Goal: Task Accomplishment & Management: Complete application form

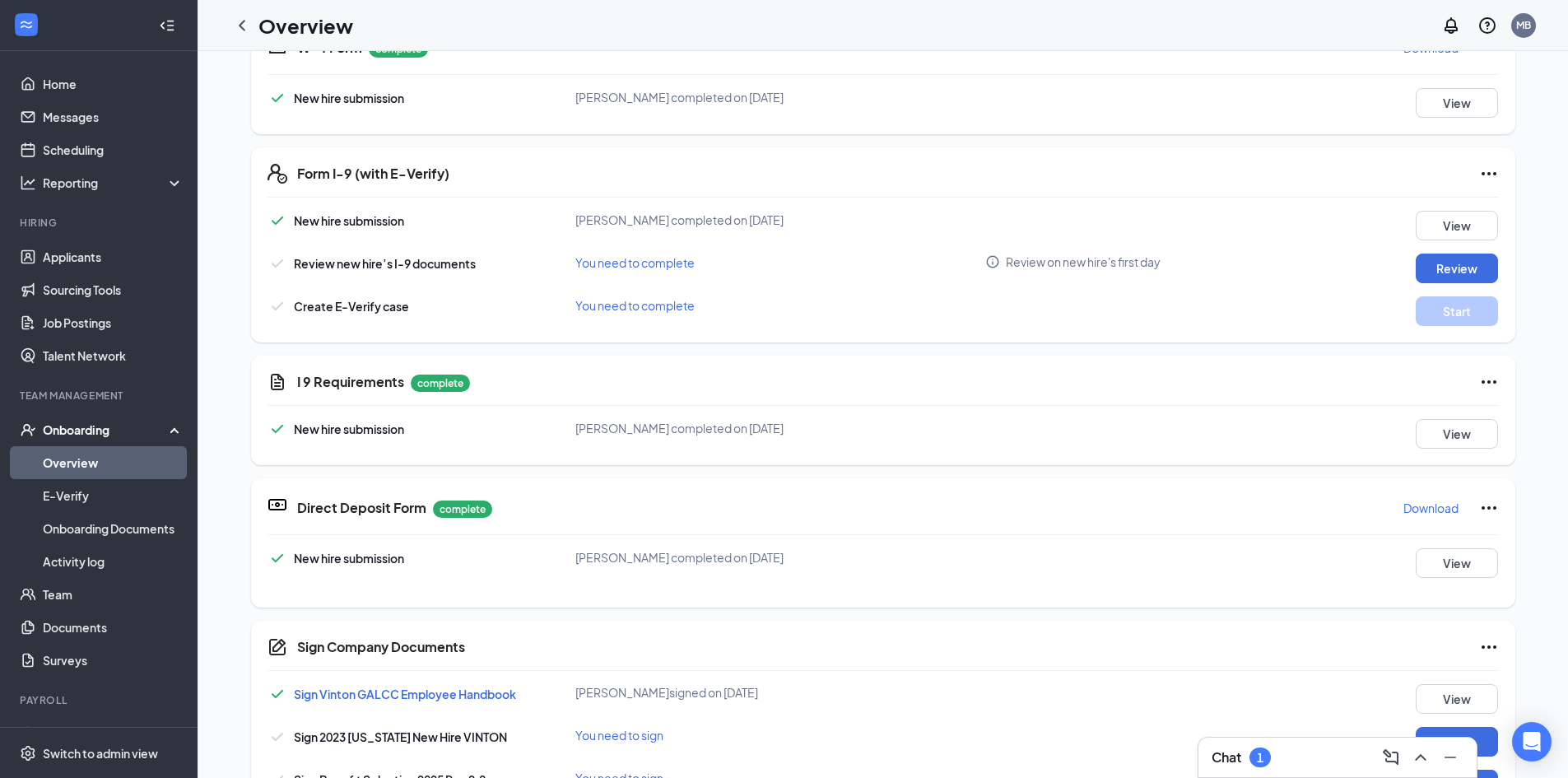
scroll to position [329, 0]
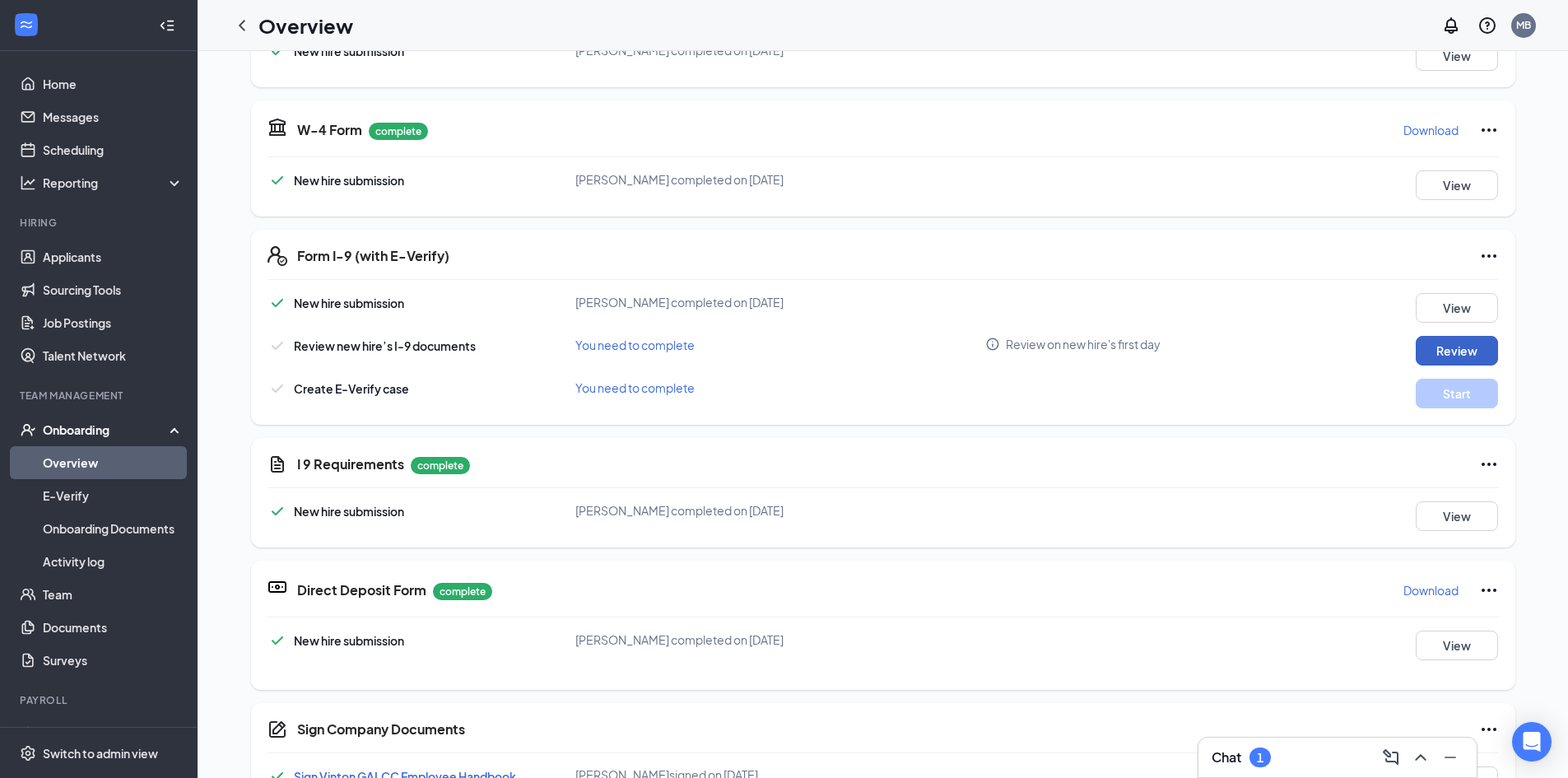
click at [1465, 352] on button "Review" at bounding box center [1457, 350] width 82 height 29
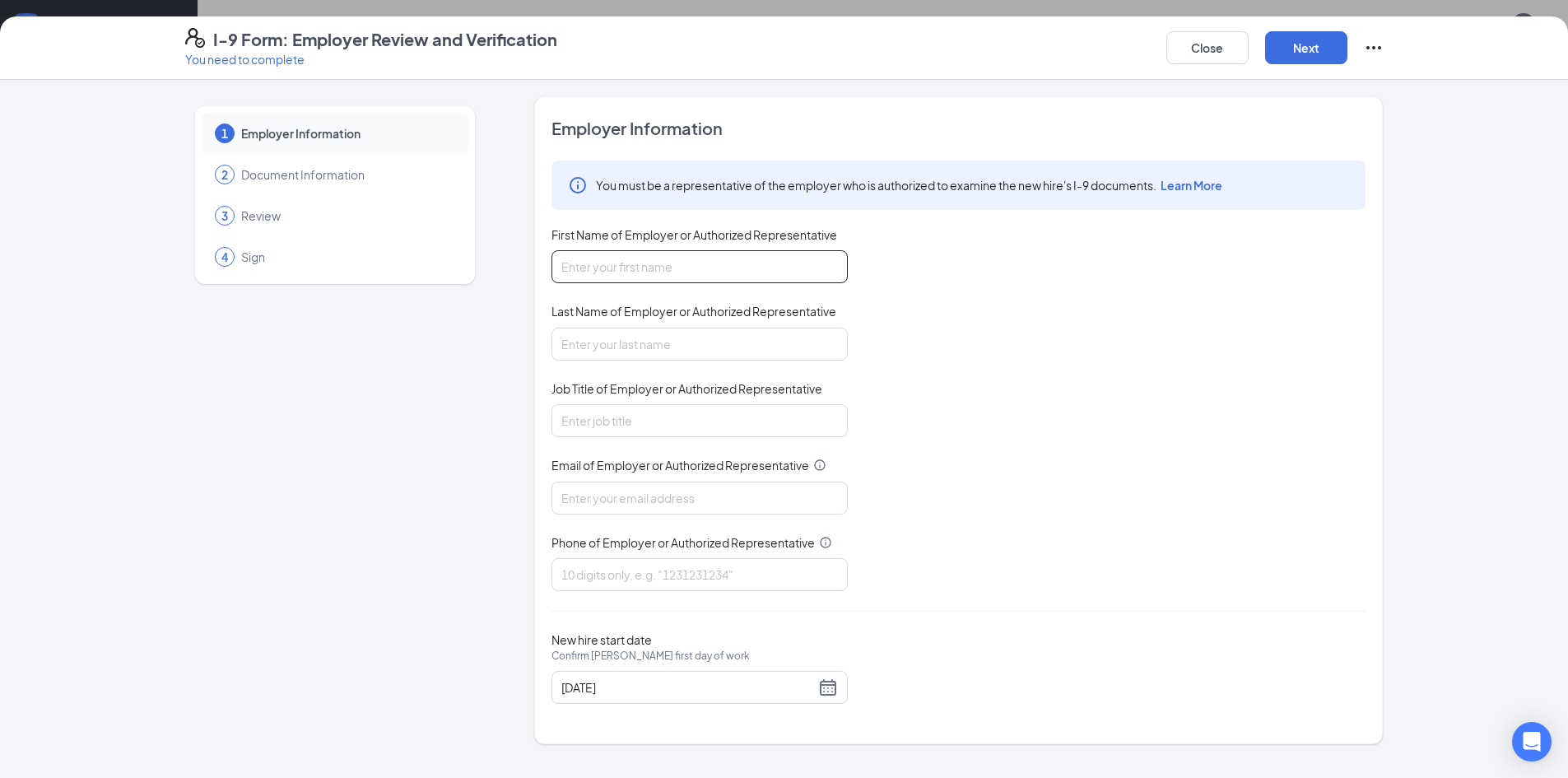
click at [706, 273] on input "First Name of Employer or Authorized Representative" at bounding box center [700, 266] width 296 height 33
type input "J"
type input "Maria Isabel"
type input "Blanco"
type input "Hiring"
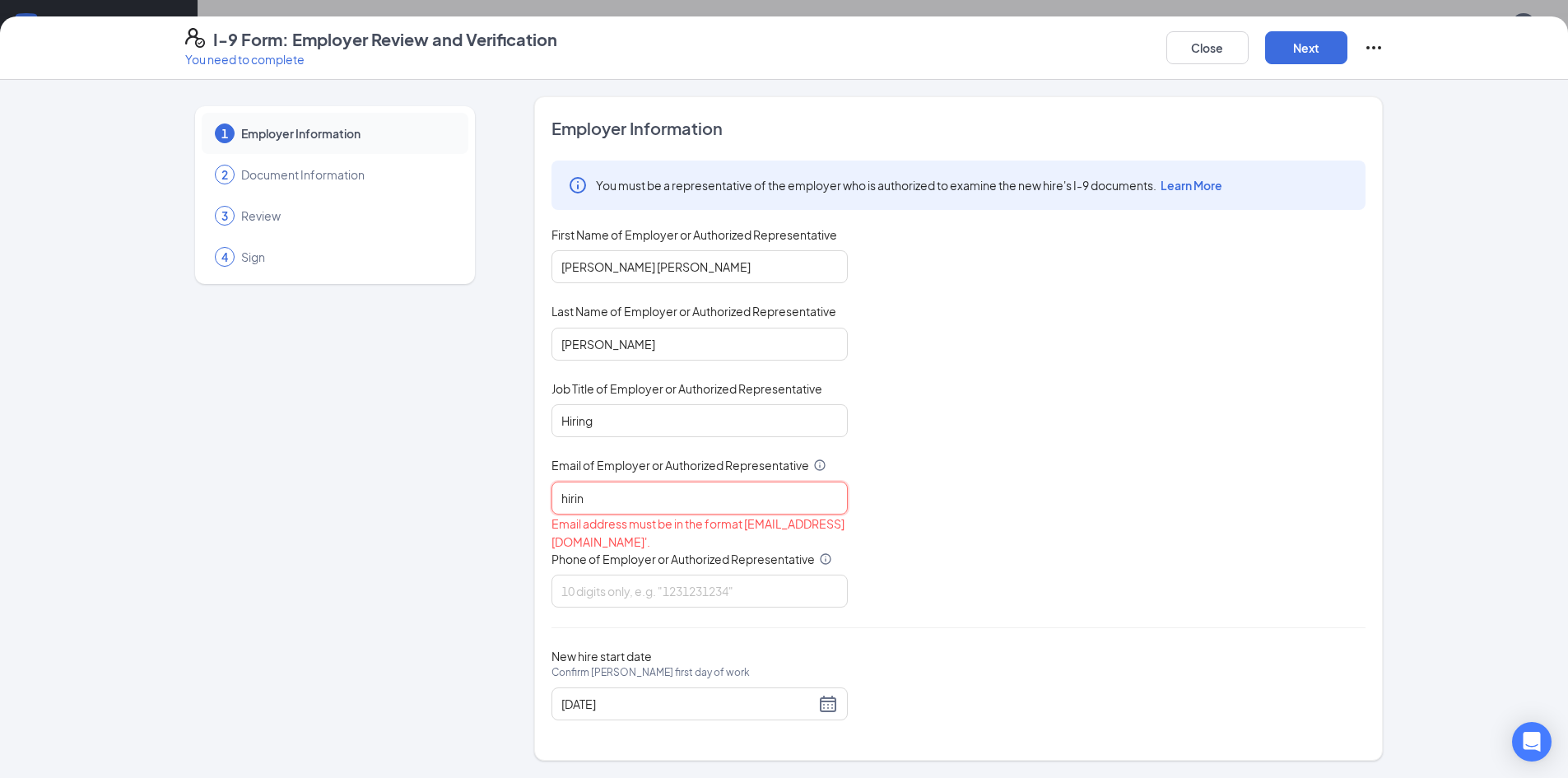
type input "hiringga23@gmail.com"
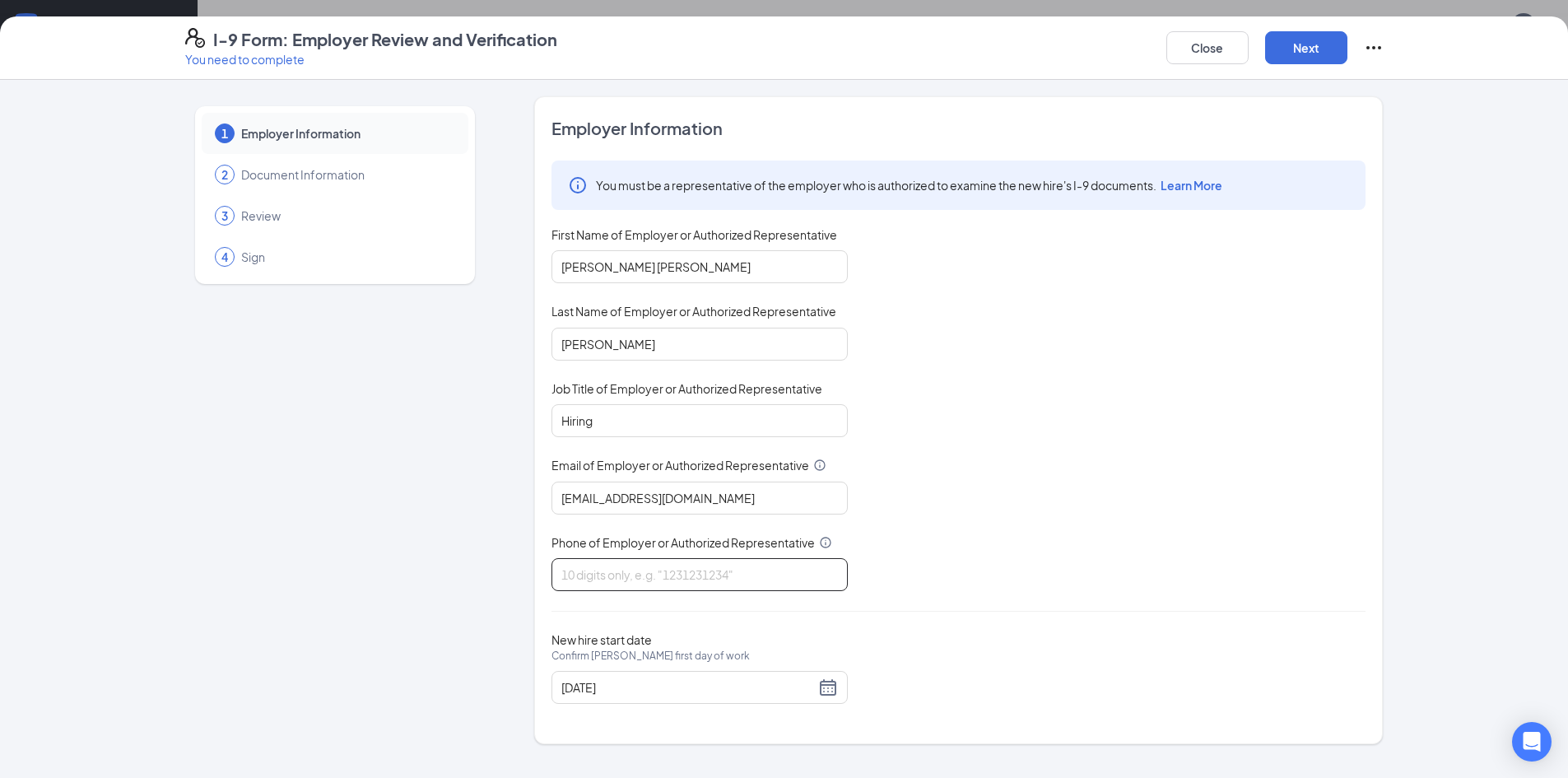
type input "6"
type input "9157908281"
click at [826, 694] on div "02/24/2025" at bounding box center [699, 688] width 276 height 20
click at [828, 690] on div "02/24/2025" at bounding box center [699, 688] width 276 height 20
click at [826, 690] on div at bounding box center [699, 688] width 276 height 20
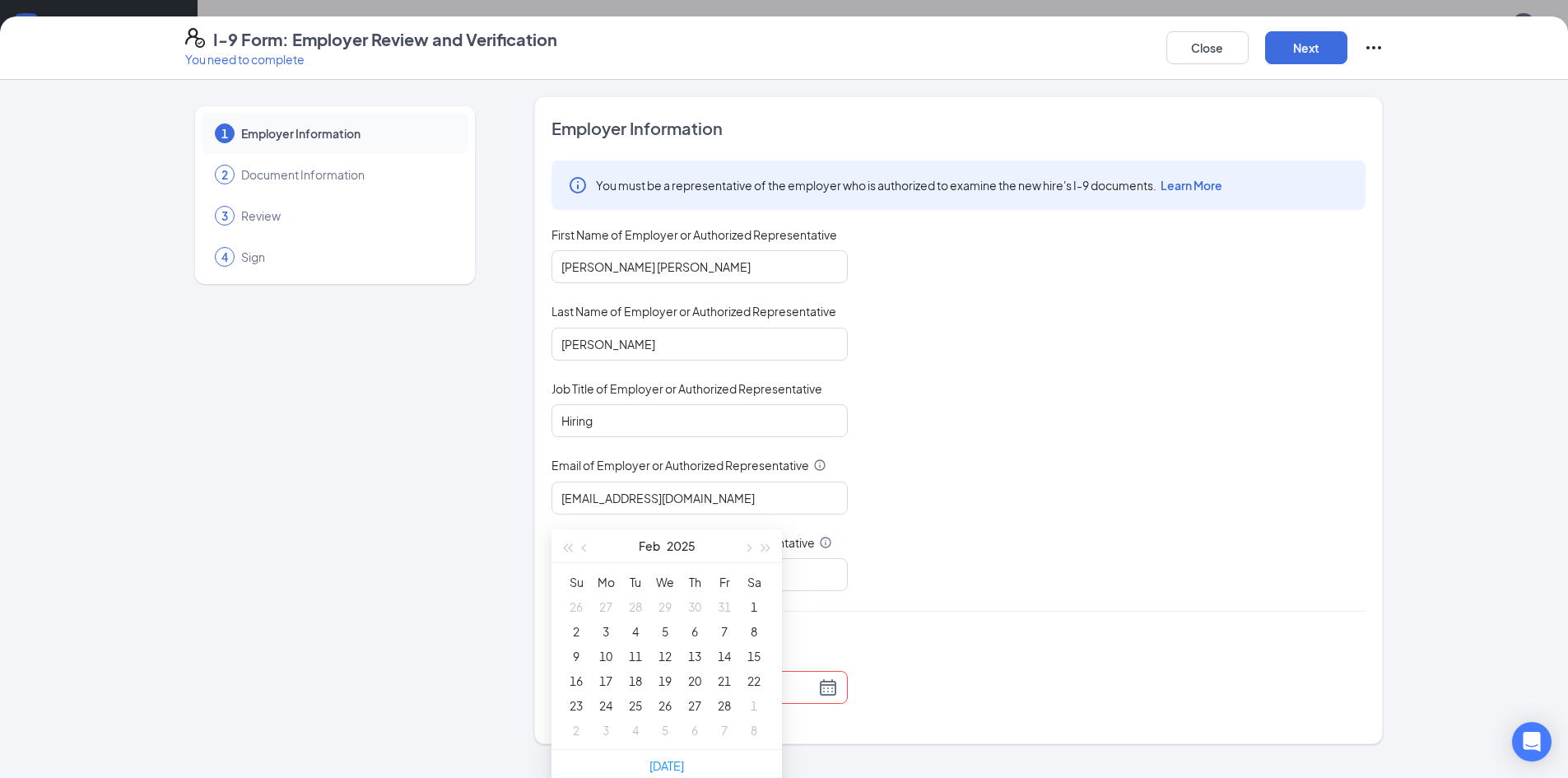
scroll to position [512, 0]
type input "01/31/2025"
click at [746, 545] on span "button" at bounding box center [747, 543] width 8 height 8
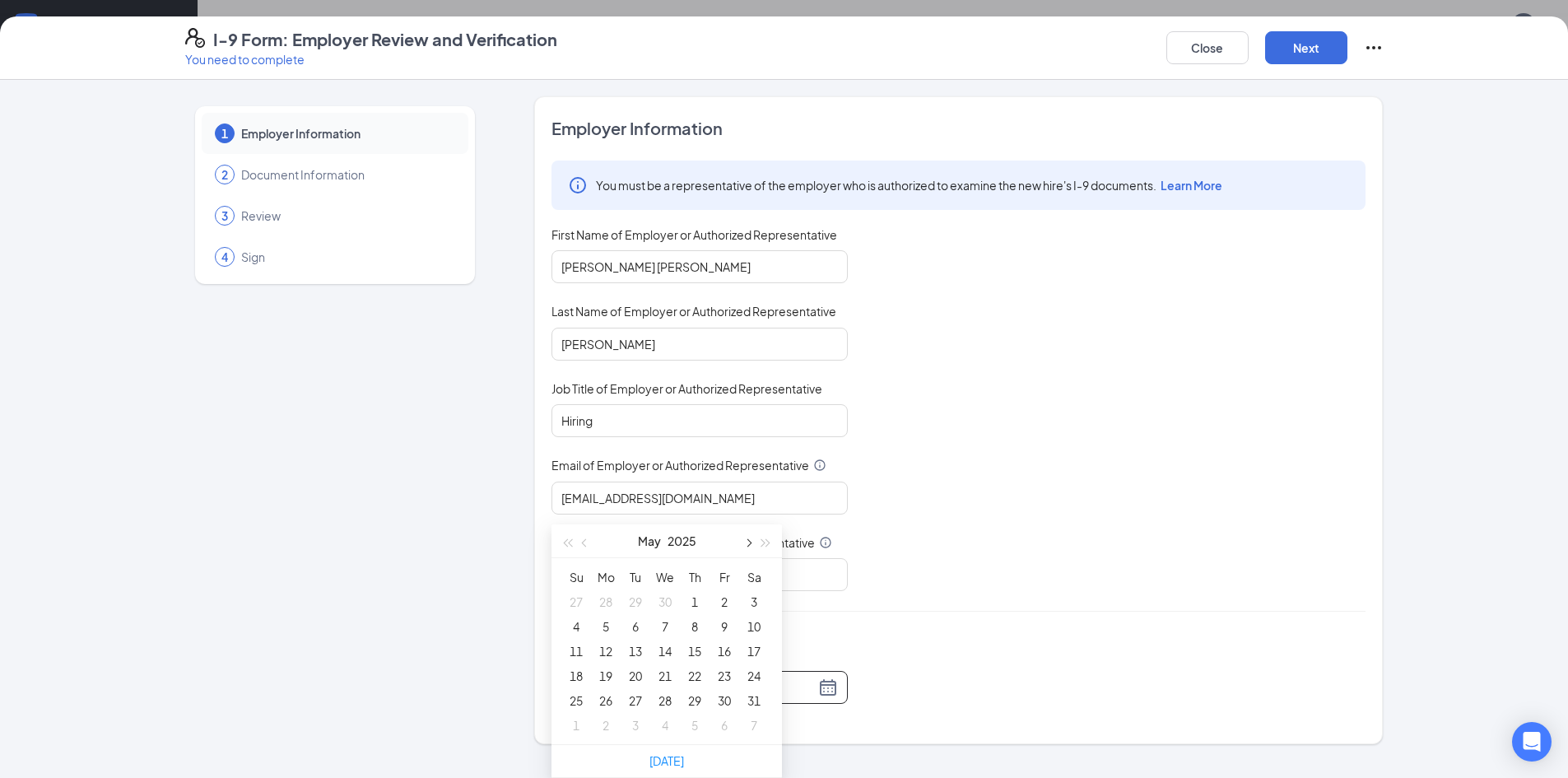
click at [746, 545] on span "button" at bounding box center [747, 543] width 8 height 8
type input "08/27/2025"
click at [666, 697] on div "27" at bounding box center [665, 700] width 20 height 20
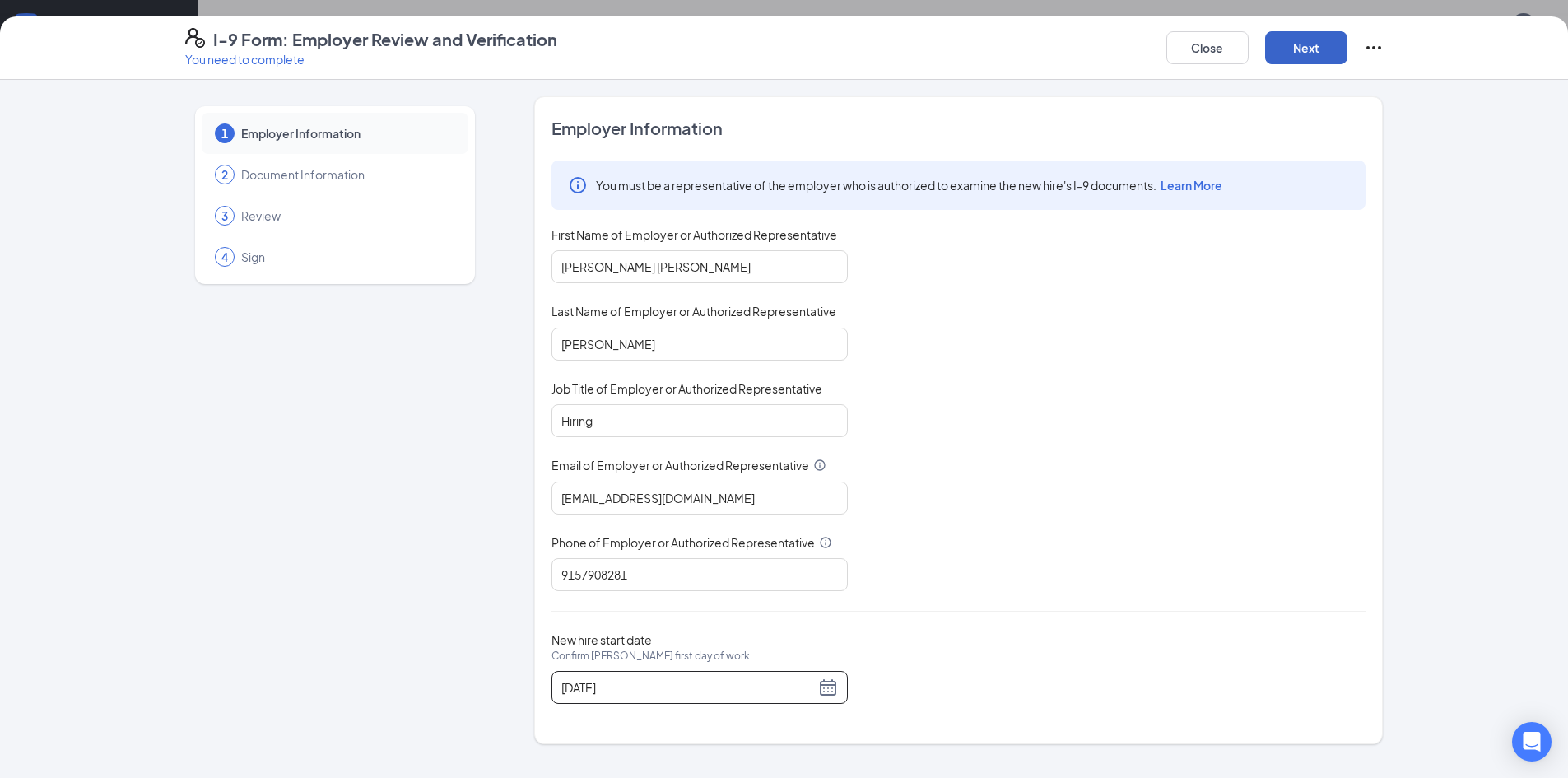
click at [1333, 47] on button "Next" at bounding box center [1306, 47] width 82 height 33
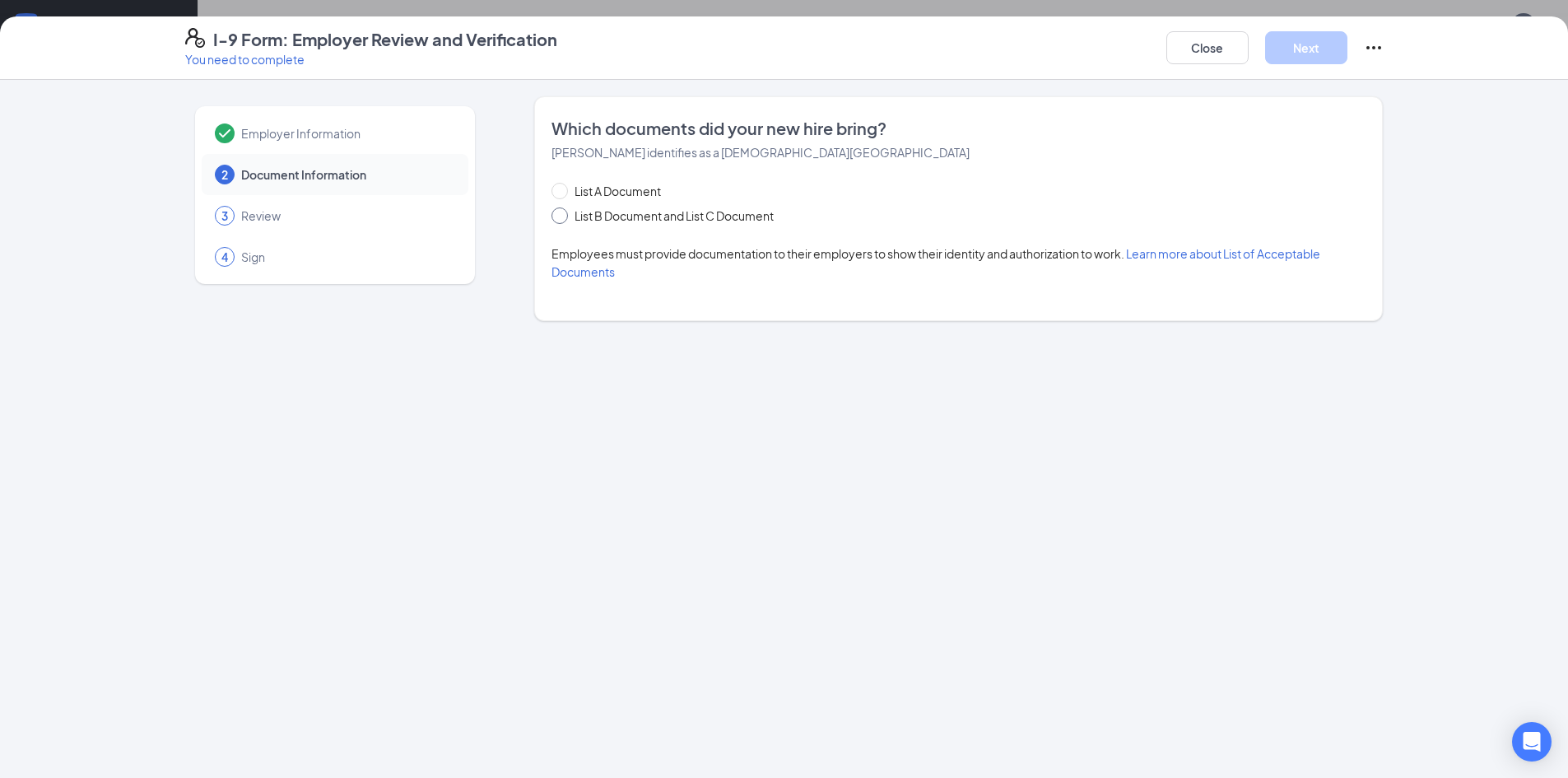
click at [636, 210] on span "List B Document and List C Document" at bounding box center [674, 215] width 213 height 18
click at [563, 210] on input "List B Document and List C Document" at bounding box center [557, 213] width 12 height 12
radio input "true"
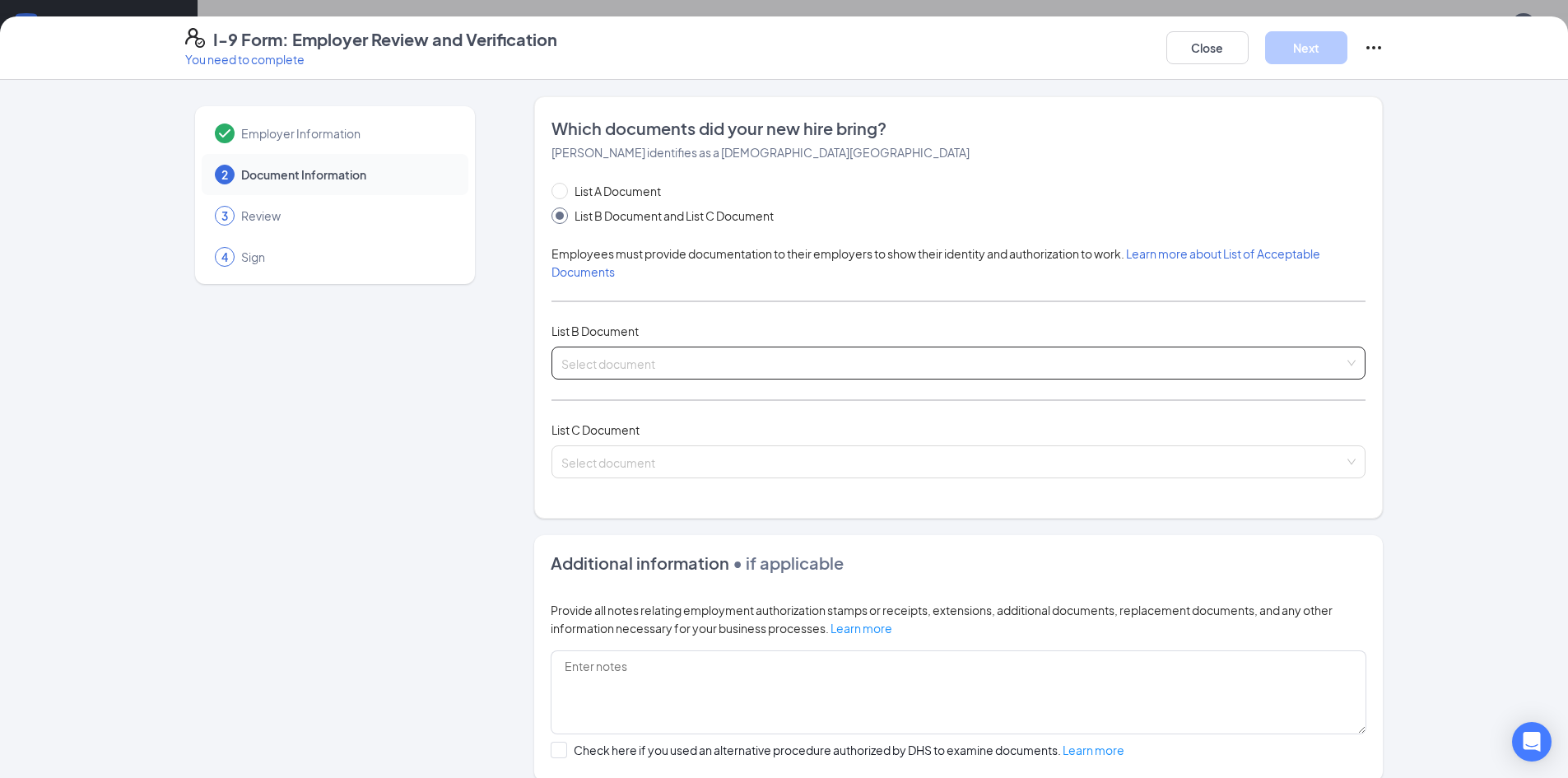
click at [619, 373] on span at bounding box center [952, 363] width 783 height 31
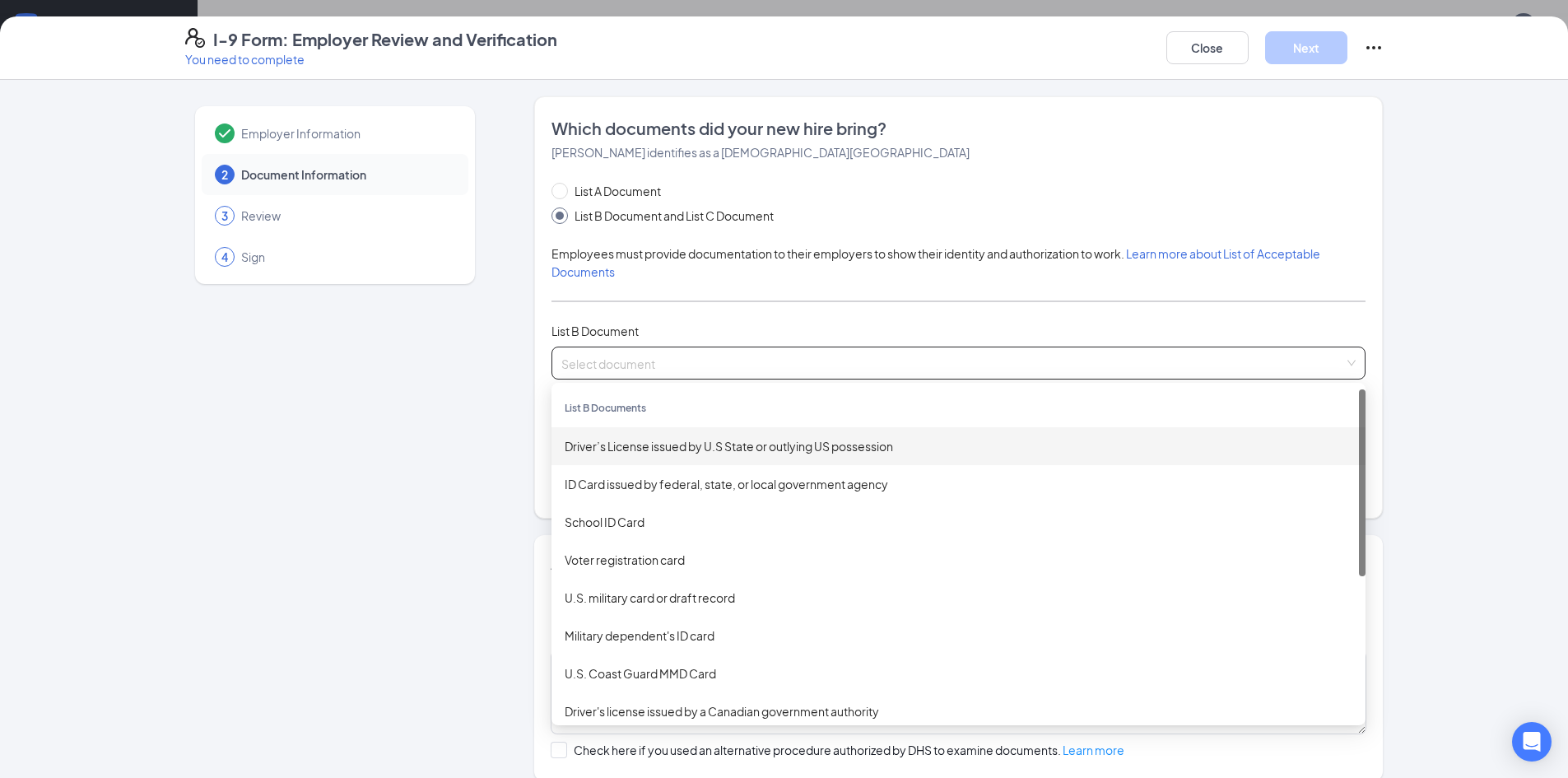
click at [645, 451] on div "Driver’s License issued by U.S State or outlying US possession" at bounding box center [959, 446] width 788 height 18
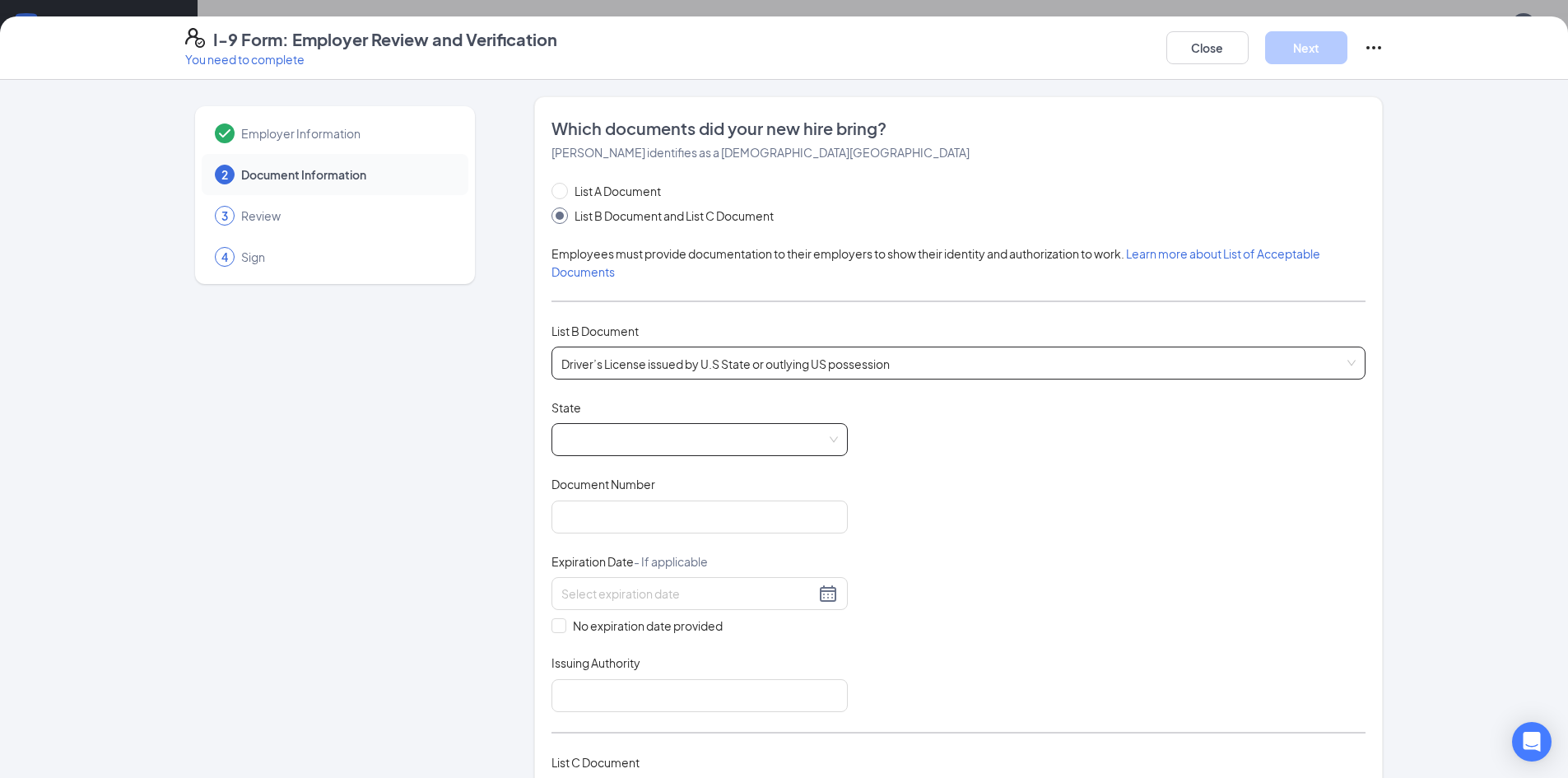
click at [628, 435] on span at bounding box center [699, 440] width 276 height 31
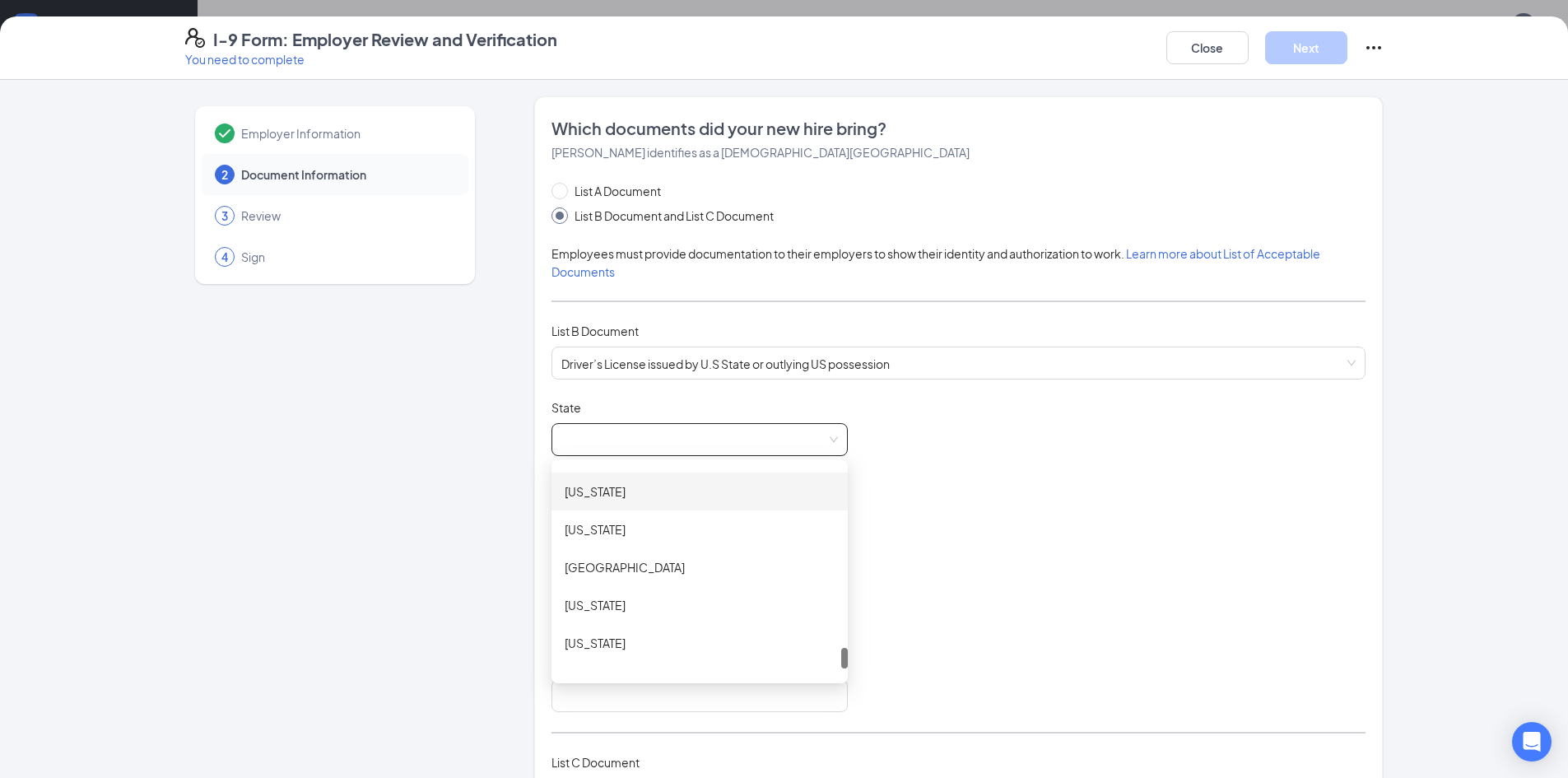
scroll to position [1728, 0]
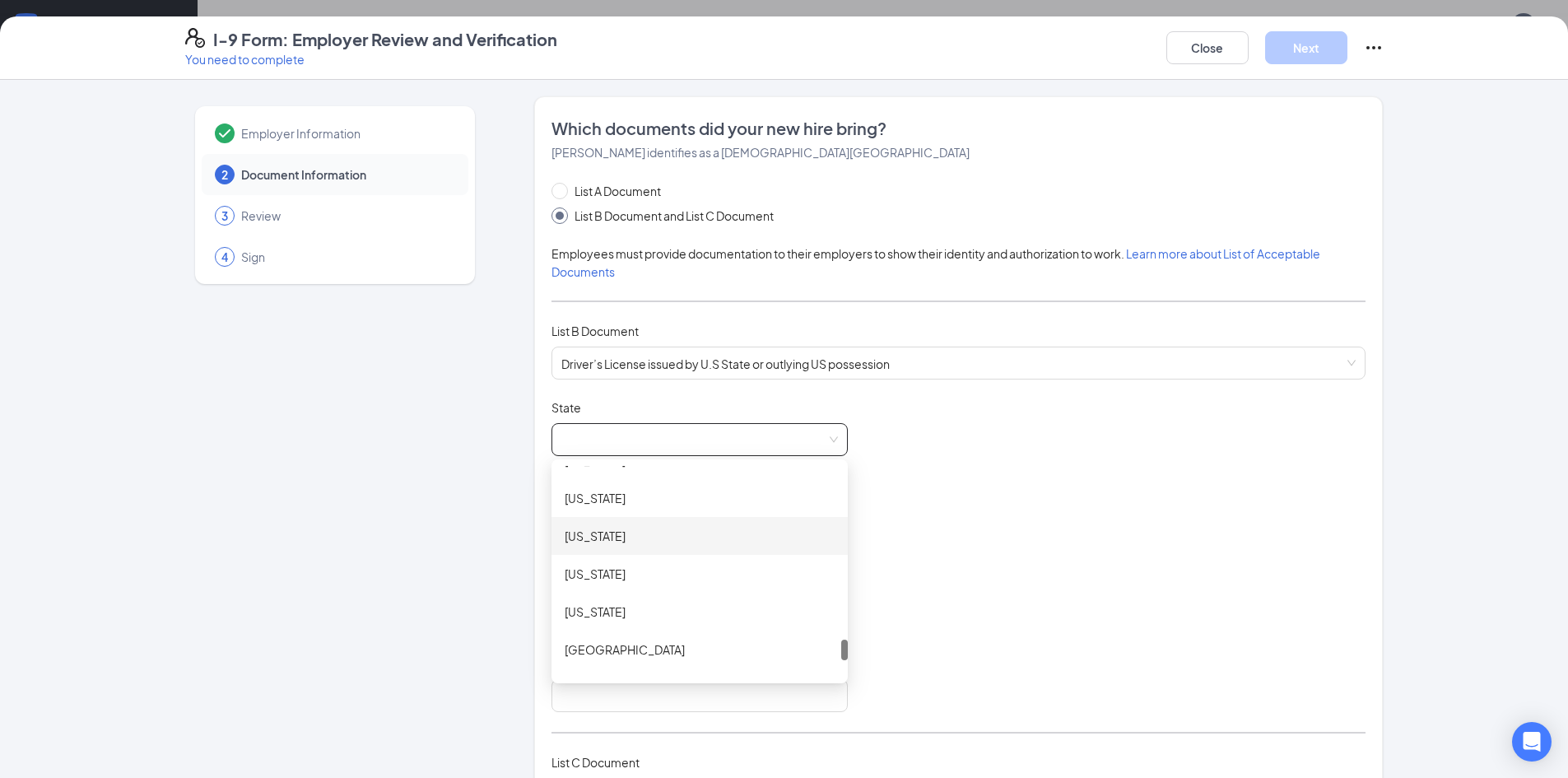
click at [586, 537] on div "Texas" at bounding box center [700, 536] width 270 height 18
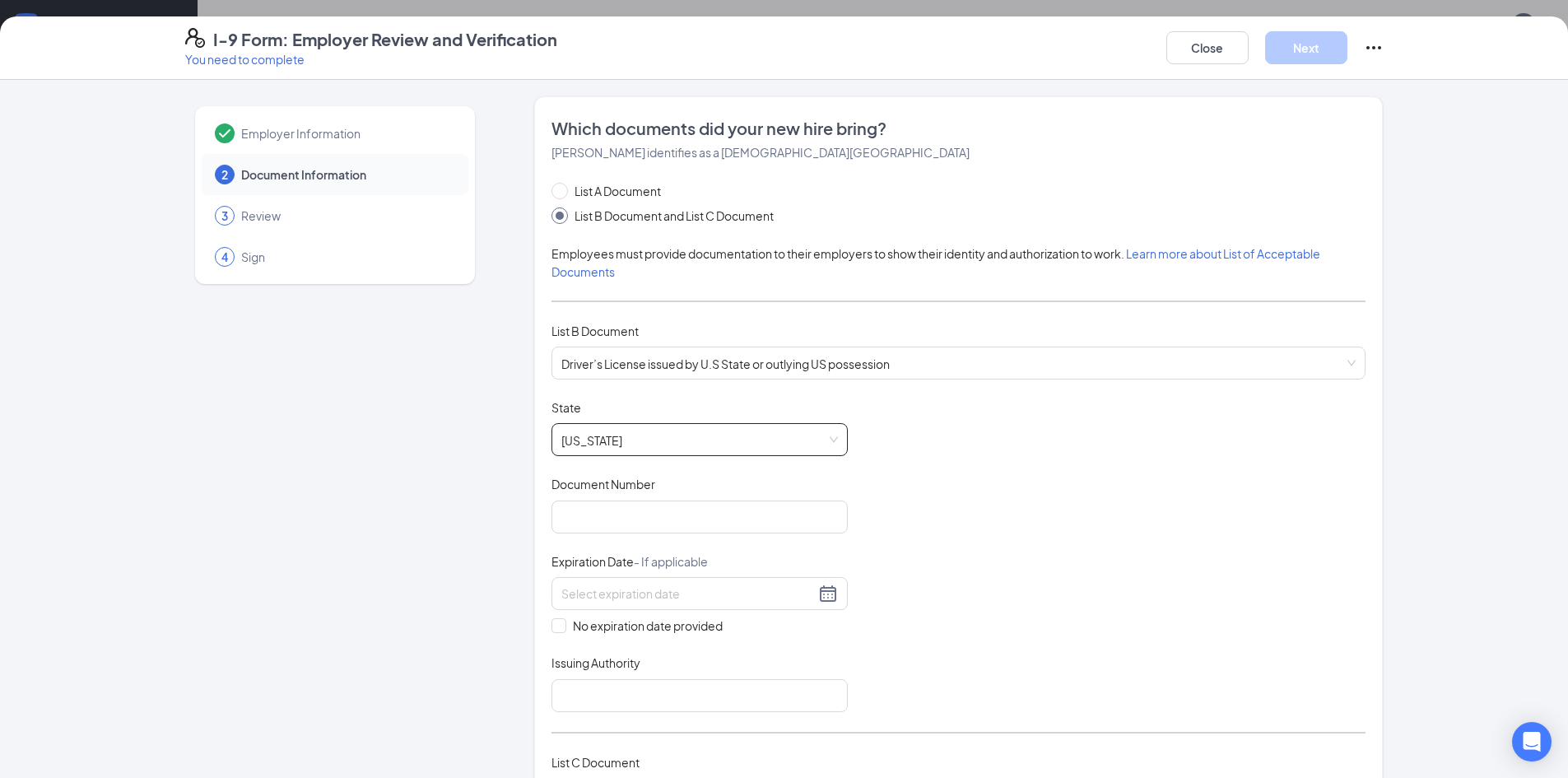
click at [596, 495] on div "Document Number" at bounding box center [700, 488] width 296 height 24
drag, startPoint x: 597, startPoint y: 510, endPoint x: 586, endPoint y: 510, distance: 11.0
click at [597, 510] on input "Document Number" at bounding box center [700, 517] width 296 height 33
type input "40464150"
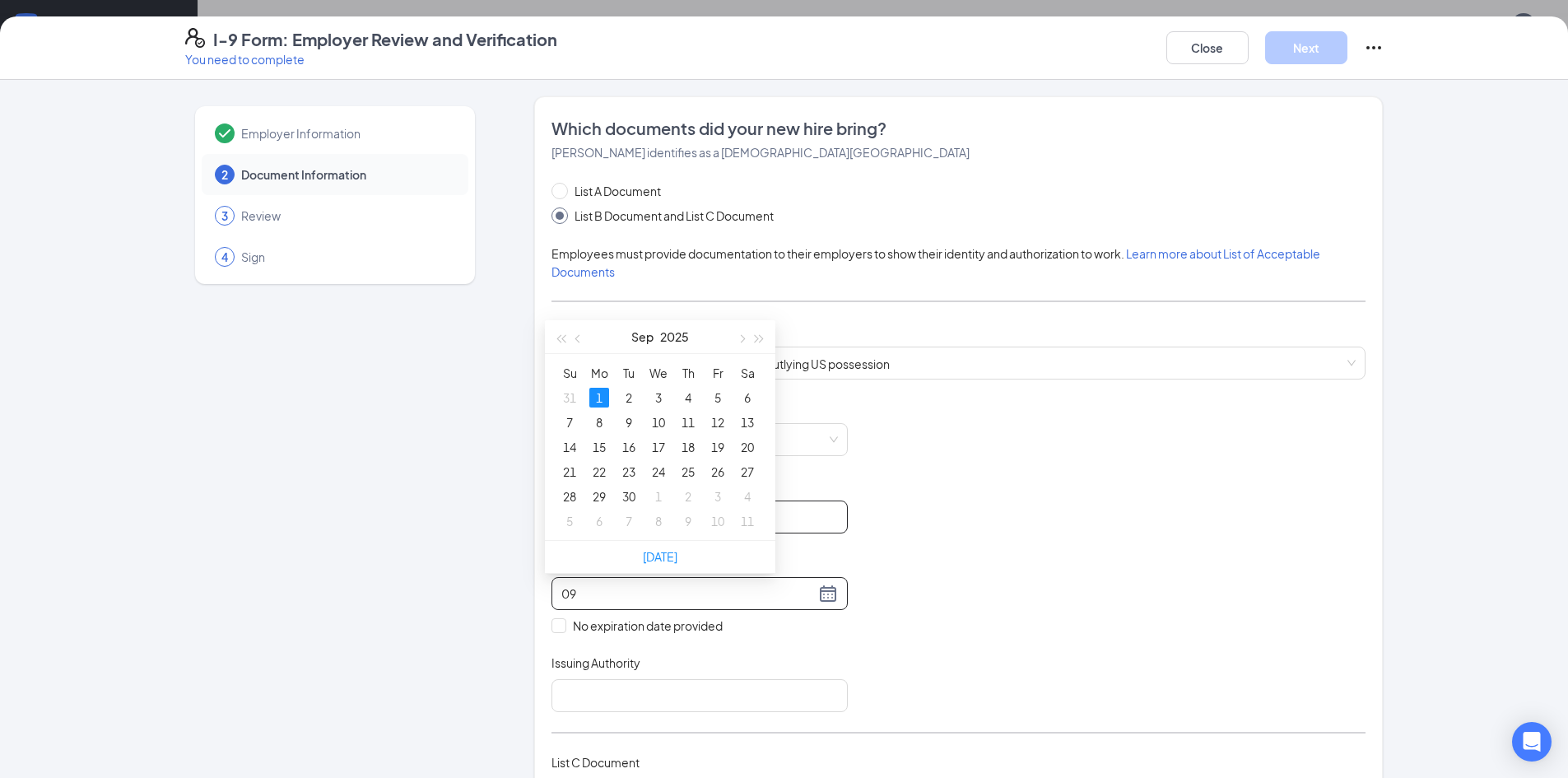
type input "0"
click at [722, 420] on div "8" at bounding box center [718, 422] width 20 height 20
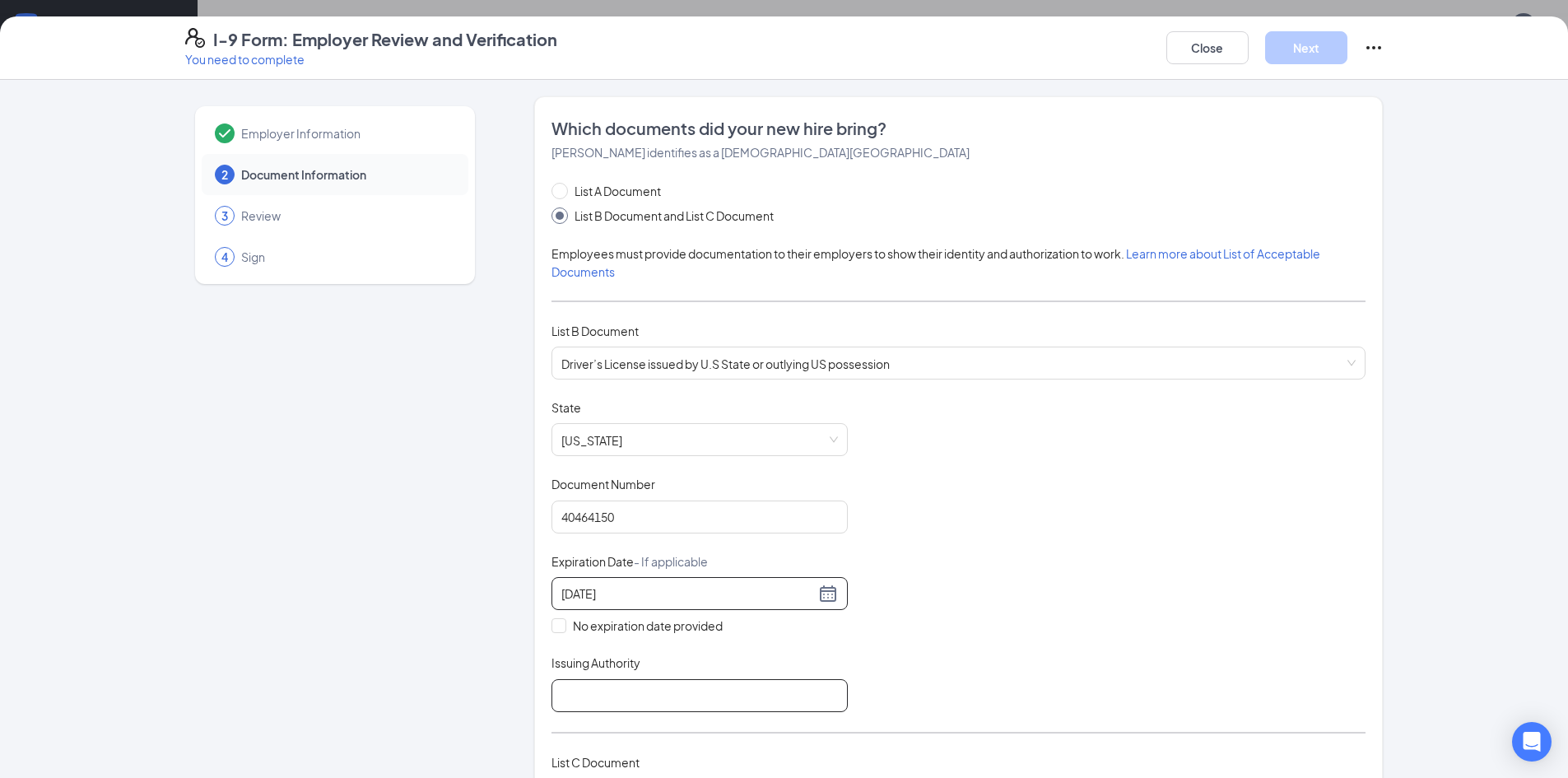
type input "03/08/2030"
click at [607, 691] on input "Issuing Authority" at bounding box center [700, 695] width 296 height 33
type input "Texas"
click at [1029, 671] on div "Document Title Driver’s License issued by U.S State or outlying US possession S…" at bounding box center [959, 555] width 814 height 313
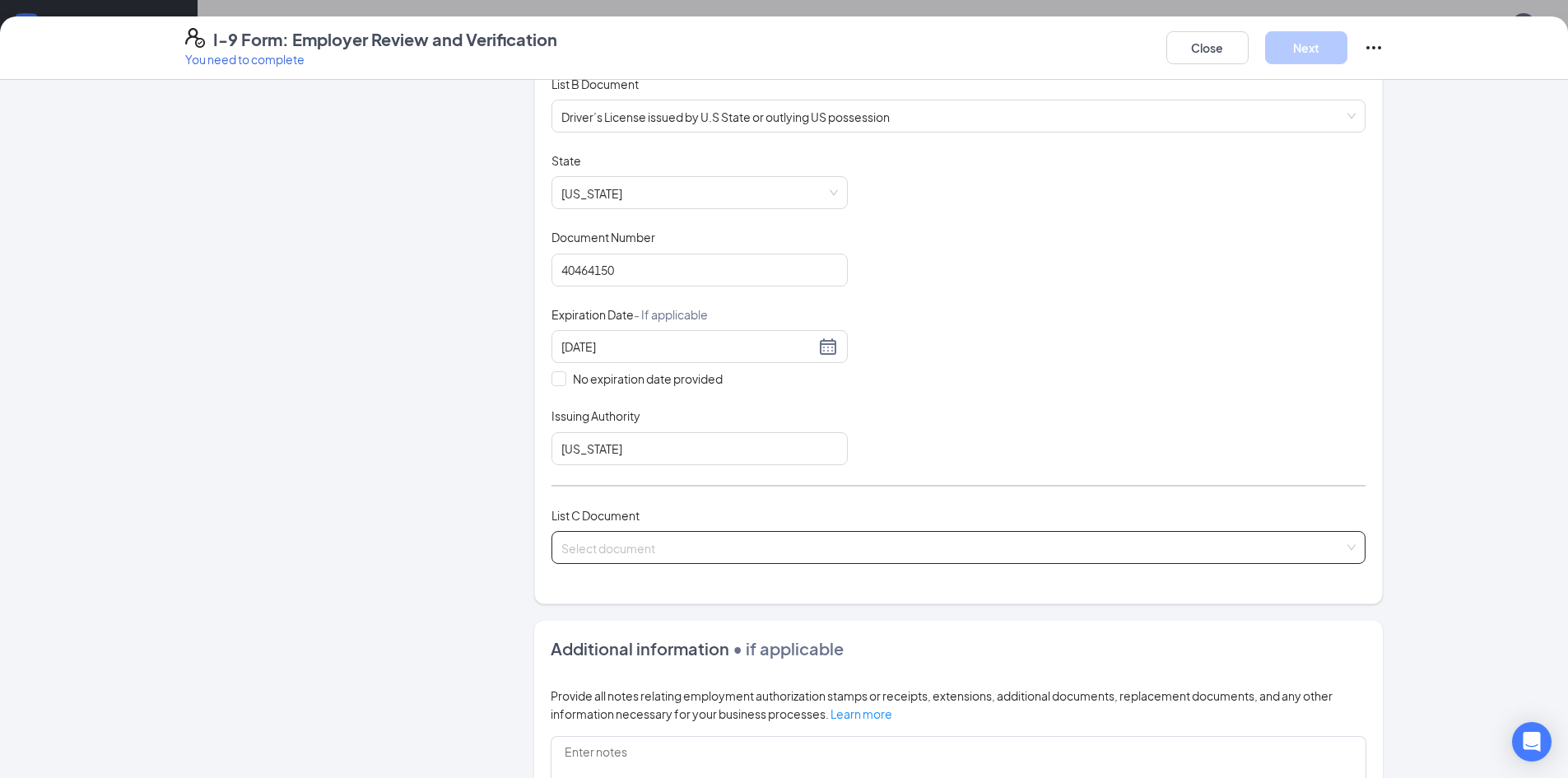
click at [563, 555] on input "search" at bounding box center [952, 544] width 783 height 25
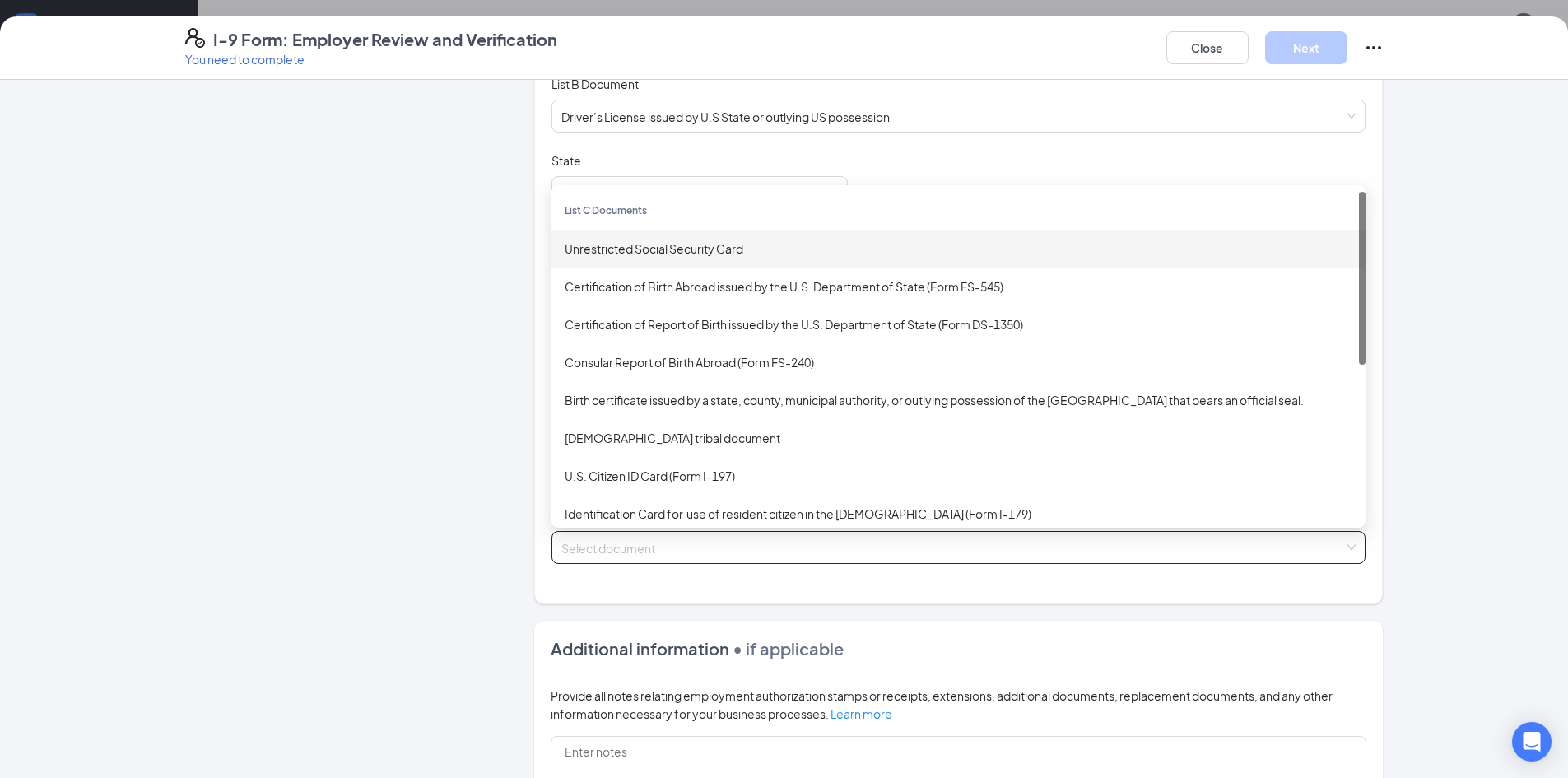
click at [630, 230] on div "Unrestricted Social Security Card" at bounding box center [959, 249] width 814 height 38
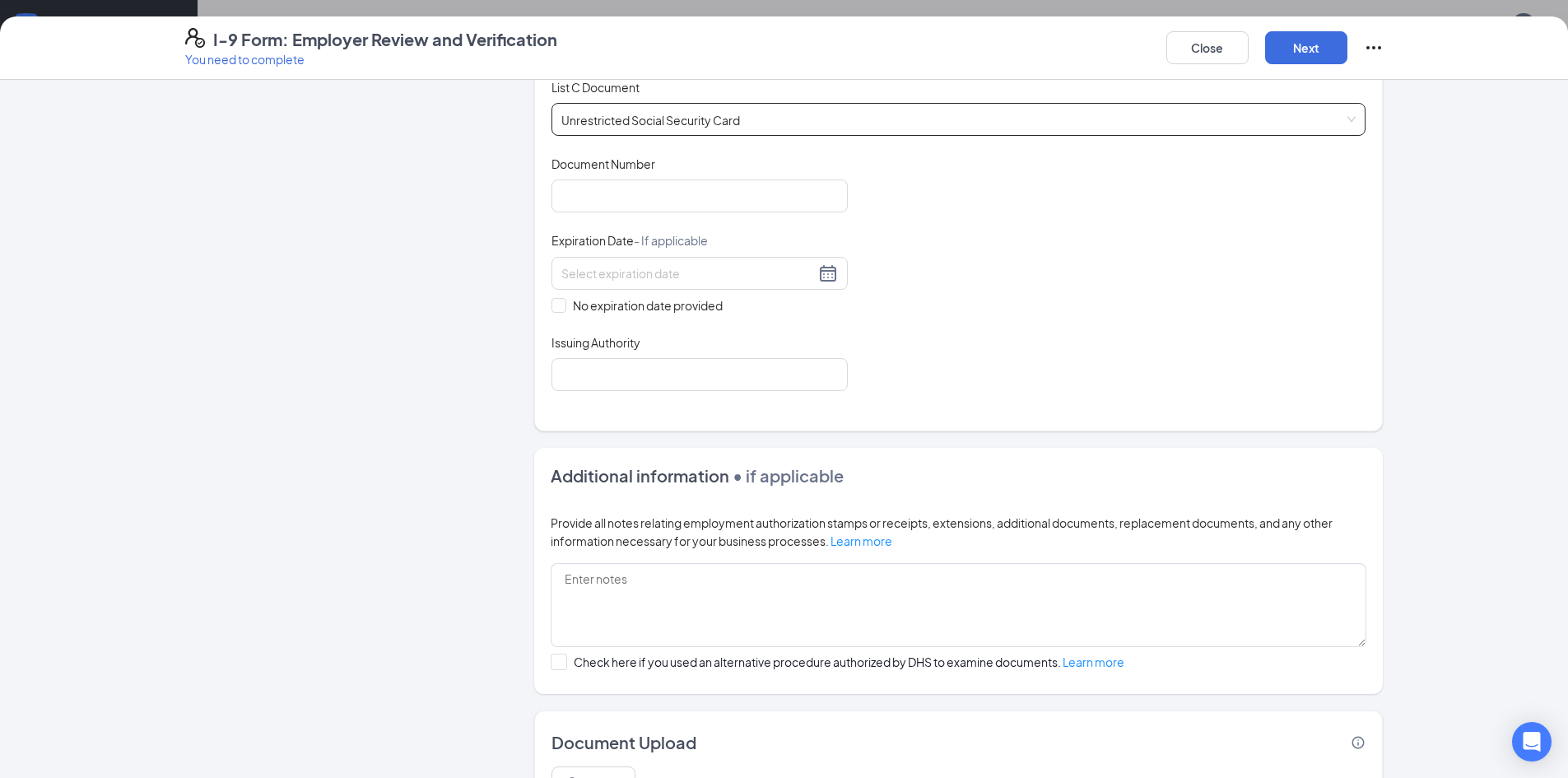
scroll to position [493, 0]
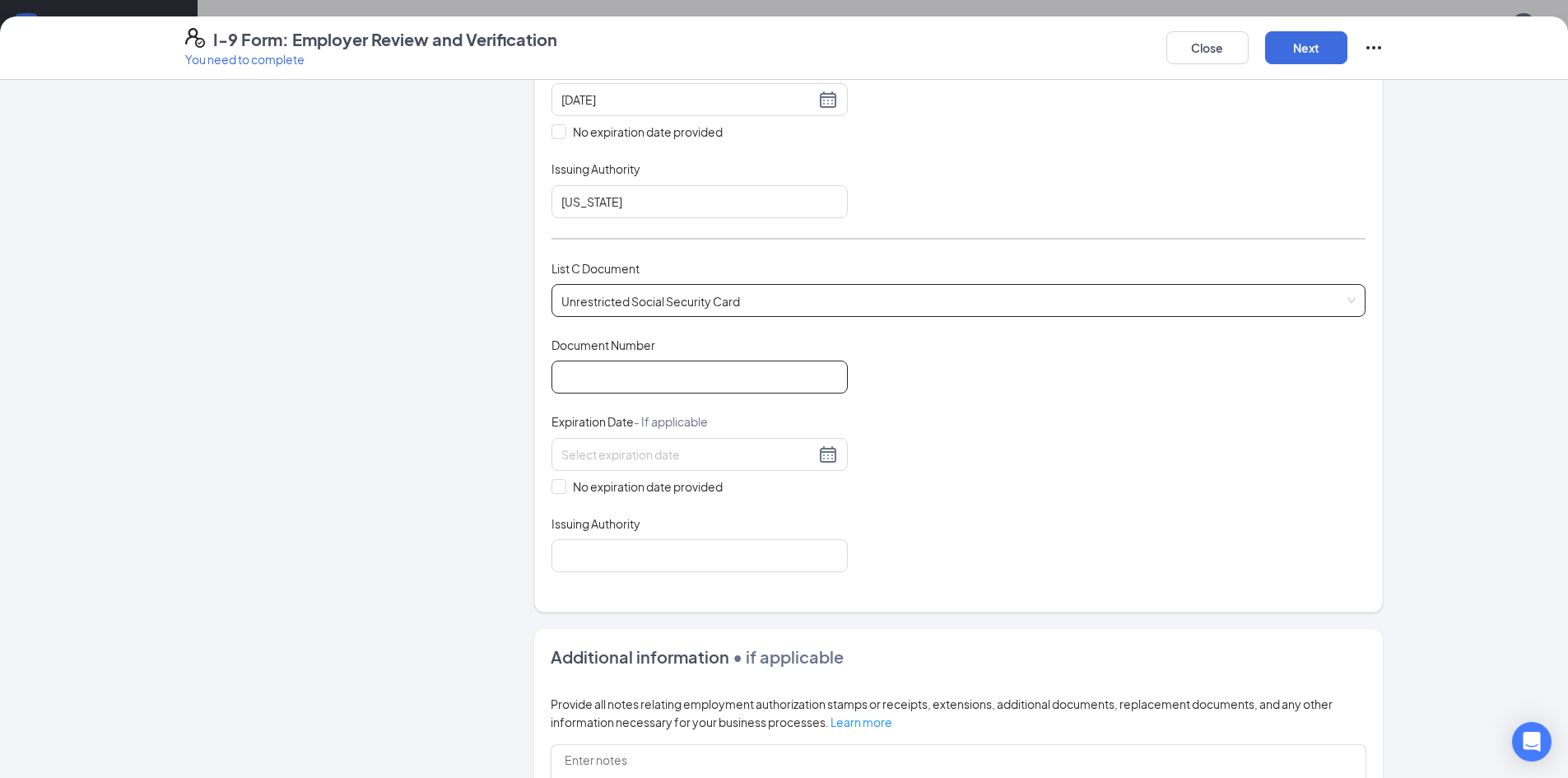
click at [671, 377] on input "Document Number" at bounding box center [700, 377] width 296 height 33
type input "733178830"
click at [556, 493] on label "No expiration date provided" at bounding box center [700, 486] width 296 height 18
click at [556, 491] on input "No expiration date provided" at bounding box center [557, 484] width 12 height 12
checkbox input "true"
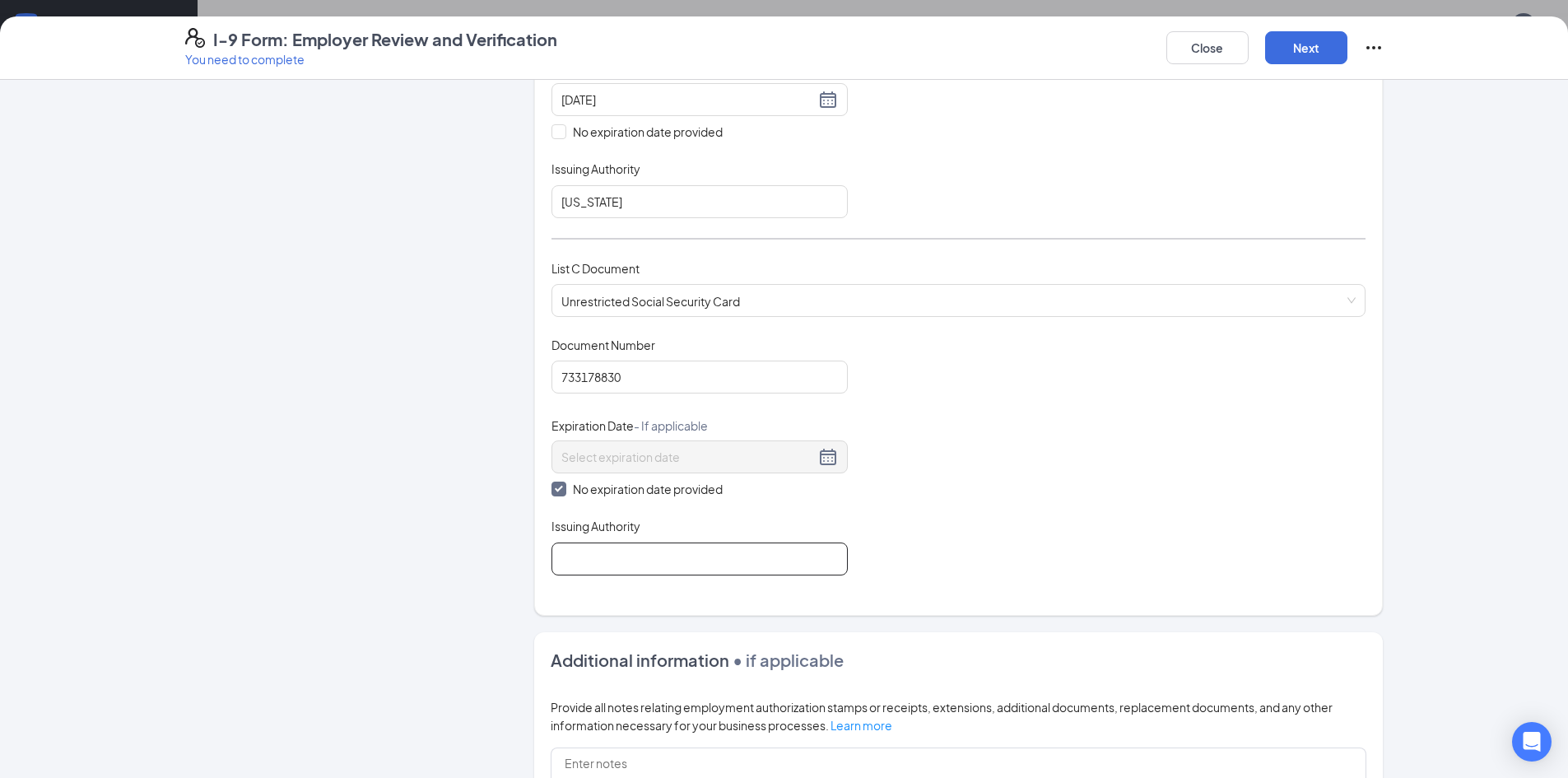
click at [568, 565] on input "Issuing Authority" at bounding box center [700, 559] width 296 height 33
type input "Social Security Administration"
click at [975, 551] on div "Document Title Unrestricted Social Security Card Document Number 733178830 Expi…" at bounding box center [959, 456] width 814 height 239
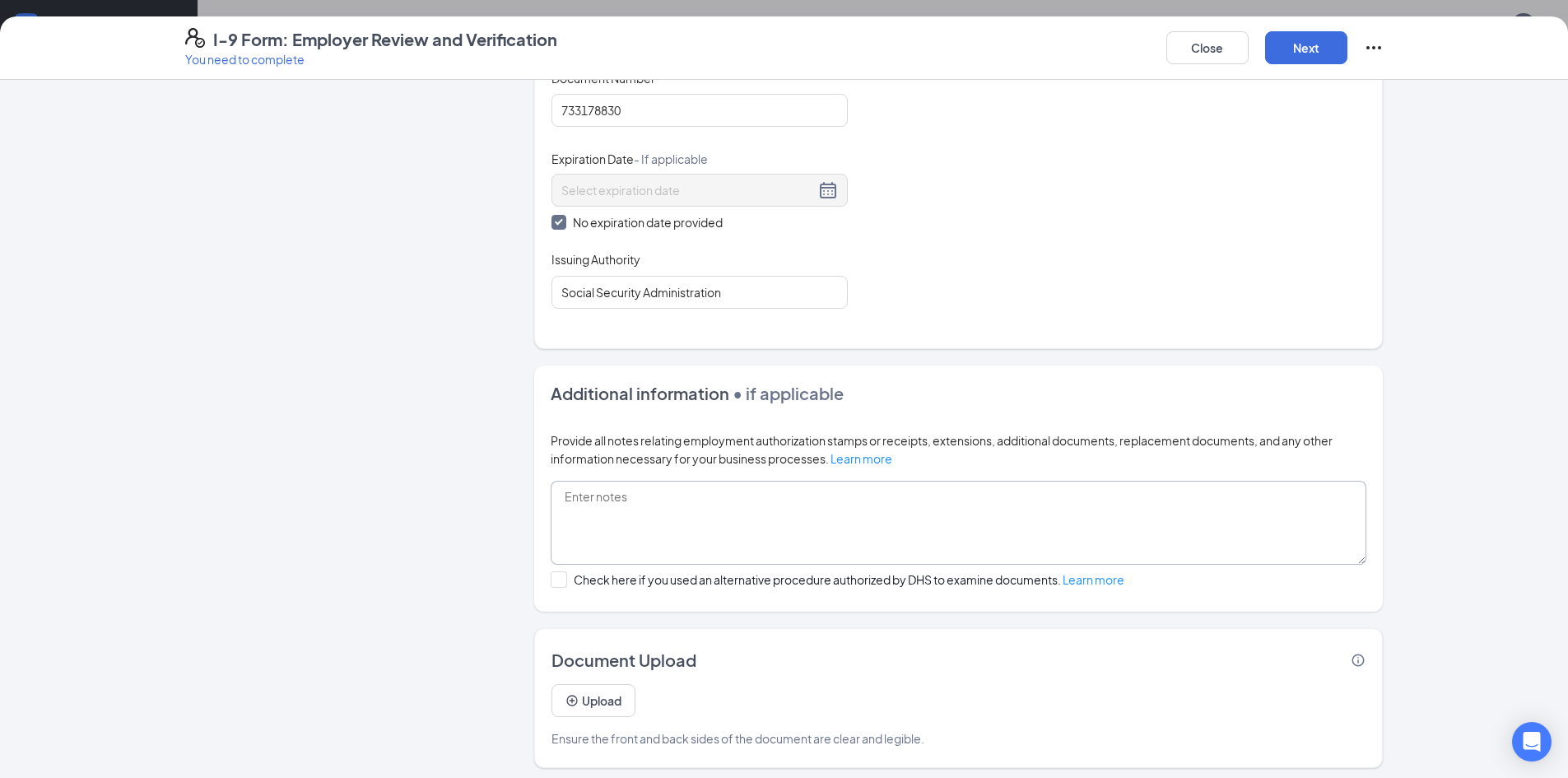
scroll to position [767, 0]
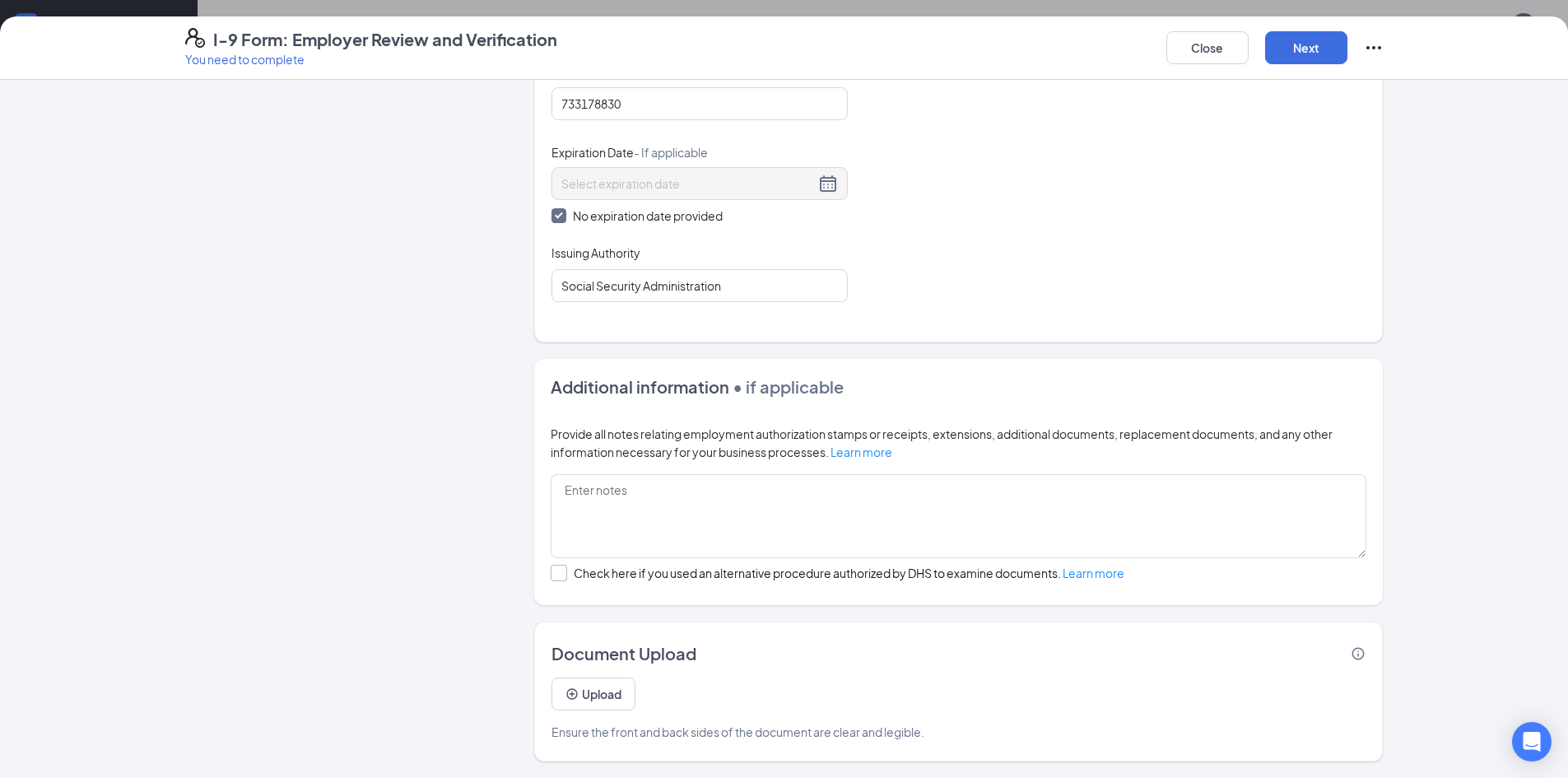
click at [583, 567] on div "Check here if you used an alternative procedure authorized by DHS to examine do…" at bounding box center [849, 573] width 551 height 16
click at [562, 567] on input "Check here if you used an alternative procedure authorized by DHS to examine do…" at bounding box center [556, 570] width 12 height 12
checkbox input "true"
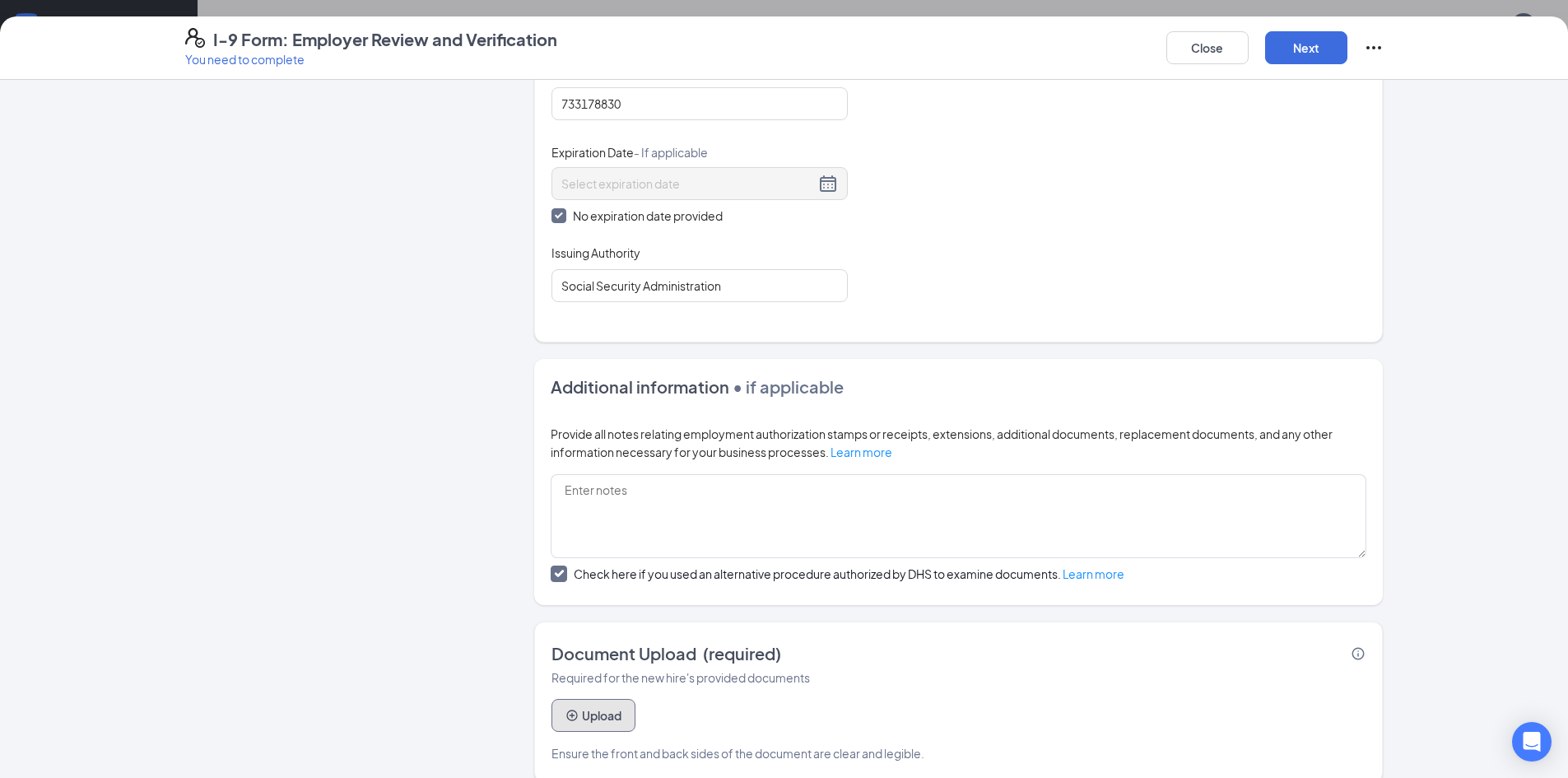
click at [581, 717] on button "Upload" at bounding box center [594, 715] width 84 height 33
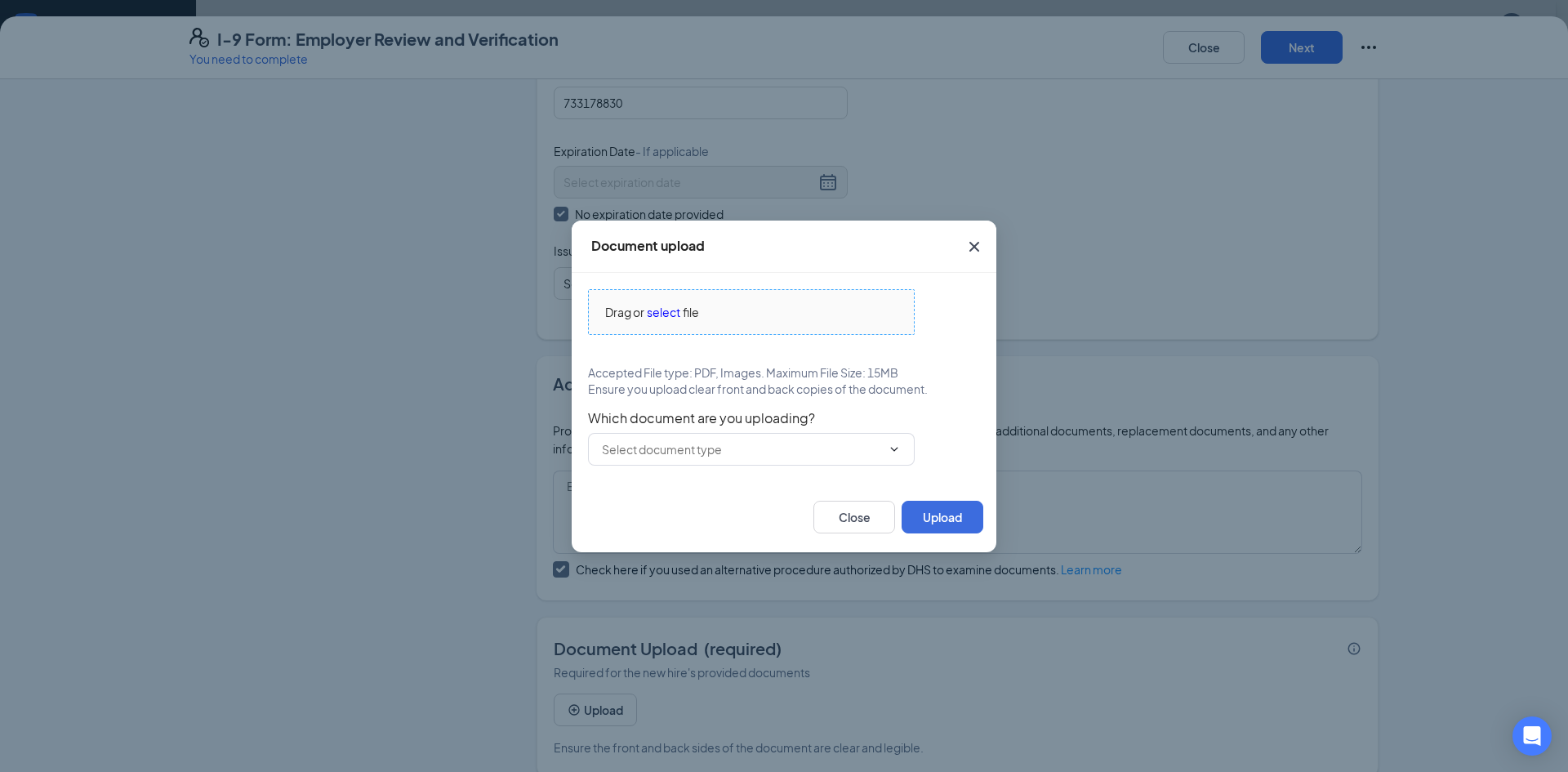
click at [673, 310] on span "select" at bounding box center [663, 312] width 33 height 18
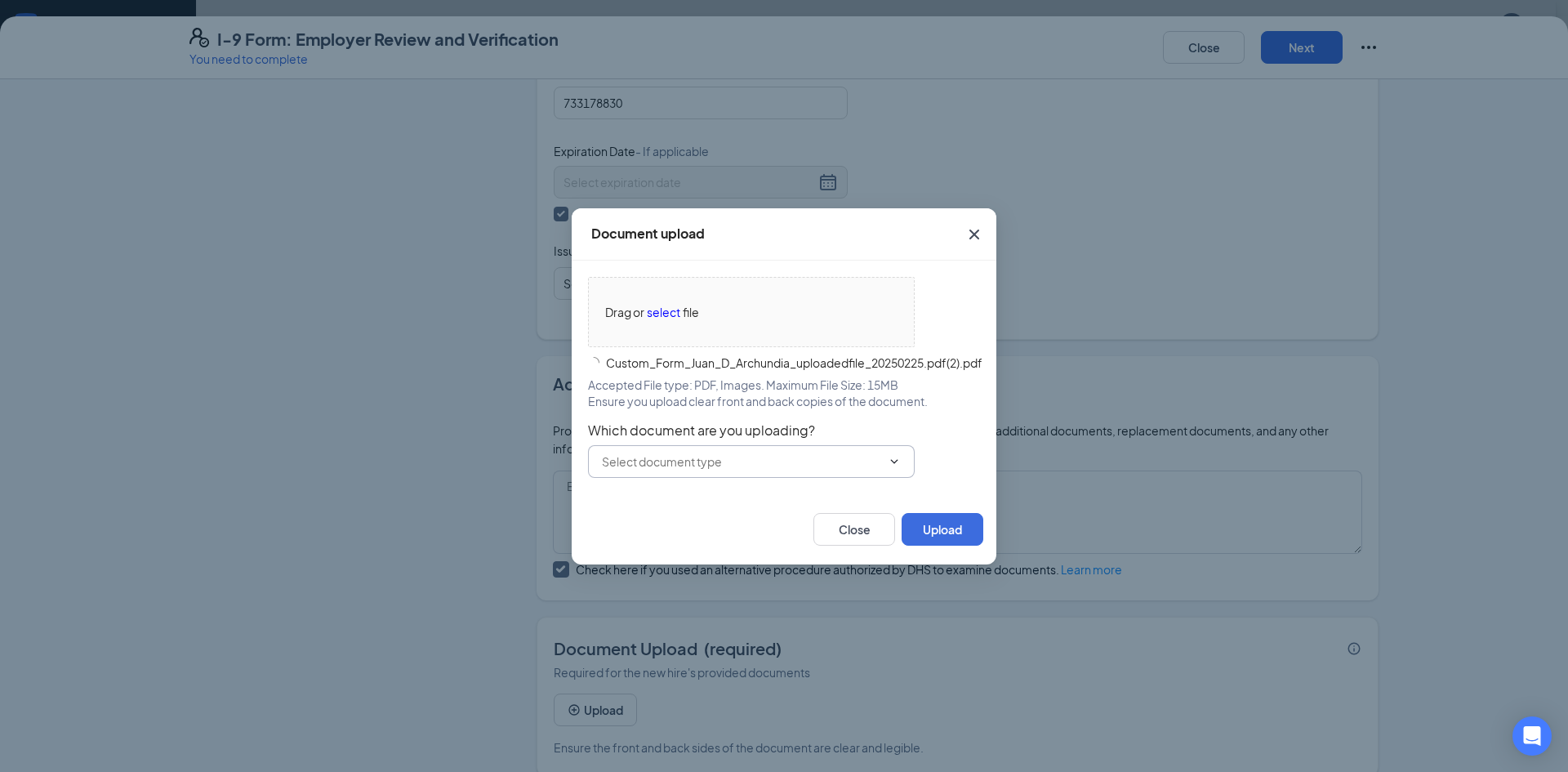
click at [827, 453] on input "text" at bounding box center [741, 462] width 280 height 18
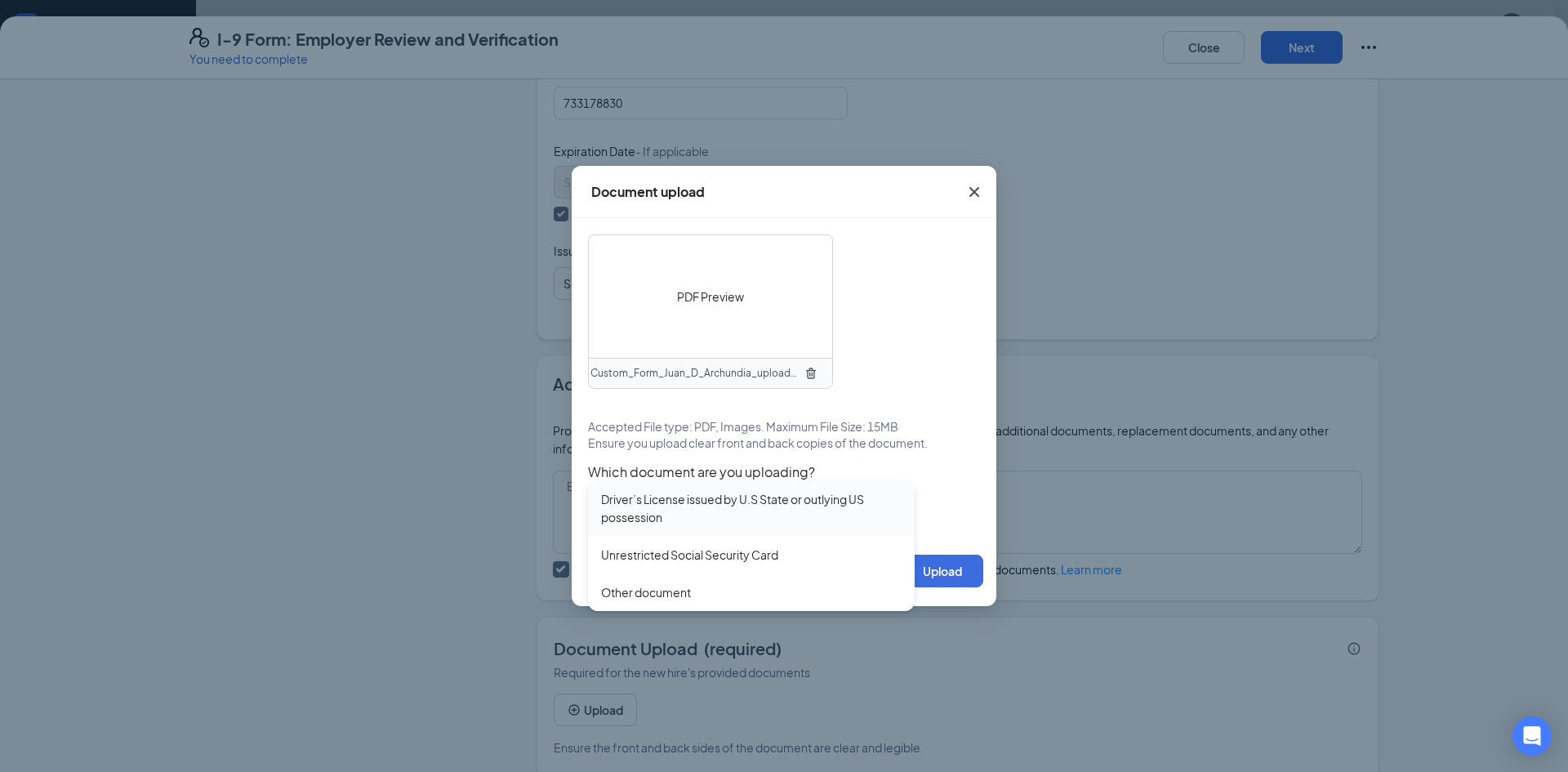
click at [800, 518] on div "Driver’s License issued by U.S State or outlying US possession" at bounding box center [751, 508] width 300 height 36
type input "Driver’s License issued by U.S State or outlying US possession"
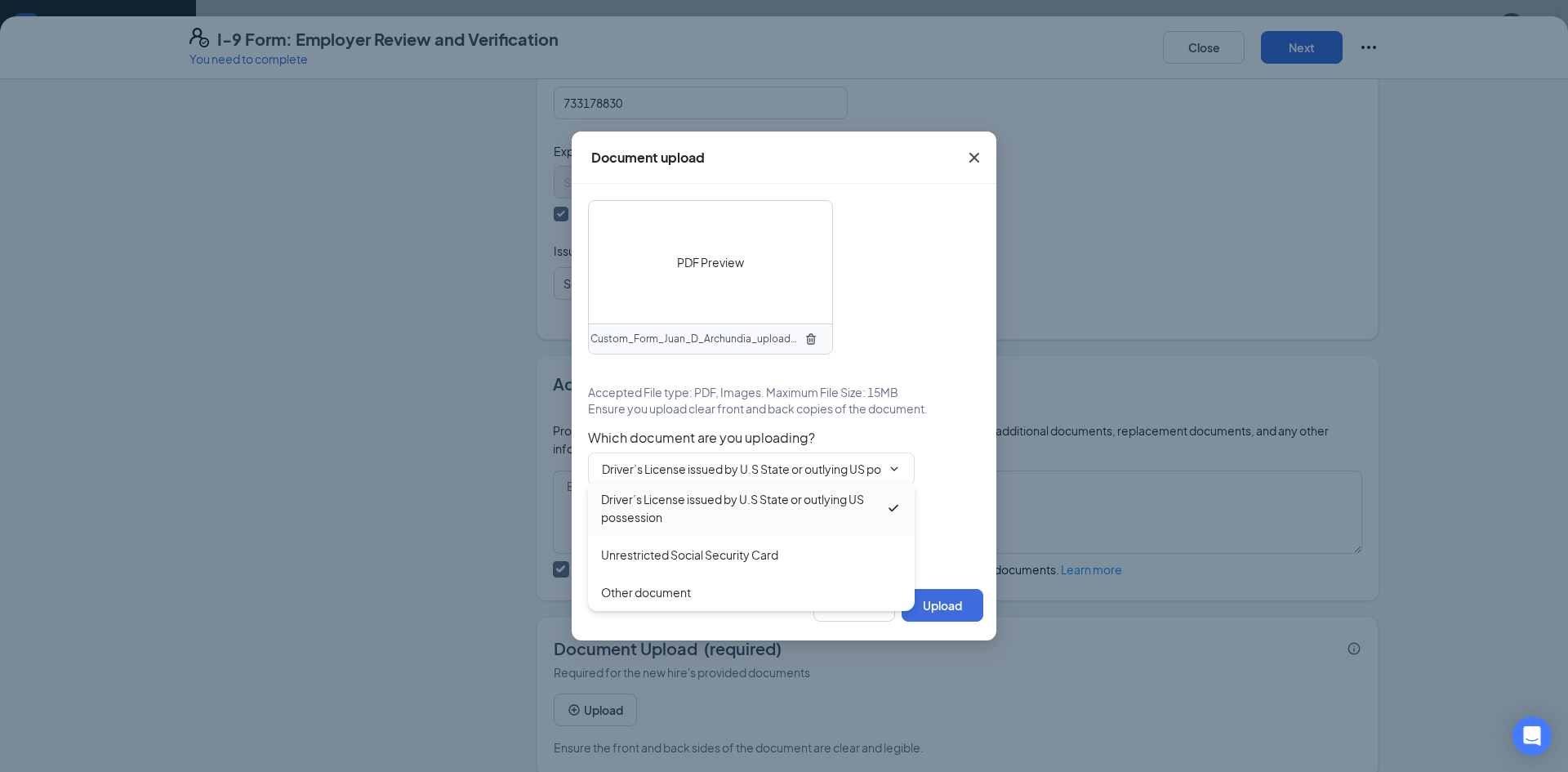
type input "Driver’s License issued by U.S State or outlying US possession"
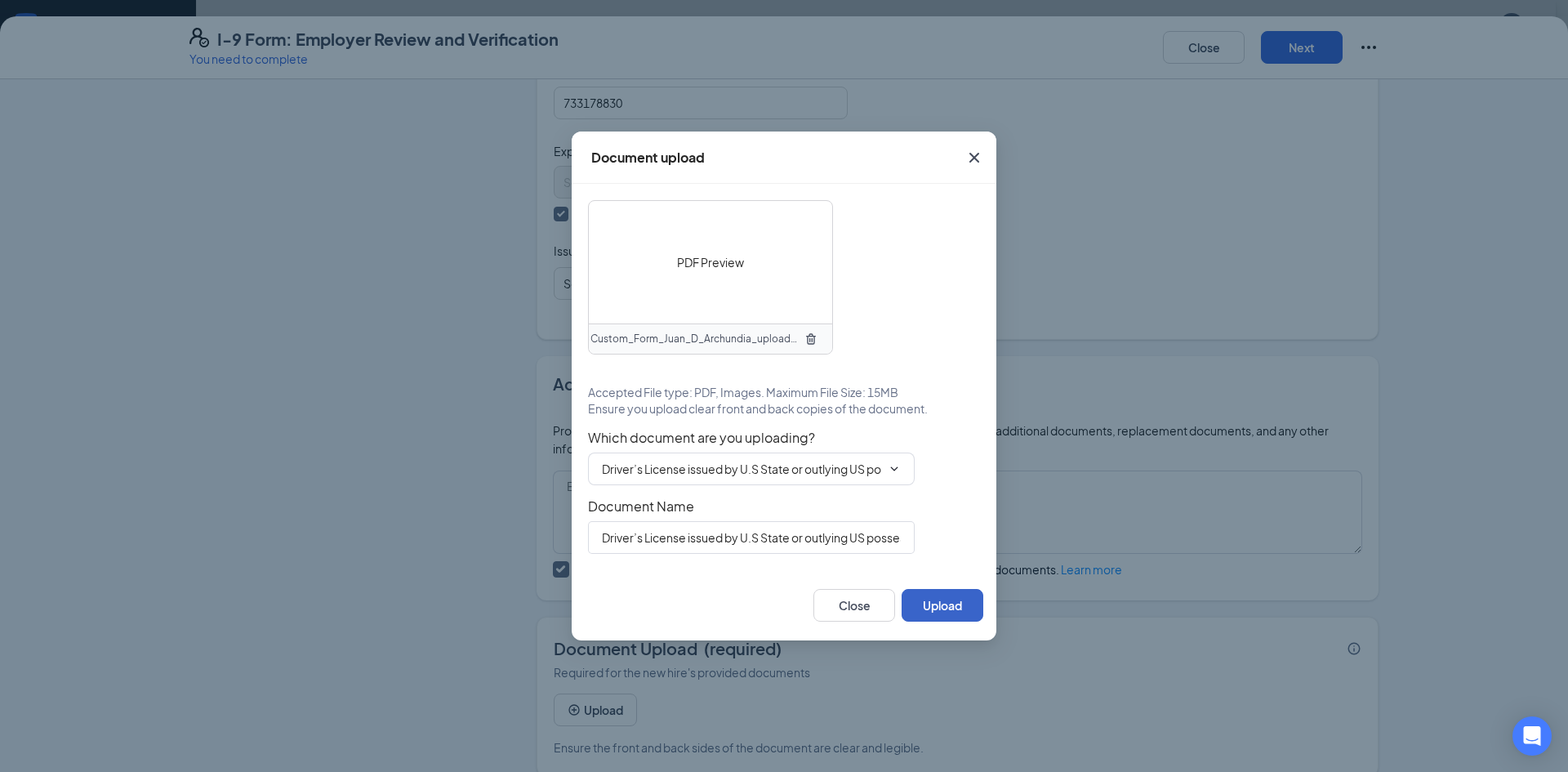
click at [924, 597] on button "Upload" at bounding box center [942, 605] width 81 height 33
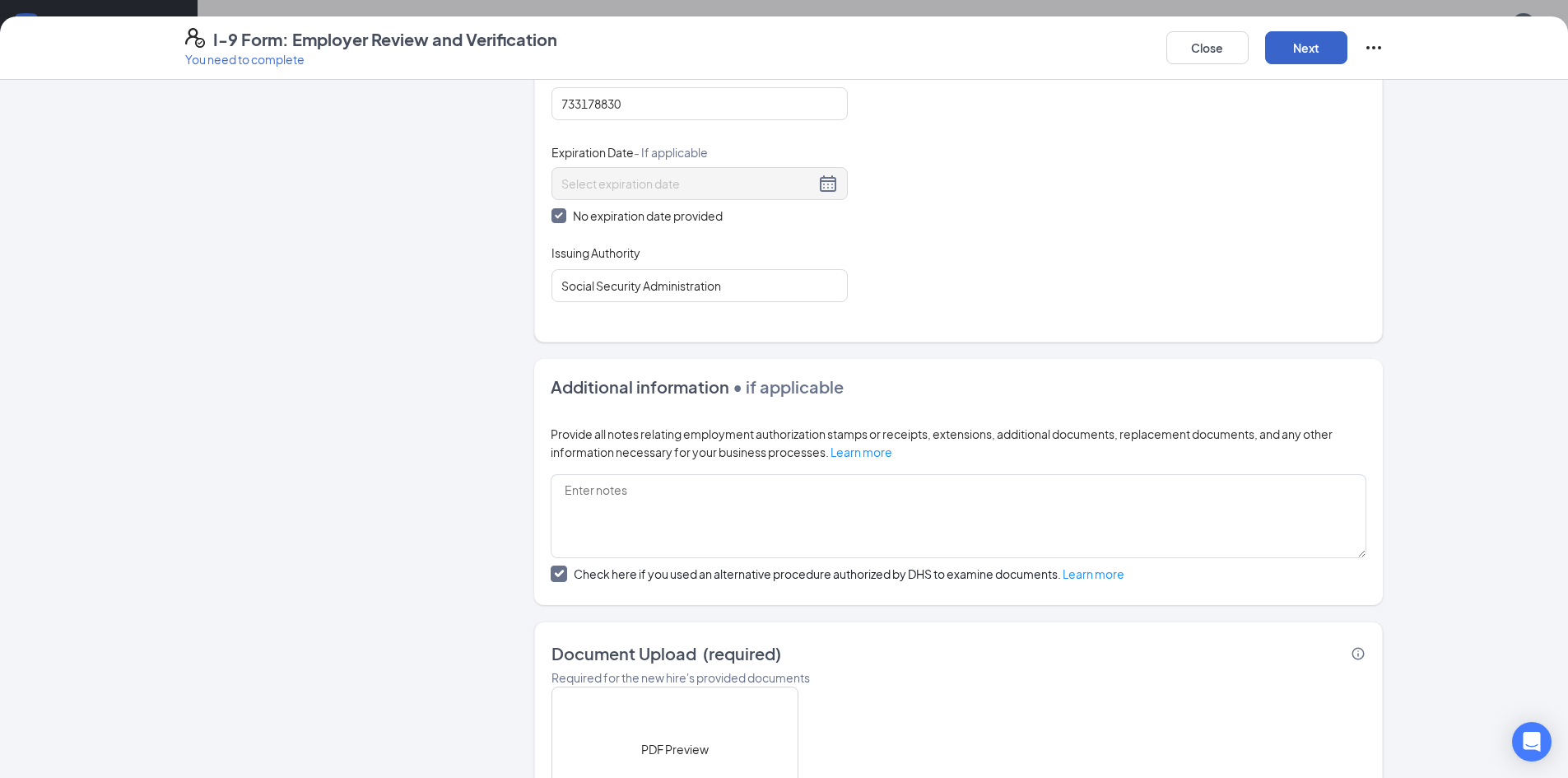
click at [1285, 43] on button "Next" at bounding box center [1306, 47] width 82 height 33
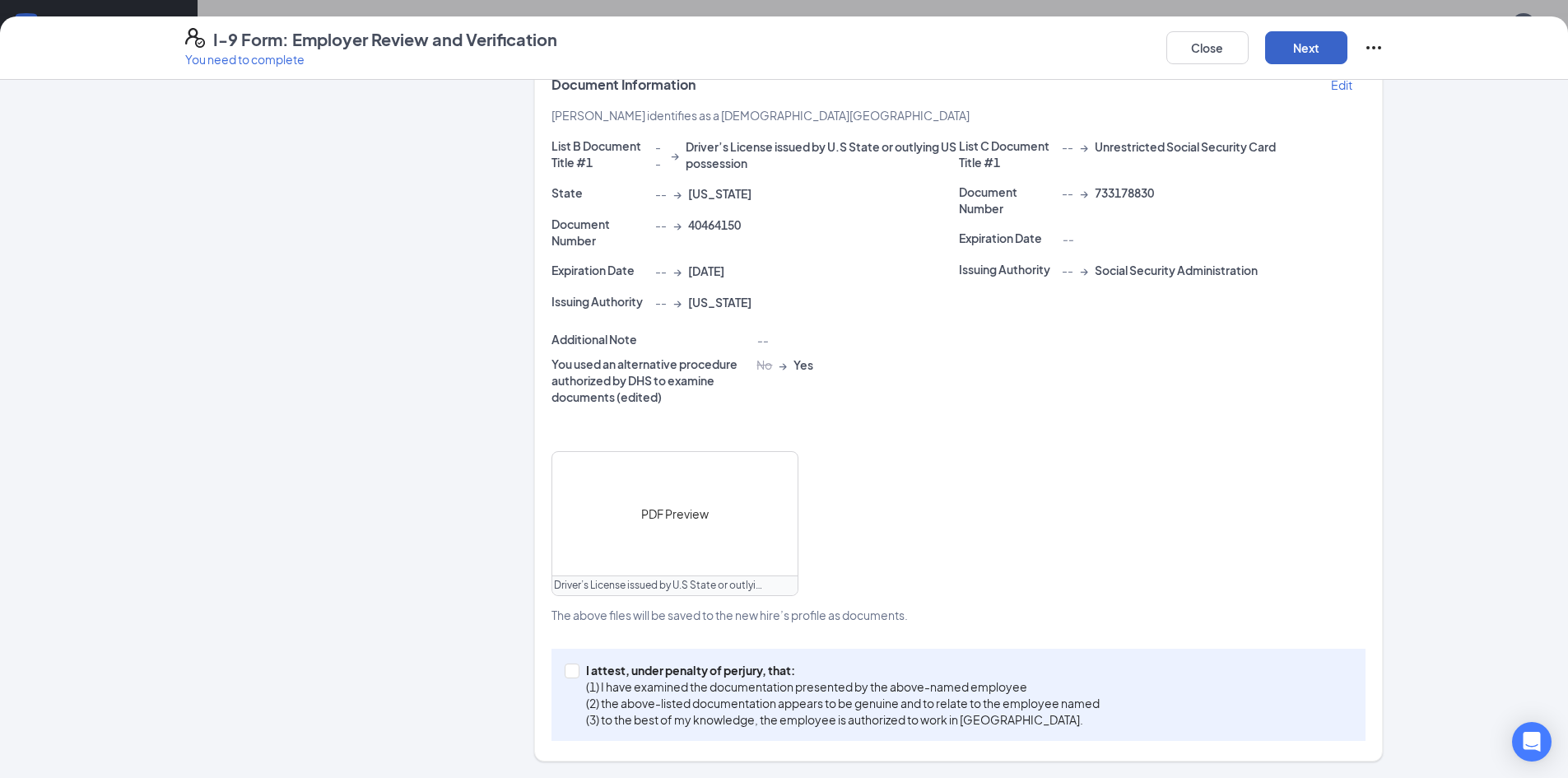
scroll to position [350, 0]
click at [790, 705] on p "(2) the above-listed documentation appears to be genuine and to relate to the e…" at bounding box center [842, 703] width 514 height 16
click at [576, 675] on input "I attest, under penalty of [PERSON_NAME], that: (1) I have examined the documen…" at bounding box center [570, 669] width 12 height 12
checkbox input "true"
click at [1293, 47] on button "Next" at bounding box center [1306, 47] width 82 height 33
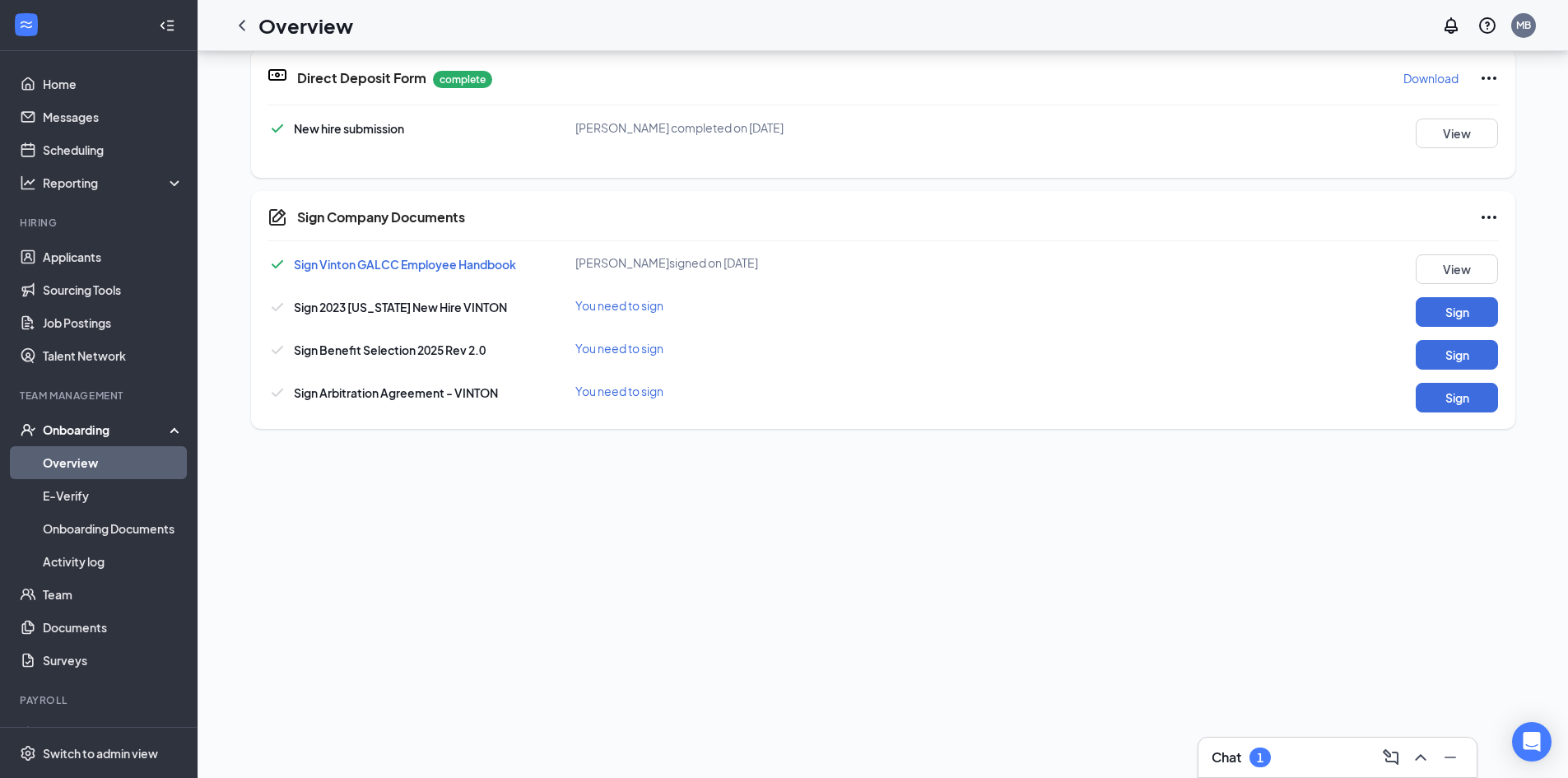
scroll to position [0, 0]
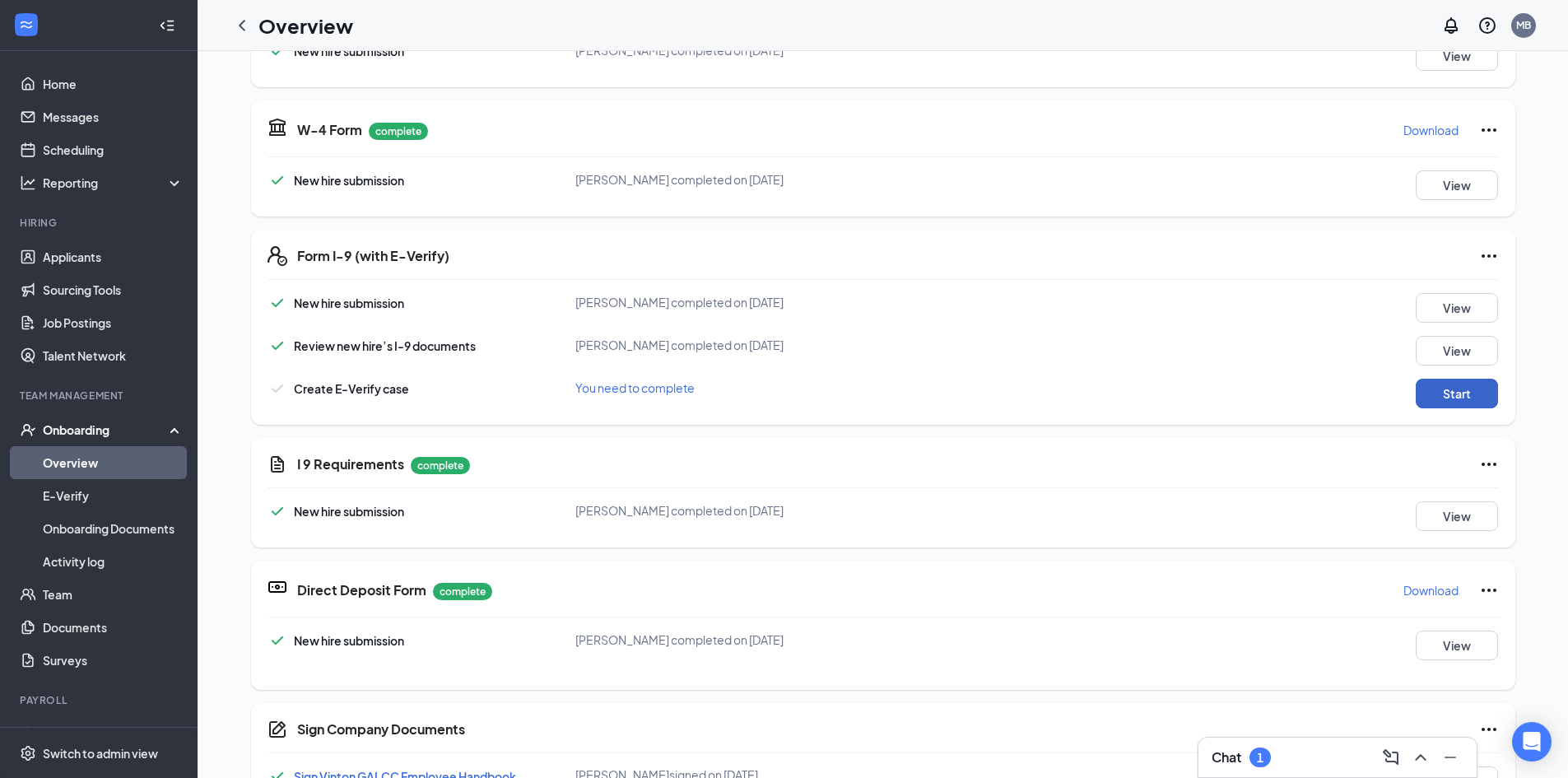
click at [1435, 385] on button "Start" at bounding box center [1457, 393] width 82 height 29
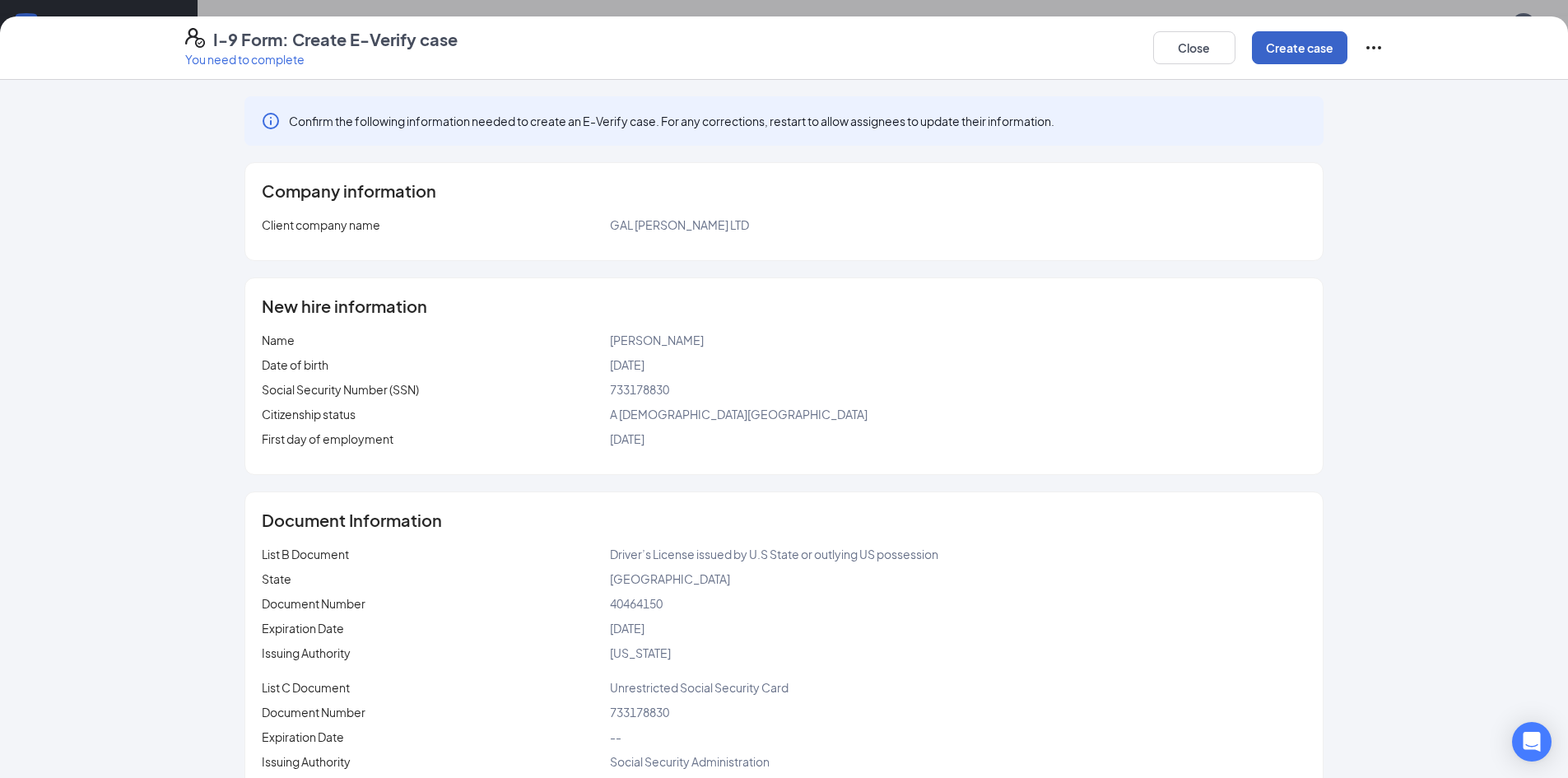
click at [1316, 59] on button "Create case" at bounding box center [1299, 47] width 96 height 33
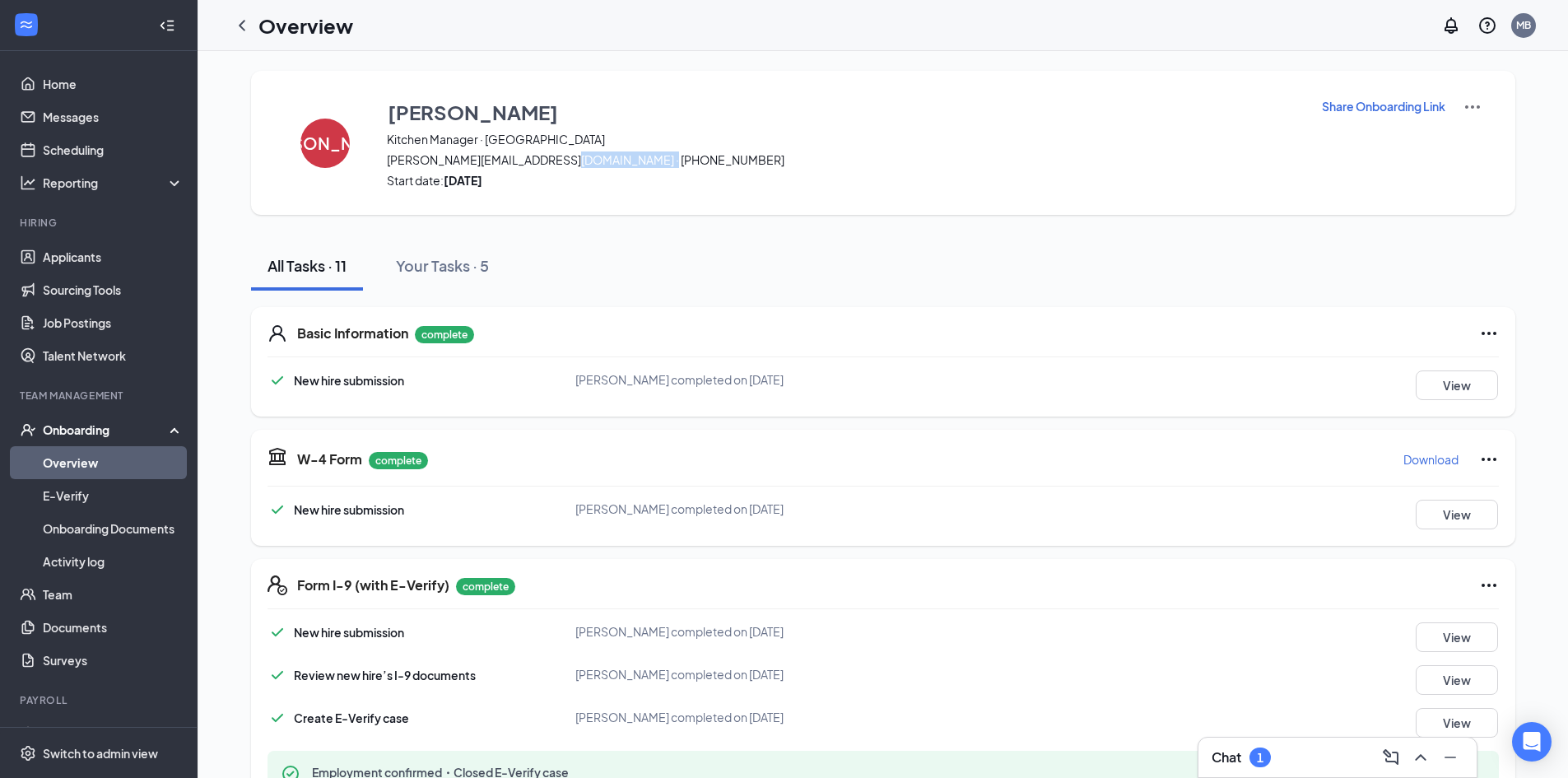
drag, startPoint x: 636, startPoint y: 163, endPoint x: 547, endPoint y: 161, distance: 89.0
click at [547, 161] on span "juan.archundia73@gmail.com · (915) 270-0080" at bounding box center [844, 160] width 914 height 16
copy span "(915) 270-0080"
click at [828, 257] on div "All Tasks · 11 Your Tasks · 5" at bounding box center [883, 265] width 1264 height 49
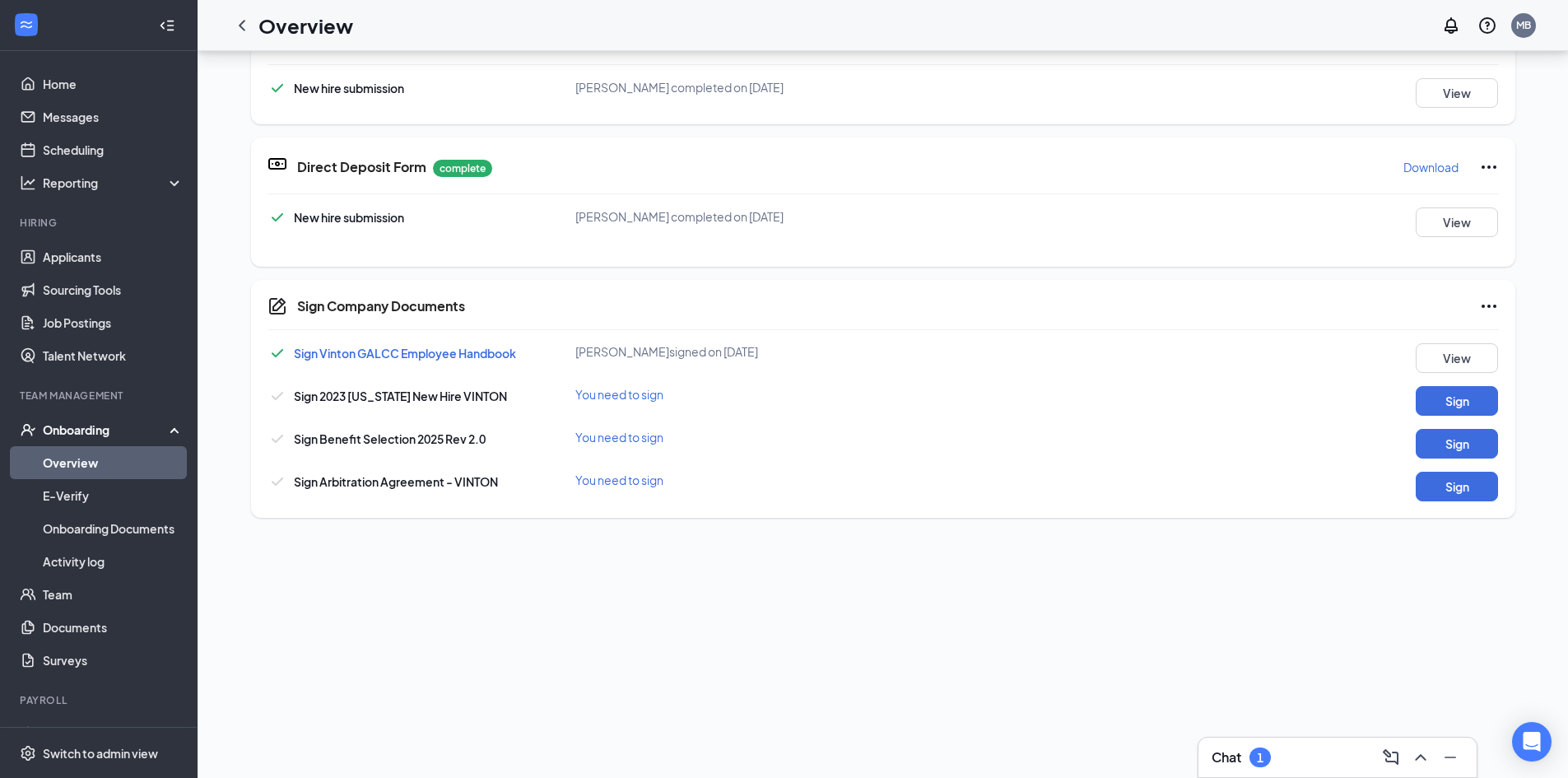
scroll to position [247, 0]
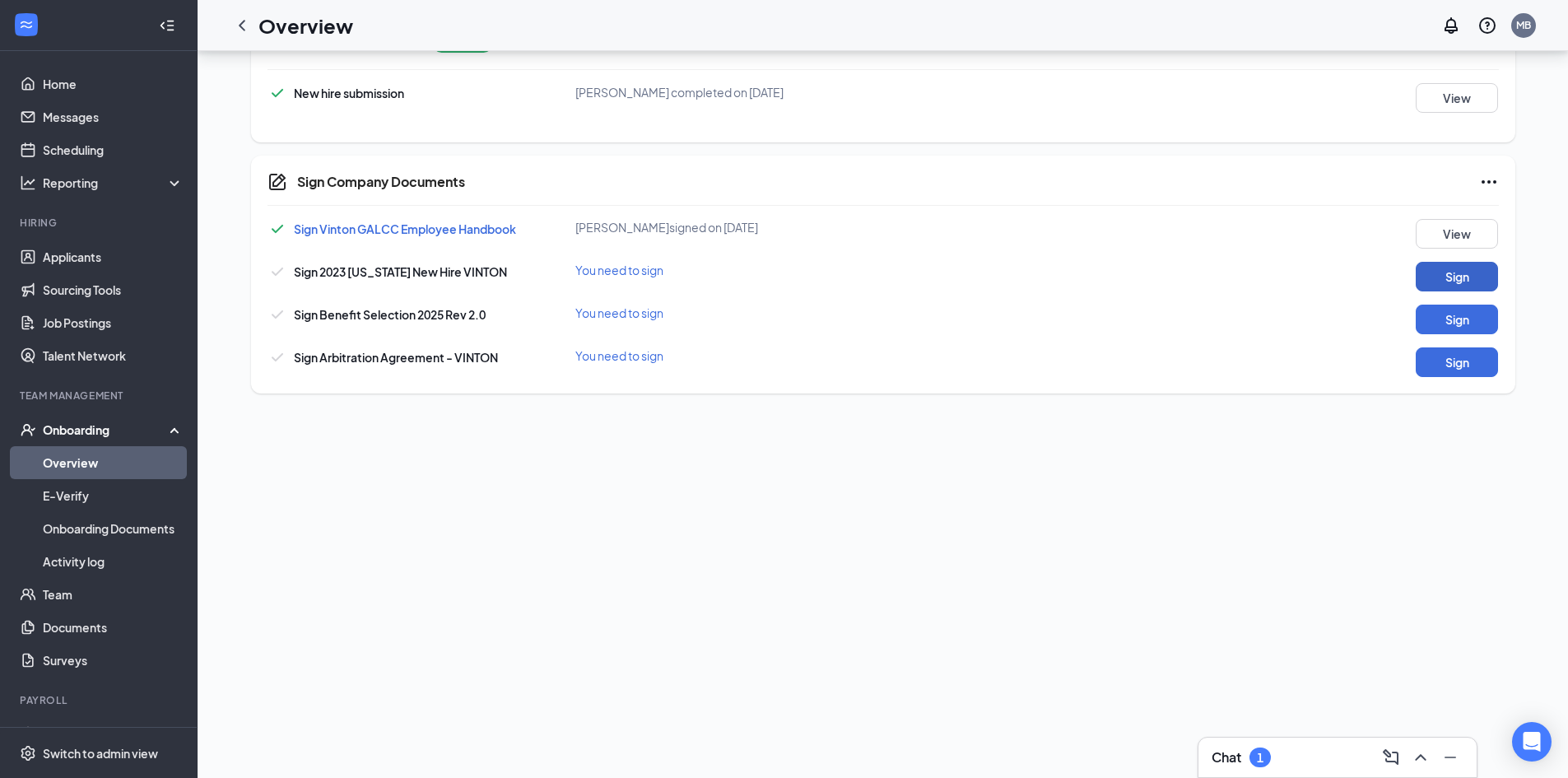
click at [1446, 274] on button "Sign" at bounding box center [1457, 276] width 82 height 29
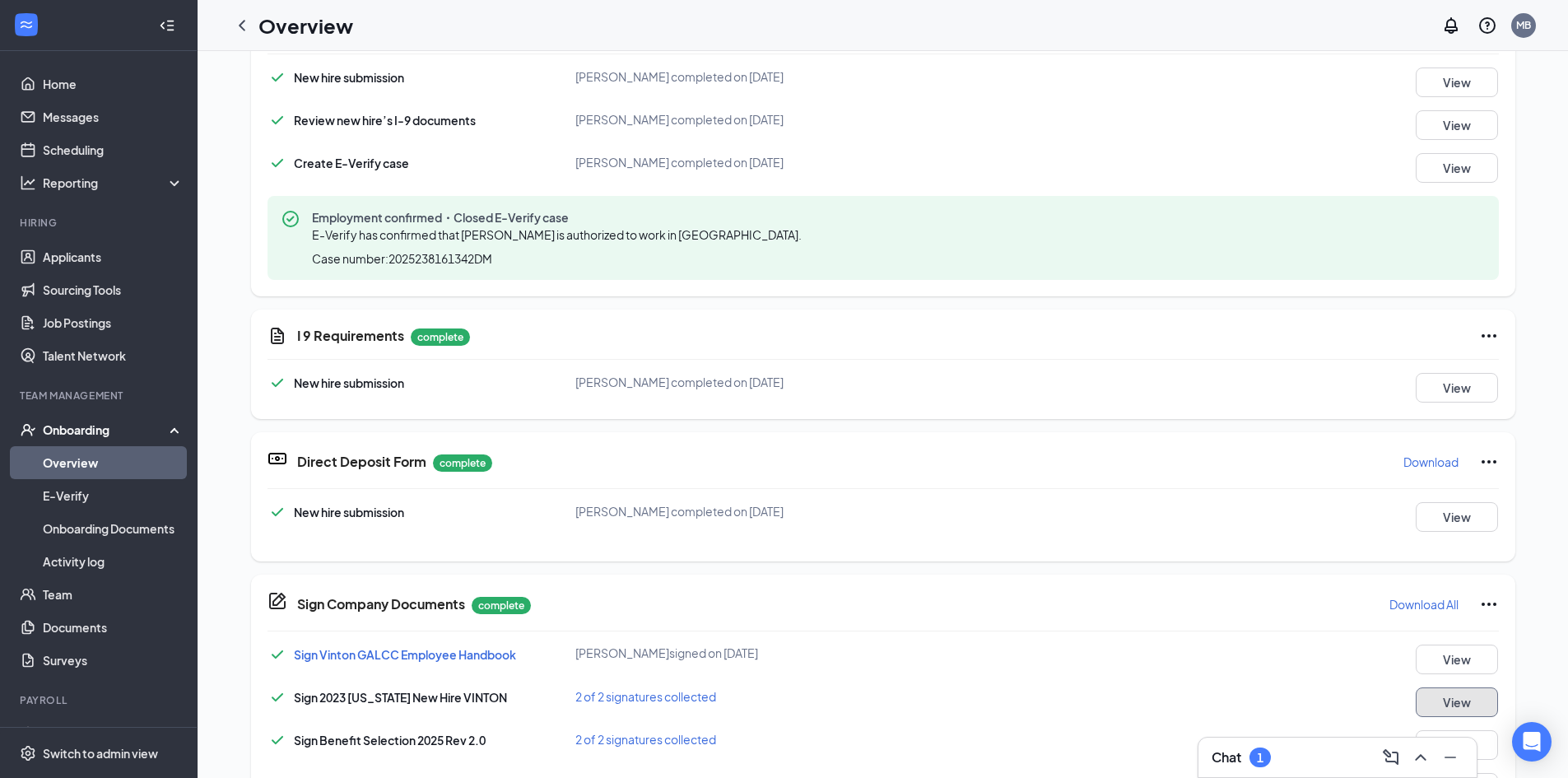
scroll to position [659, 0]
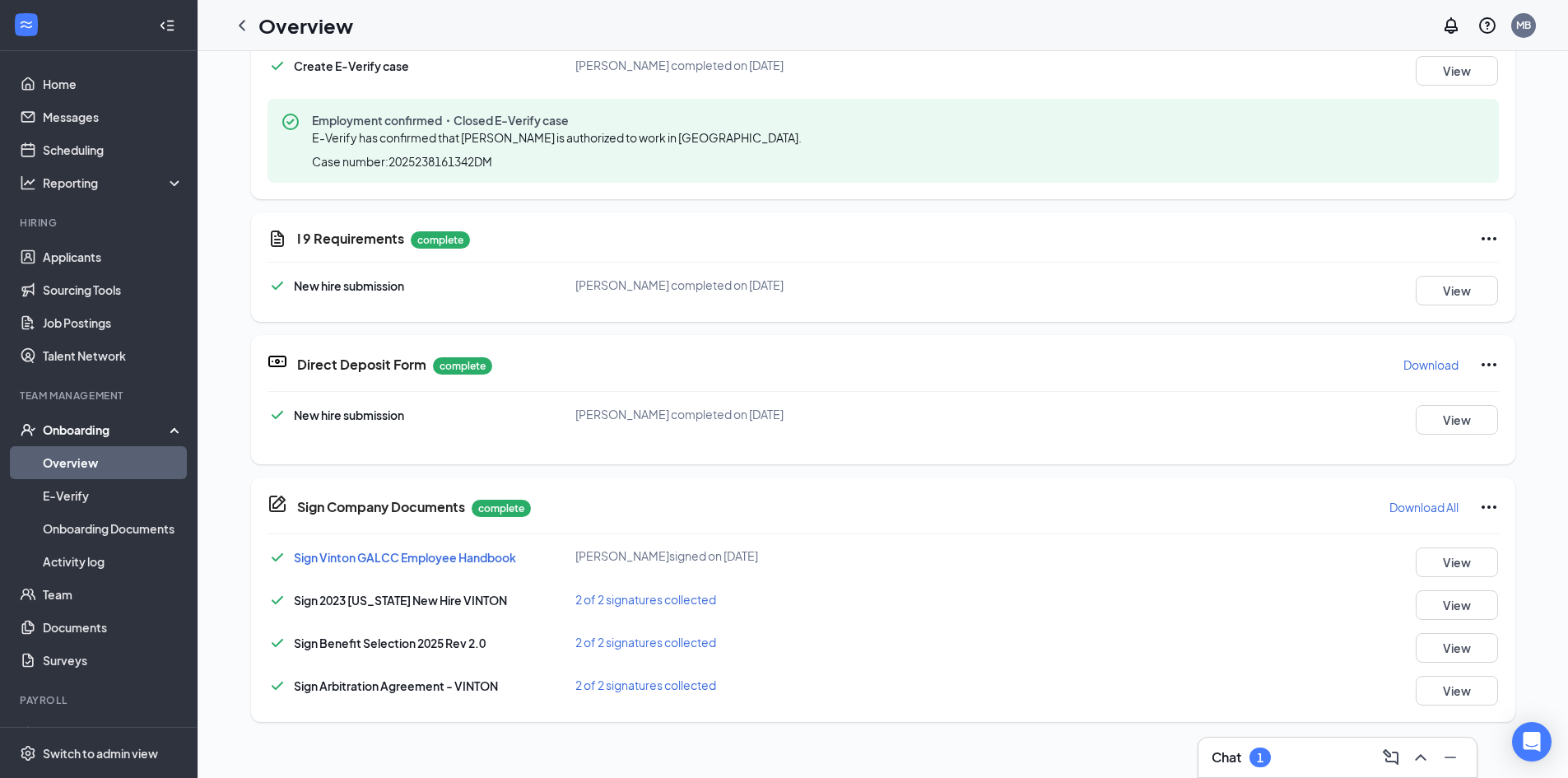
click at [1462, 437] on div "New hire submission Juan Archundia completed on Aug 26, 2025 View Employee Info…" at bounding box center [883, 426] width 1231 height 43
click at [1461, 420] on button "View" at bounding box center [1457, 420] width 82 height 29
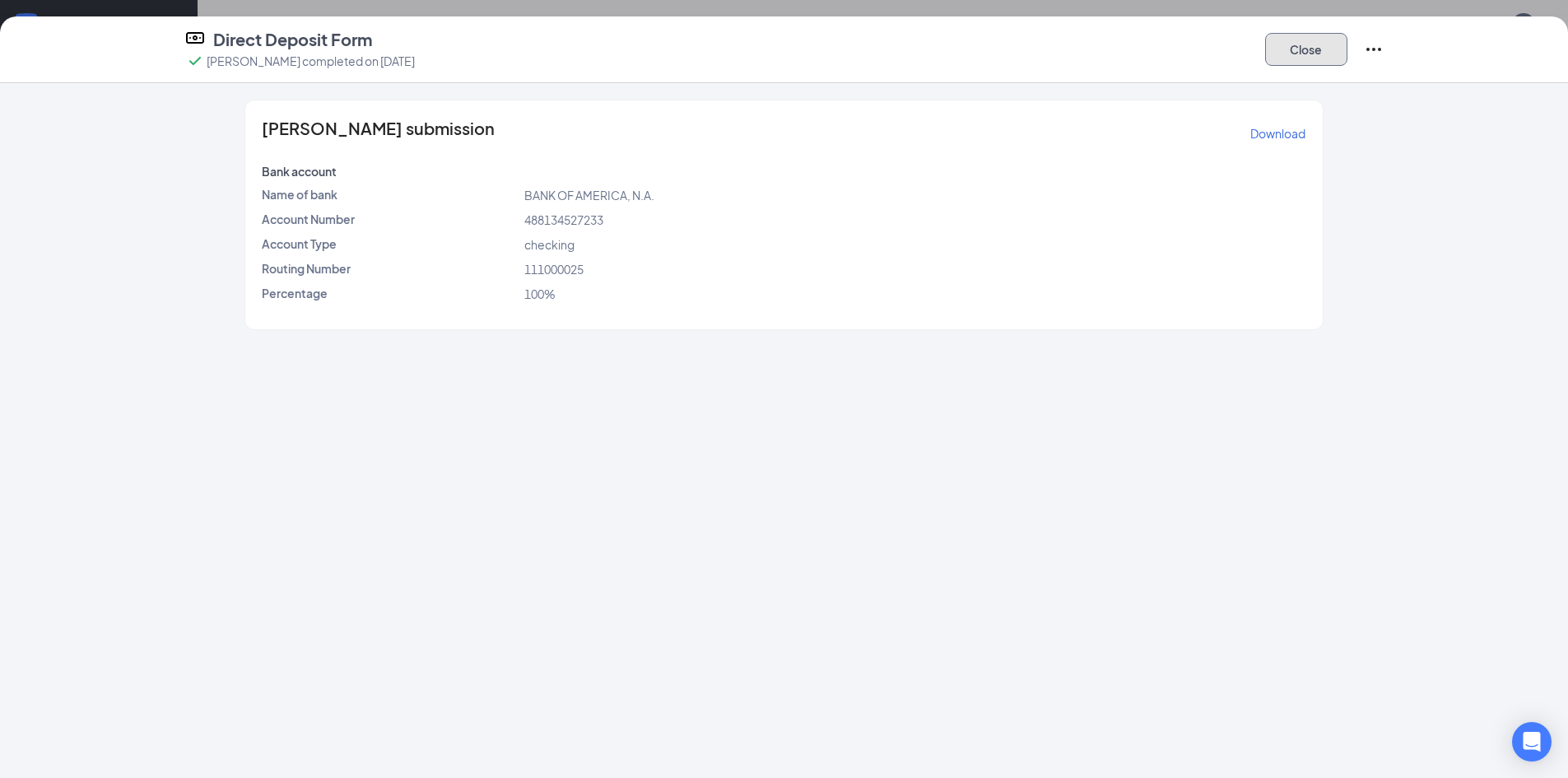
drag, startPoint x: 1283, startPoint y: 54, endPoint x: 1273, endPoint y: 62, distance: 12.8
click at [1283, 54] on button "Close" at bounding box center [1306, 49] width 82 height 33
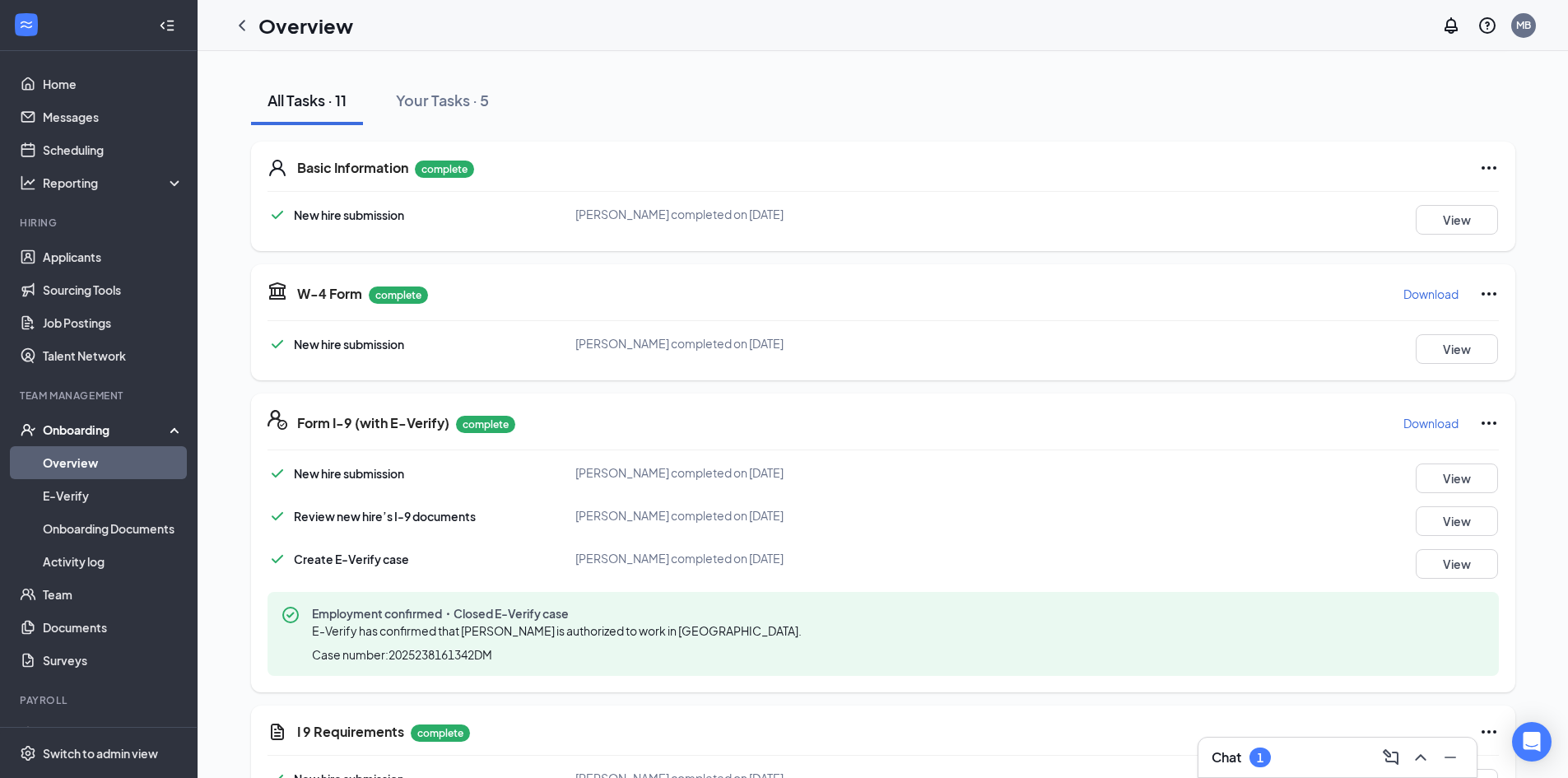
scroll to position [0, 0]
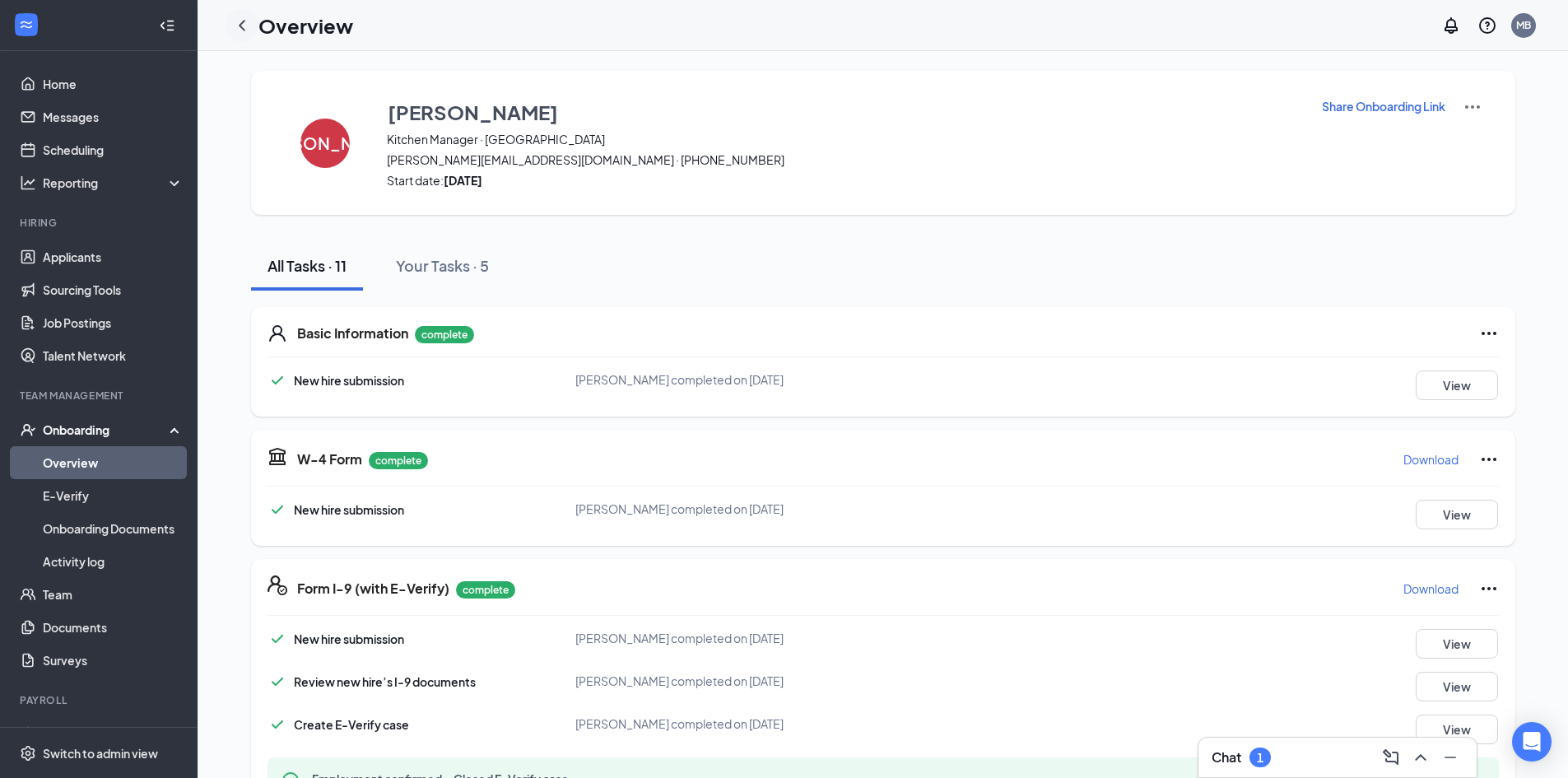
click at [247, 23] on icon "ChevronLeft" at bounding box center [242, 26] width 20 height 20
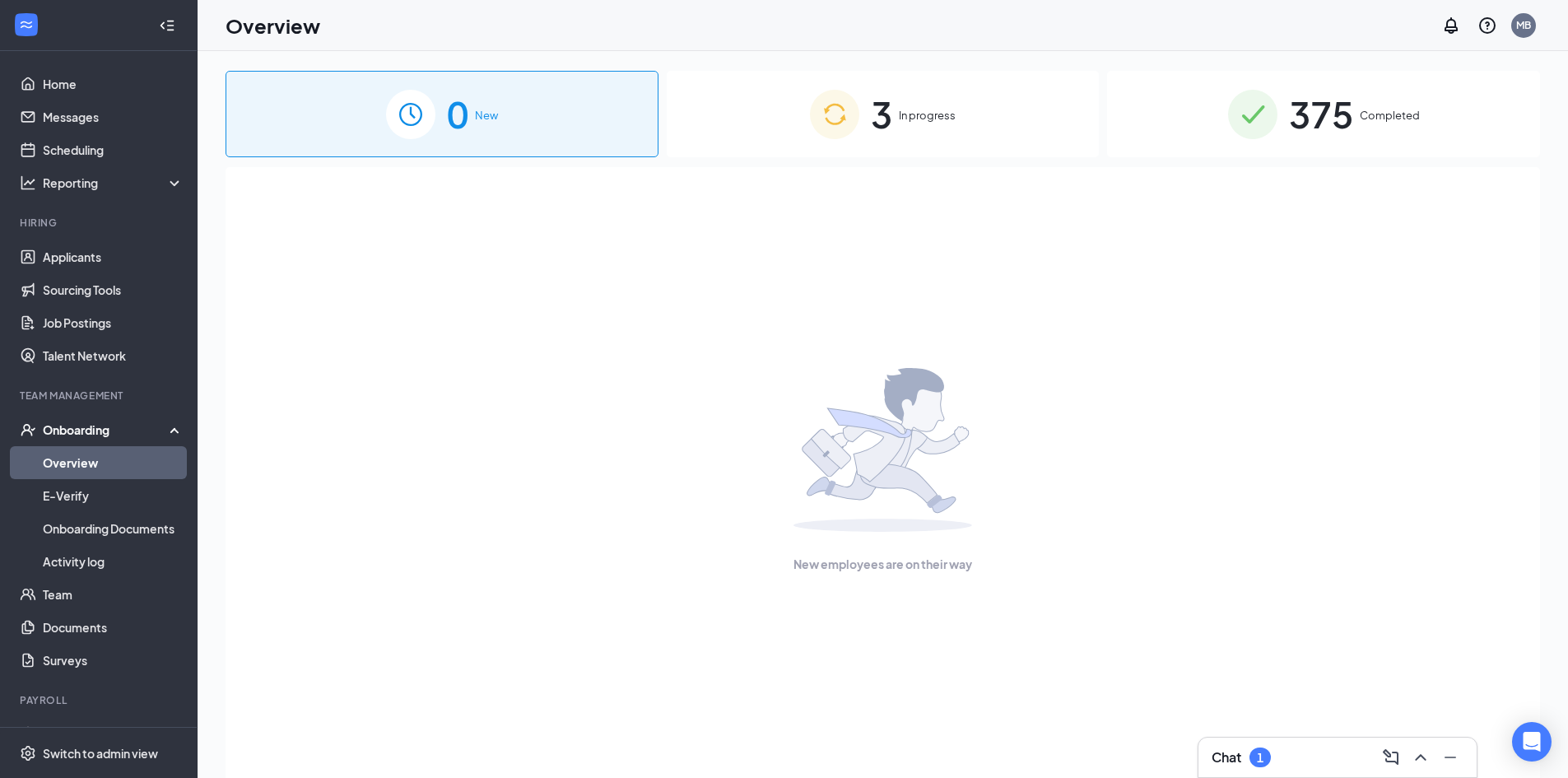
click at [1366, 104] on div "375 Completed" at bounding box center [1324, 114] width 433 height 87
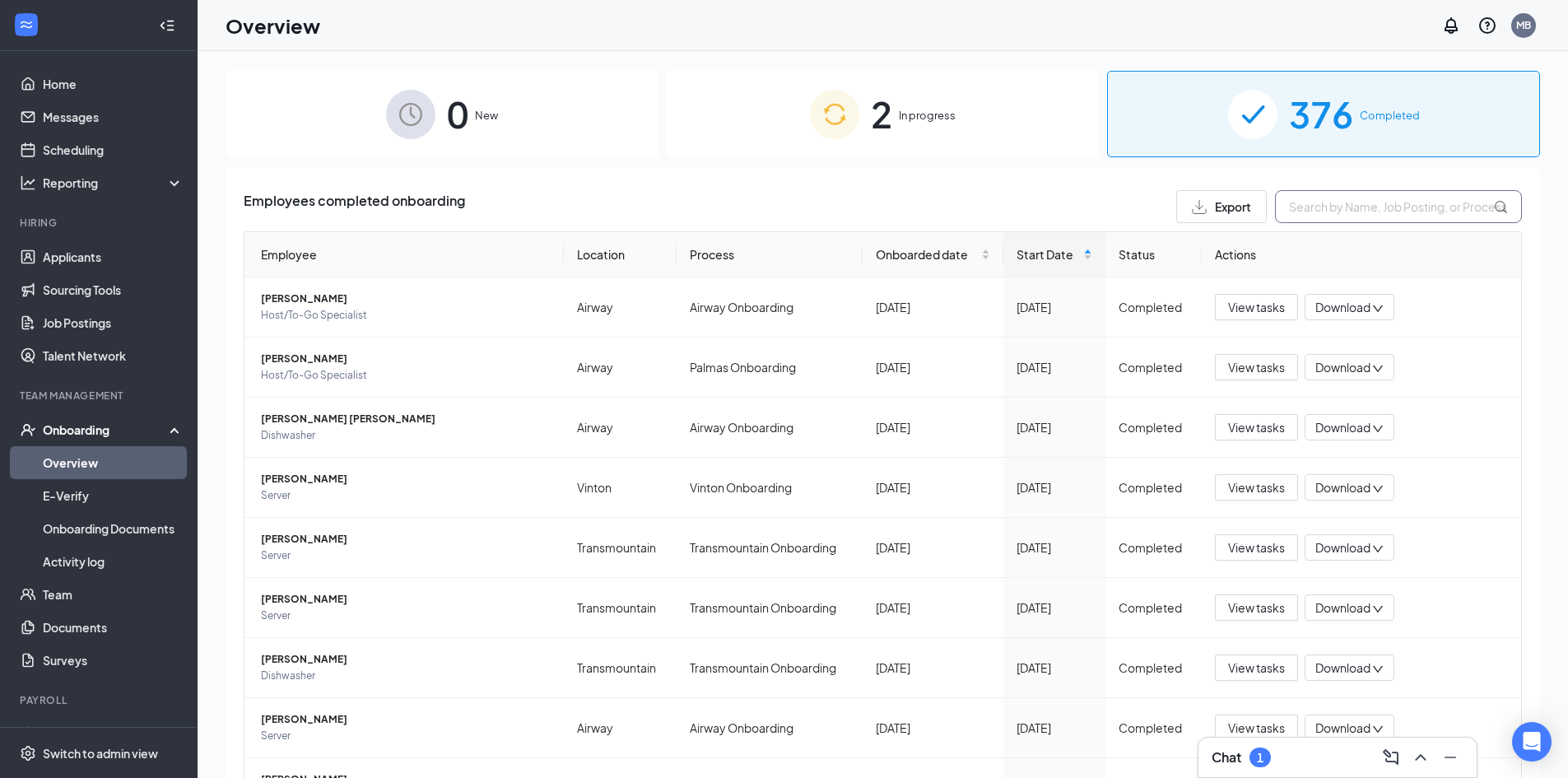
click at [1315, 210] on input "text" at bounding box center [1398, 206] width 247 height 33
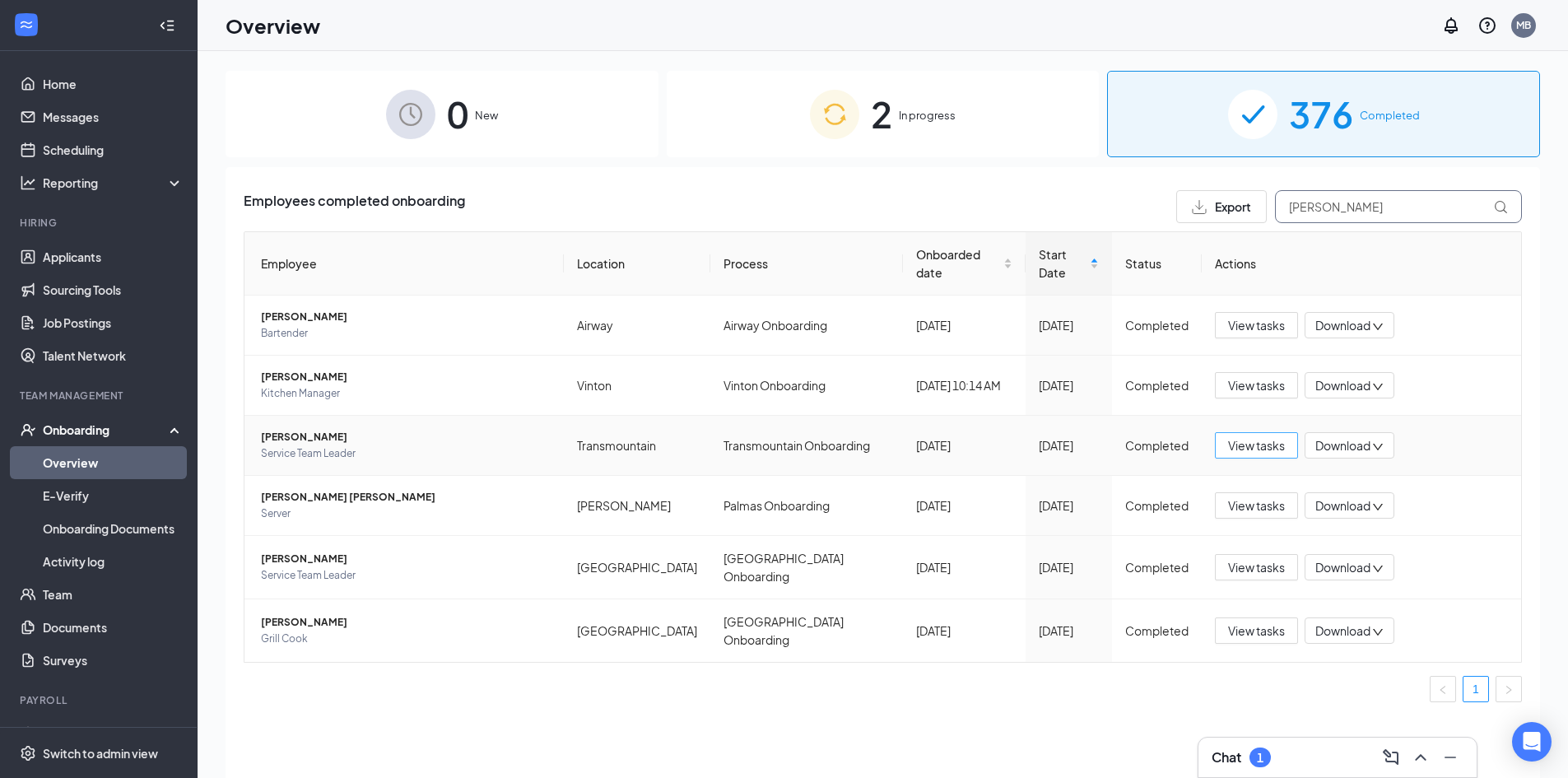
type input "juan"
click at [1272, 436] on span "View tasks" at bounding box center [1256, 445] width 57 height 18
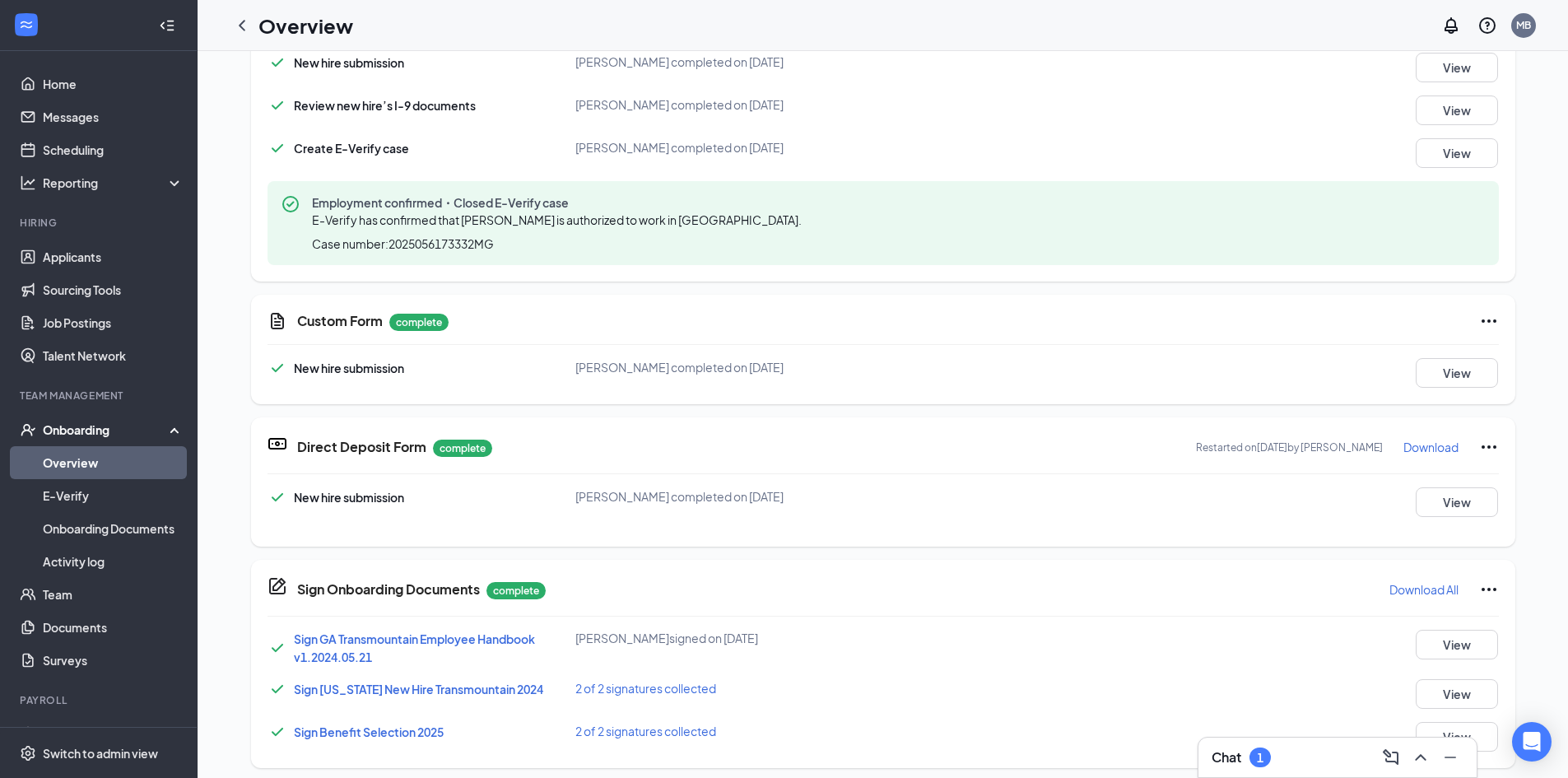
scroll to position [659, 0]
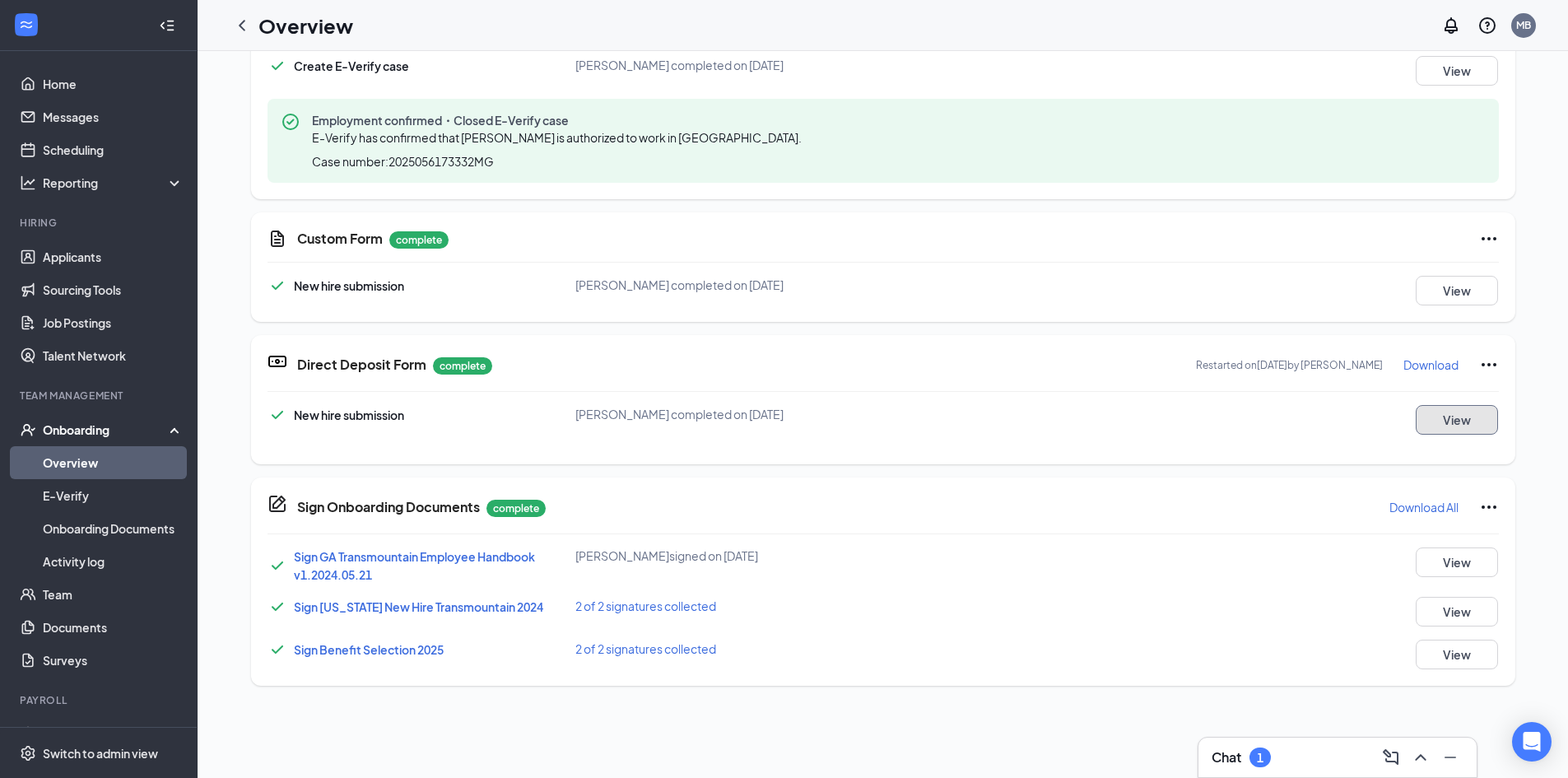
click at [1424, 426] on button "View" at bounding box center [1457, 420] width 82 height 29
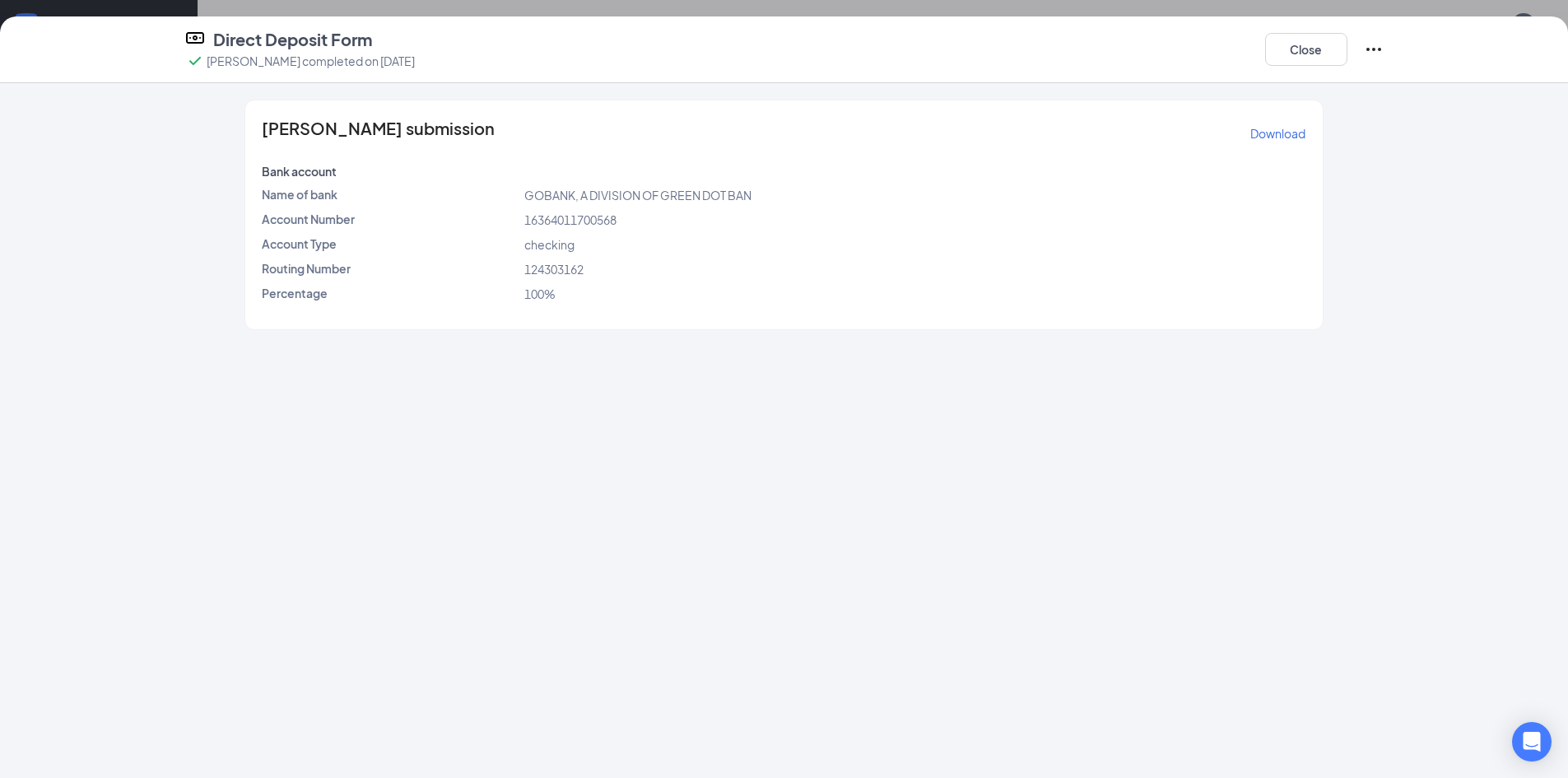
click at [1377, 46] on icon "Ellipses" at bounding box center [1374, 49] width 20 height 20
click at [1404, 79] on span "Restart" at bounding box center [1406, 83] width 39 height 16
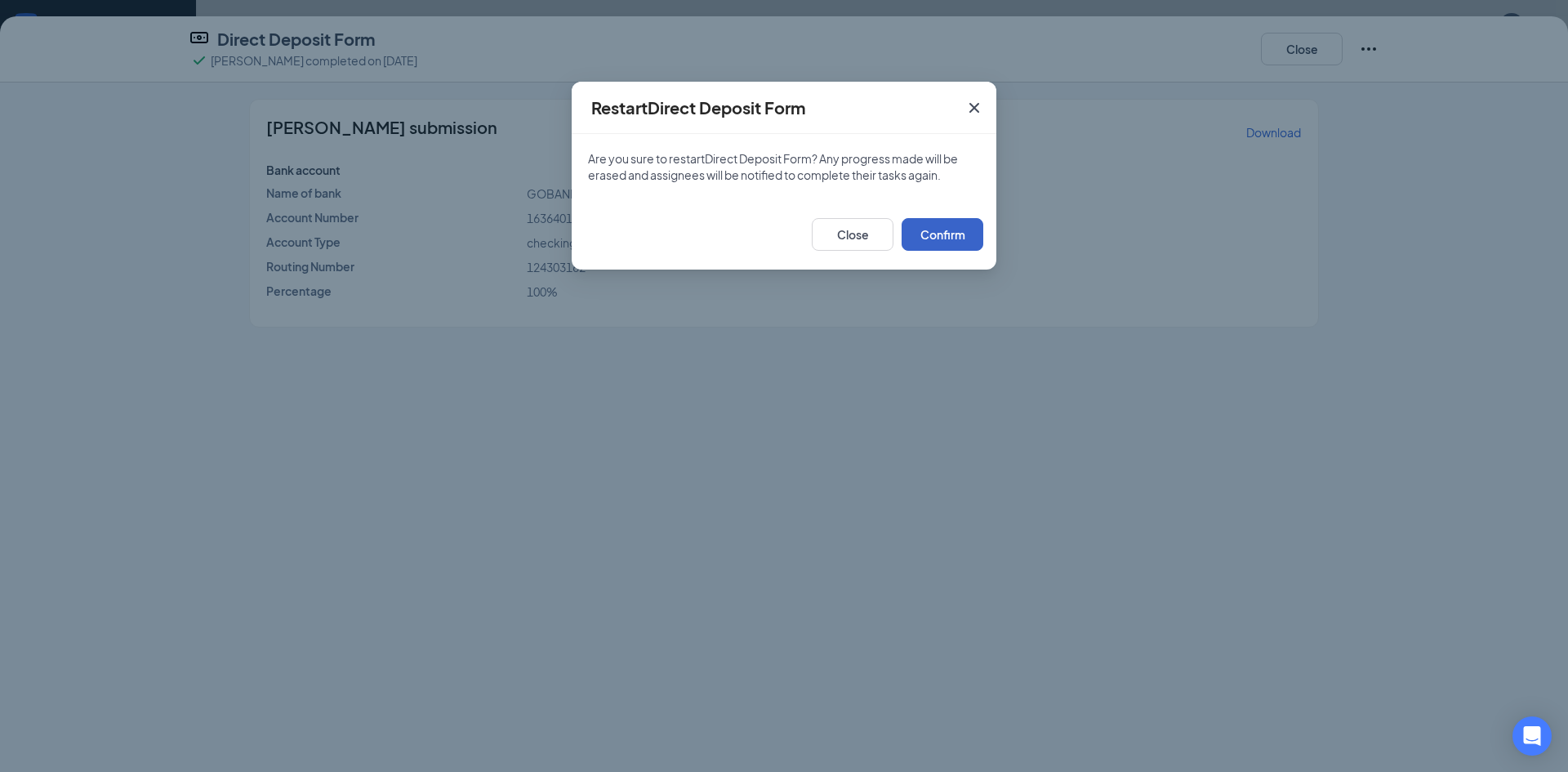
click at [921, 230] on button "Confirm" at bounding box center [942, 234] width 81 height 33
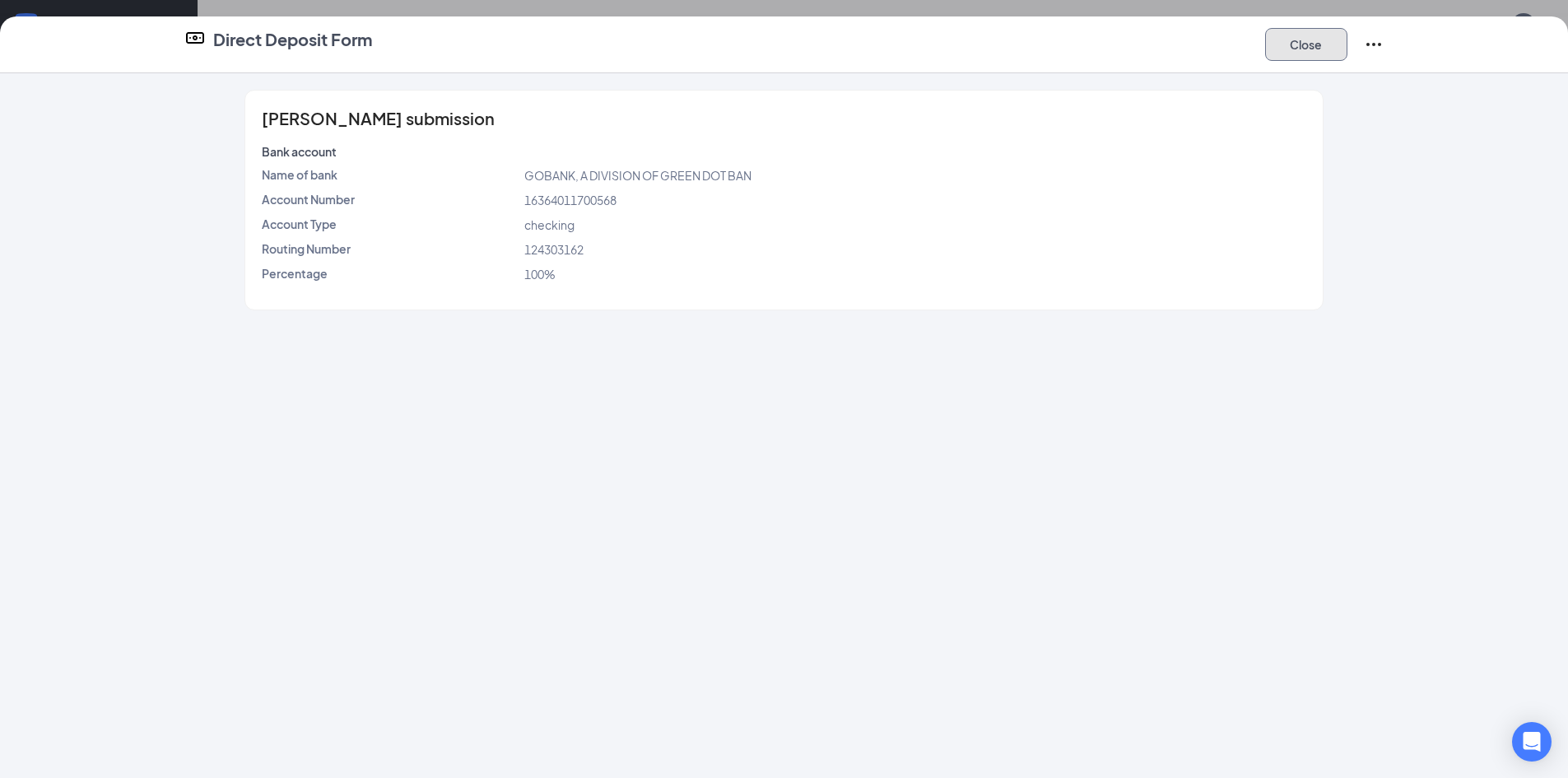
click at [1311, 40] on button "Close" at bounding box center [1306, 45] width 82 height 33
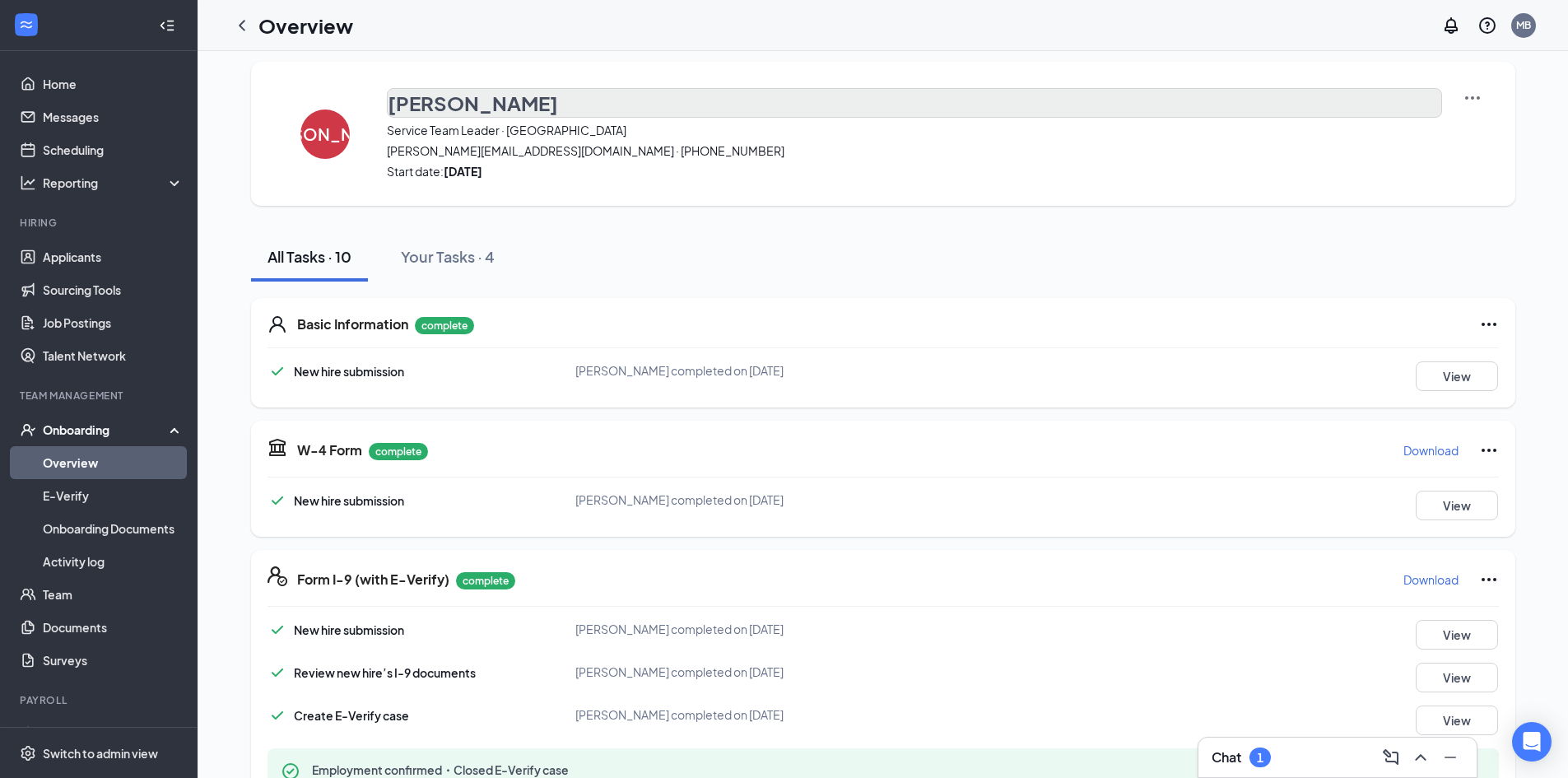
scroll to position [0, 0]
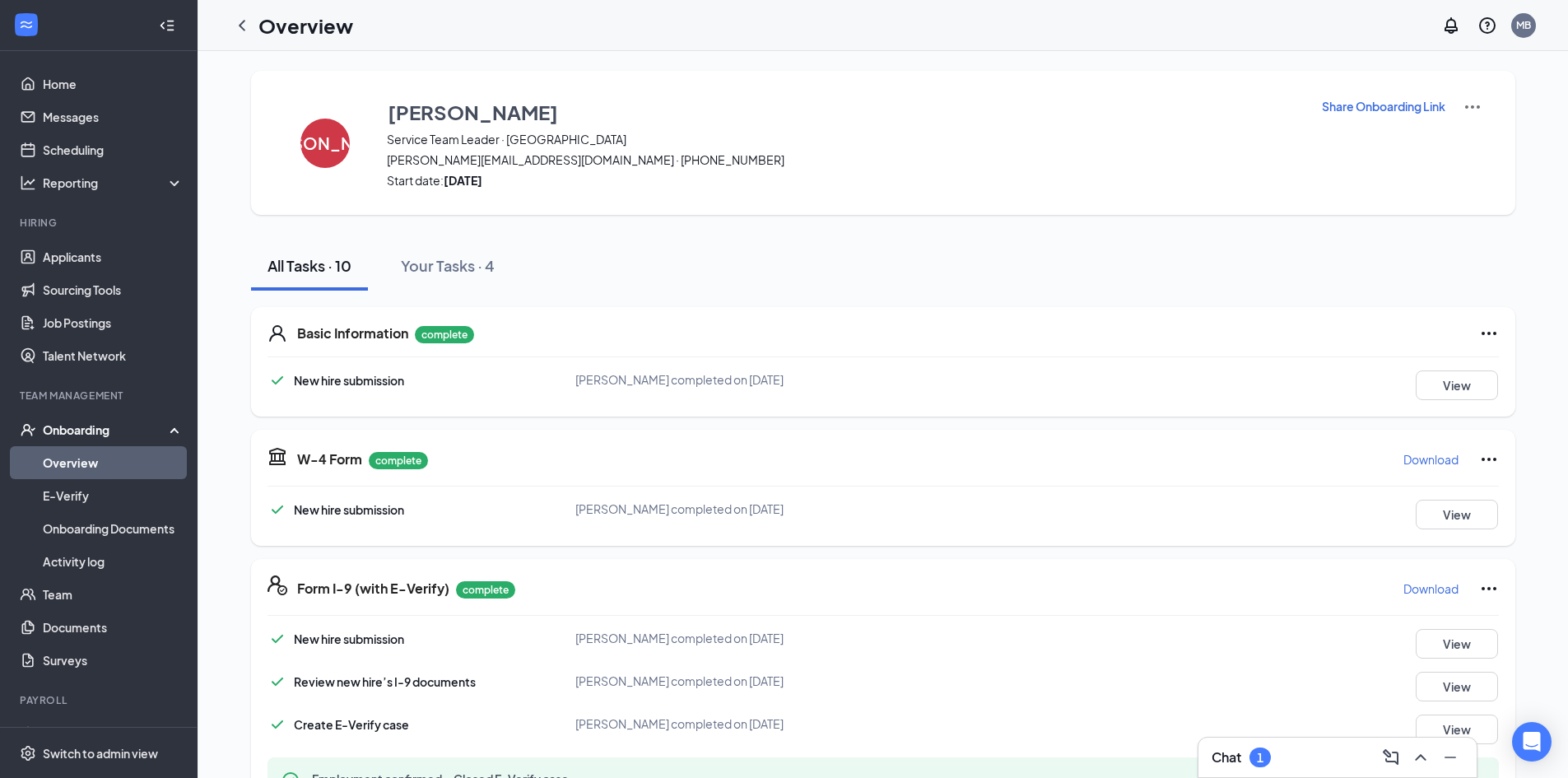
click at [1346, 104] on p "Share Onboarding Link" at bounding box center [1383, 106] width 123 height 16
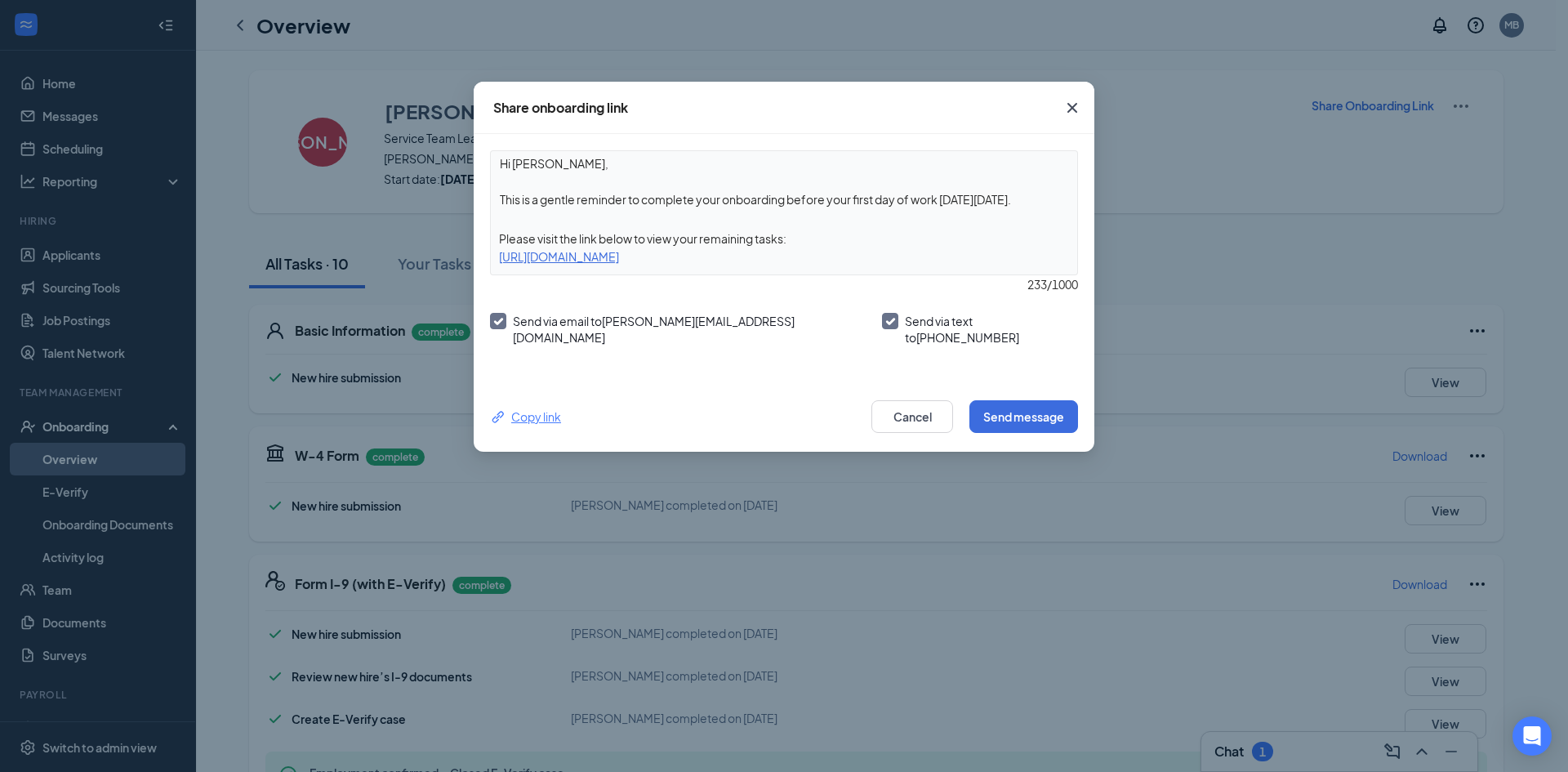
click at [535, 411] on div "Copy link" at bounding box center [525, 416] width 71 height 18
click at [1065, 106] on icon "Cross" at bounding box center [1072, 108] width 20 height 20
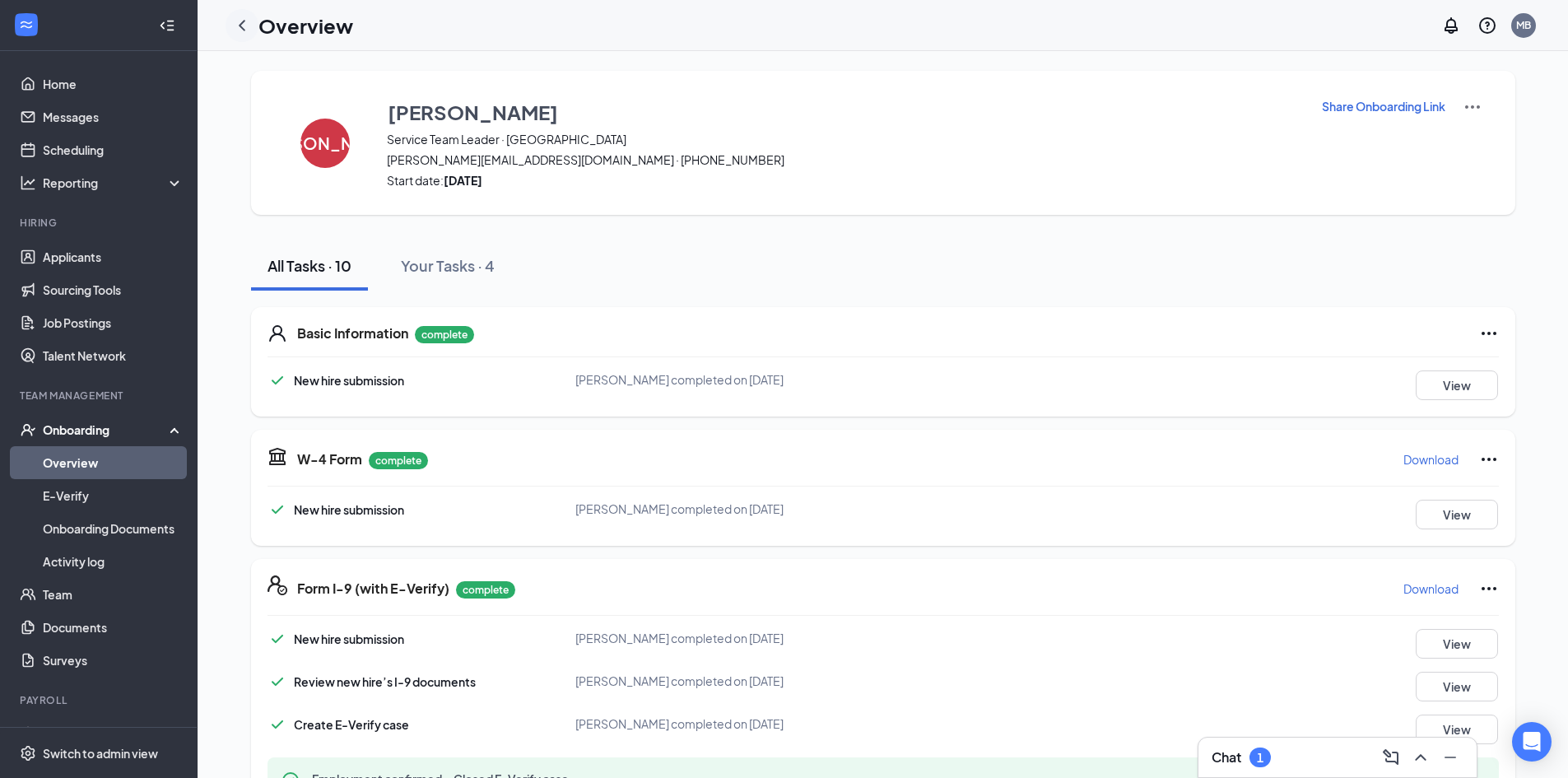
click at [238, 25] on icon "ChevronLeft" at bounding box center [242, 26] width 20 height 20
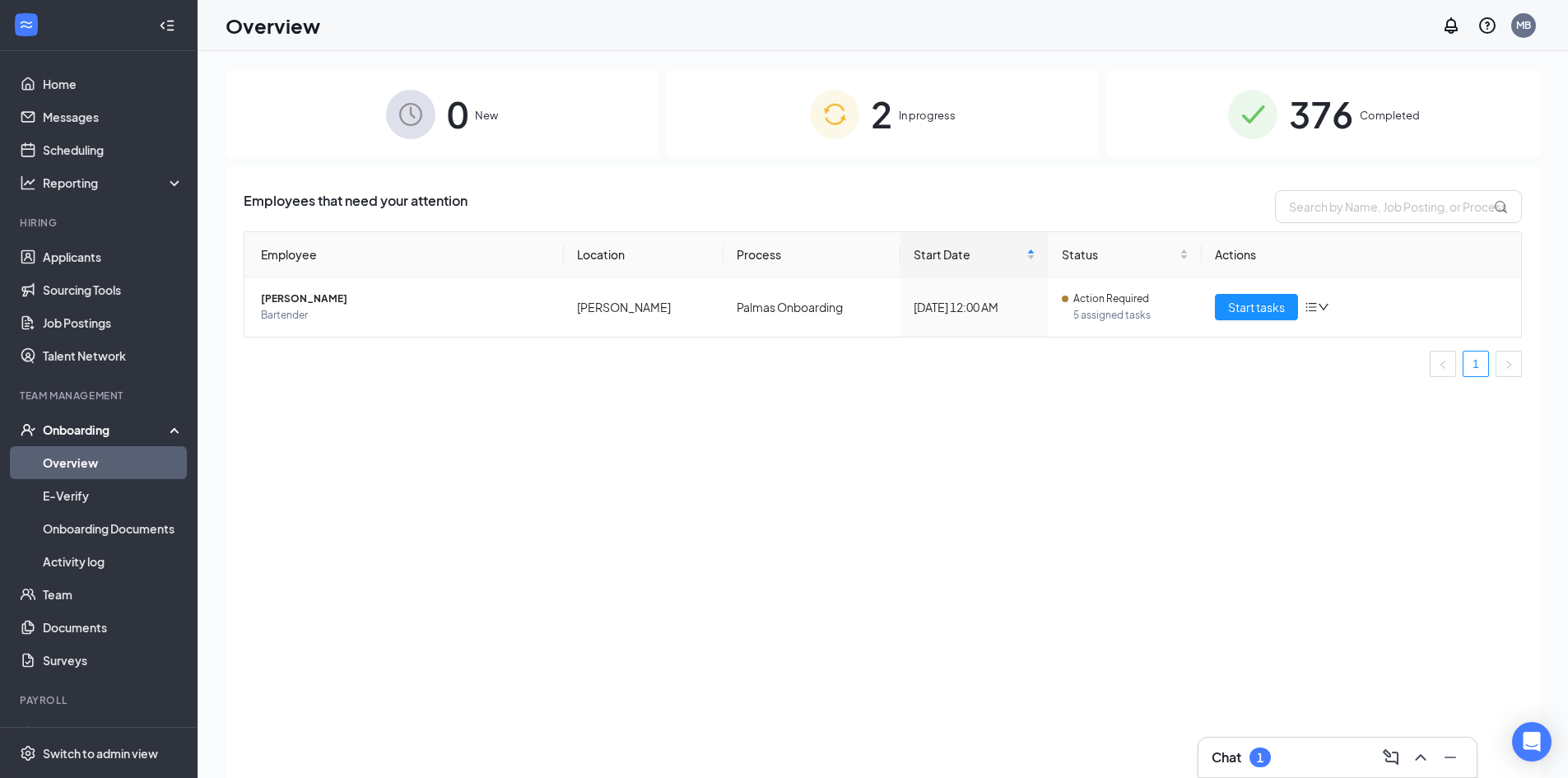
click at [1326, 113] on span "376" at bounding box center [1321, 114] width 64 height 57
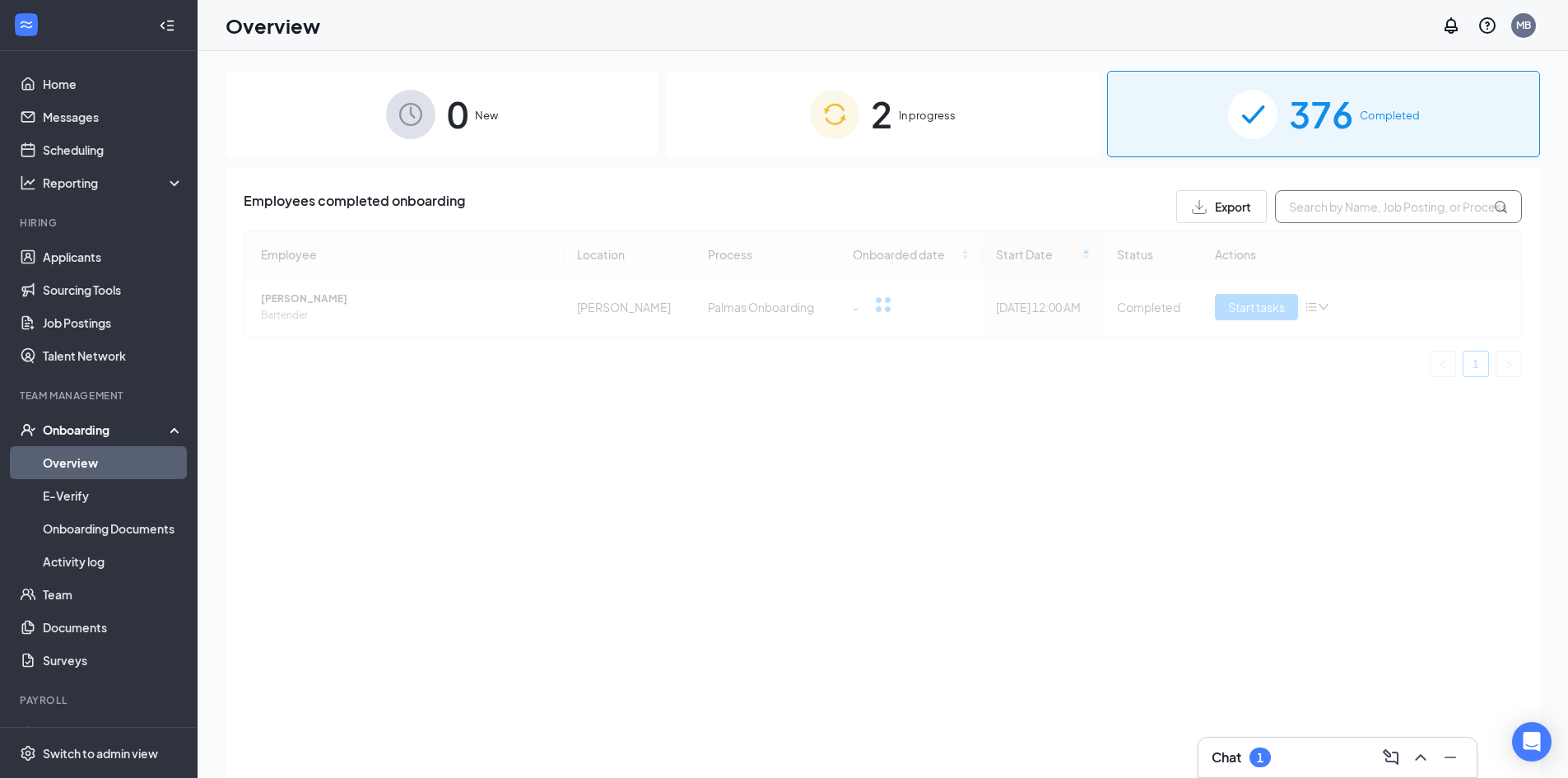
click at [1353, 203] on input "text" at bounding box center [1398, 206] width 247 height 33
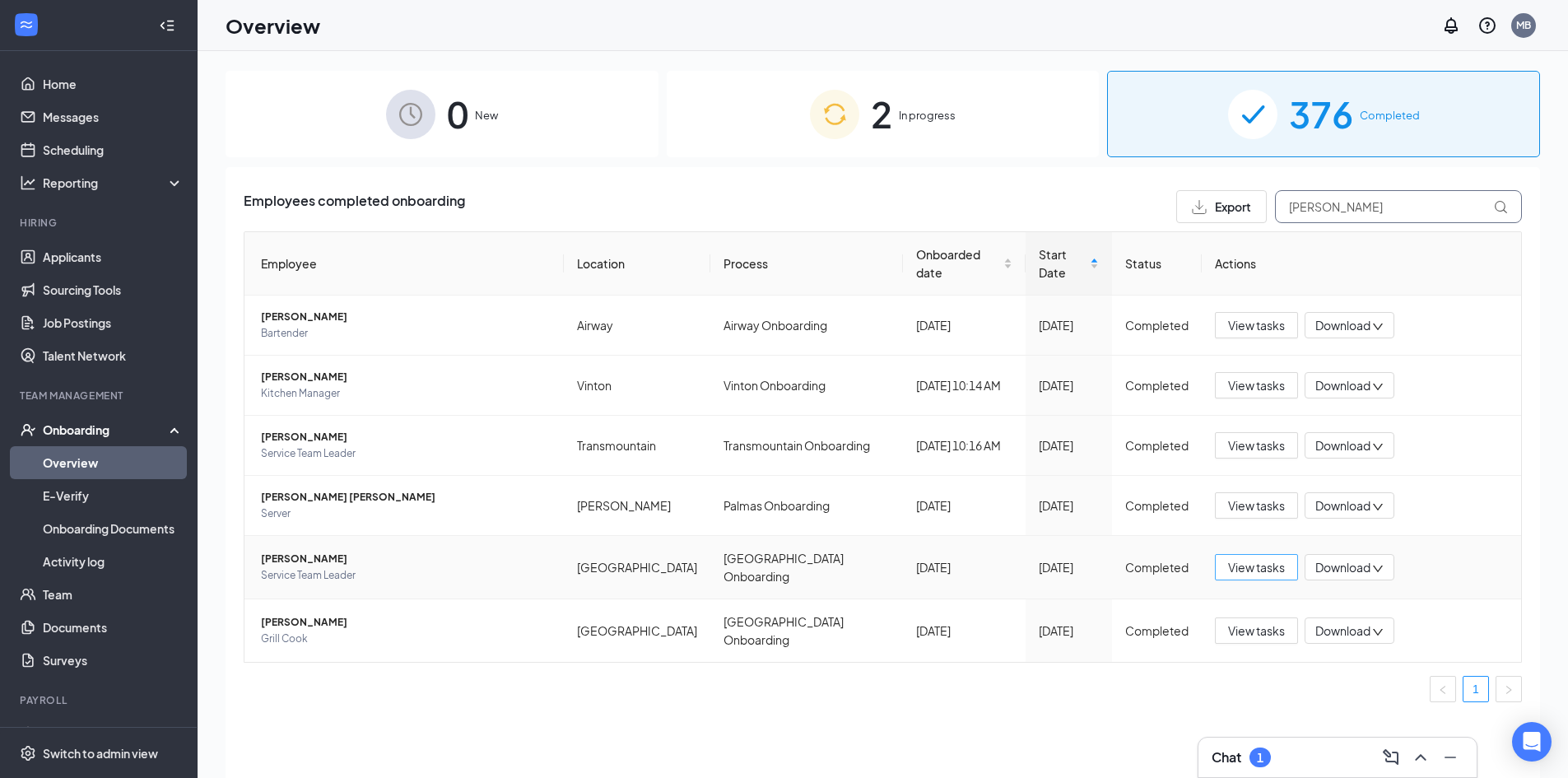
type input "juan"
click at [1253, 558] on span "View tasks" at bounding box center [1256, 567] width 57 height 18
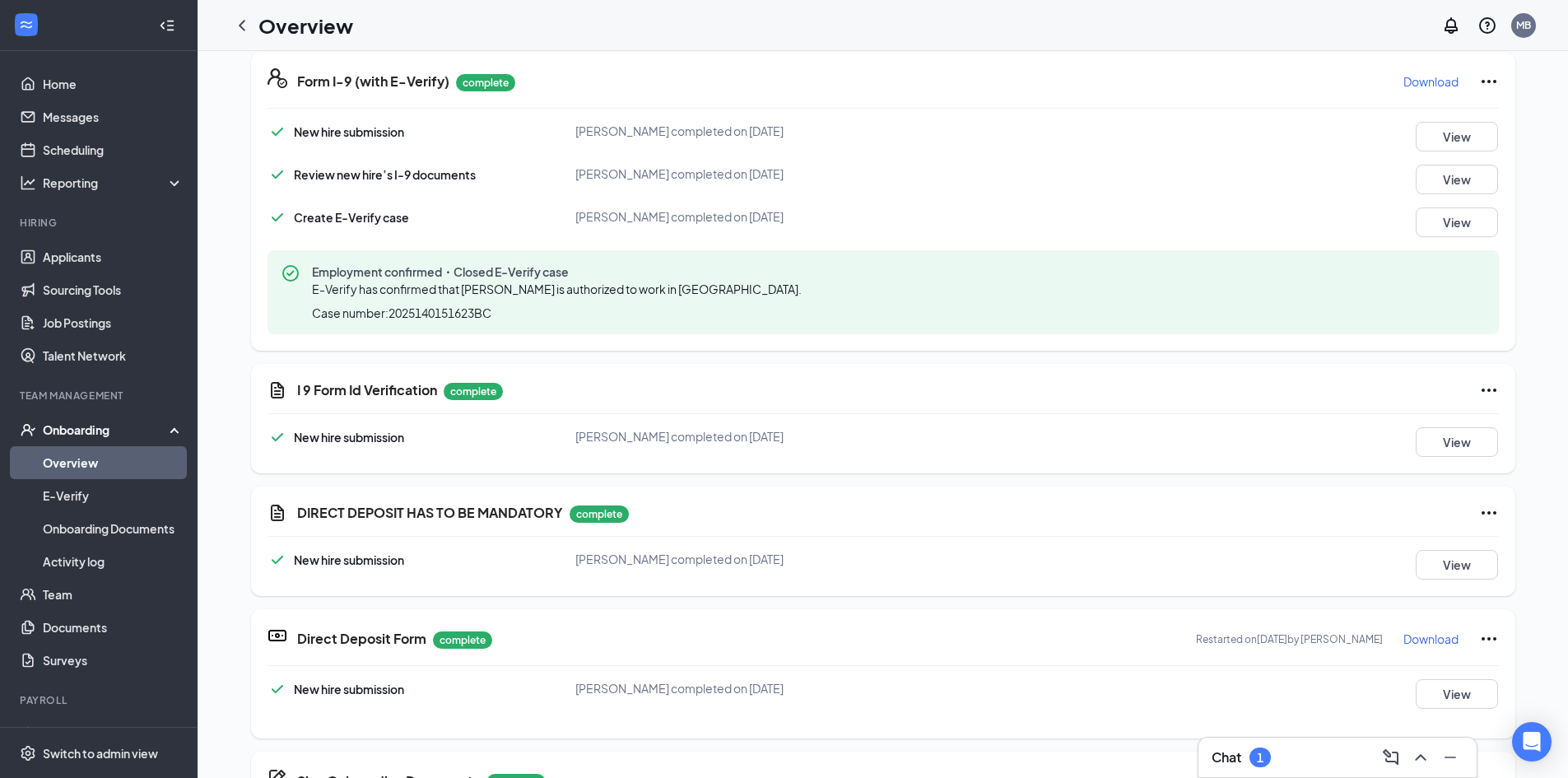
scroll to position [741, 0]
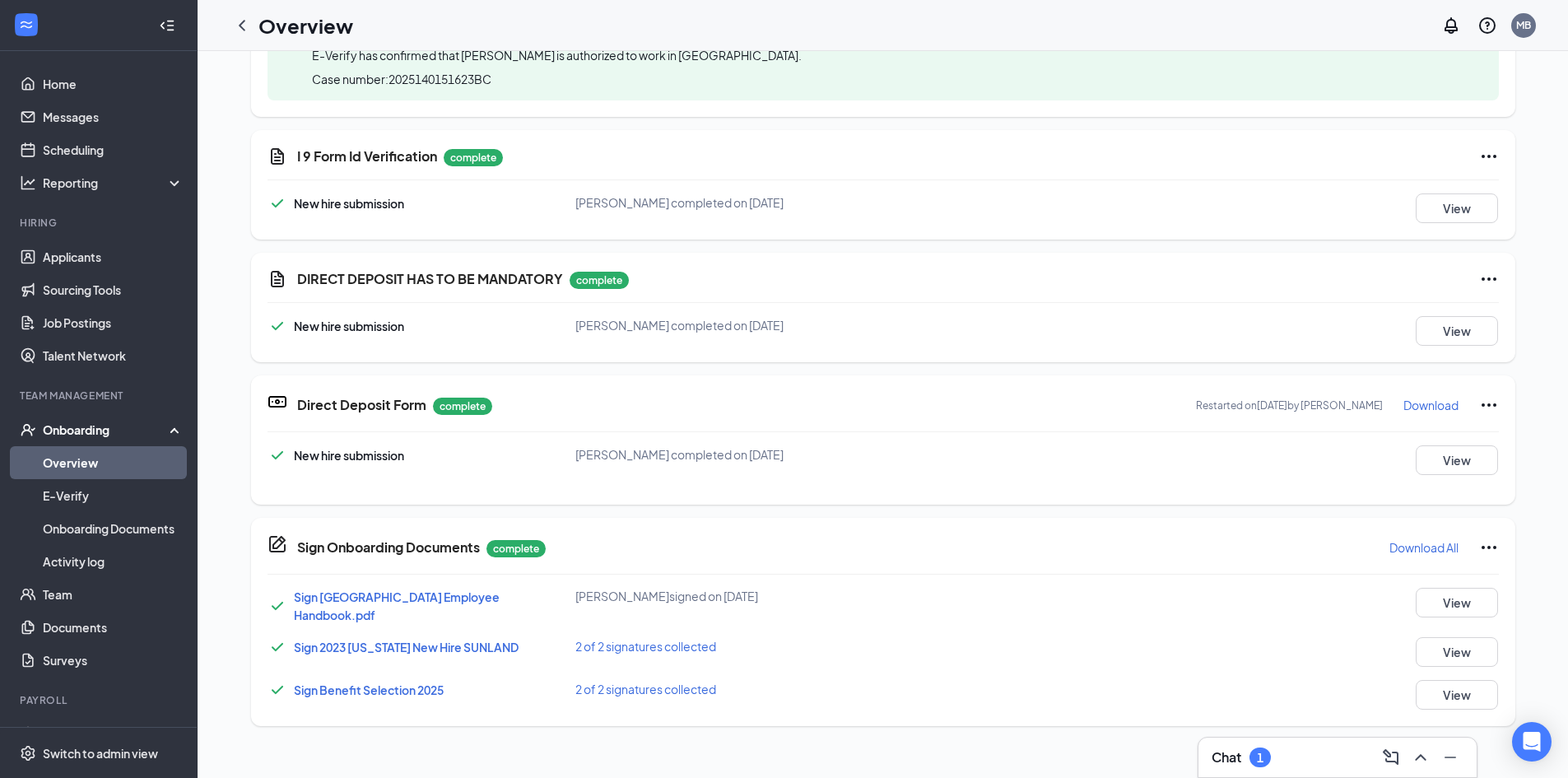
click at [1489, 403] on icon "Ellipses" at bounding box center [1490, 405] width 20 height 20
click at [1515, 436] on span "Restart" at bounding box center [1515, 439] width 39 height 16
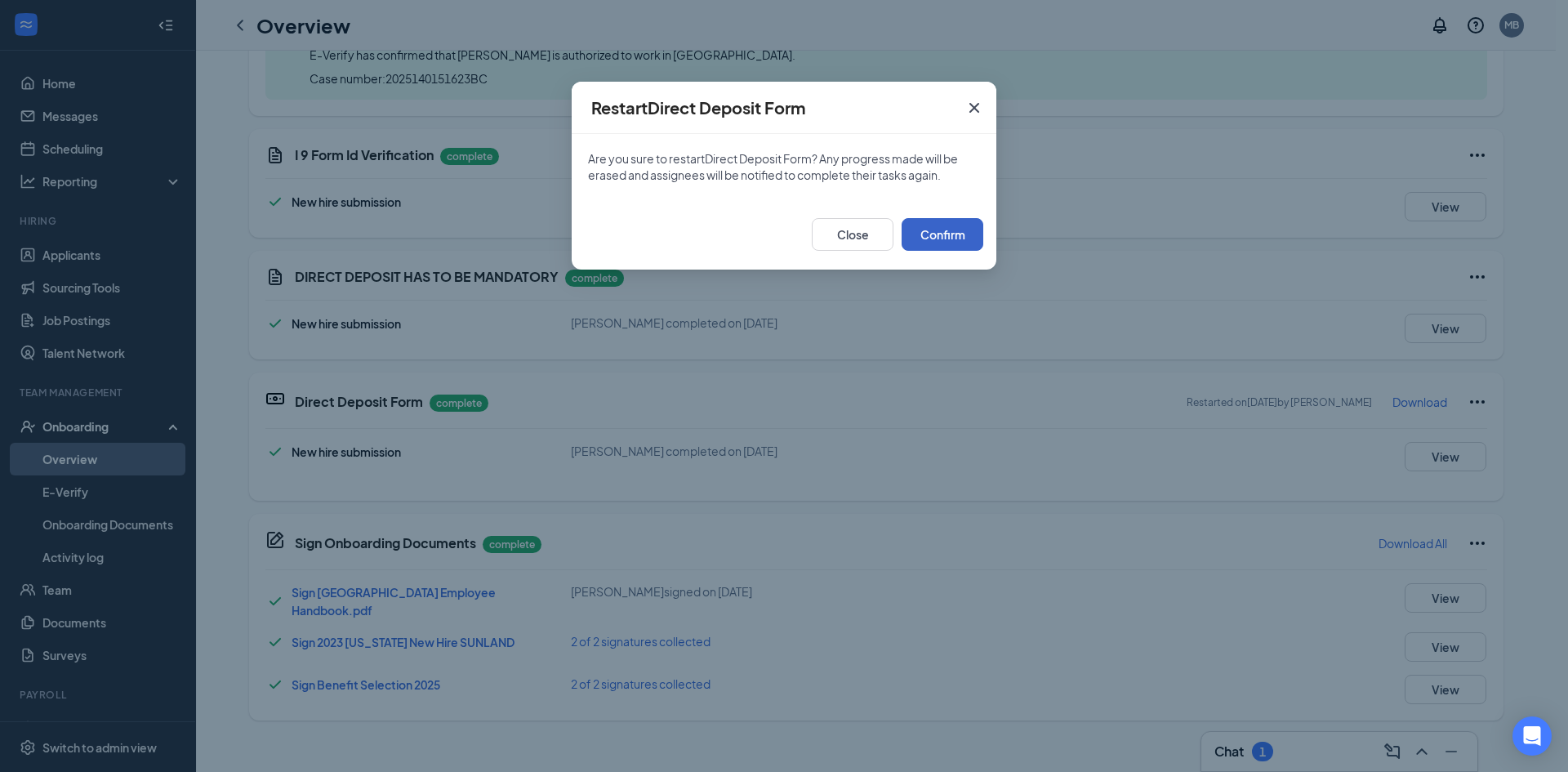
click at [936, 230] on button "Confirm" at bounding box center [942, 234] width 81 height 33
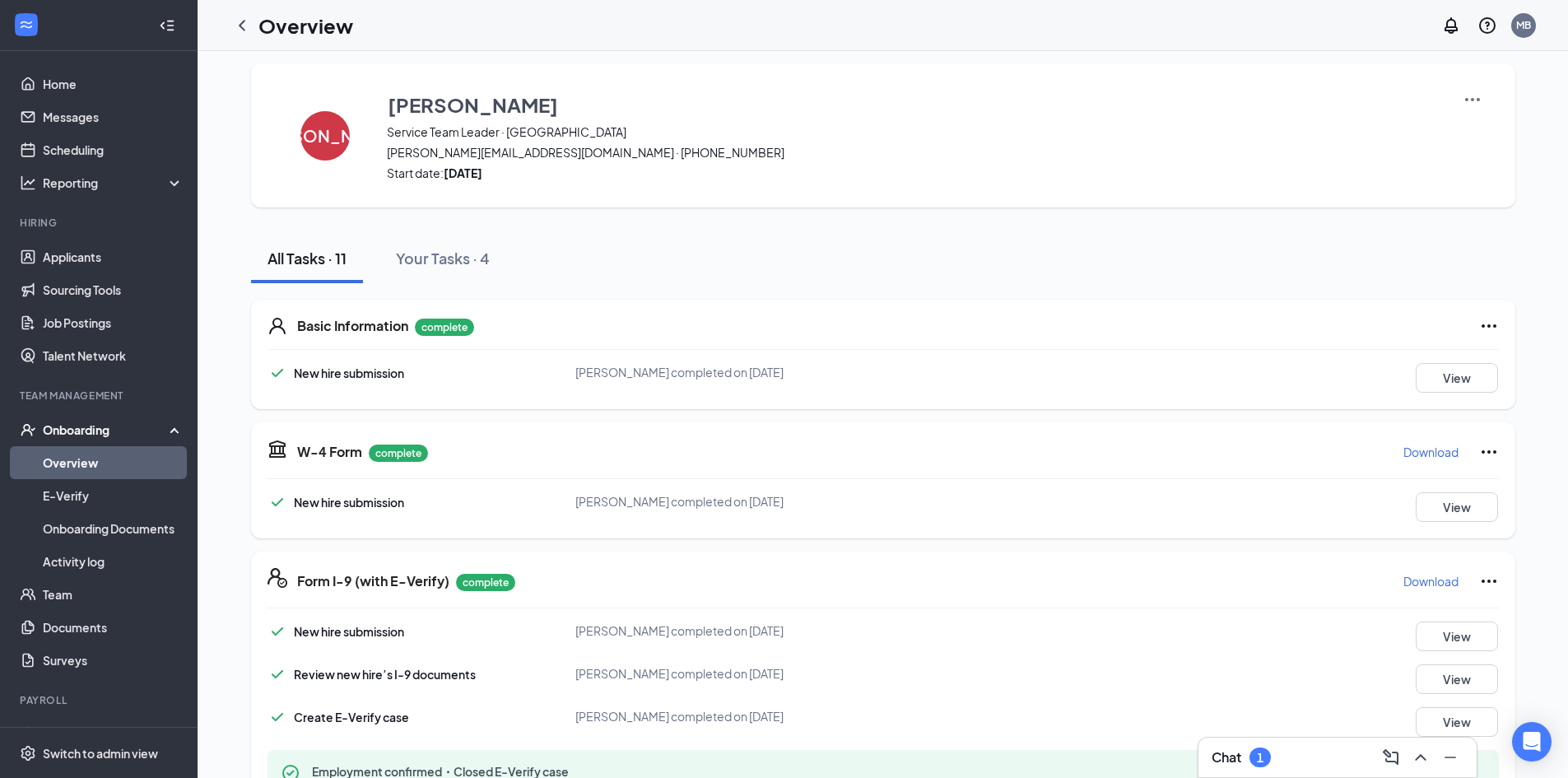
scroll to position [0, 0]
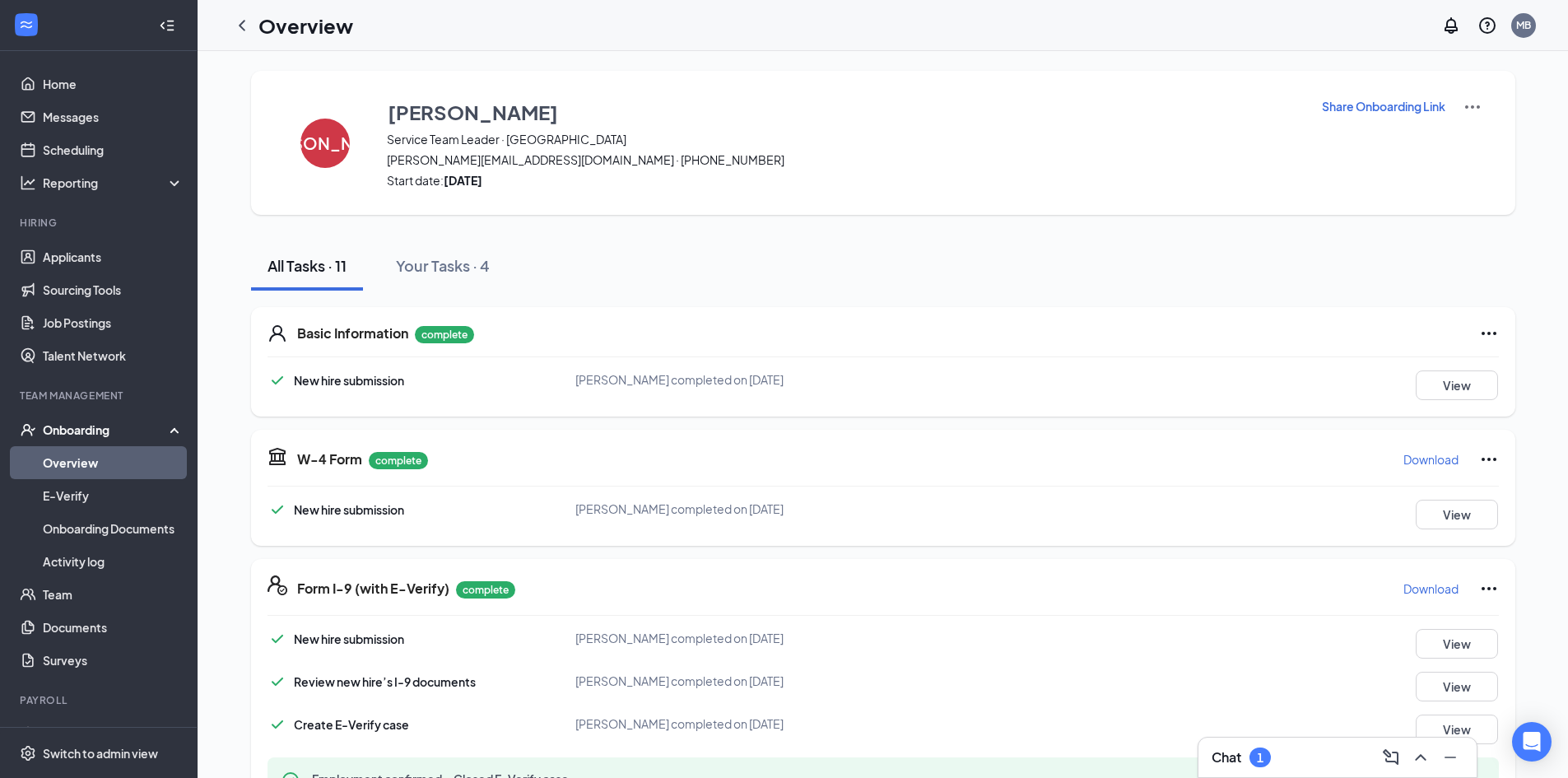
click at [1396, 109] on p "Share Onboarding Link" at bounding box center [1383, 106] width 123 height 16
type textarea "Hi Juan, This is a gentle reminder to complete your onboarding before your firs…"
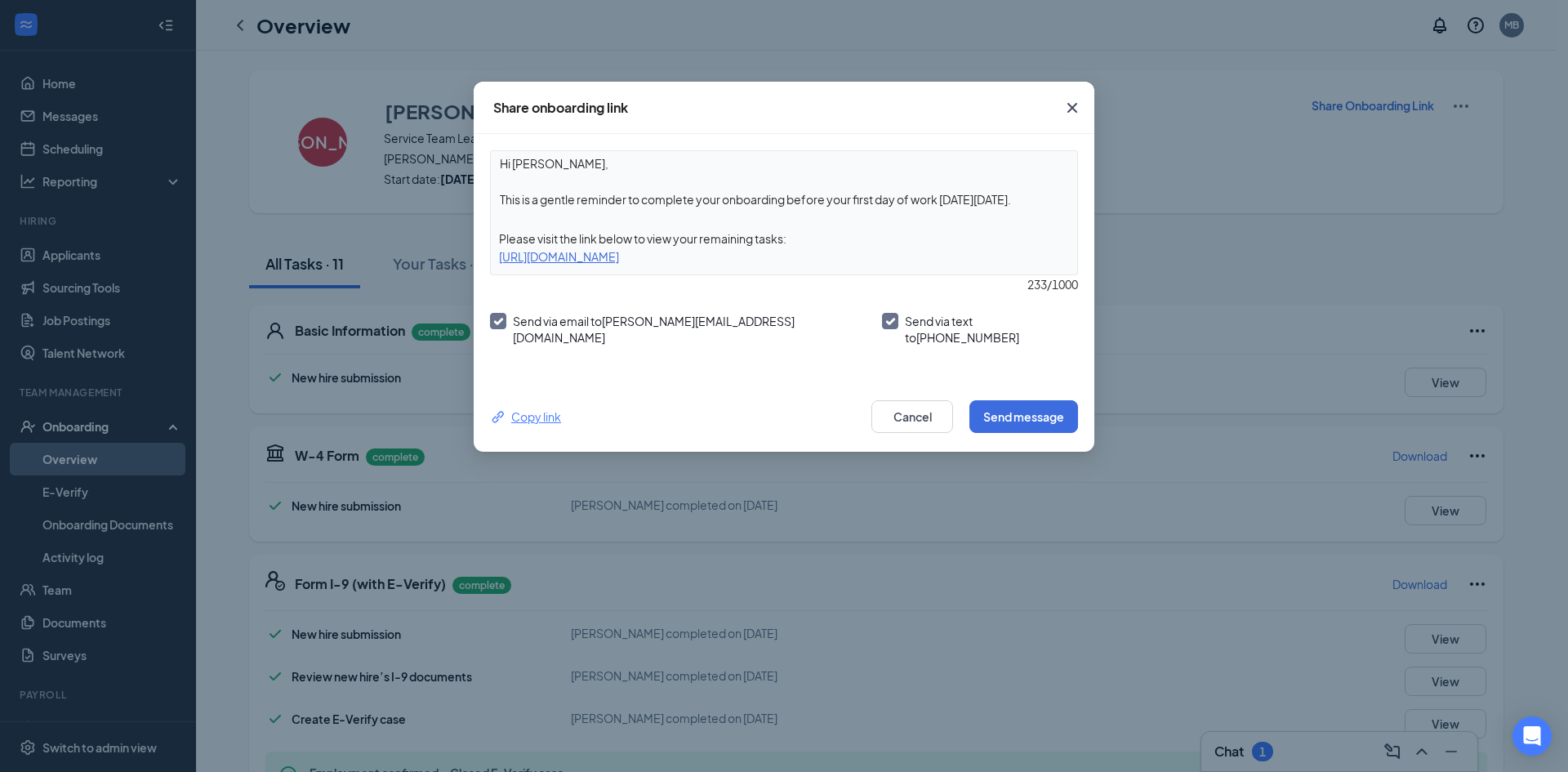
click at [555, 412] on div "Copy link" at bounding box center [525, 416] width 71 height 18
click at [1068, 110] on icon "Cross" at bounding box center [1072, 108] width 20 height 20
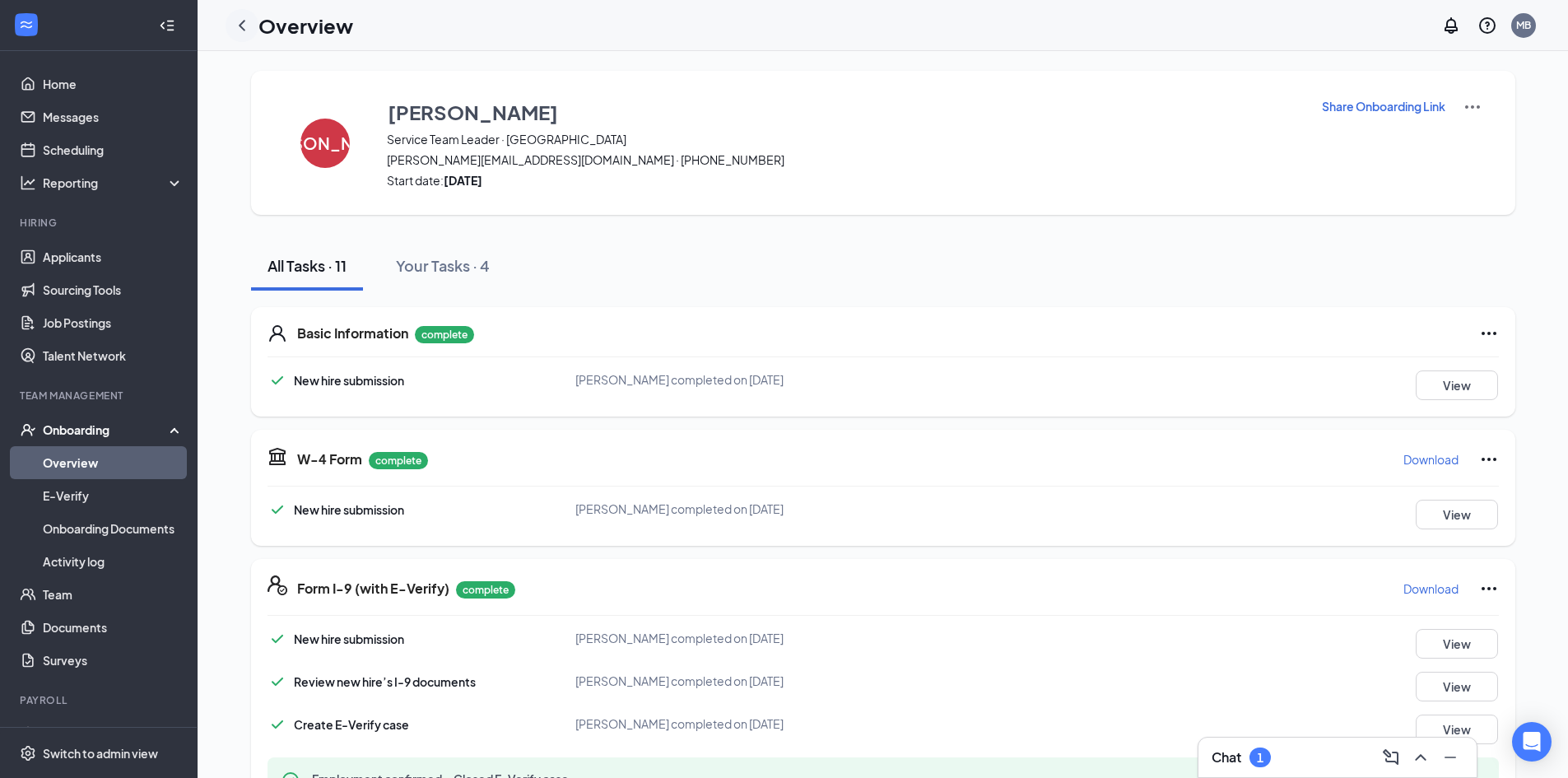
click at [243, 30] on icon "ChevronLeft" at bounding box center [242, 26] width 20 height 20
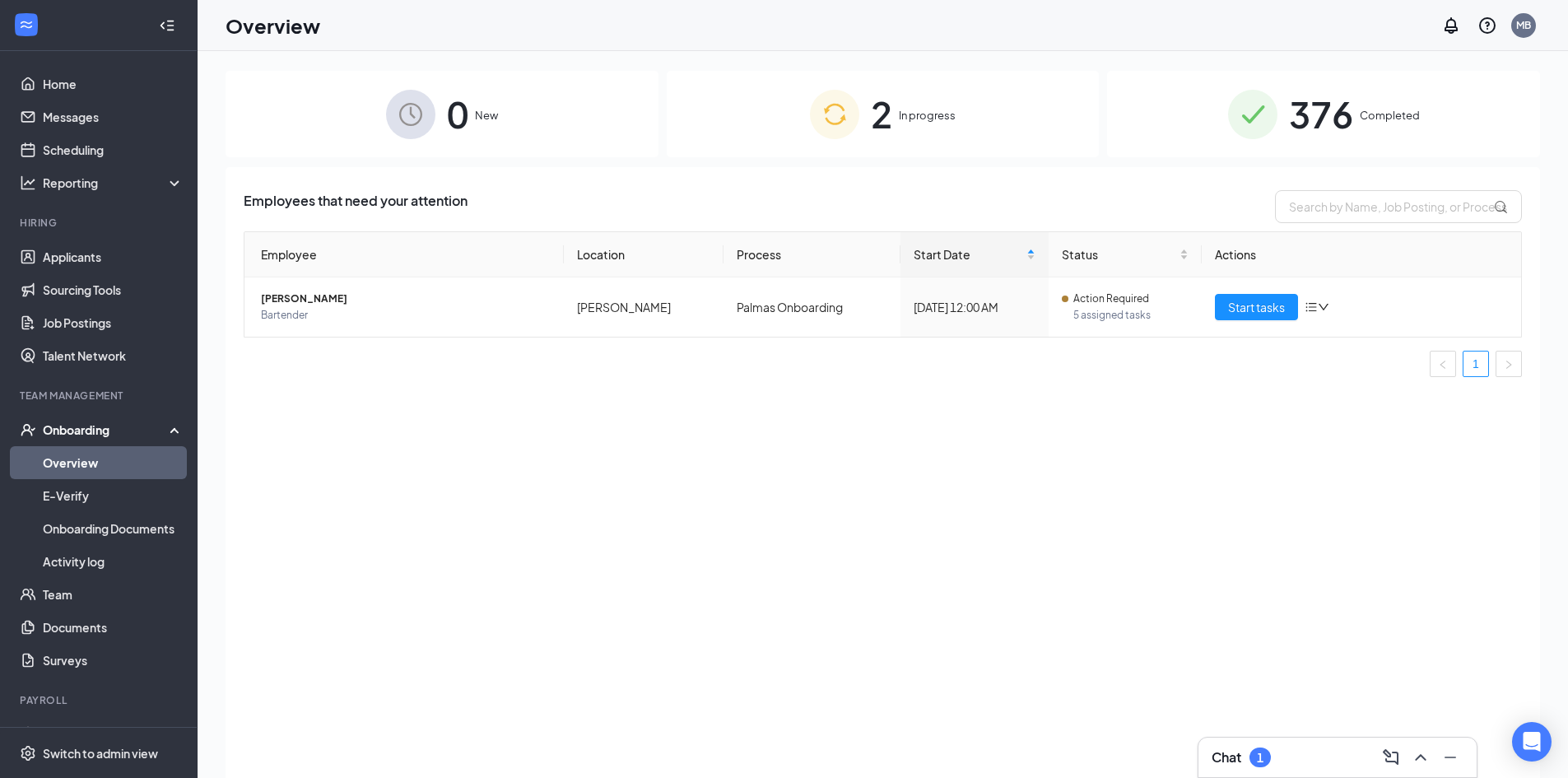
click at [1277, 114] on div "376 Completed" at bounding box center [1324, 114] width 433 height 87
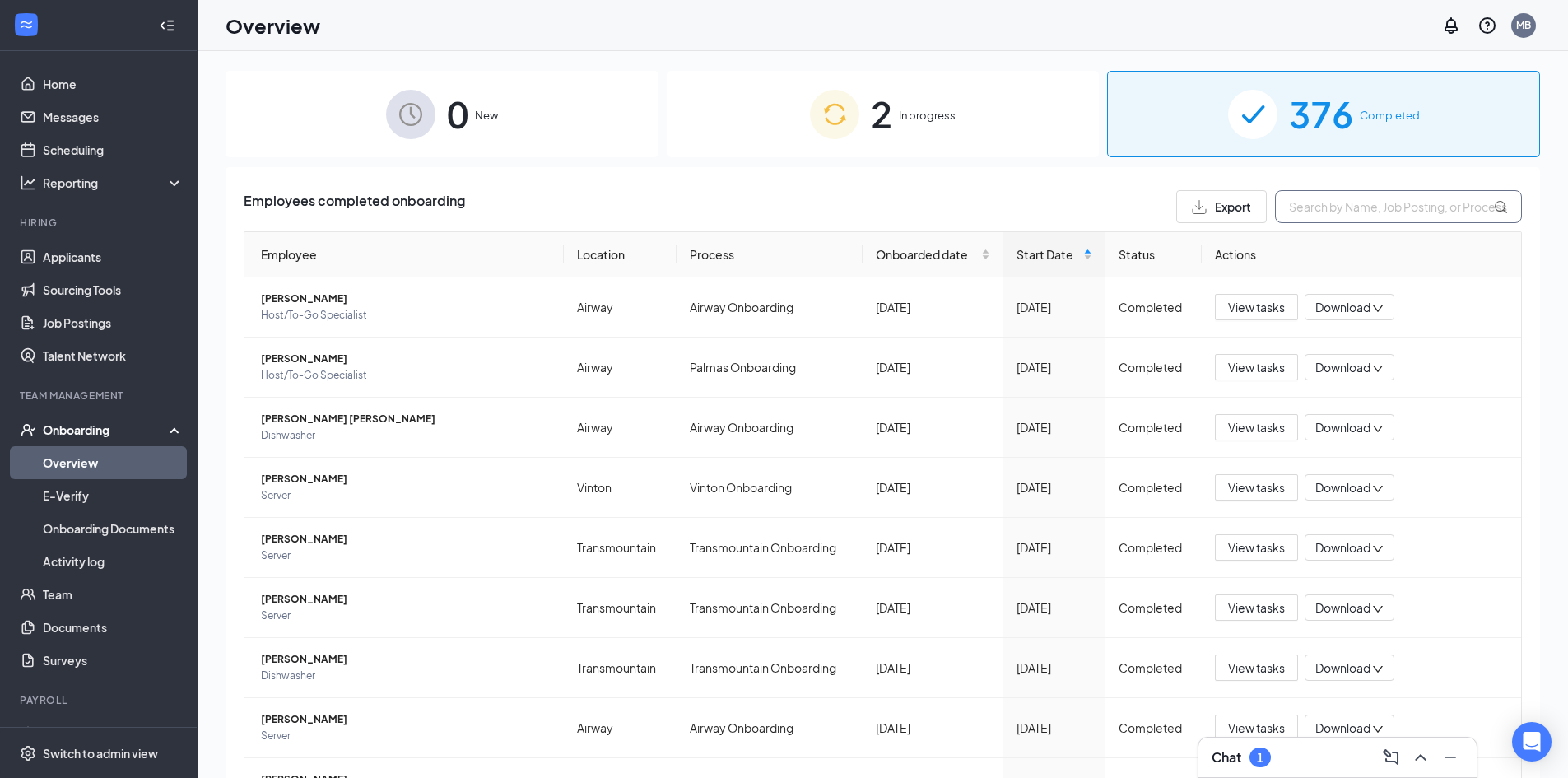
click at [1379, 208] on input "text" at bounding box center [1398, 206] width 247 height 33
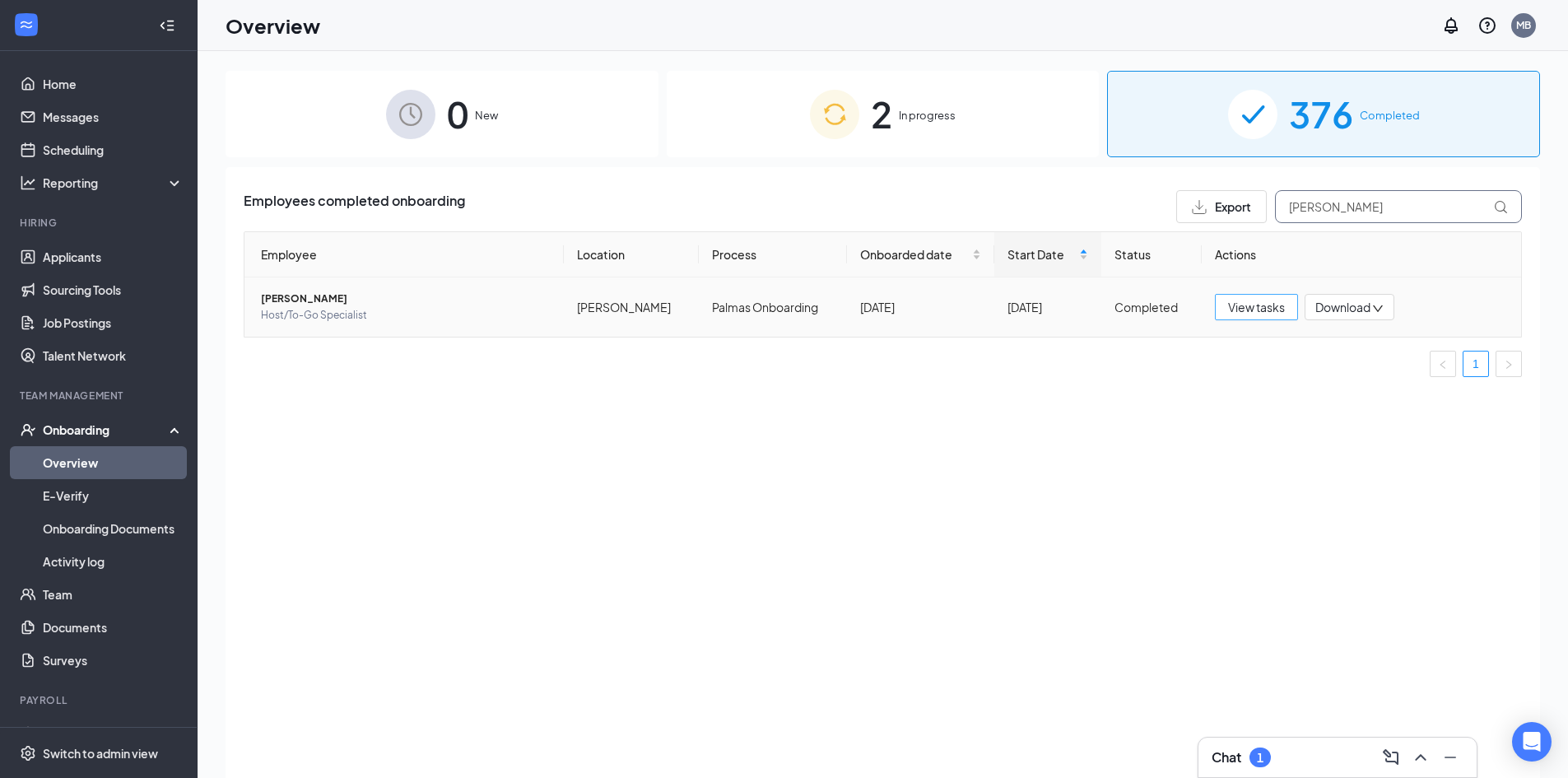
type input "aida"
click at [1262, 306] on span "View tasks" at bounding box center [1256, 307] width 57 height 18
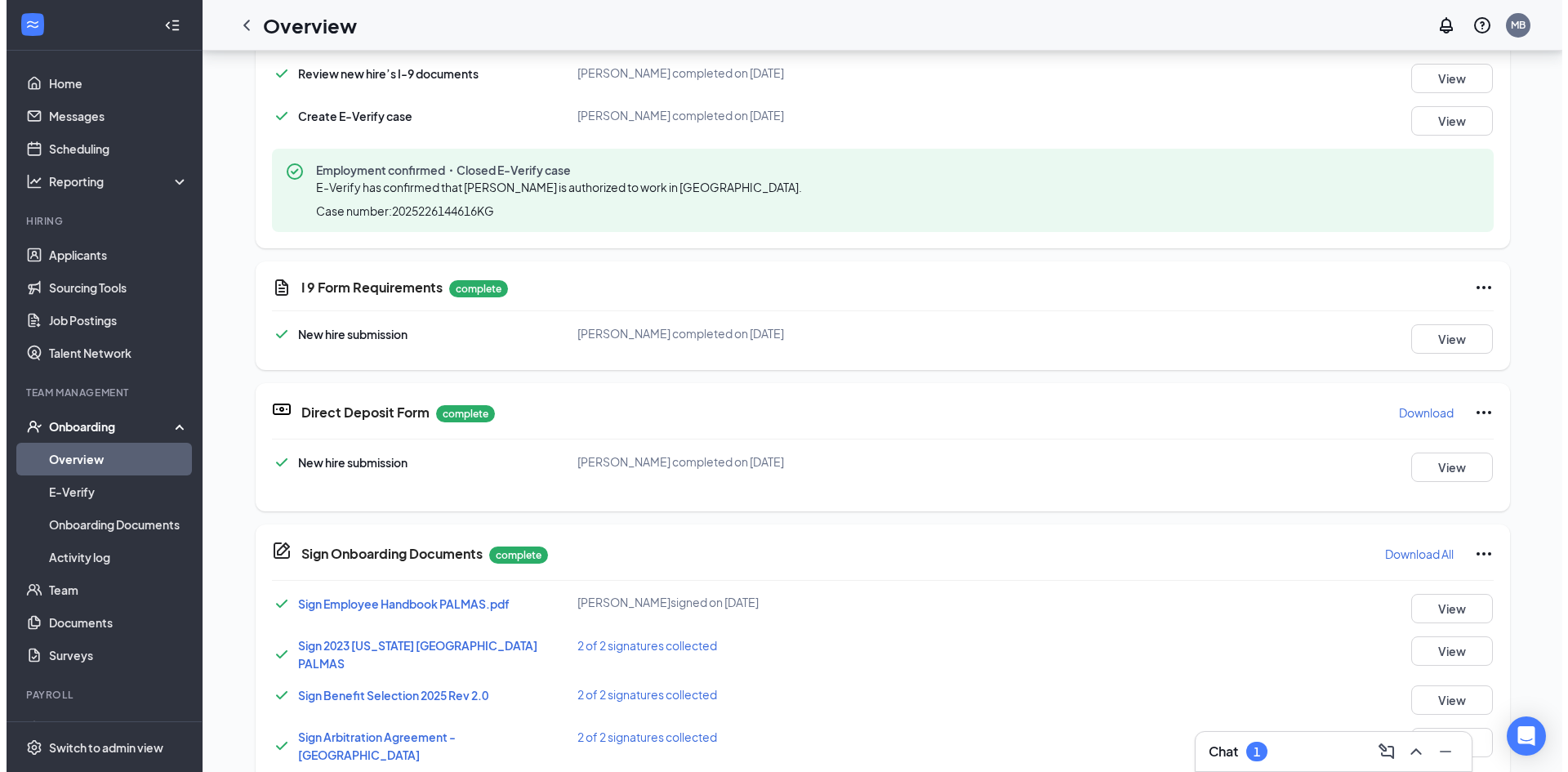
scroll to position [617, 0]
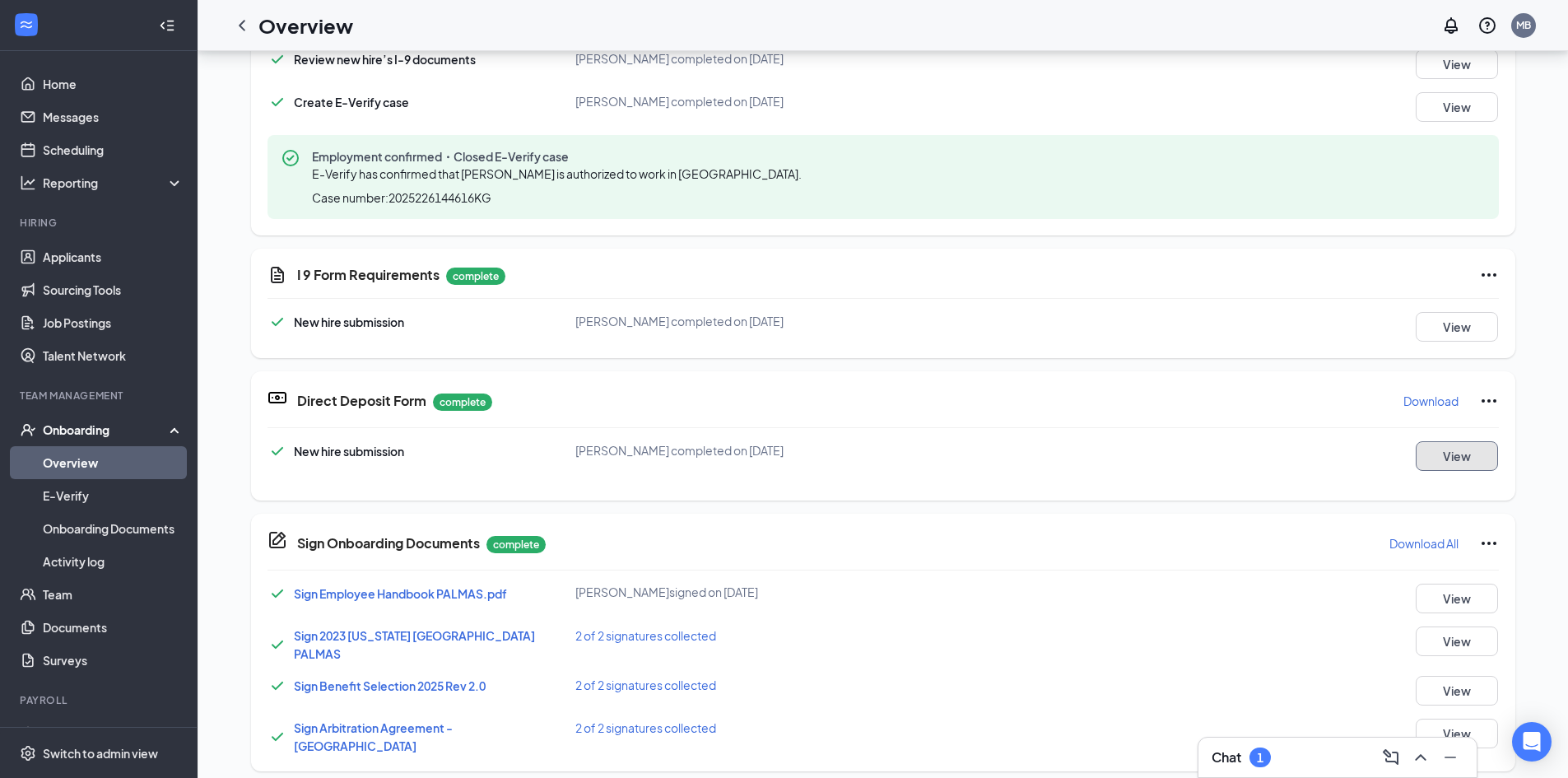
click at [1467, 451] on button "View" at bounding box center [1457, 456] width 82 height 29
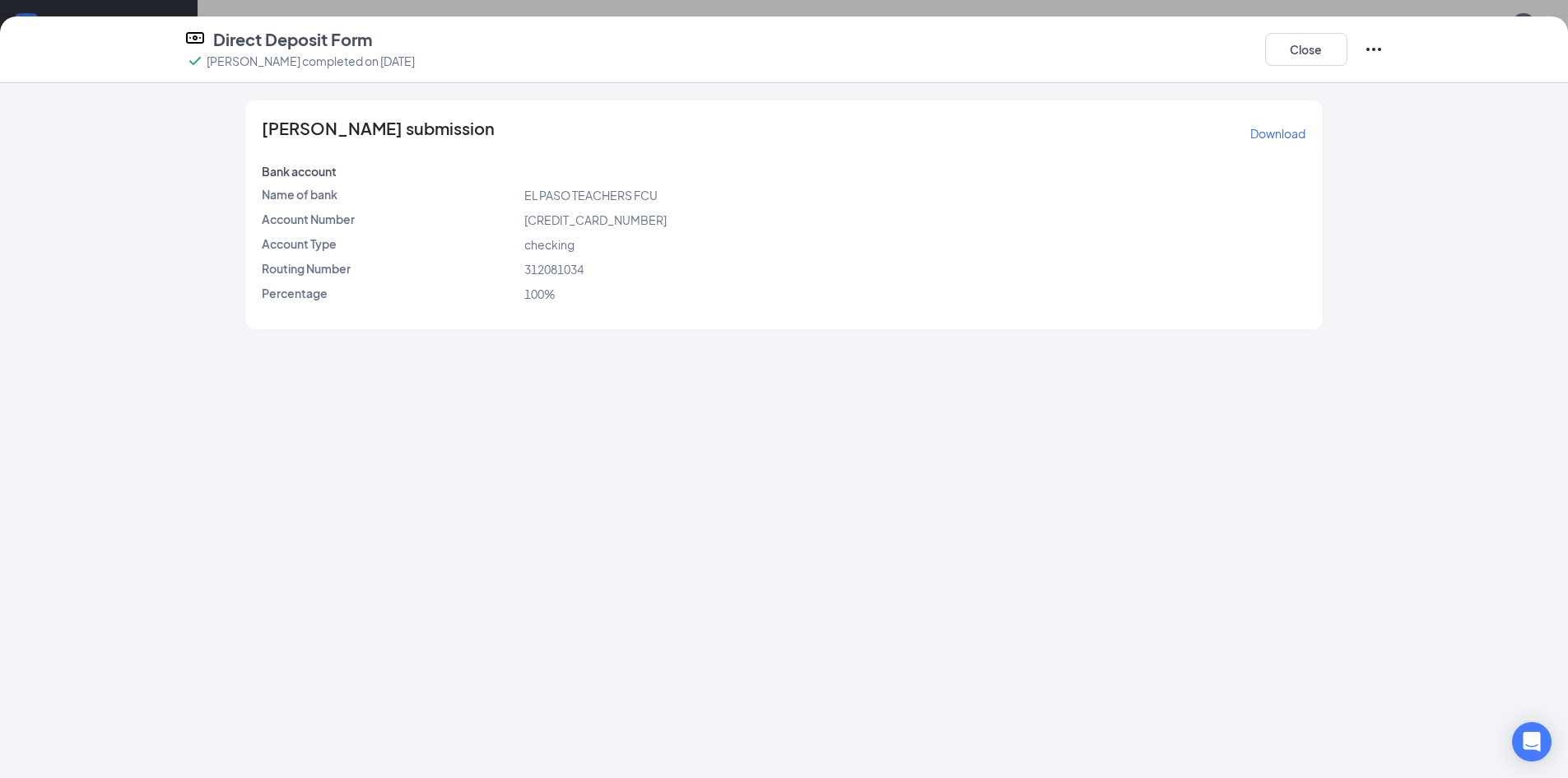
click at [1370, 45] on icon "Ellipses" at bounding box center [1374, 49] width 20 height 20
click at [1391, 84] on span "Restart" at bounding box center [1406, 83] width 39 height 16
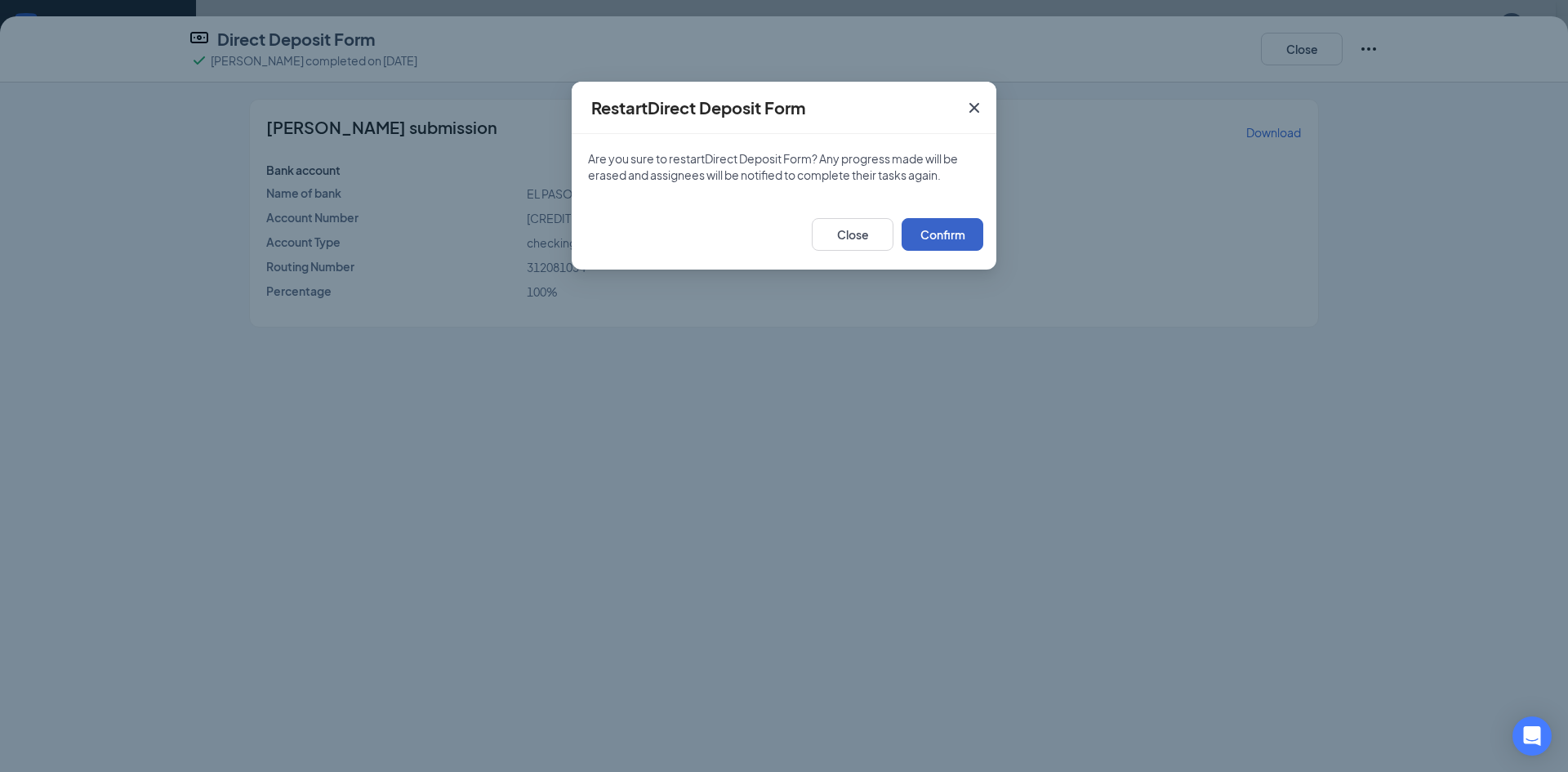
click at [951, 233] on button "Confirm" at bounding box center [942, 234] width 81 height 33
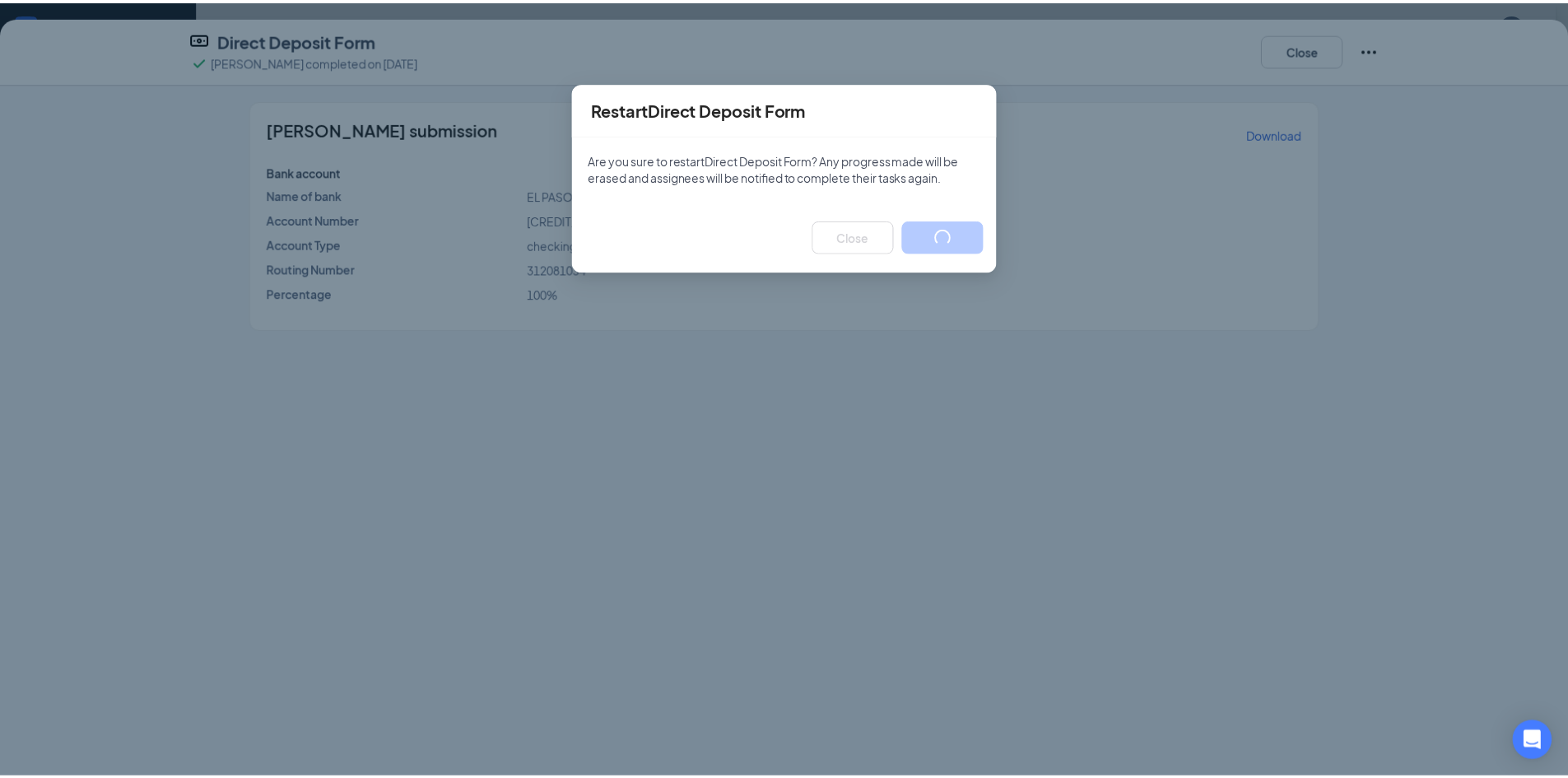
scroll to position [616, 0]
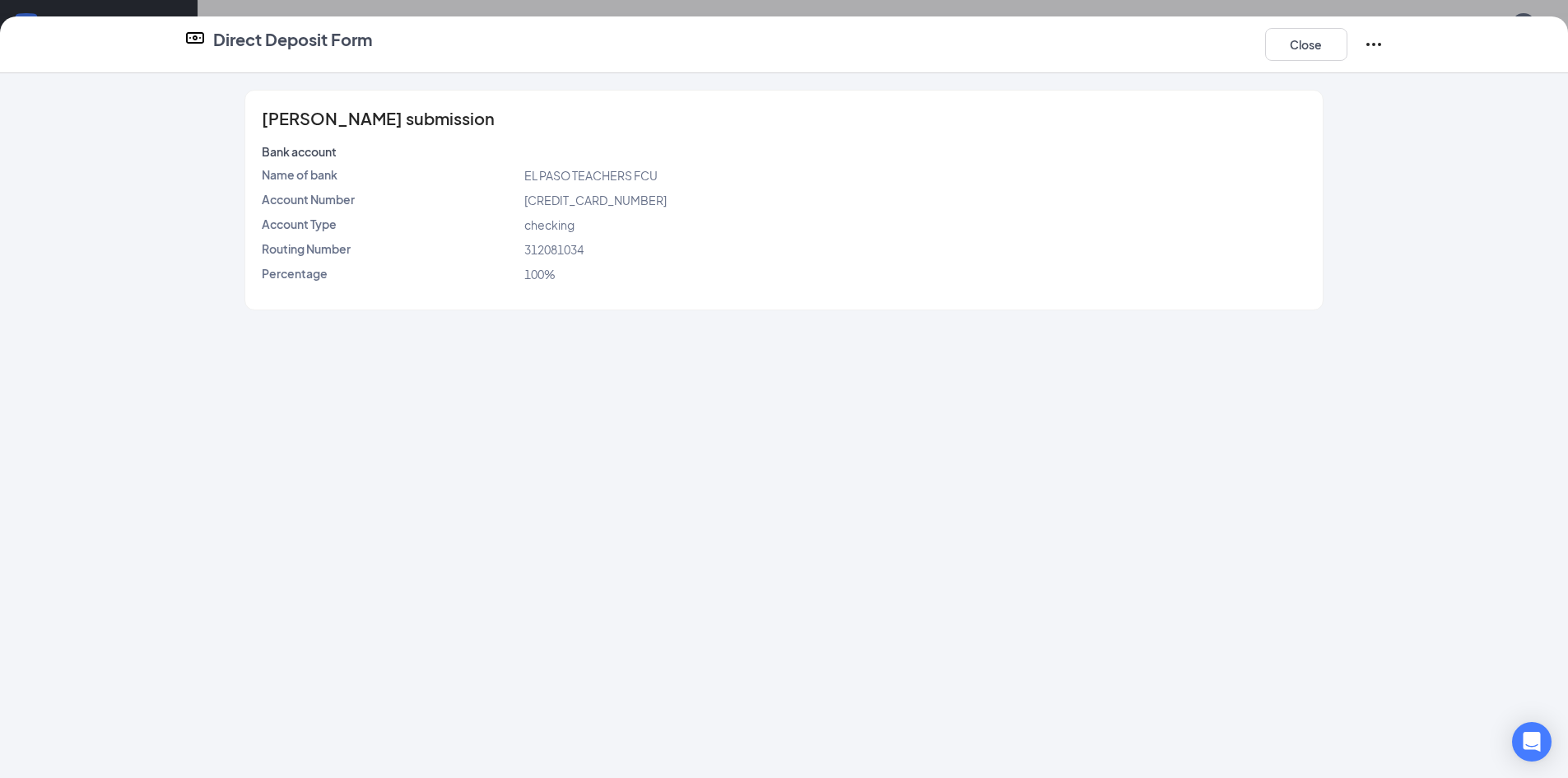
drag, startPoint x: 1377, startPoint y: 44, endPoint x: 1376, endPoint y: 60, distance: 16.0
click at [1376, 44] on icon "Ellipses" at bounding box center [1374, 45] width 20 height 20
click at [1315, 50] on button "Close" at bounding box center [1306, 45] width 82 height 33
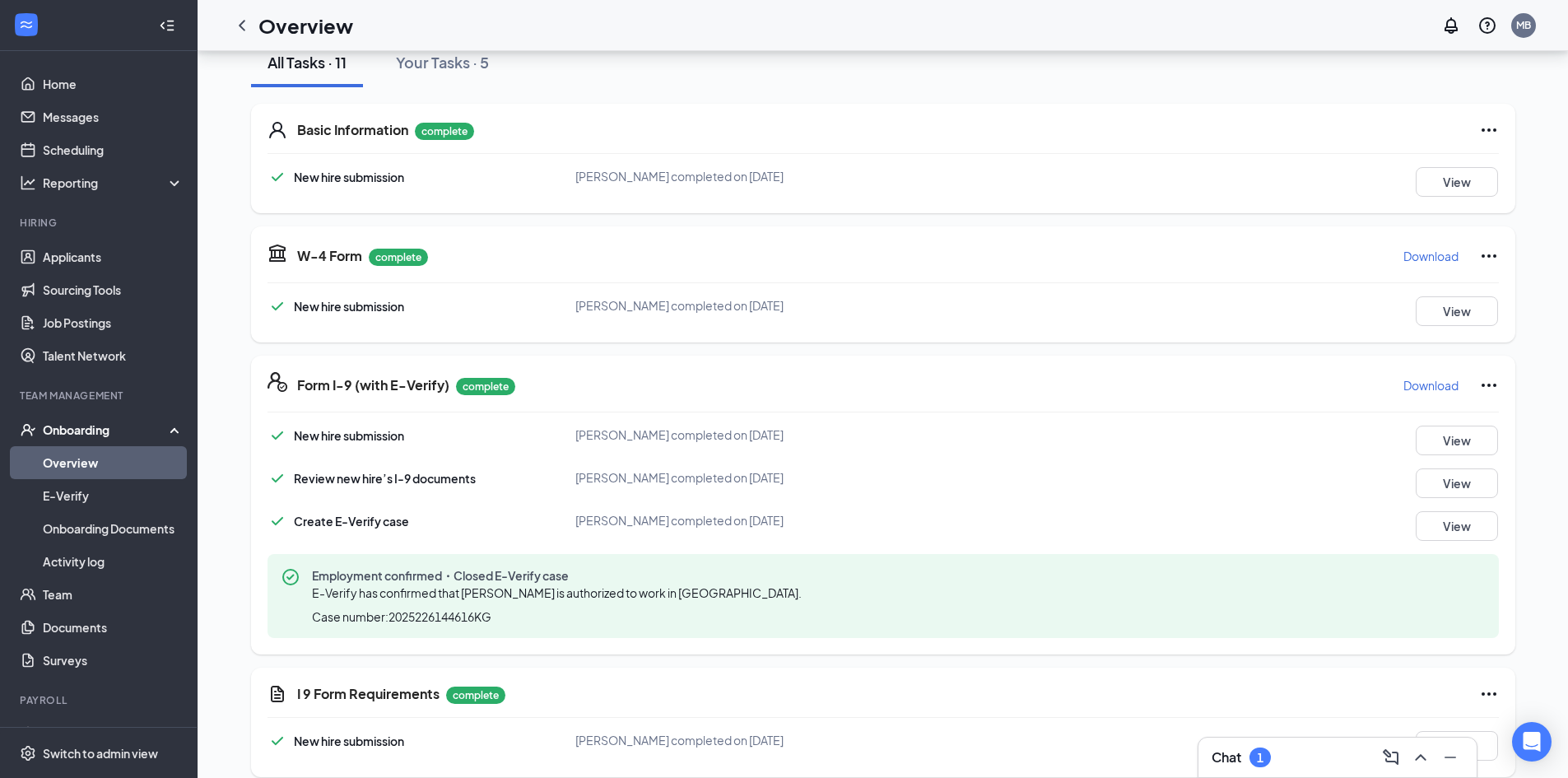
scroll to position [0, 0]
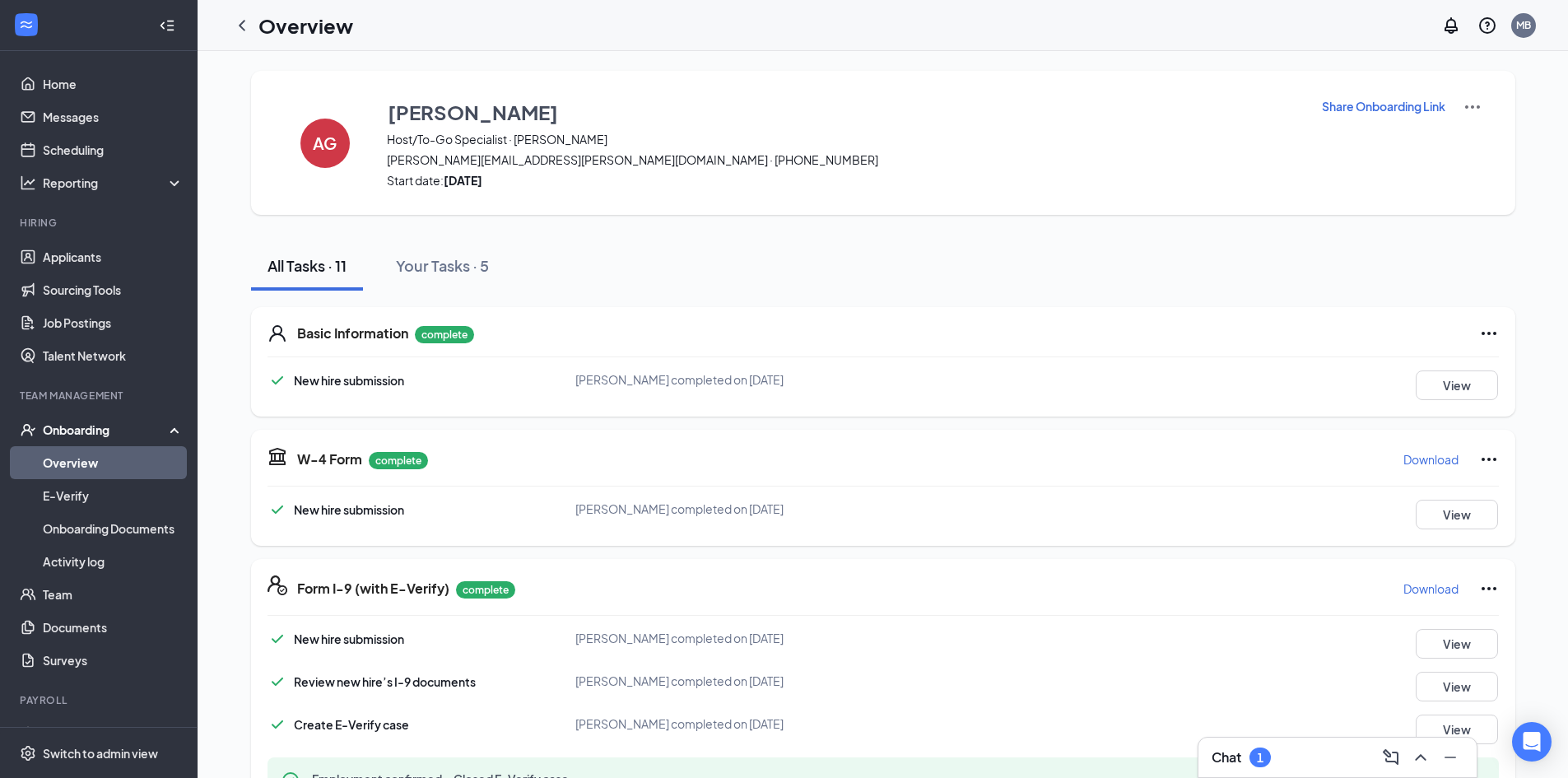
click at [1348, 104] on p "Share Onboarding Link" at bounding box center [1383, 106] width 123 height 16
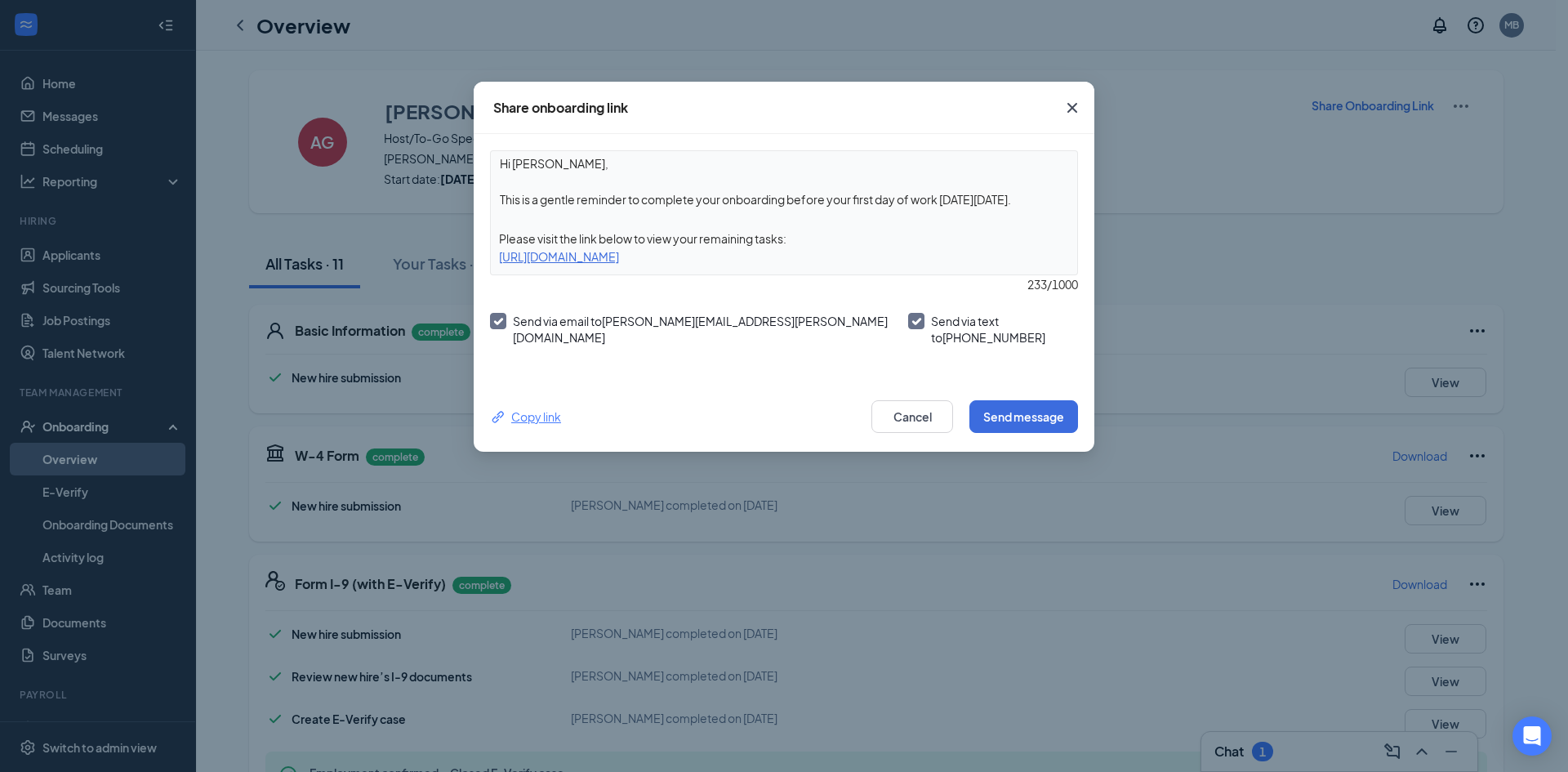
click at [506, 408] on icon "Link" at bounding box center [498, 416] width 17 height 17
click at [1077, 104] on icon "Cross" at bounding box center [1071, 108] width 10 height 10
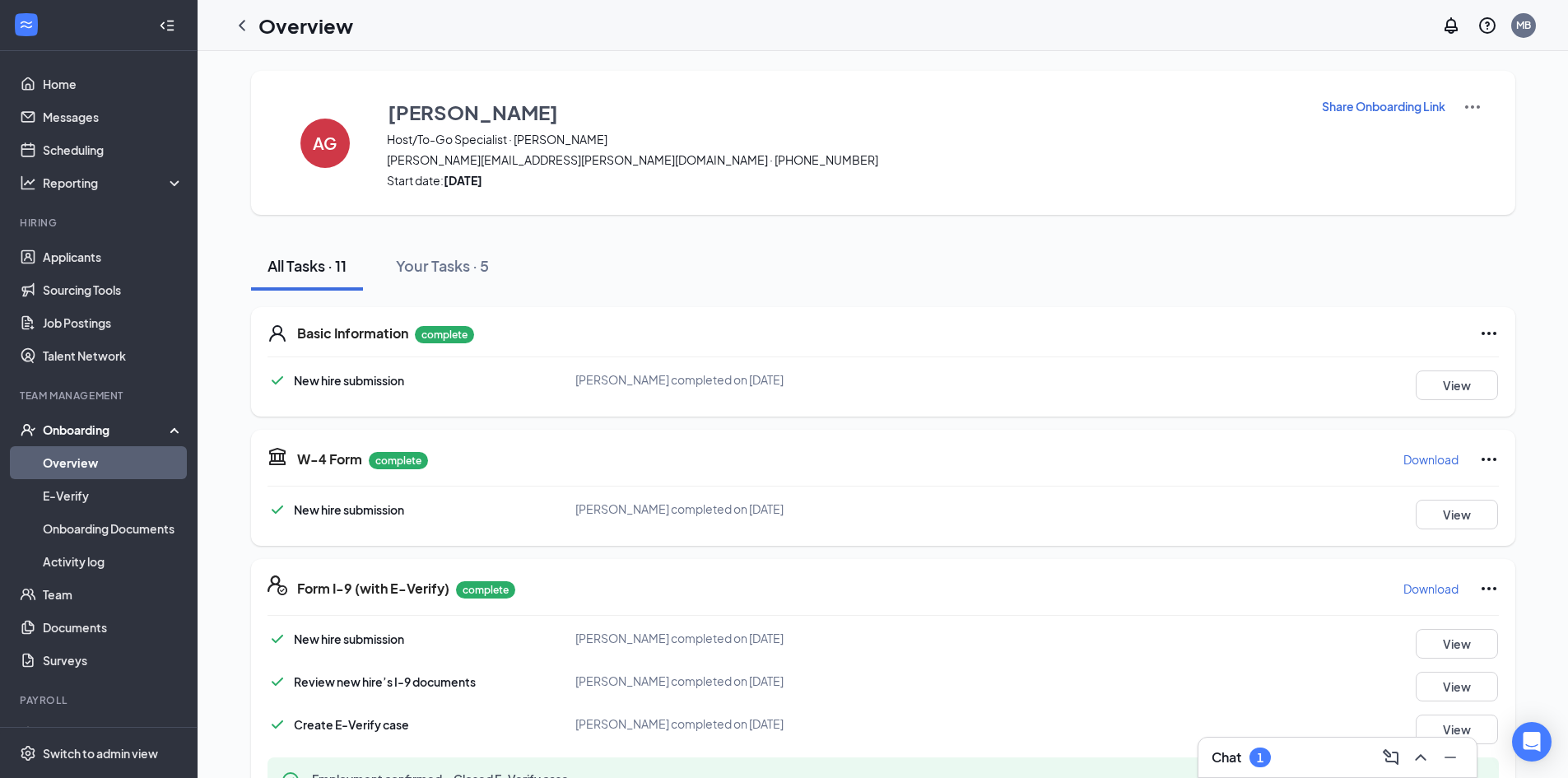
click at [1332, 771] on div "Chat 1" at bounding box center [1337, 757] width 278 height 39
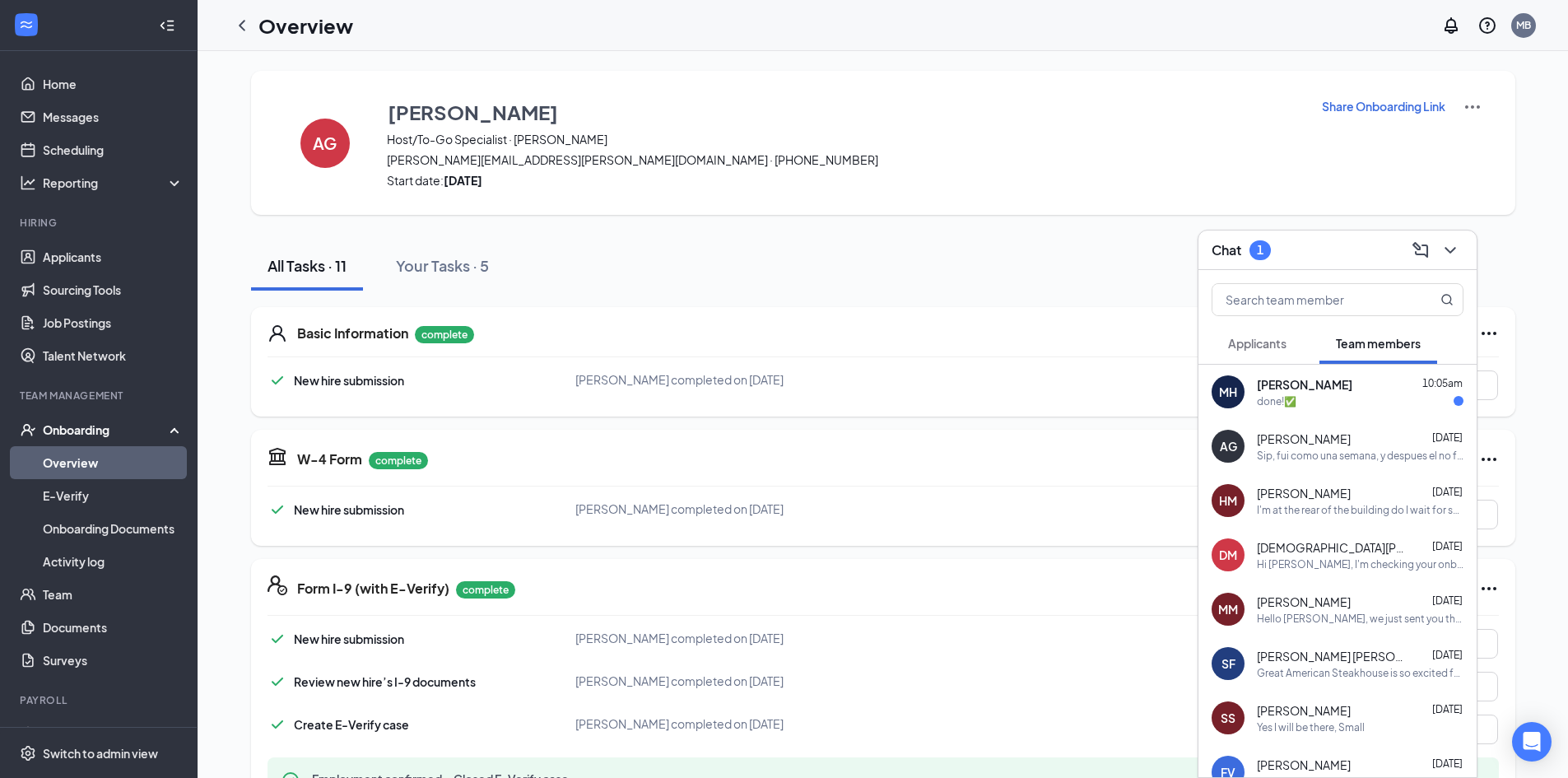
click at [1303, 449] on div "Sip, fui como una semana, y despues el no fue y fue cuando le pedí el numero a …" at bounding box center [1360, 455] width 206 height 14
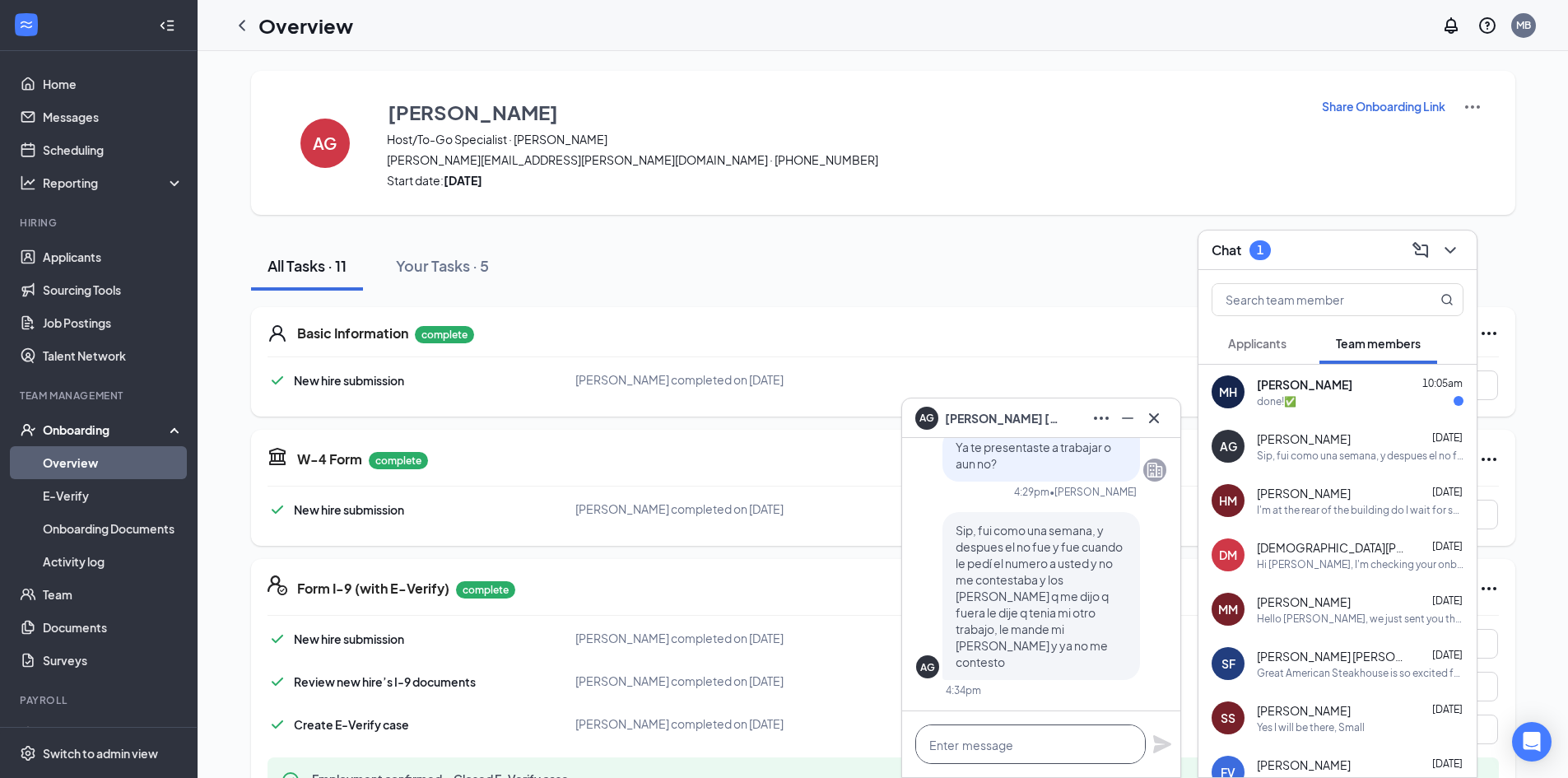
click at [1040, 742] on textarea at bounding box center [1030, 743] width 231 height 39
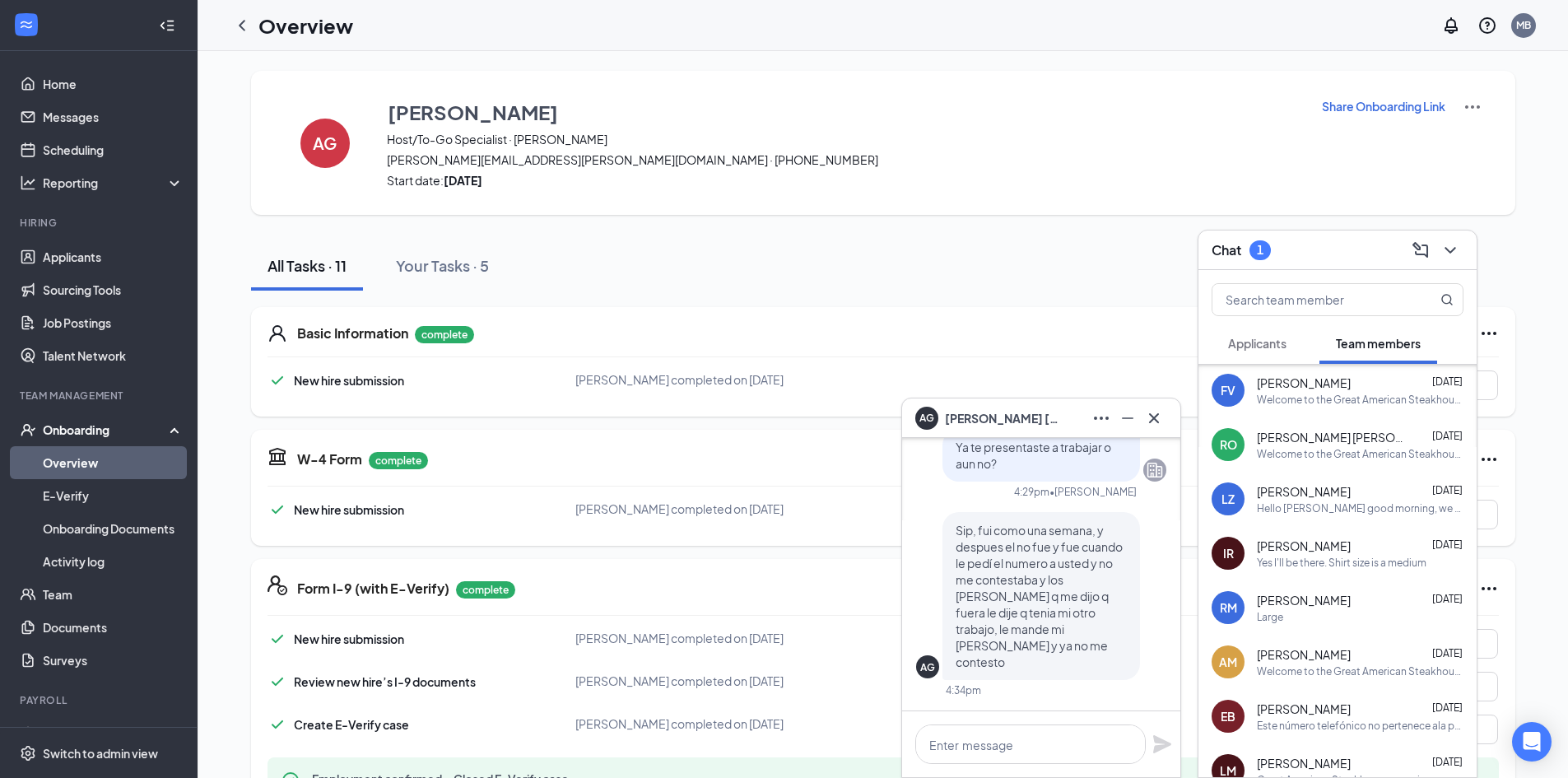
scroll to position [411, 0]
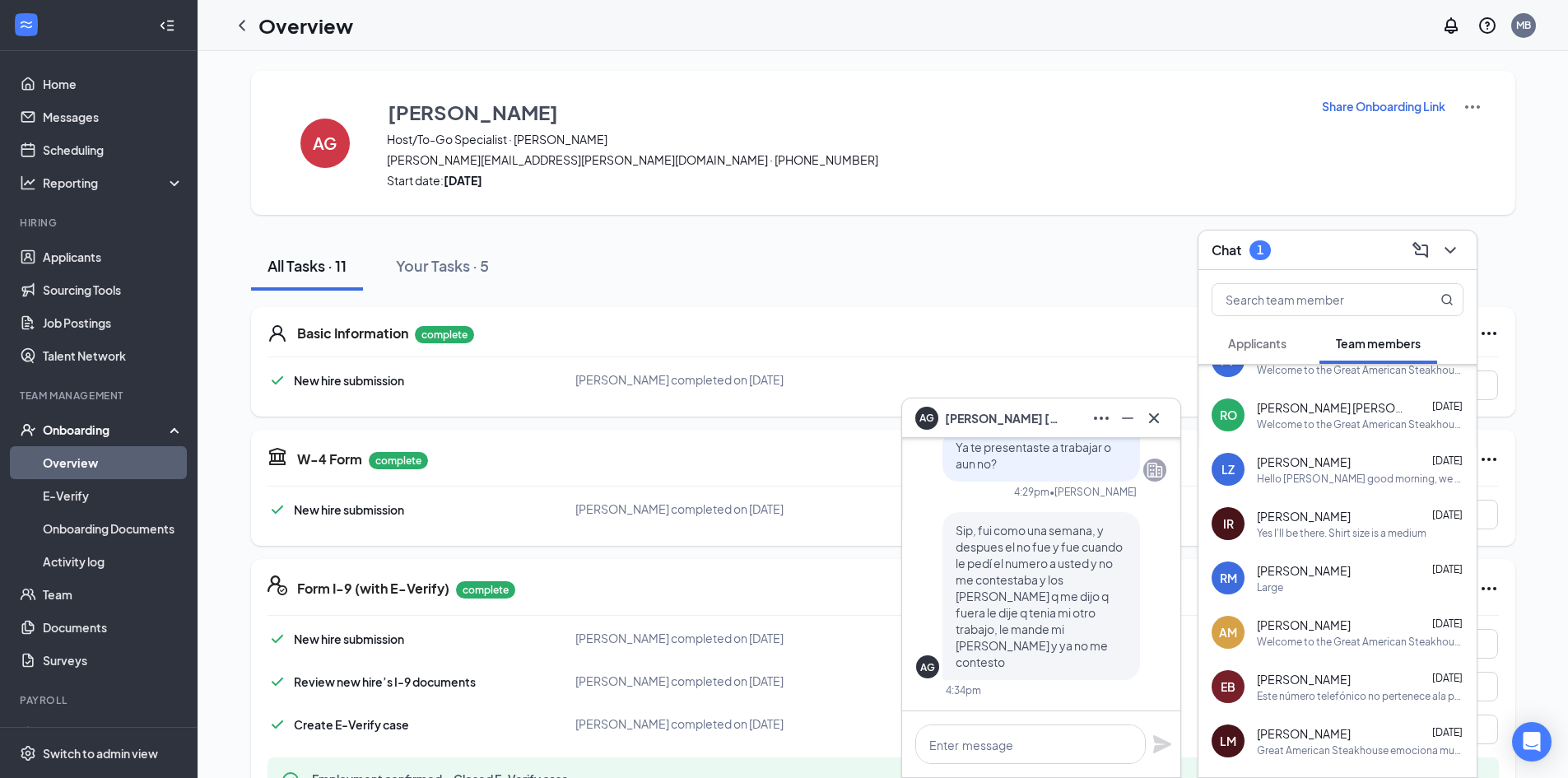
drag, startPoint x: 1326, startPoint y: 699, endPoint x: 1318, endPoint y: 712, distance: 15.3
click at [1326, 699] on div "Este número telefónico no pertenece ala persona que anda buscando" at bounding box center [1360, 695] width 206 height 14
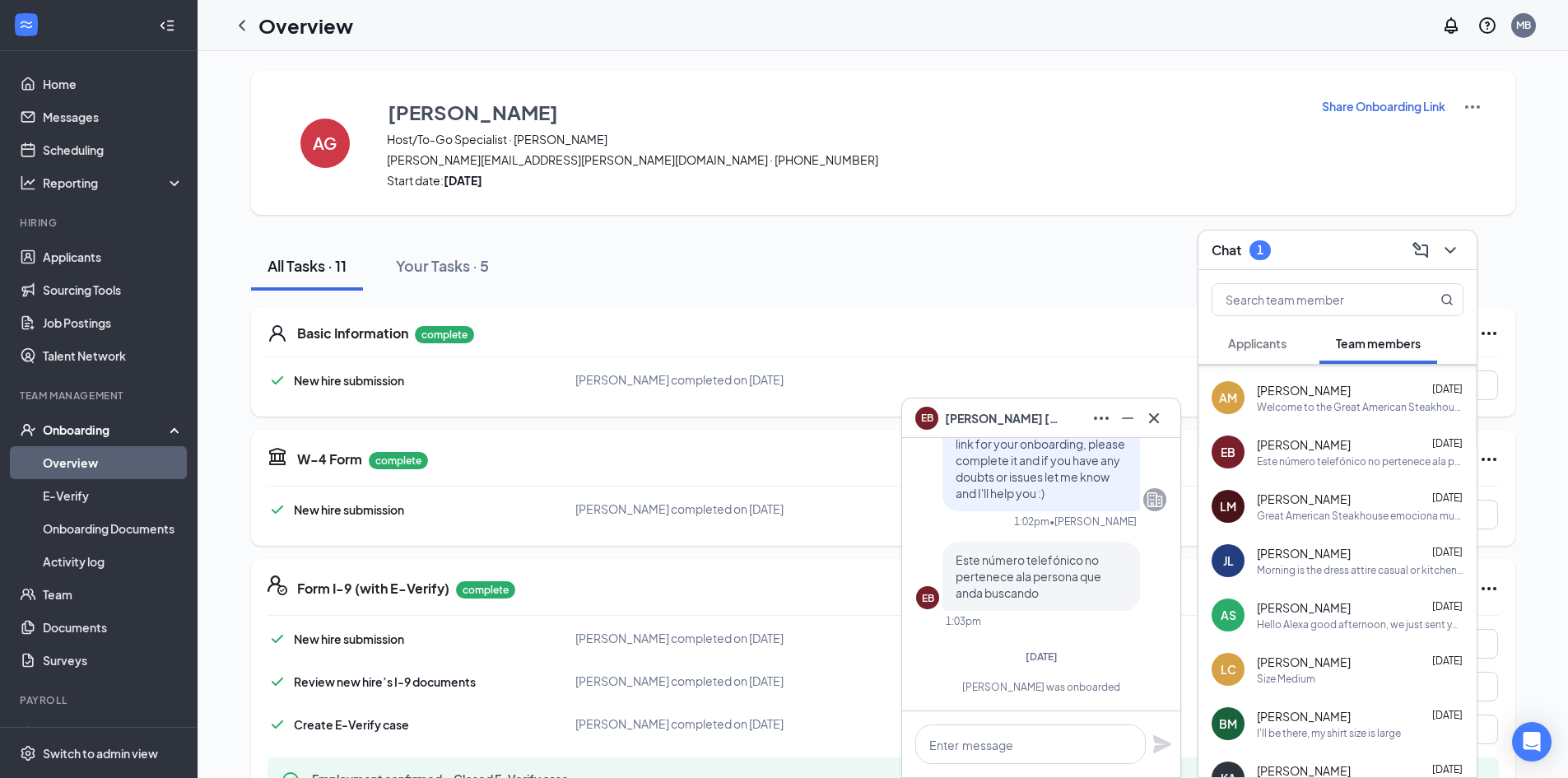
scroll to position [659, 0]
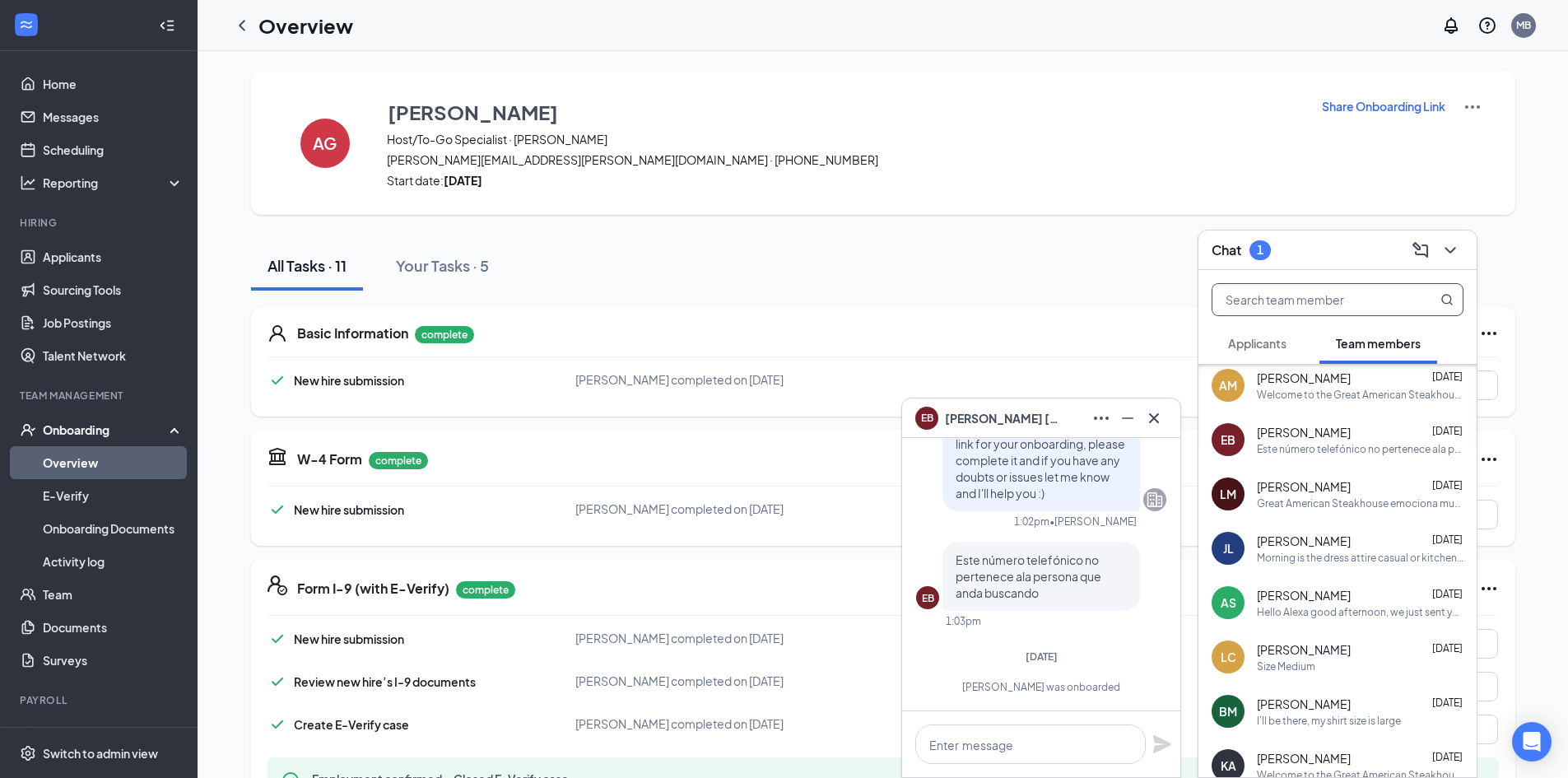
click at [1323, 299] on input "text" at bounding box center [1310, 299] width 195 height 31
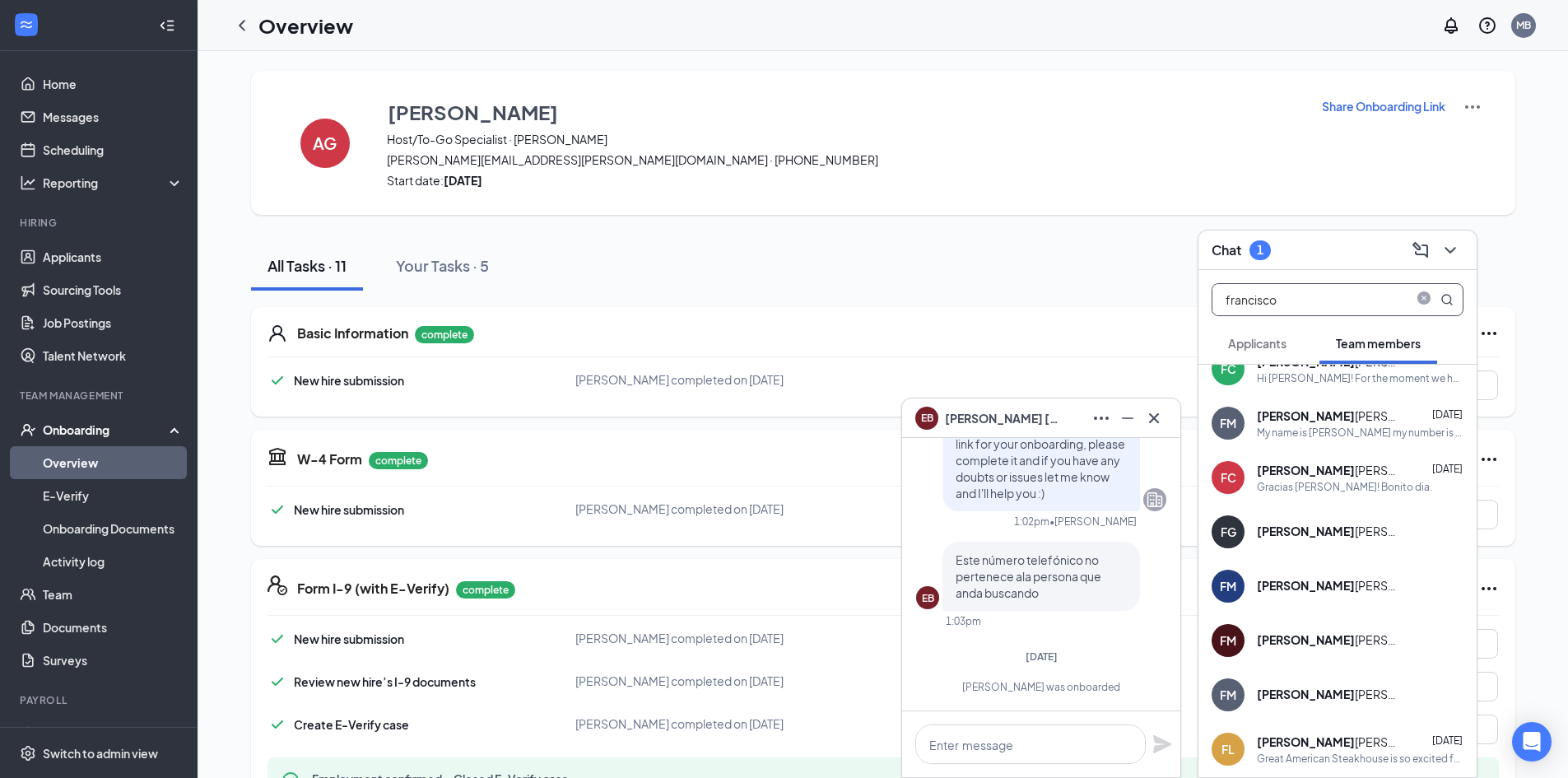
scroll to position [0, 0]
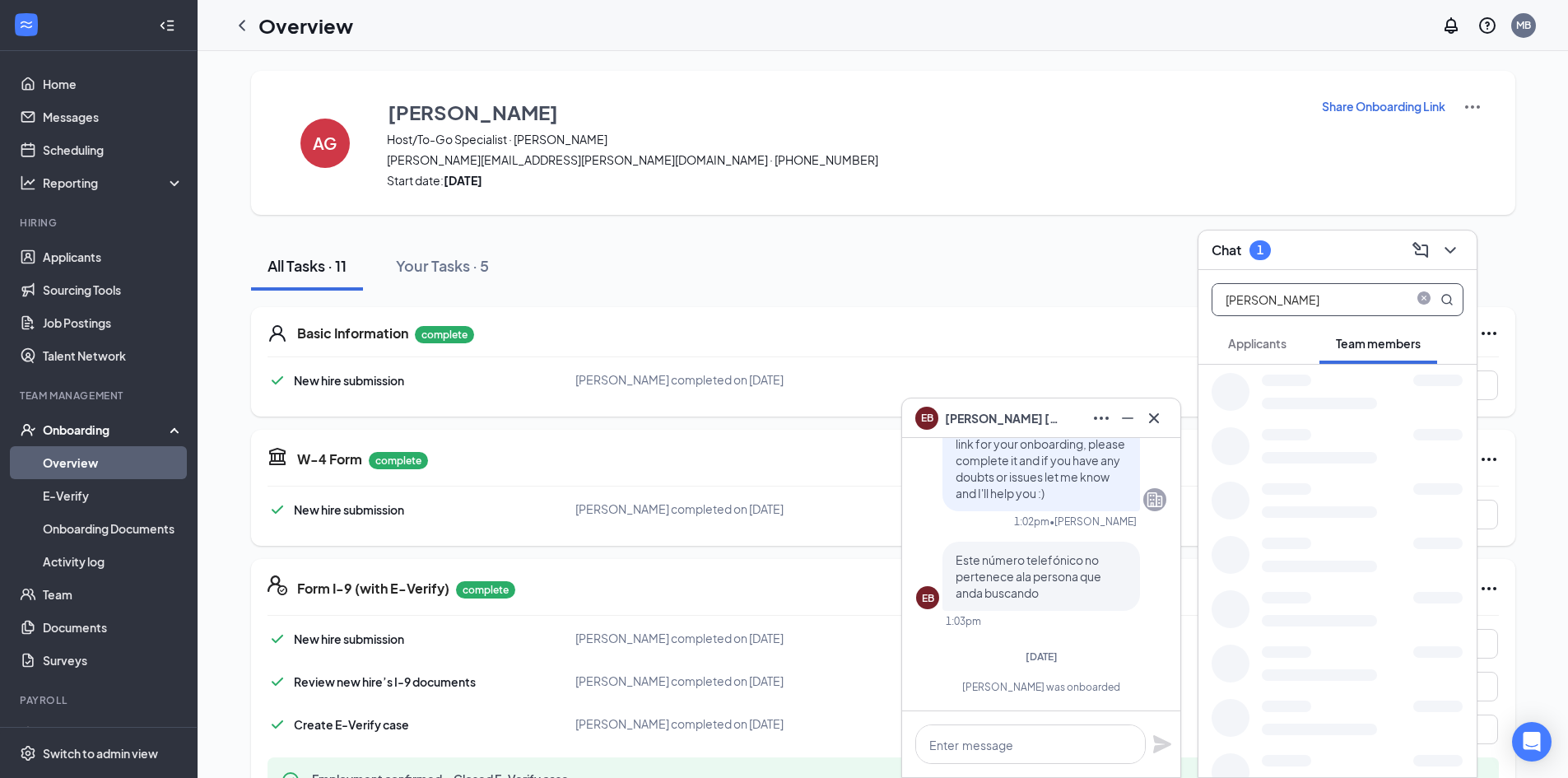
type input "francisco lope"
drag, startPoint x: 1345, startPoint y: 303, endPoint x: 1007, endPoint y: 316, distance: 338.2
click at [1007, 316] on div "EB Evelyn Benitez EB Evelyn Benitez Team member Server • Transmountain Mon, Aug…" at bounding box center [883, 729] width 1370 height 1355
type input "lopez"
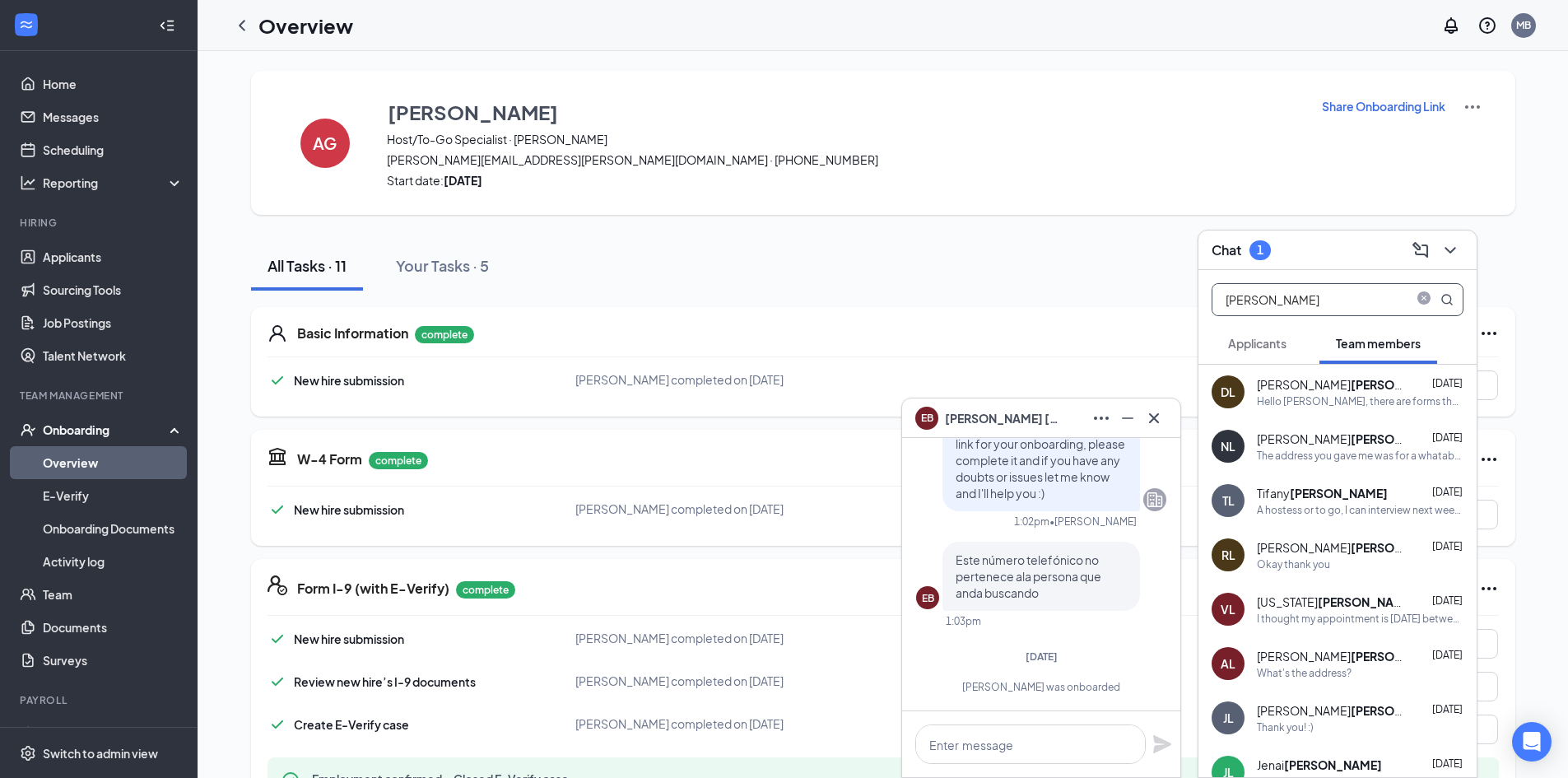
drag, startPoint x: 1274, startPoint y: 305, endPoint x: 1042, endPoint y: 306, distance: 232.0
click at [1042, 306] on div "EB Evelyn Benitez EB Evelyn Benitez Team member Server • Transmountain Mon, Aug…" at bounding box center [883, 729] width 1370 height 1355
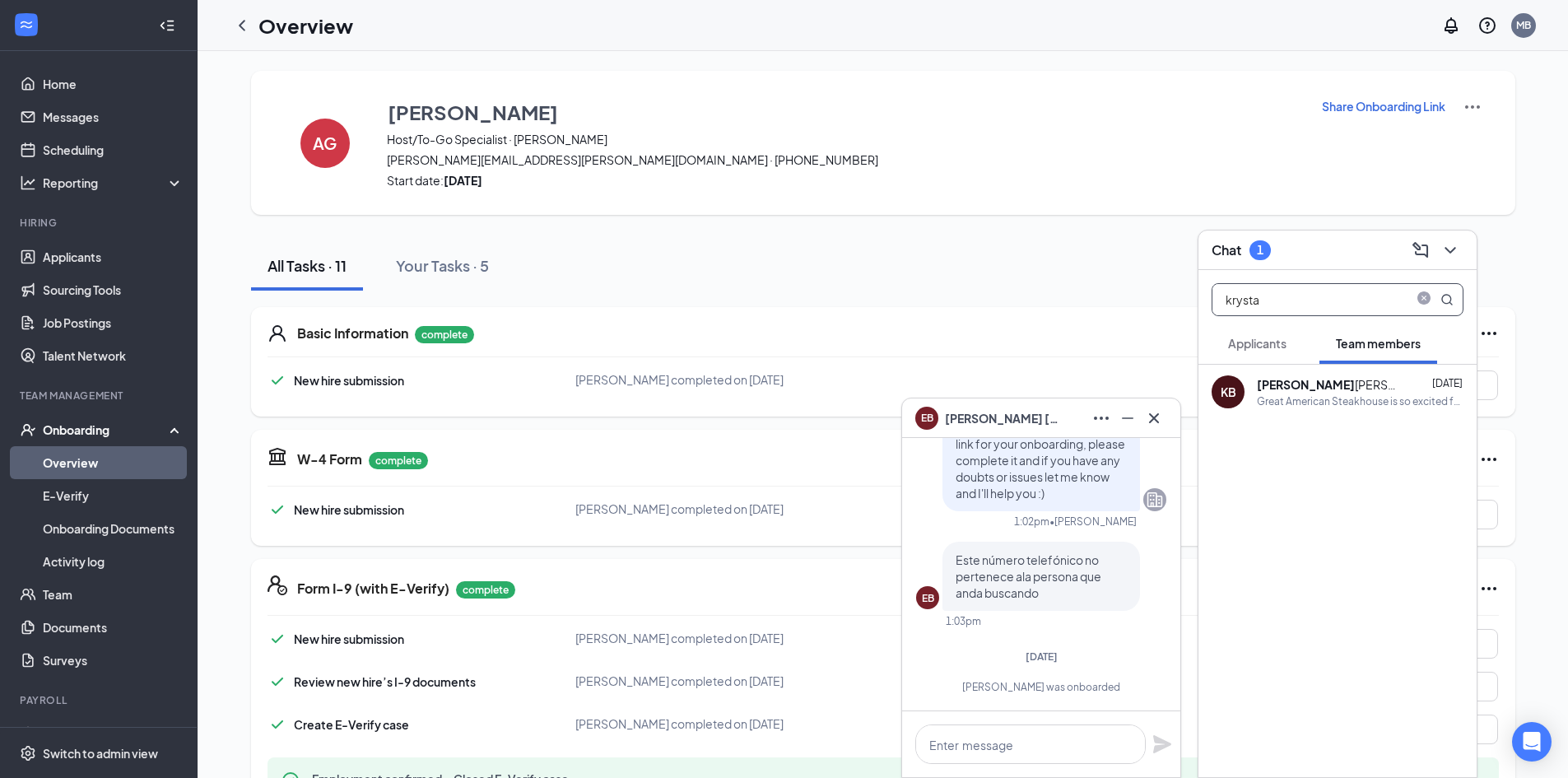
type input "krysta"
click at [1304, 392] on div "Krysta bel Brown" at bounding box center [1331, 384] width 148 height 16
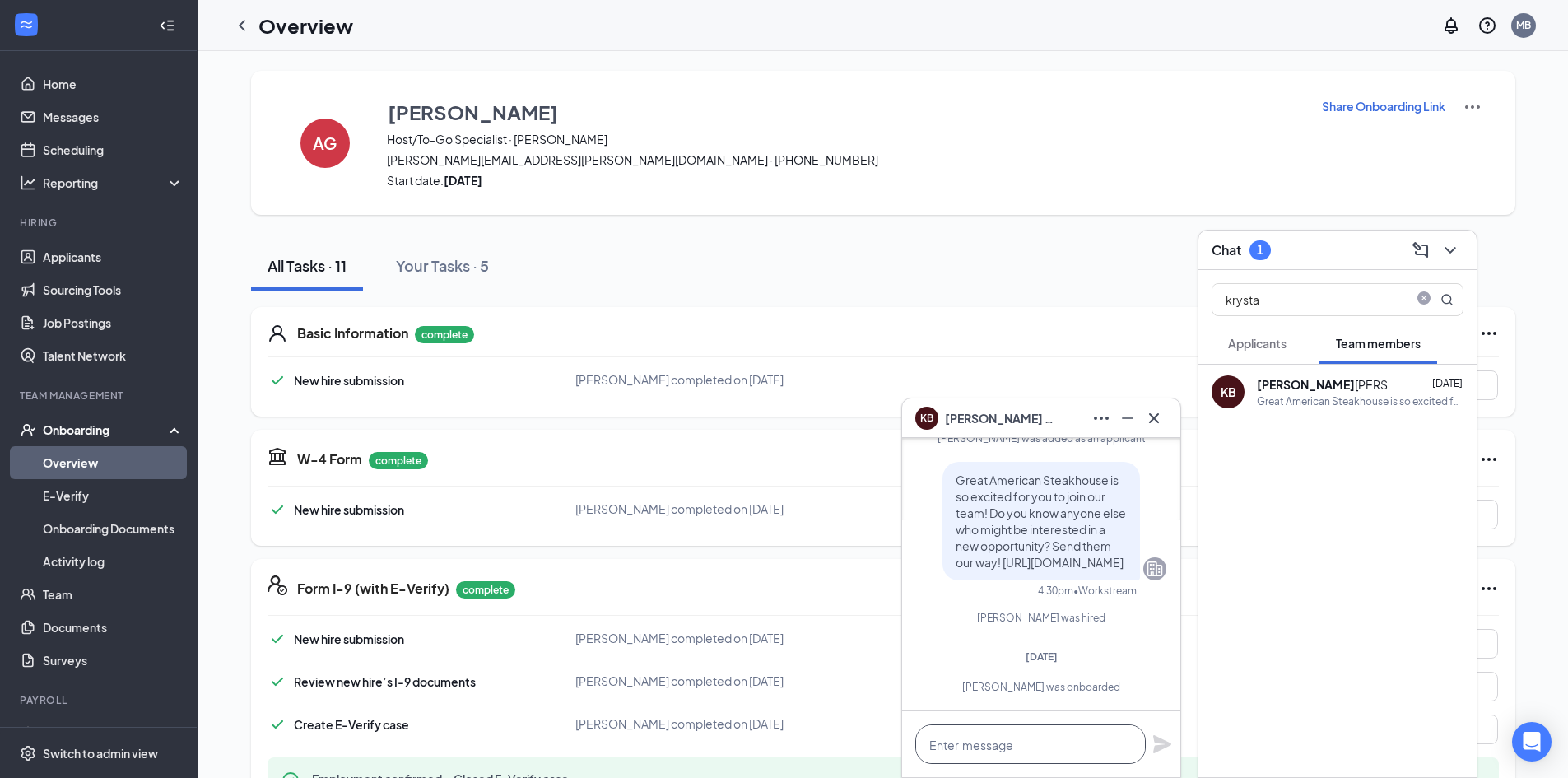
click at [1003, 740] on textarea at bounding box center [1030, 743] width 231 height 39
paste textarea "Welcome to the Great American Steakhouse team! [DATE][DATE] we have our inducti…"
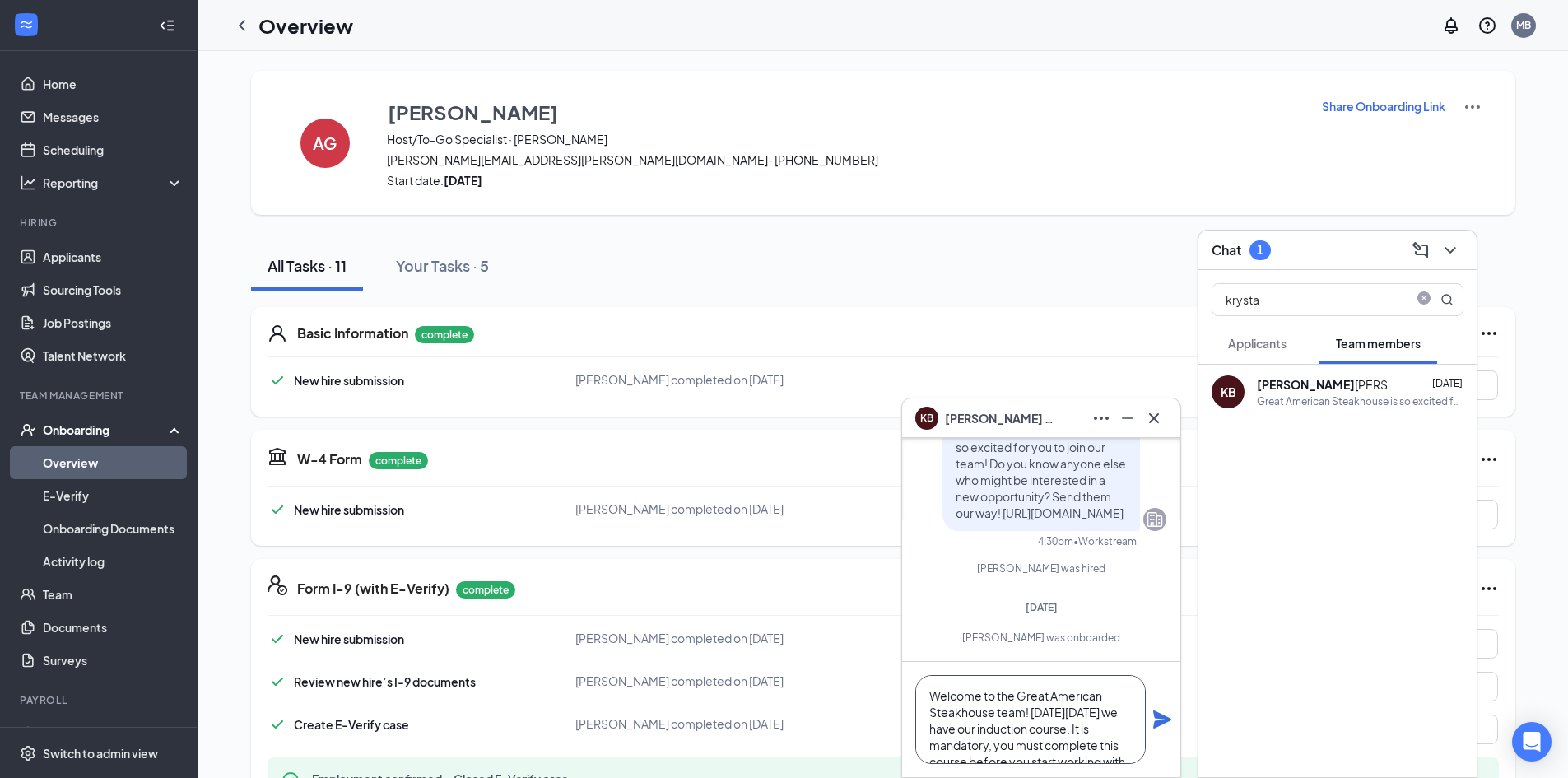
type textarea "Welcome to the Great American Steakhouse team! [DATE][DATE] we have our inducti…"
click at [1153, 721] on icon "Plane" at bounding box center [1162, 720] width 20 height 20
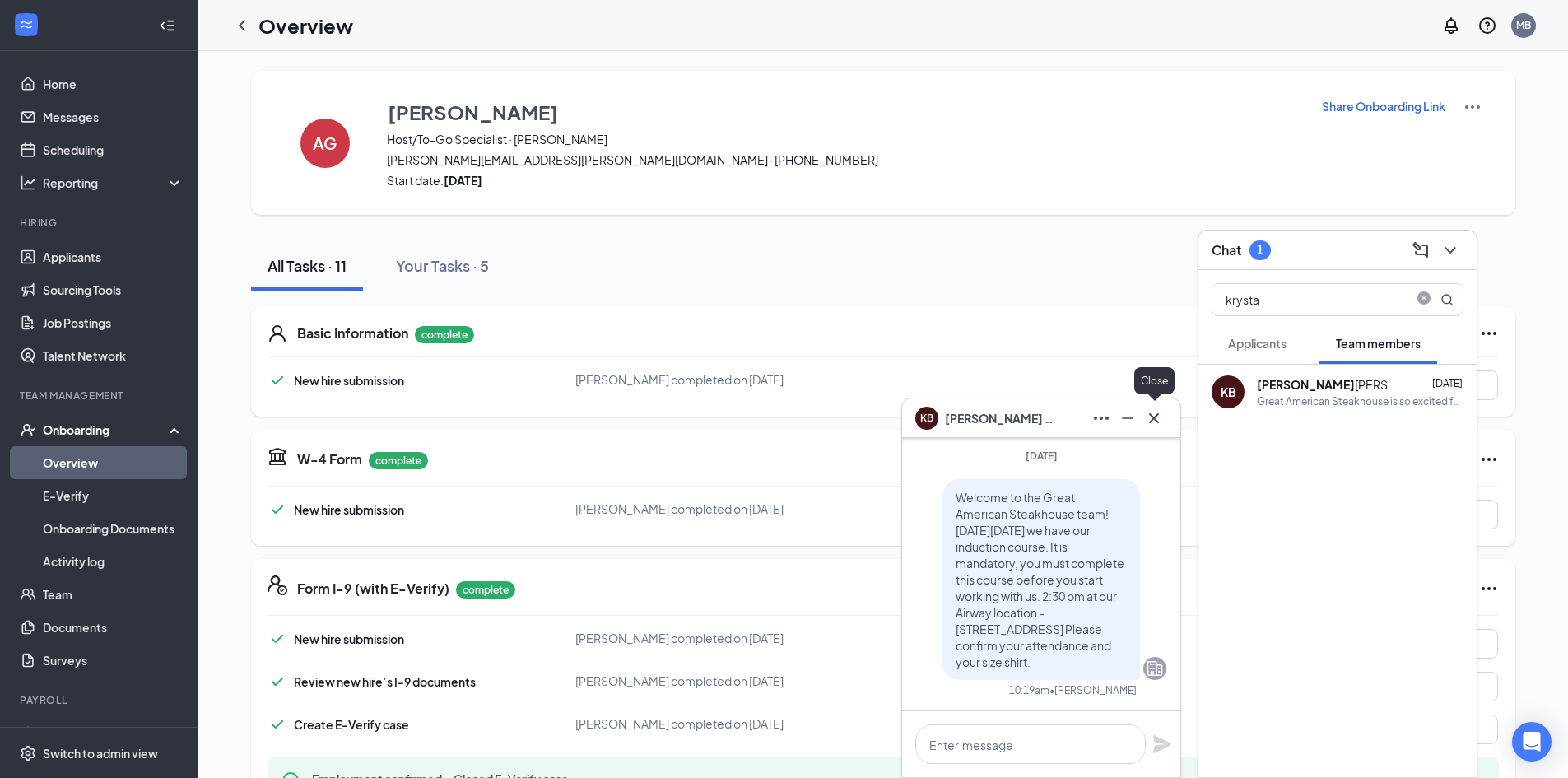
click at [1151, 417] on icon "Cross" at bounding box center [1154, 419] width 20 height 20
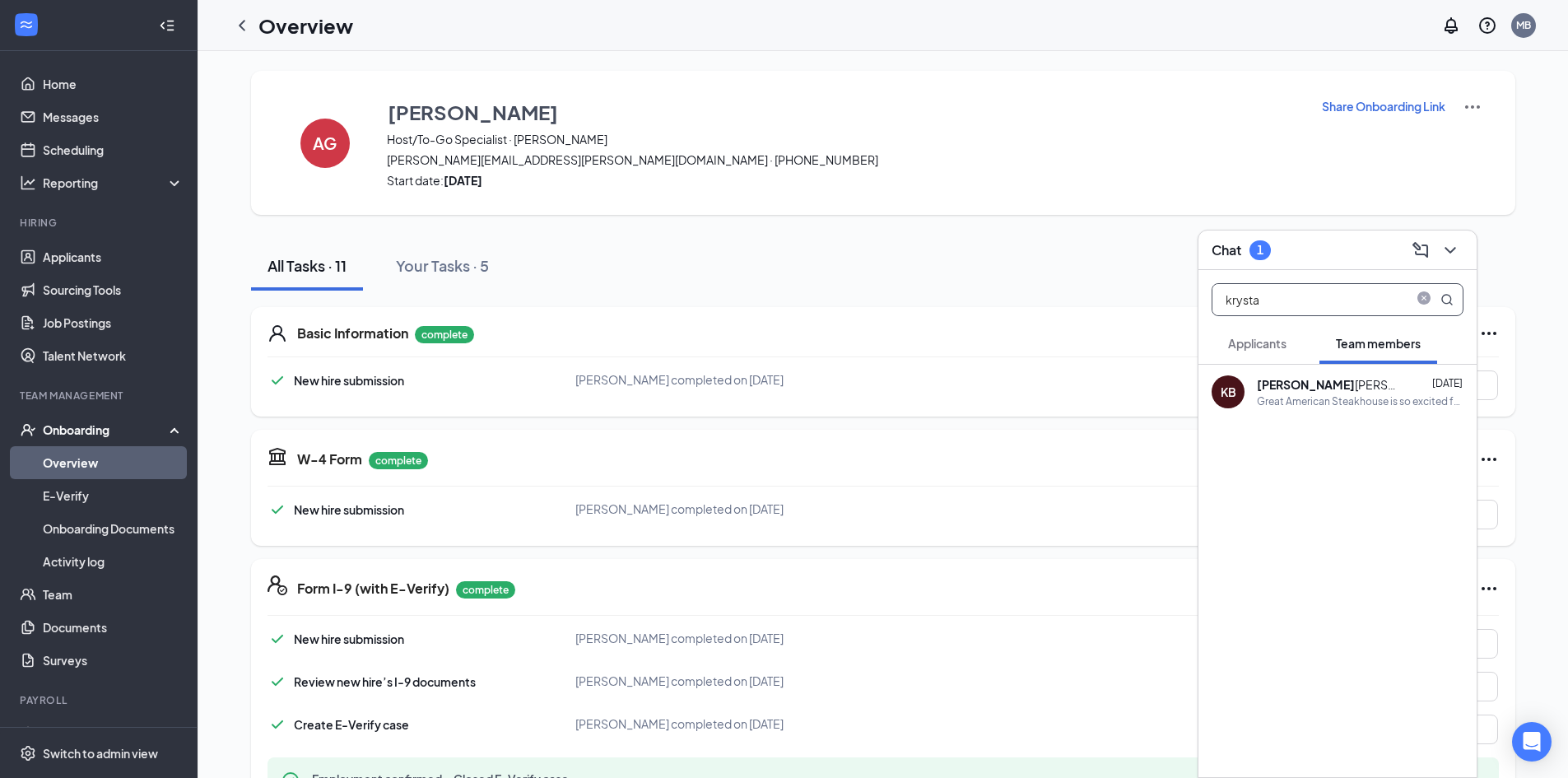
drag, startPoint x: 1298, startPoint y: 300, endPoint x: 929, endPoint y: 300, distance: 369.0
click at [929, 300] on div "Chat 1 krysta Applicants Team members KB Krysta bel Brown Aug 19 Great American…" at bounding box center [883, 729] width 1370 height 1355
type input "sara"
click at [1320, 394] on div "Great American Steakhouse is so excited for you to join our team! Do you know a…" at bounding box center [1360, 400] width 206 height 14
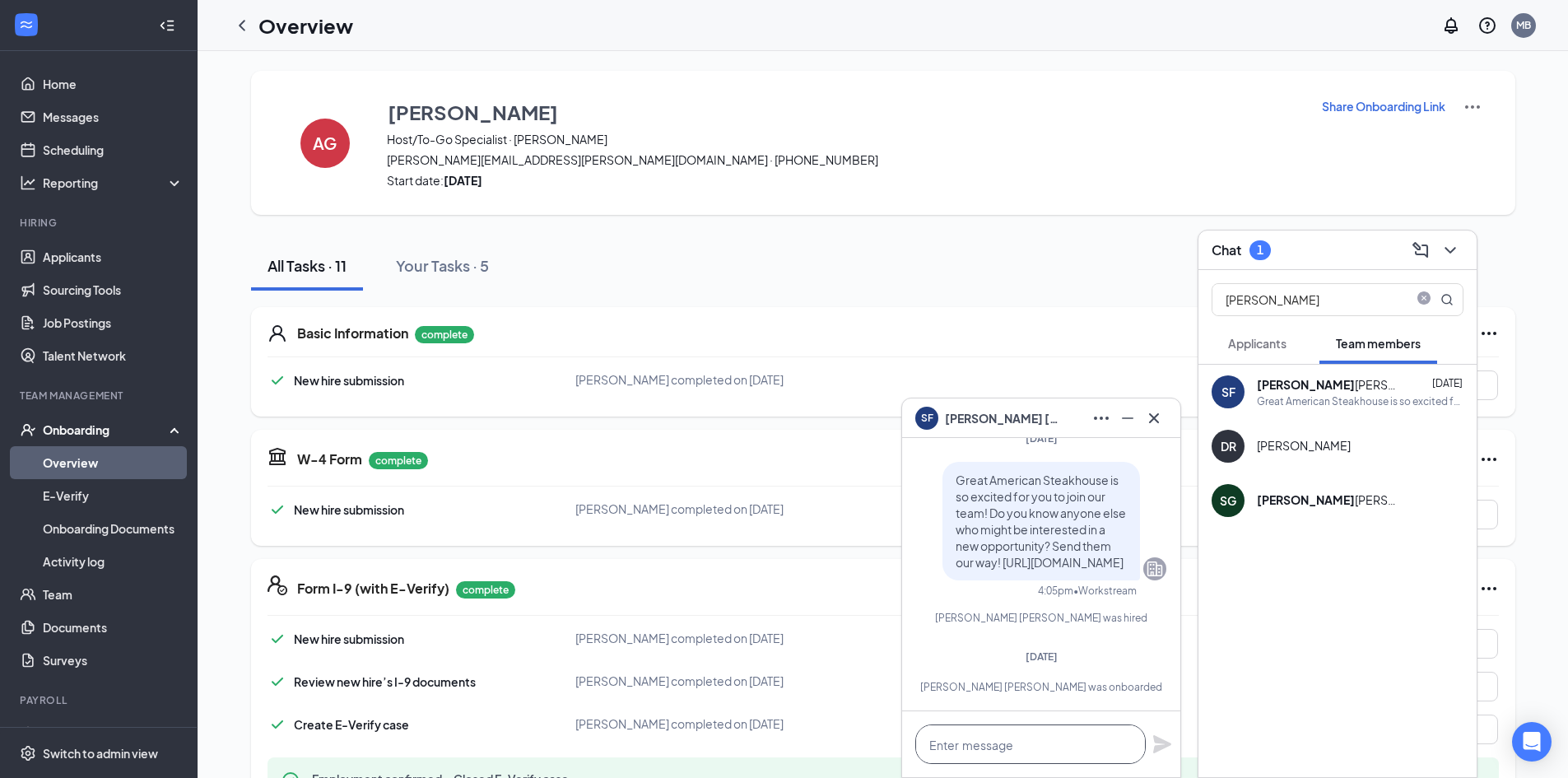
click at [1014, 738] on textarea at bounding box center [1030, 743] width 231 height 39
paste textarea "Welcome to the Great American Steakhouse team! [DATE][DATE] we have our inducti…"
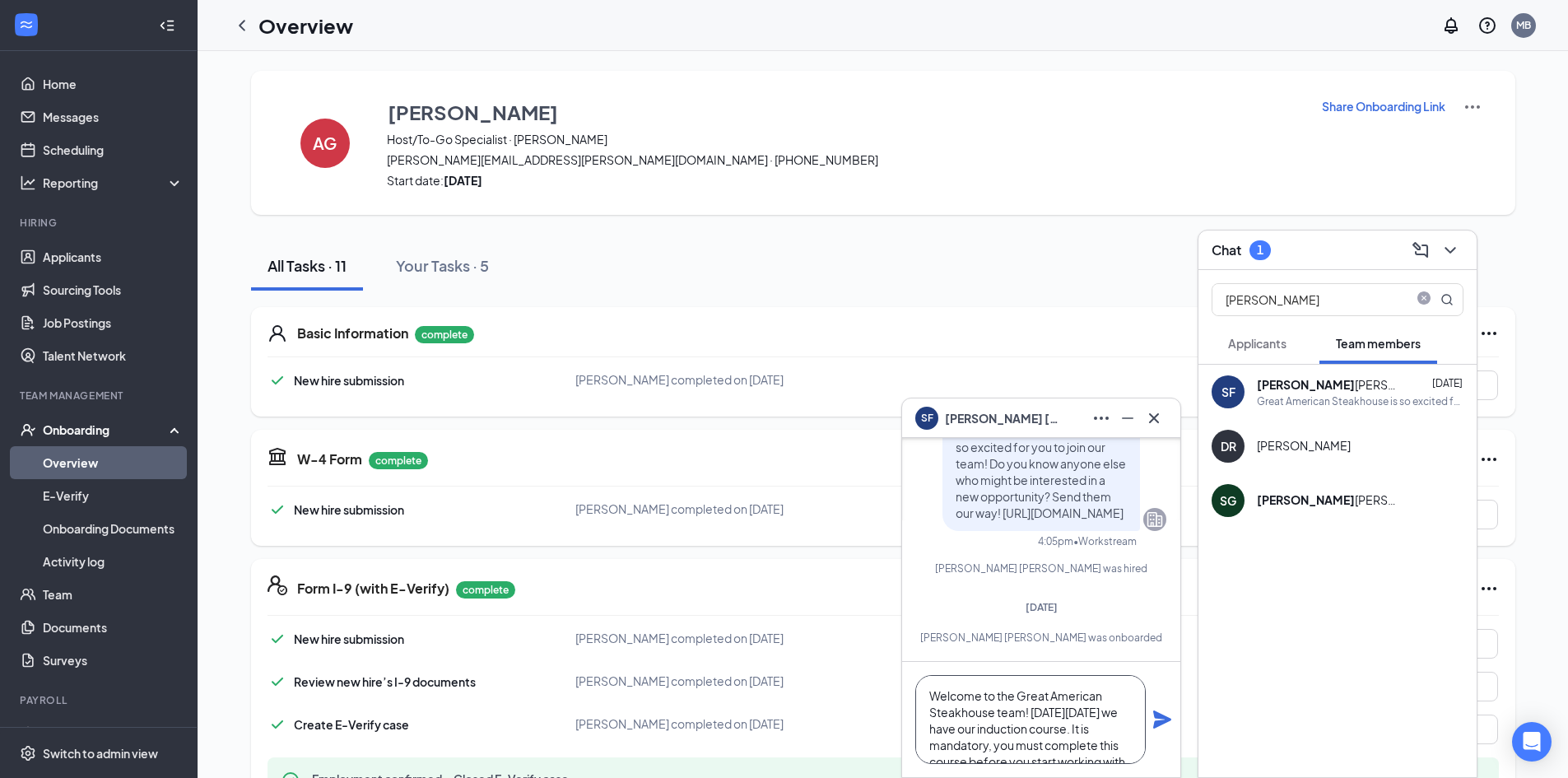
scroll to position [83, 0]
type textarea "Welcome to the Great American Steakhouse team! [DATE][DATE] we have our inducti…"
click at [1160, 721] on icon "Plane" at bounding box center [1162, 720] width 18 height 18
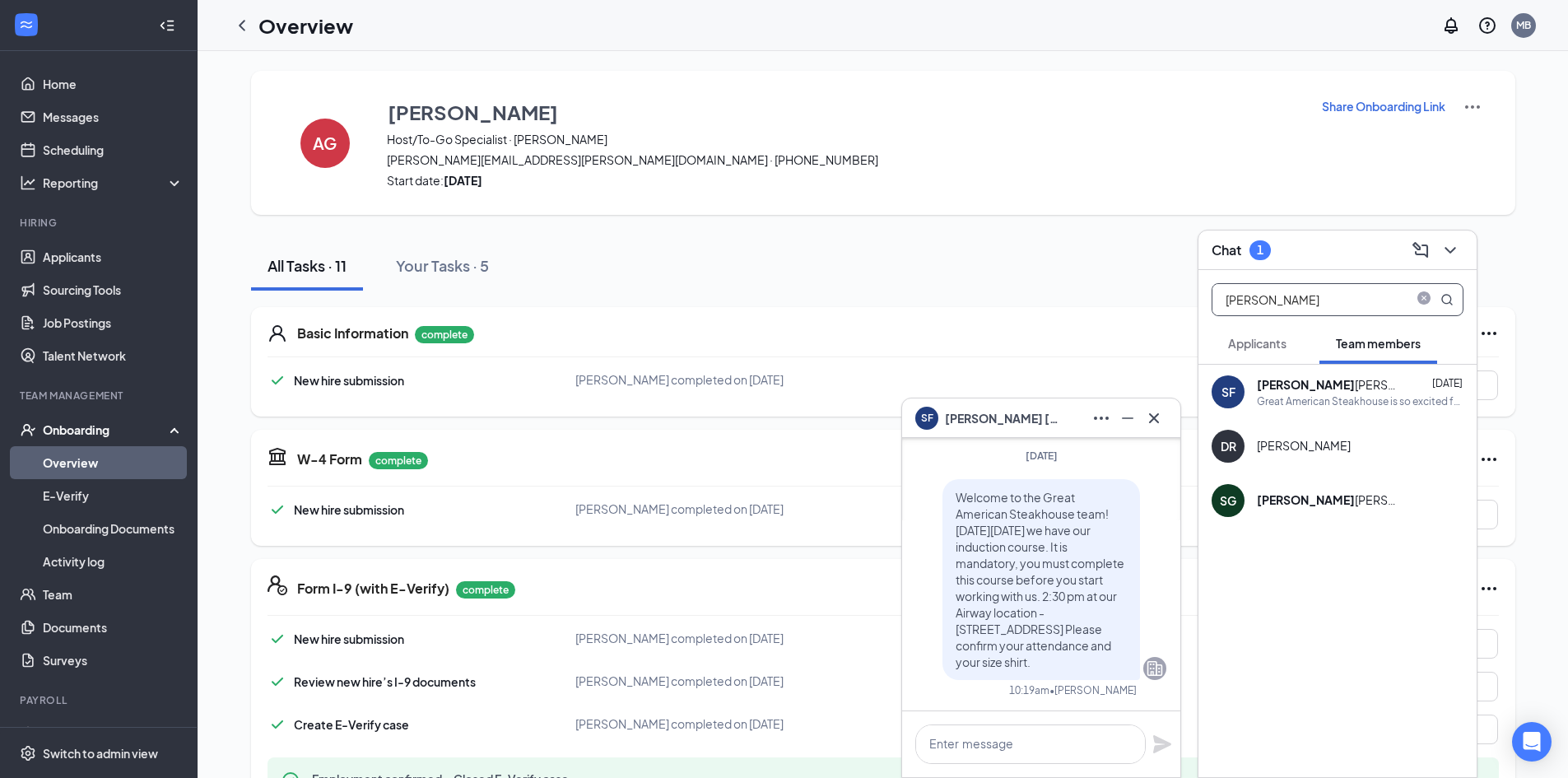
scroll to position [0, 0]
click at [1158, 420] on icon "Cross" at bounding box center [1154, 419] width 20 height 20
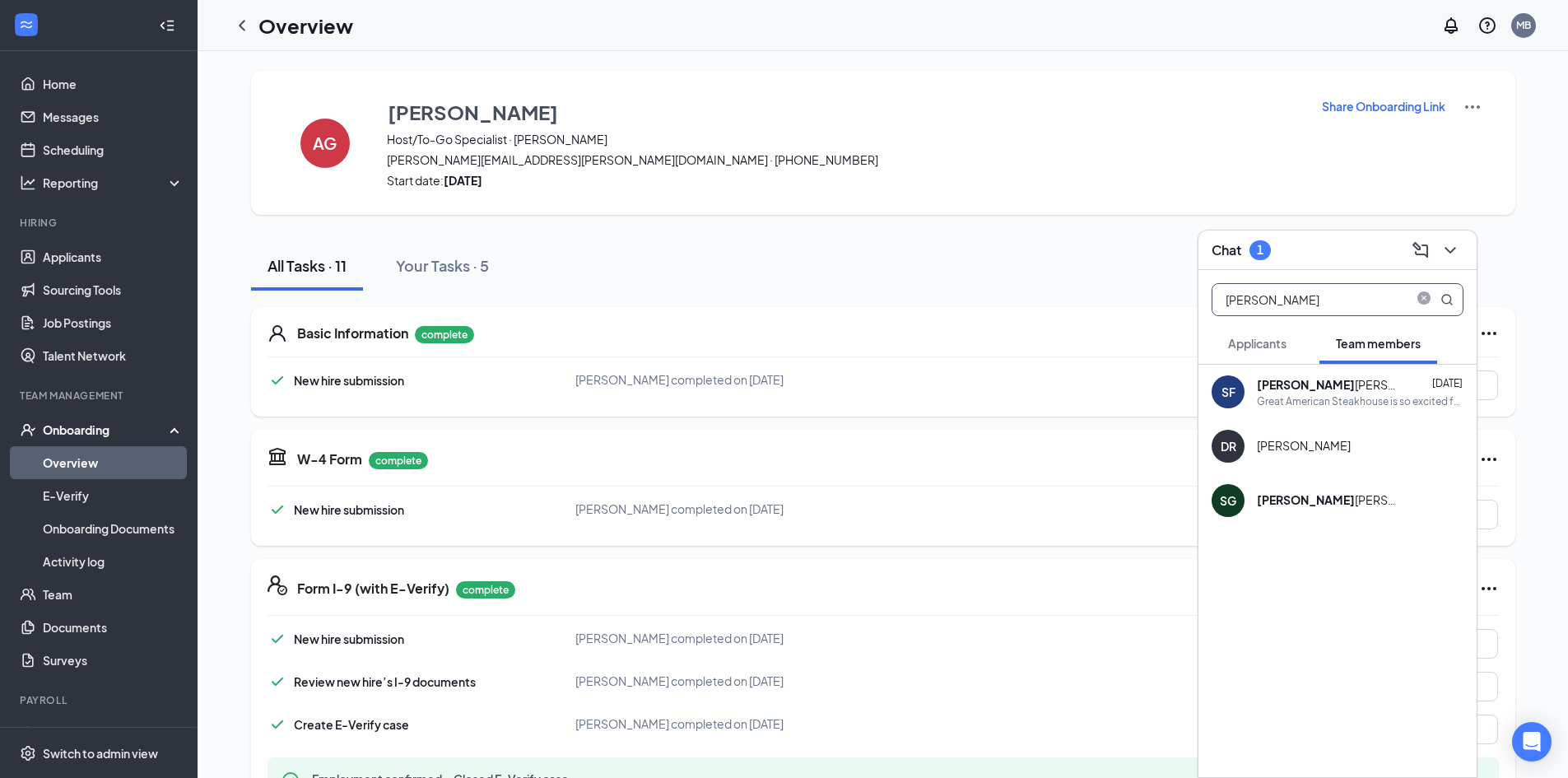
drag, startPoint x: 1264, startPoint y: 305, endPoint x: 1068, endPoint y: 290, distance: 196.6
click at [1066, 290] on div "Chat 1 sara Applicants Team members SF Sara Fernandez pino Aug 22 Great America…" at bounding box center [883, 729] width 1370 height 1355
type input "marily"
click at [1349, 400] on div "Hello Marilyn, we just sent you the link for your onboarding, please complete i…" at bounding box center [1360, 400] width 206 height 14
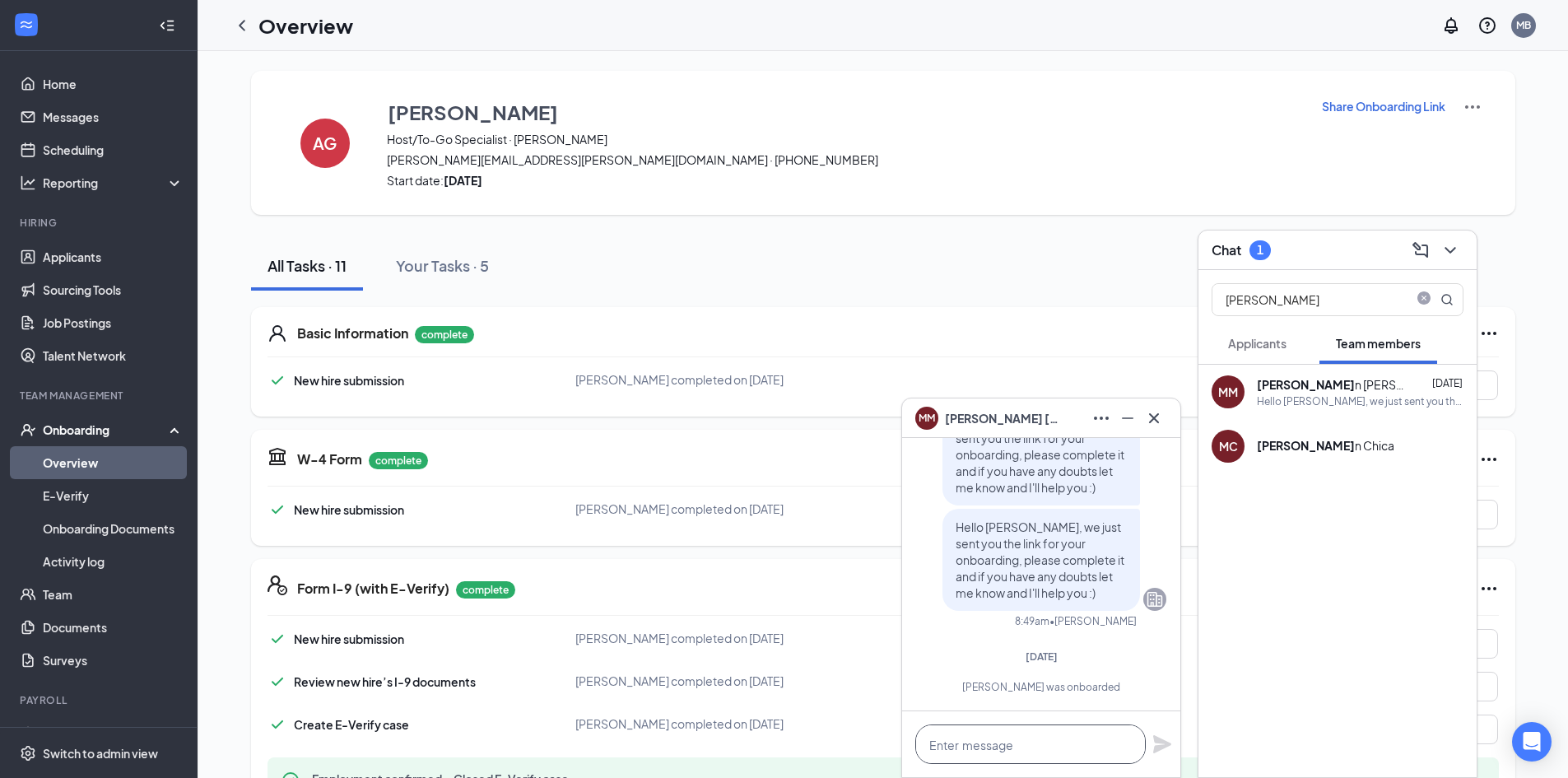
click at [1042, 738] on textarea at bounding box center [1030, 743] width 231 height 39
paste textarea "Welcome to the Great American Steakhouse team! [DATE][DATE] we have our inducti…"
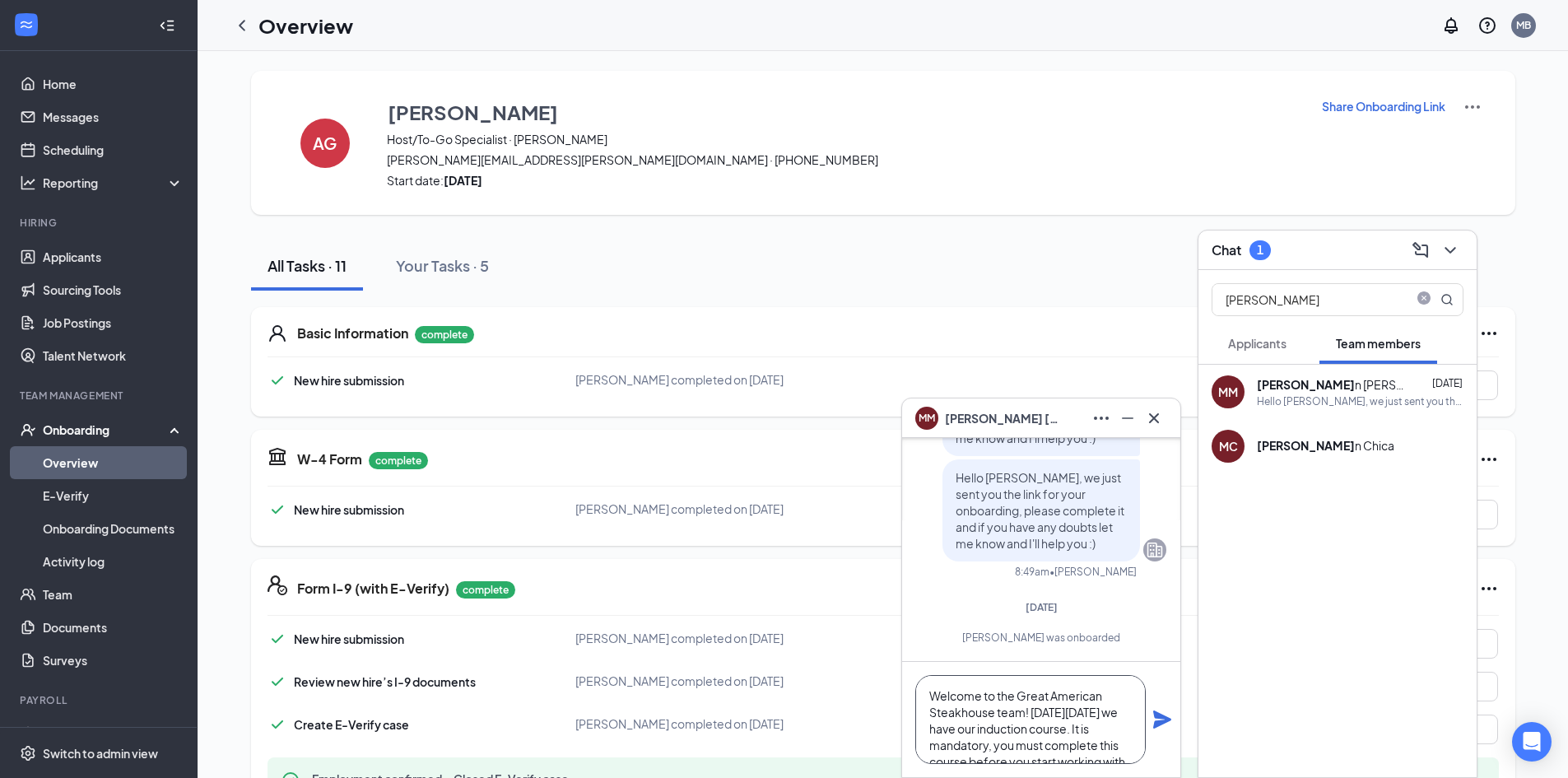
scroll to position [83, 0]
type textarea "Welcome to the Great American Steakhouse team! [DATE][DATE] we have our inducti…"
click at [1155, 721] on icon "Plane" at bounding box center [1162, 720] width 18 height 18
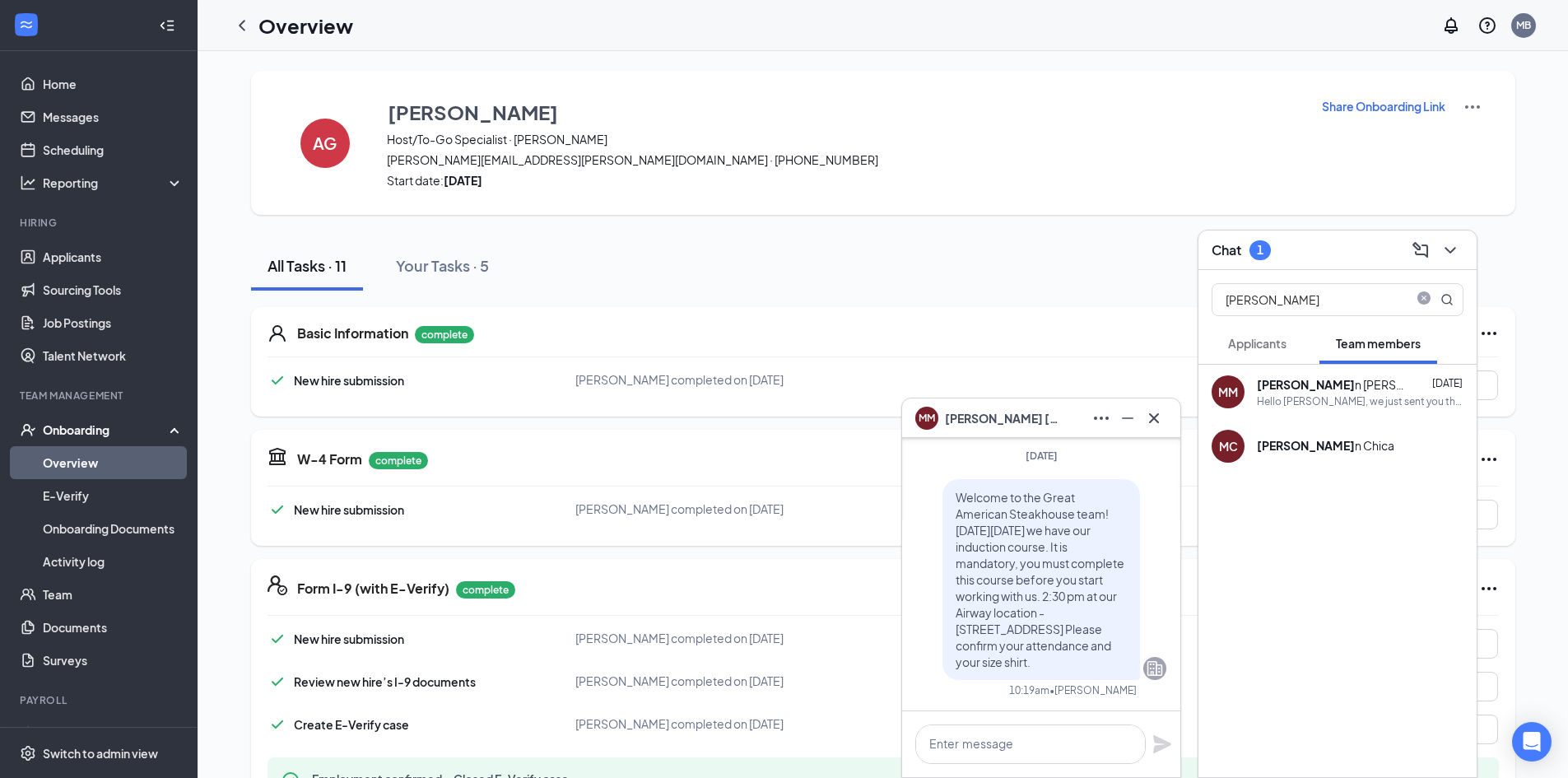
scroll to position [0, 0]
click at [1151, 415] on icon "Cross" at bounding box center [1154, 417] width 10 height 10
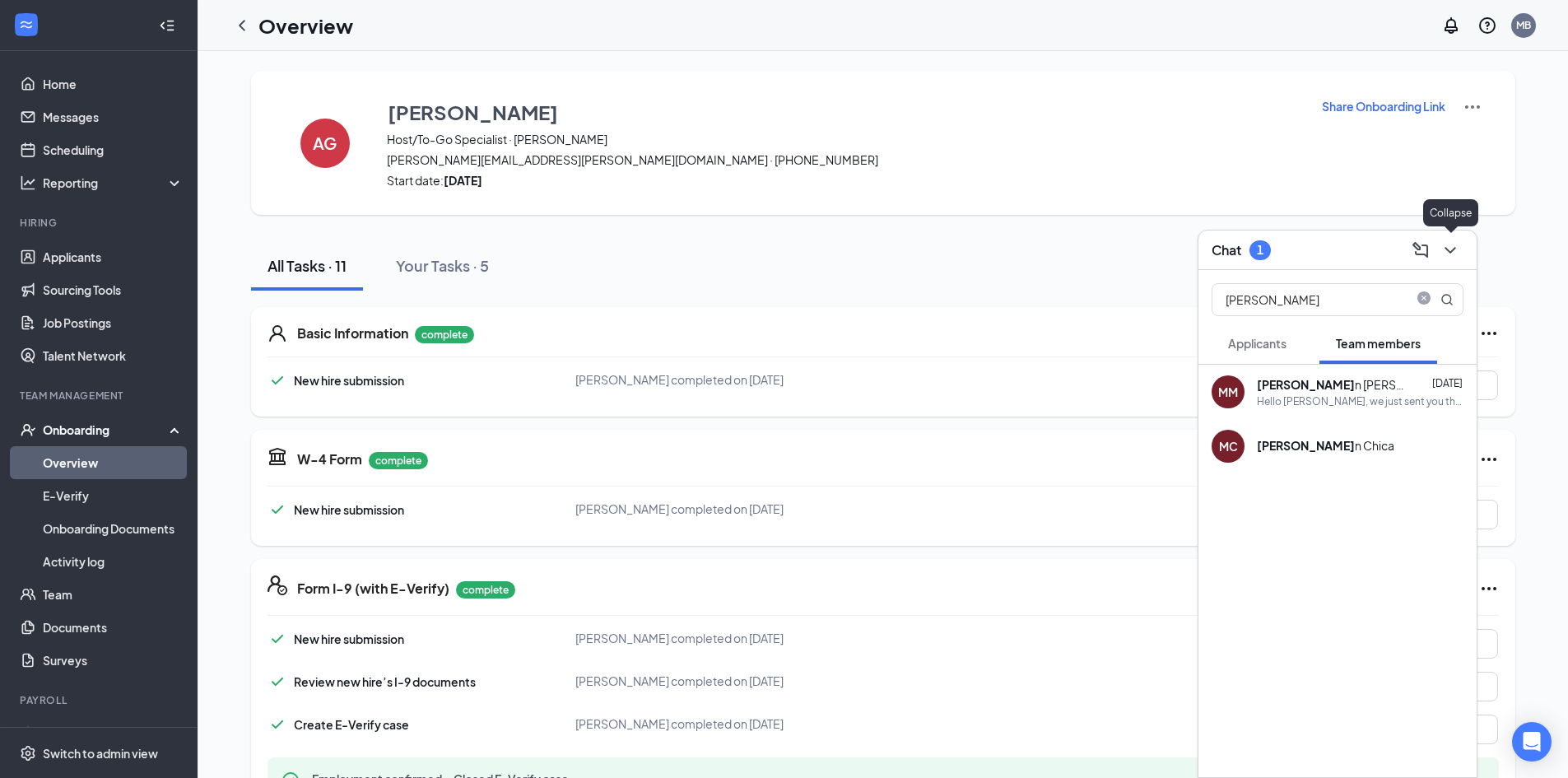
click at [1457, 255] on icon "ChevronDown" at bounding box center [1450, 250] width 20 height 20
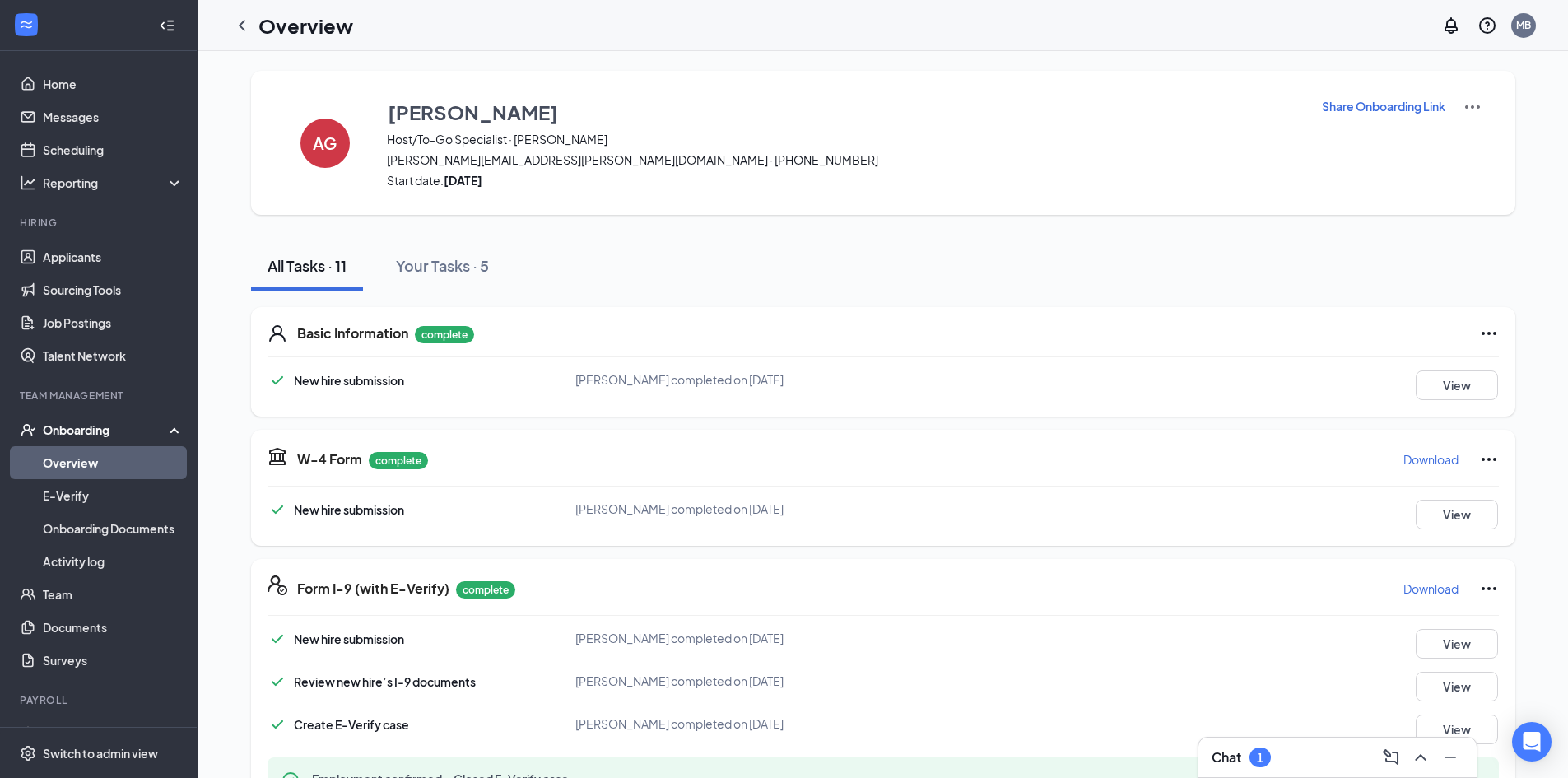
click at [1269, 762] on div "1" at bounding box center [1260, 757] width 21 height 20
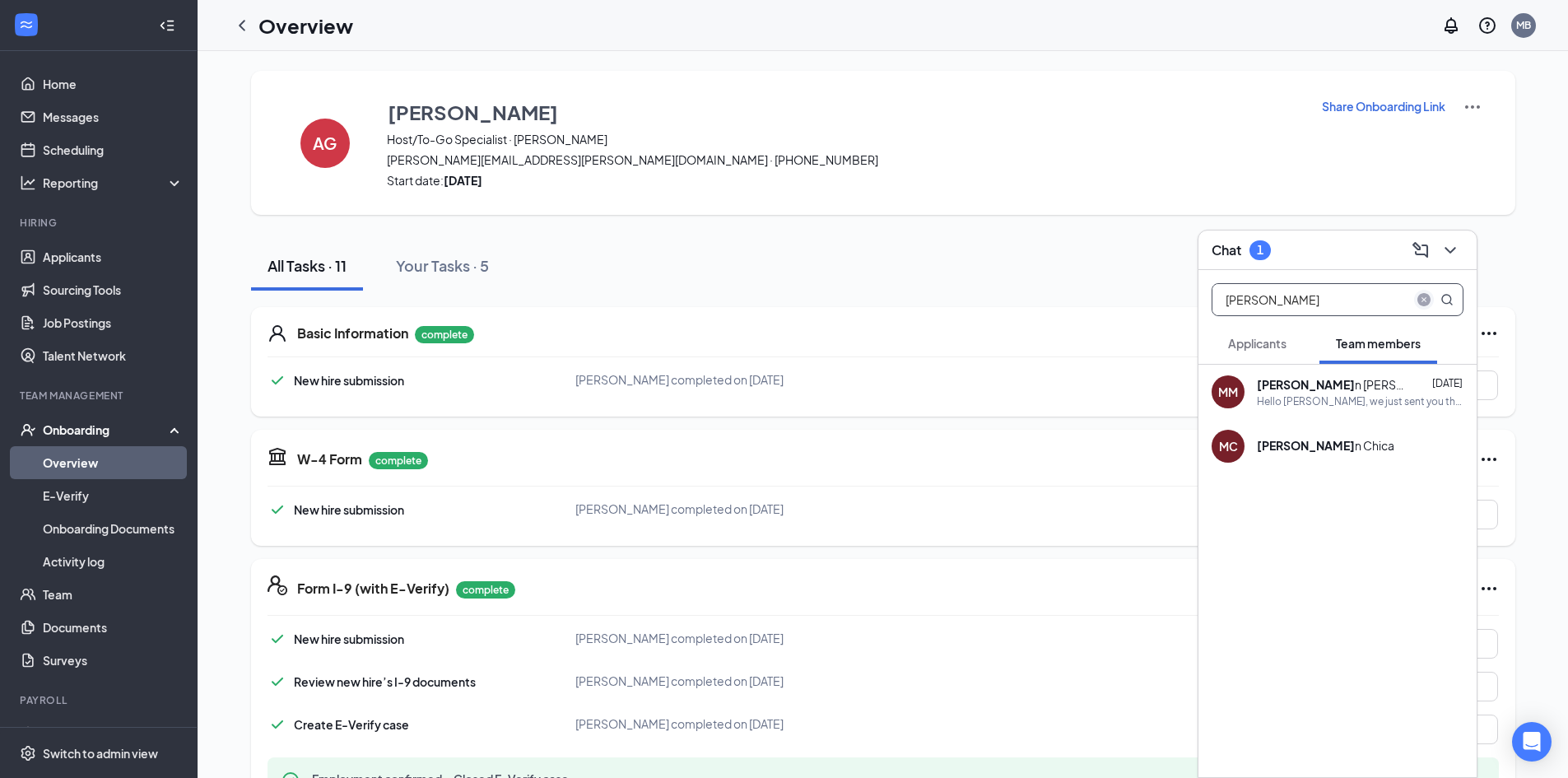
click at [1420, 303] on icon "close-circle" at bounding box center [1424, 299] width 13 height 13
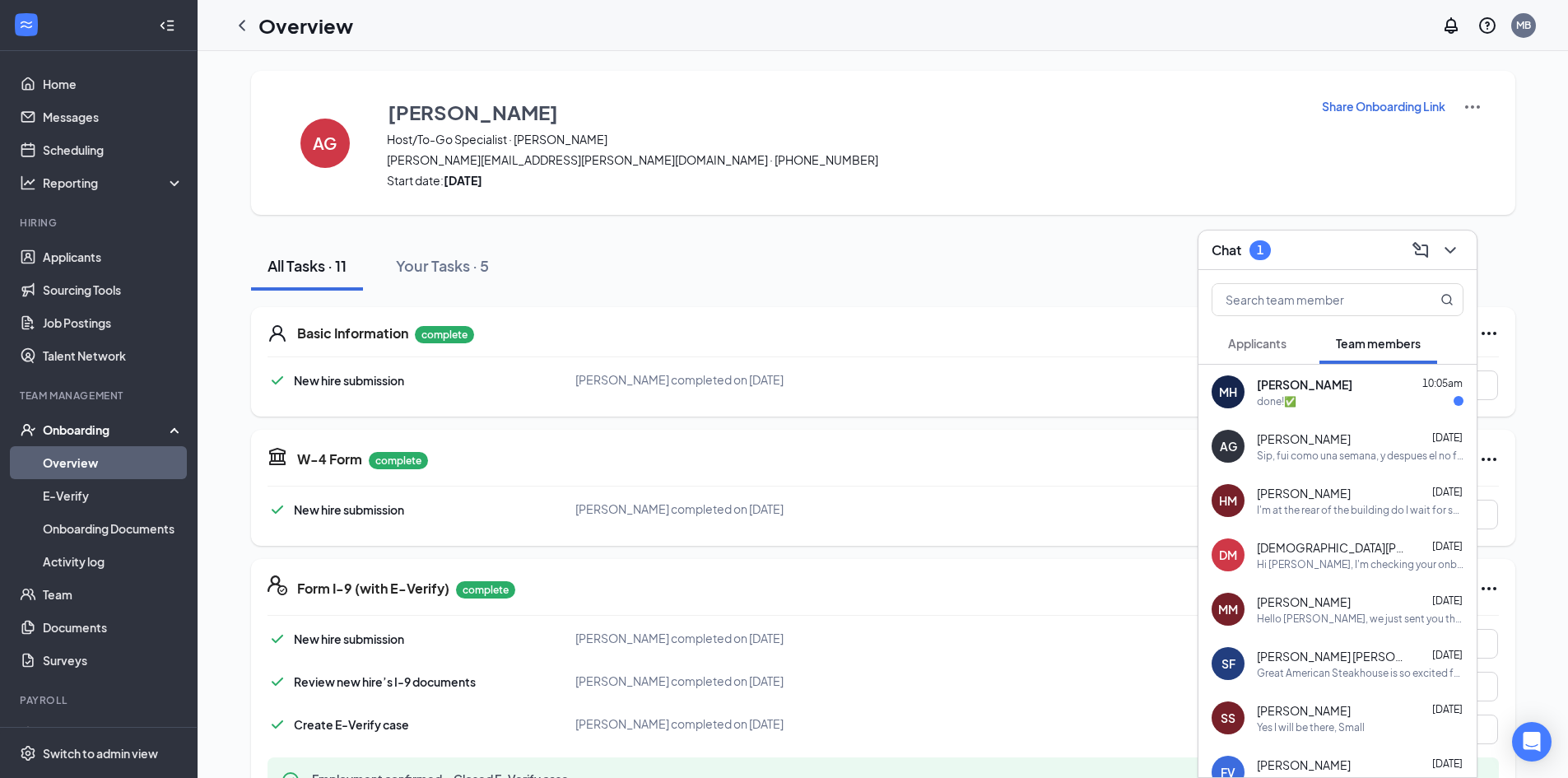
click at [1300, 447] on div "Aida Garcia Aug 25 Sip, fui como una semana, y despues el no fue y fue cuando l…" at bounding box center [1360, 446] width 206 height 32
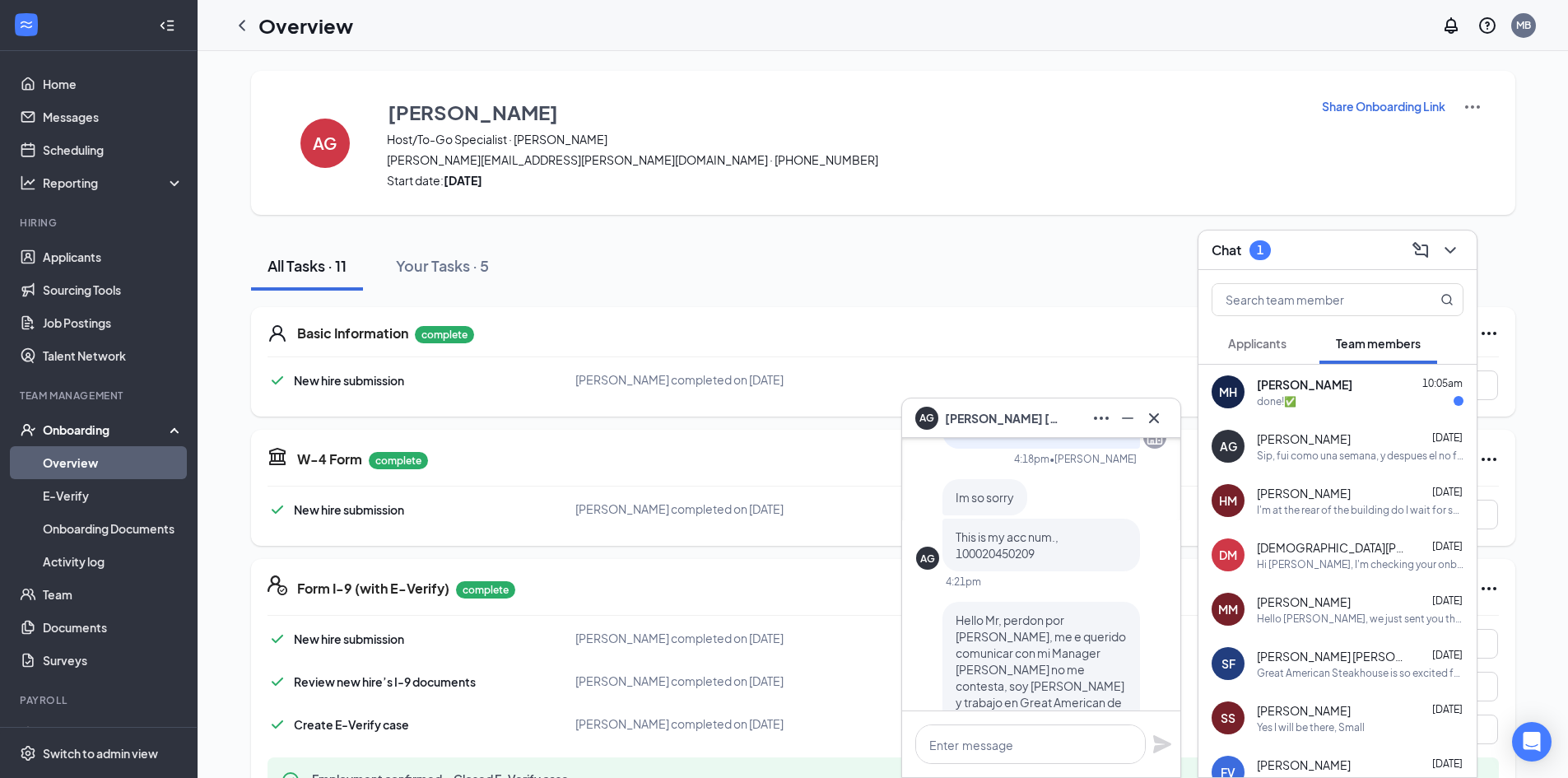
scroll to position [-659, 0]
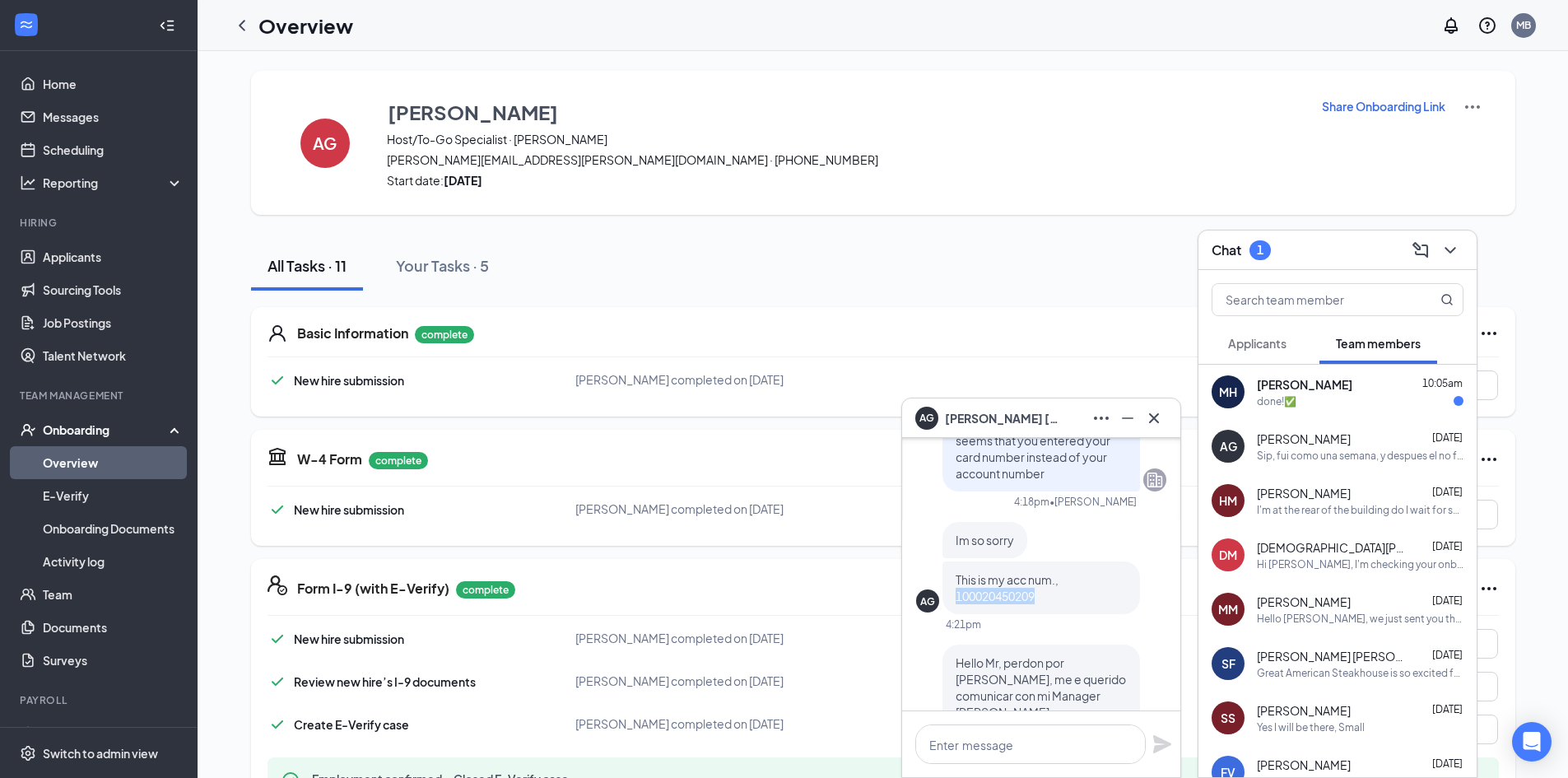
drag, startPoint x: 1045, startPoint y: 643, endPoint x: 957, endPoint y: 653, distance: 88.6
click at [957, 604] on p "This is my acc num., 100020450209" at bounding box center [1042, 587] width 171 height 33
copy span "100020450209"
click at [1151, 417] on icon "Cross" at bounding box center [1154, 419] width 20 height 20
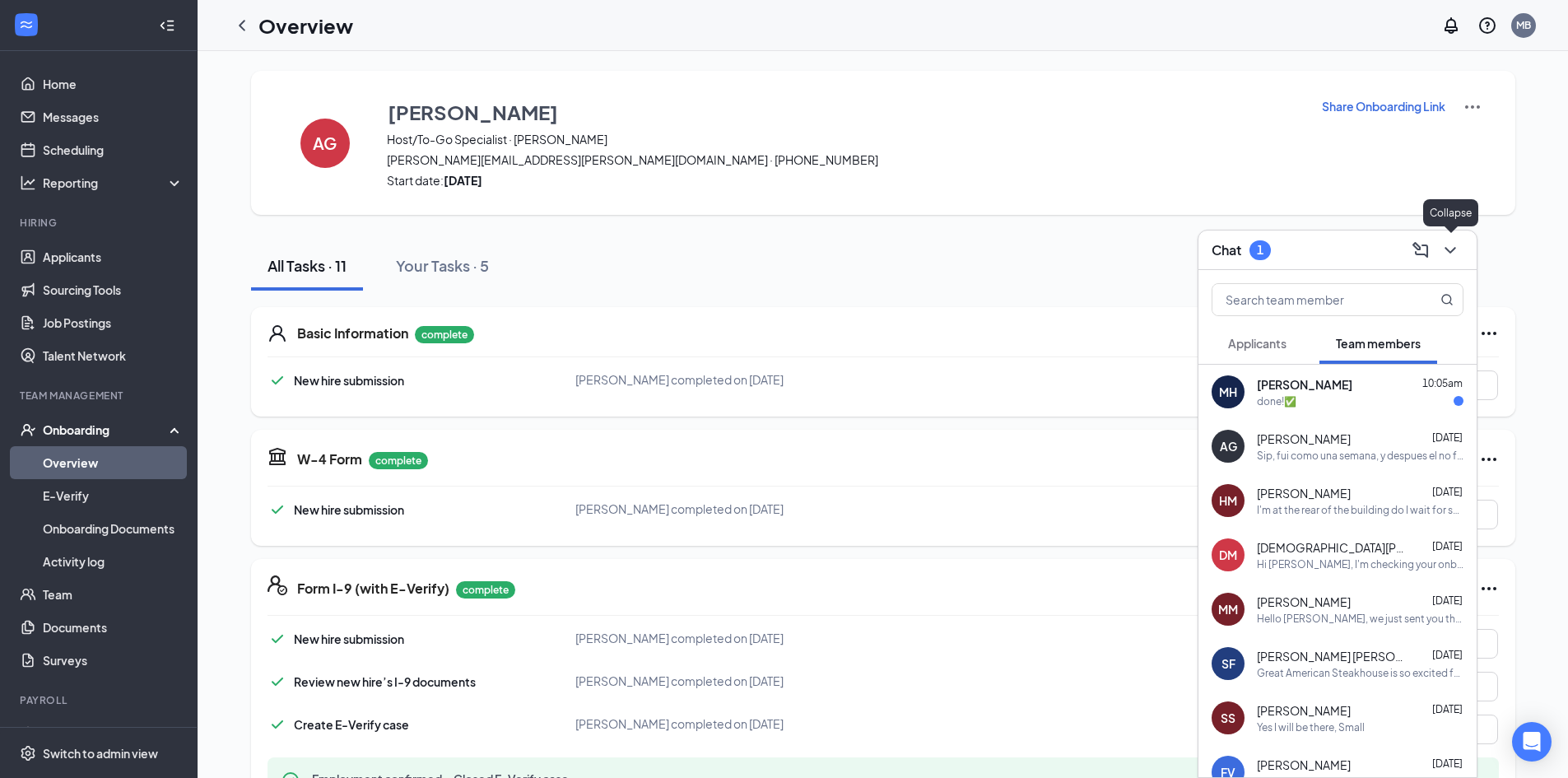
click at [1450, 240] on icon "ChevronDown" at bounding box center [1450, 250] width 20 height 20
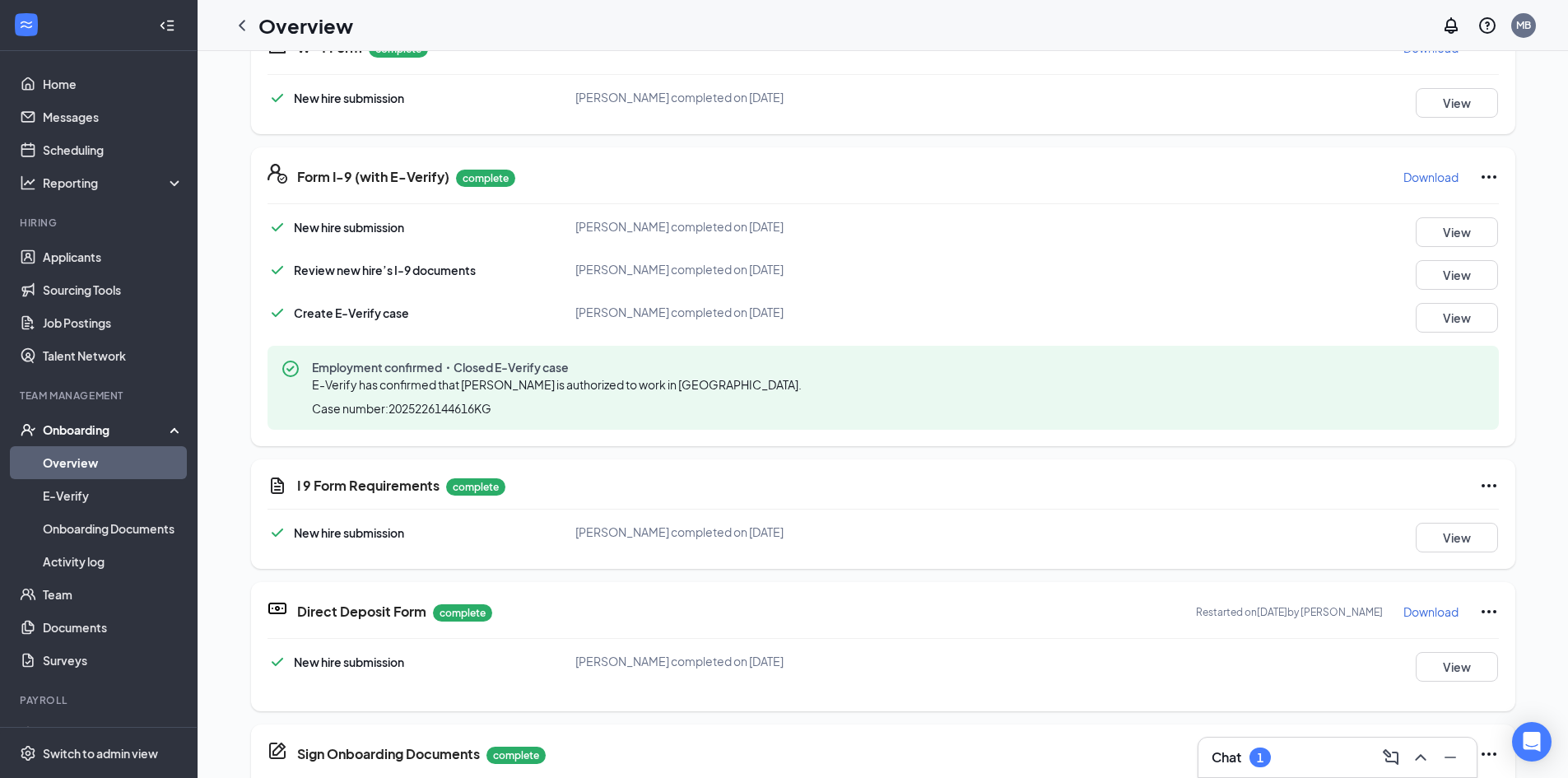
scroll to position [493, 0]
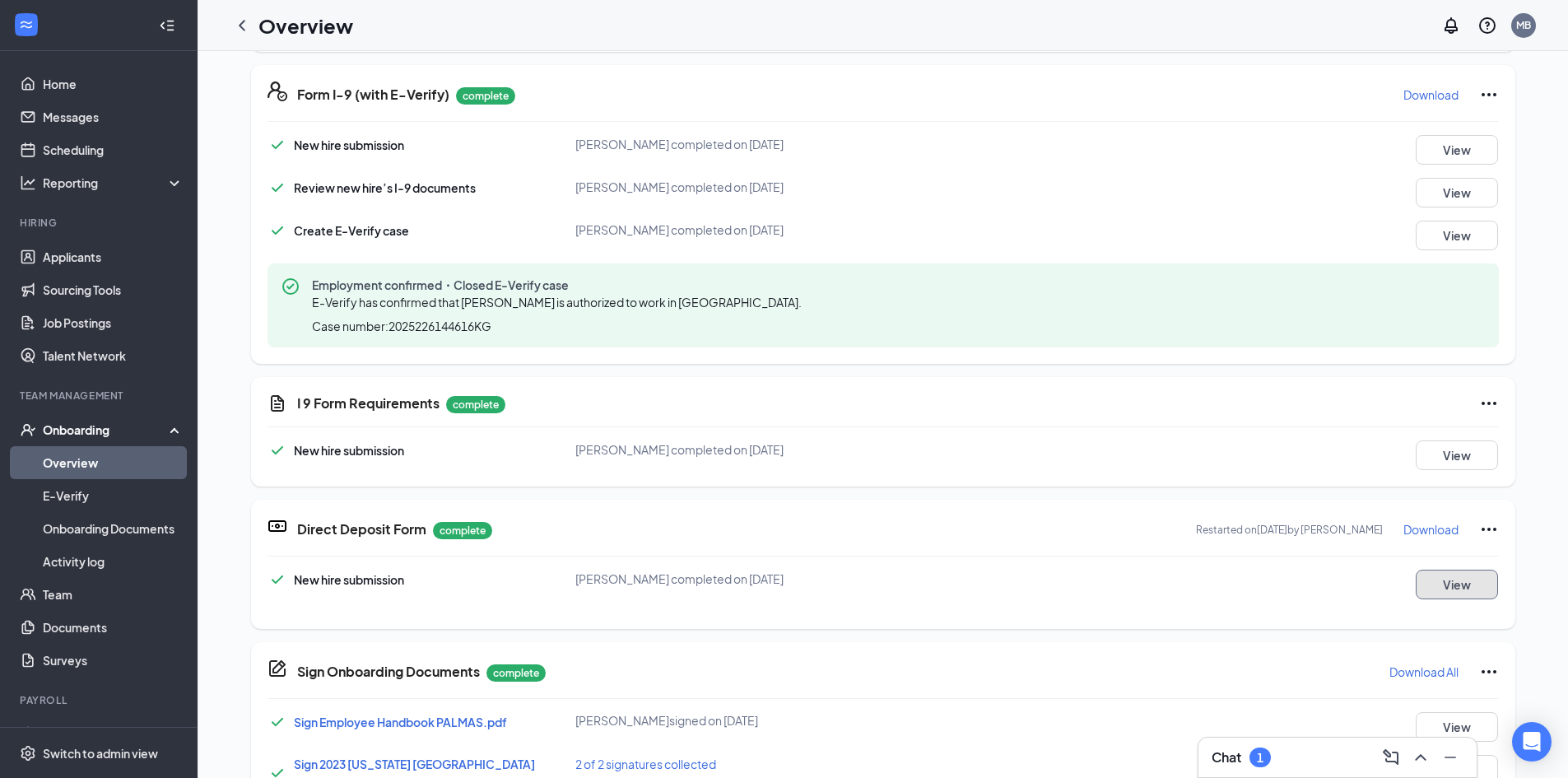
click at [1445, 588] on button "View" at bounding box center [1457, 584] width 82 height 29
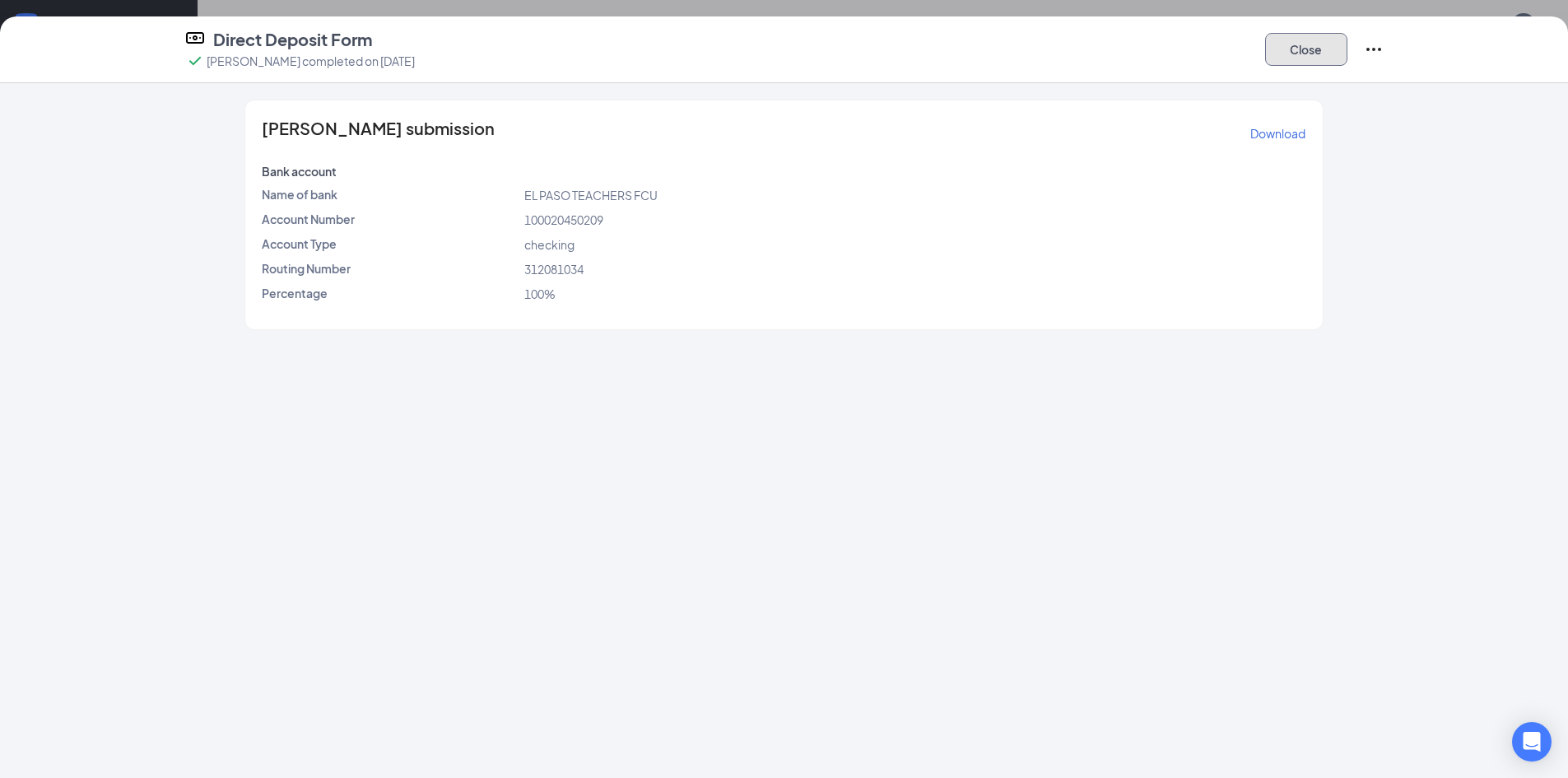
click at [1314, 47] on button "Close" at bounding box center [1306, 49] width 82 height 33
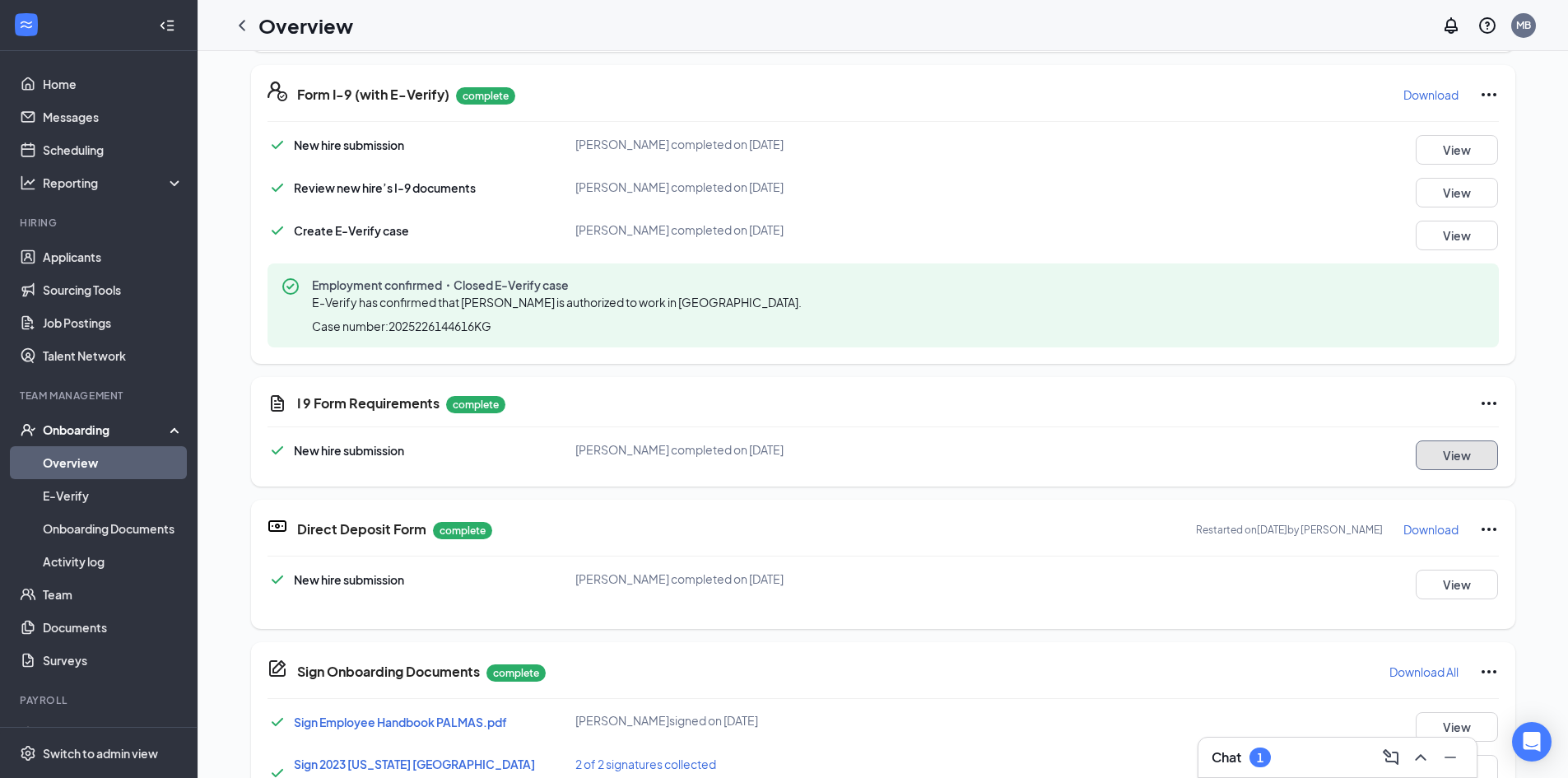
click at [1454, 455] on button "View" at bounding box center [1457, 455] width 82 height 29
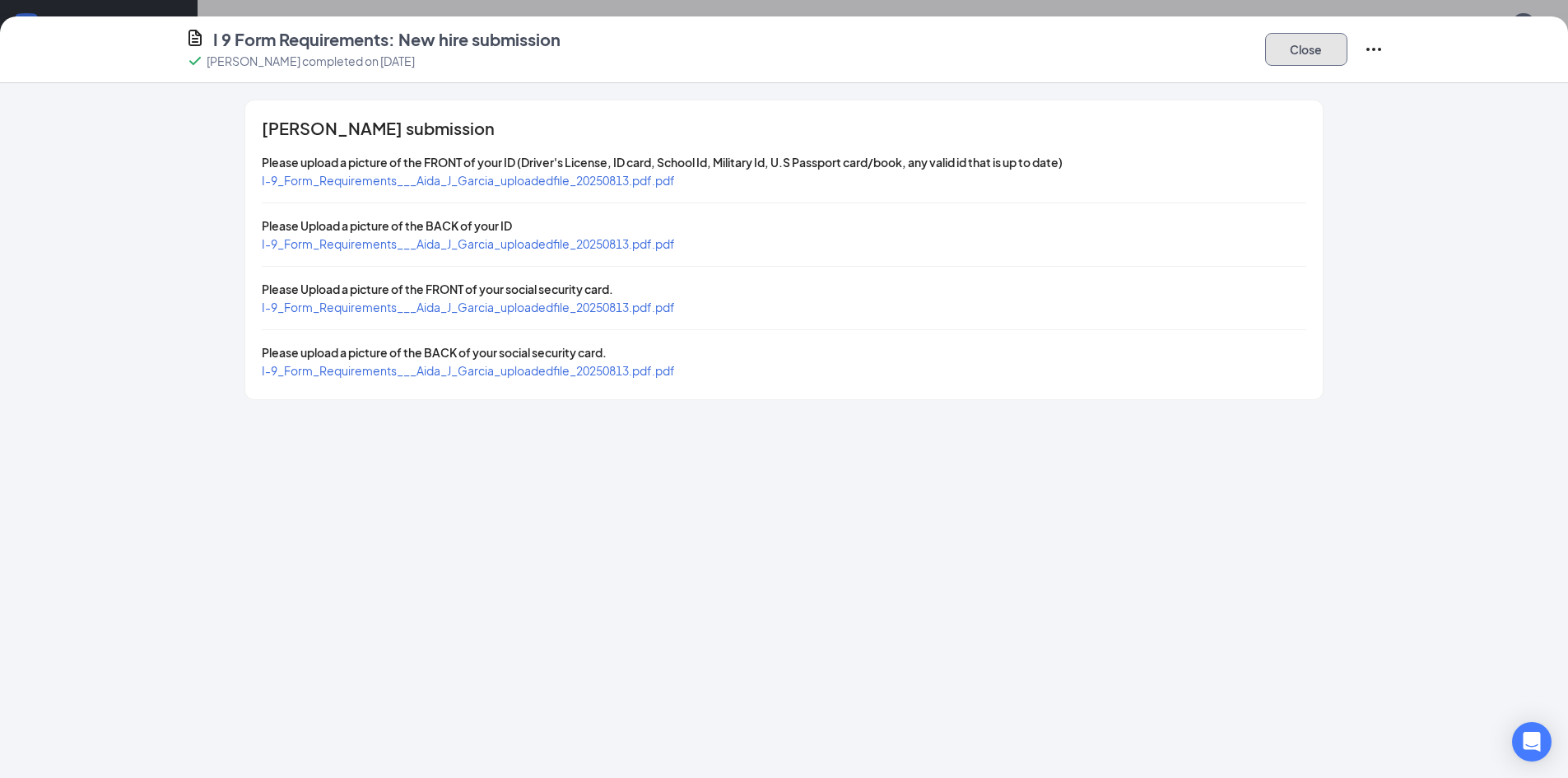
click at [1296, 60] on button "Close" at bounding box center [1306, 49] width 82 height 33
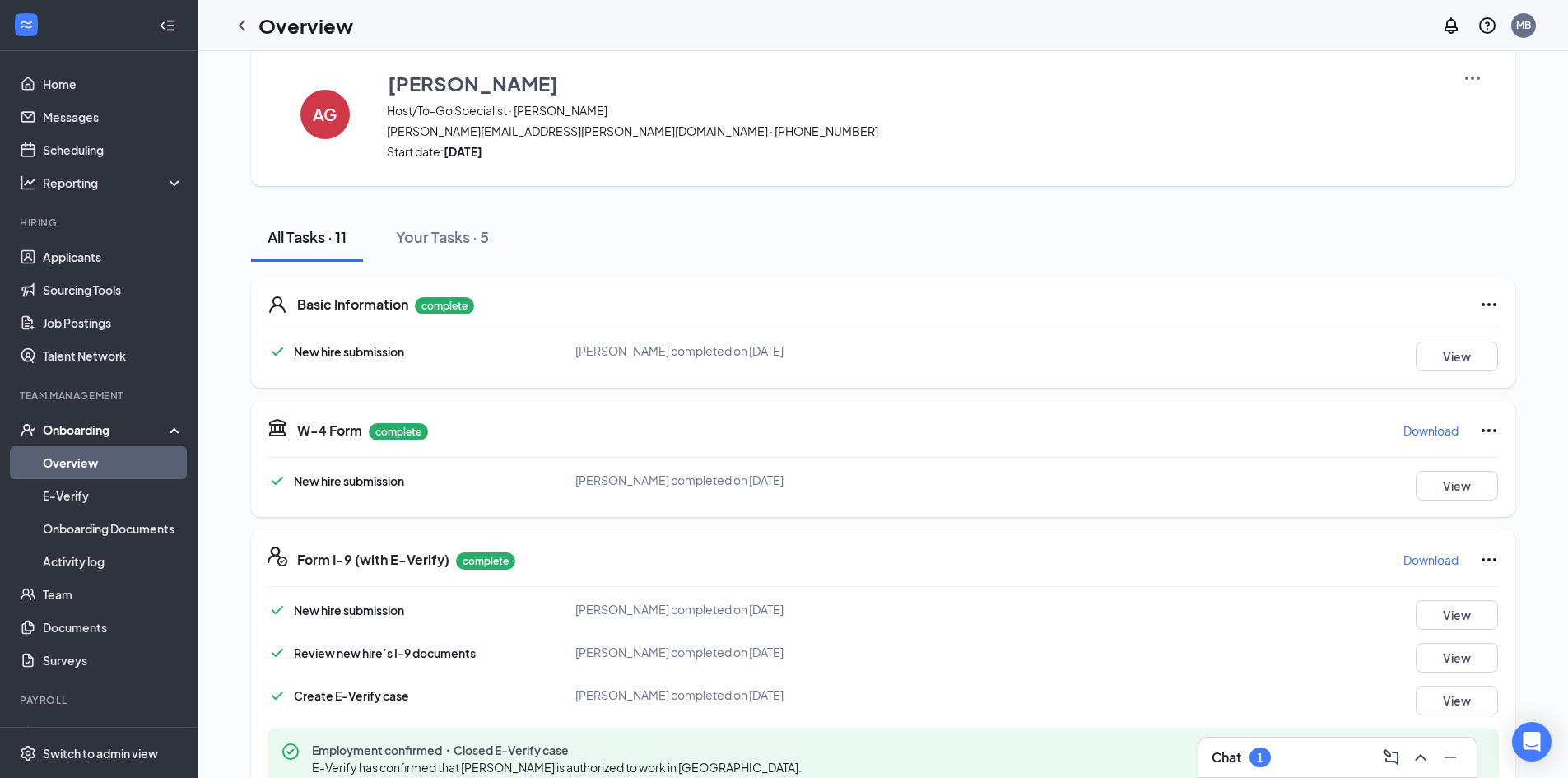
scroll to position [0, 0]
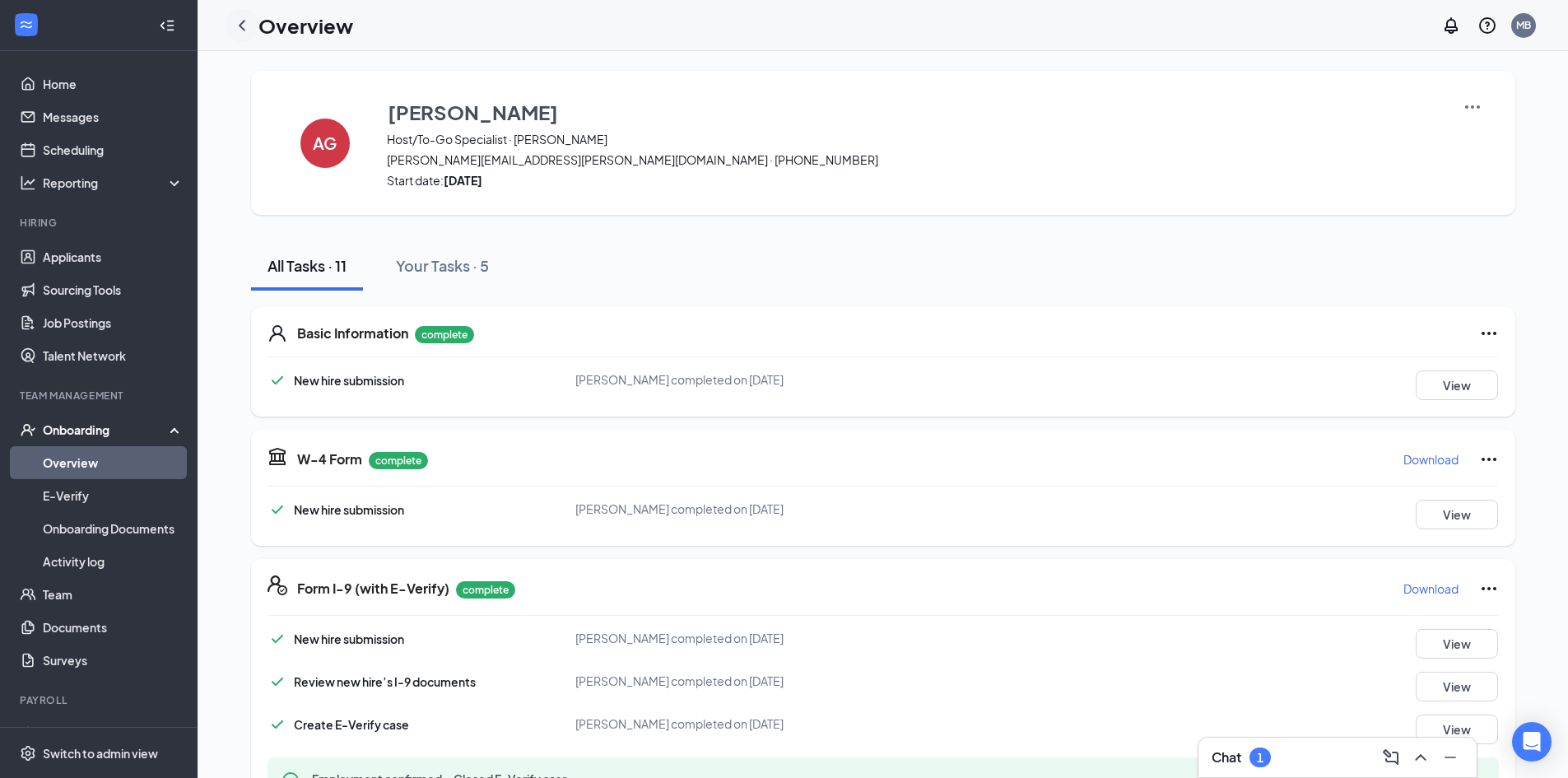
click at [242, 29] on icon "ChevronLeft" at bounding box center [242, 26] width 20 height 20
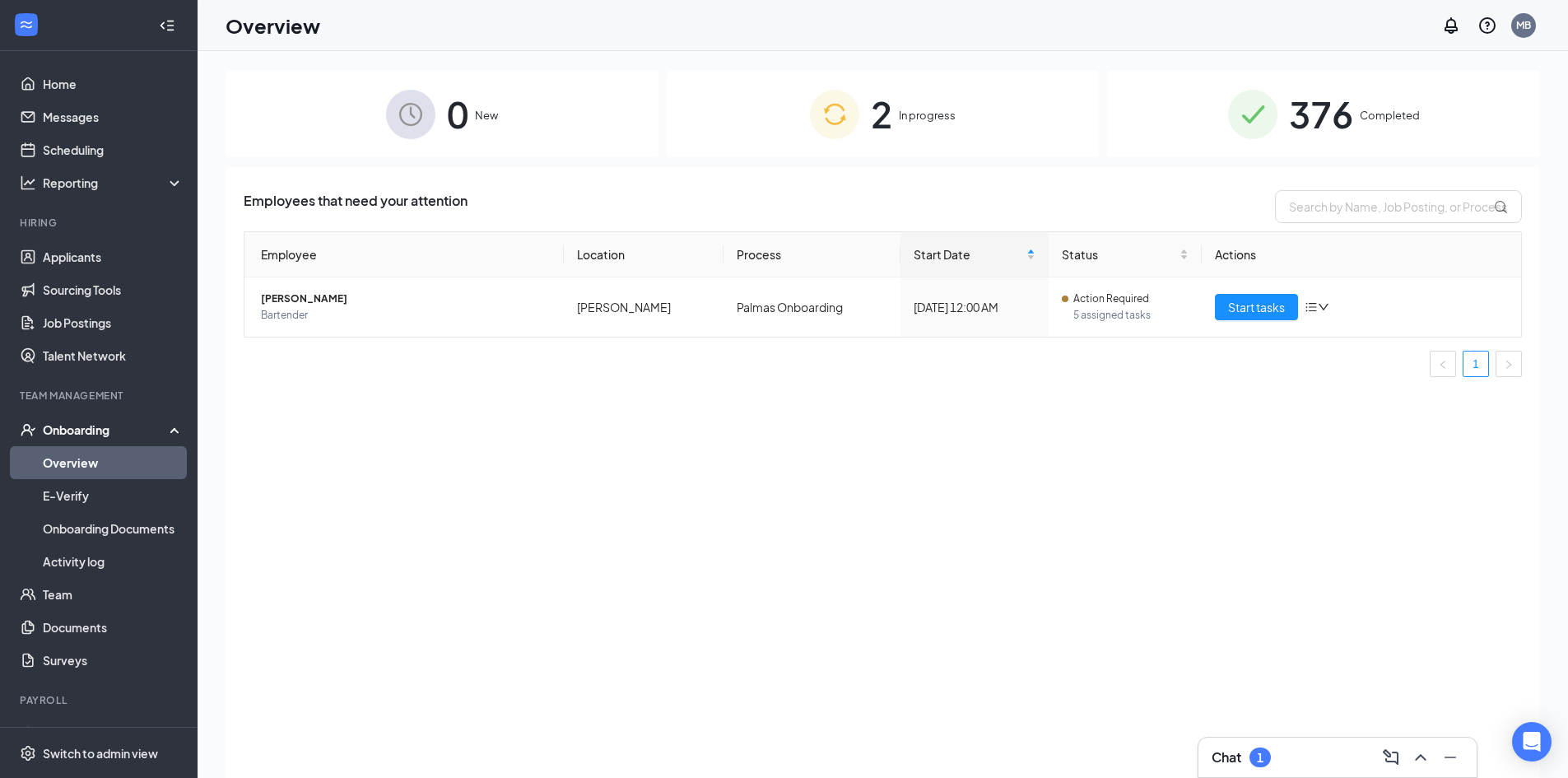
click at [945, 122] on span "In progress" at bounding box center [927, 115] width 57 height 16
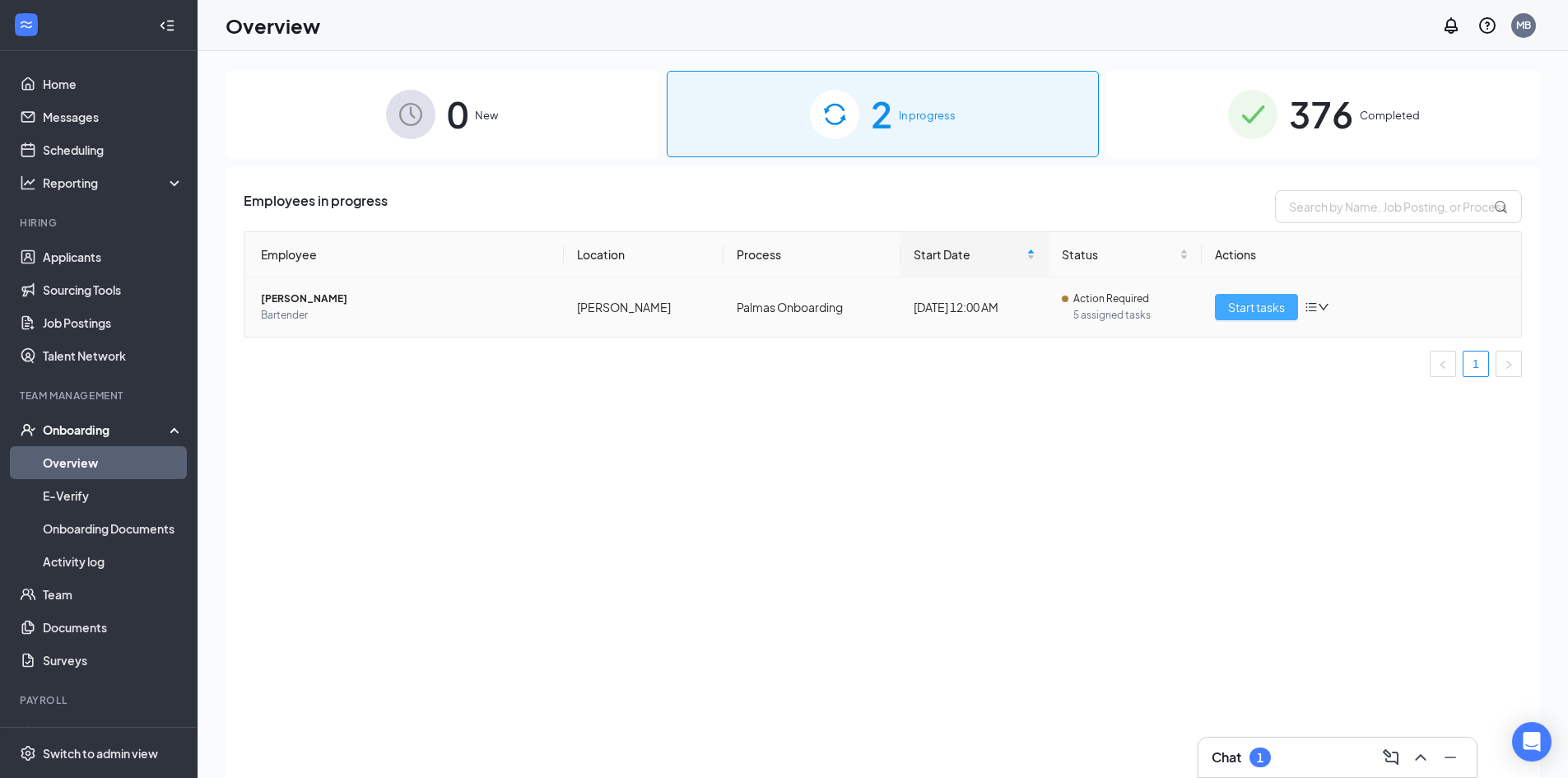
click at [1238, 308] on span "Start tasks" at bounding box center [1256, 307] width 57 height 18
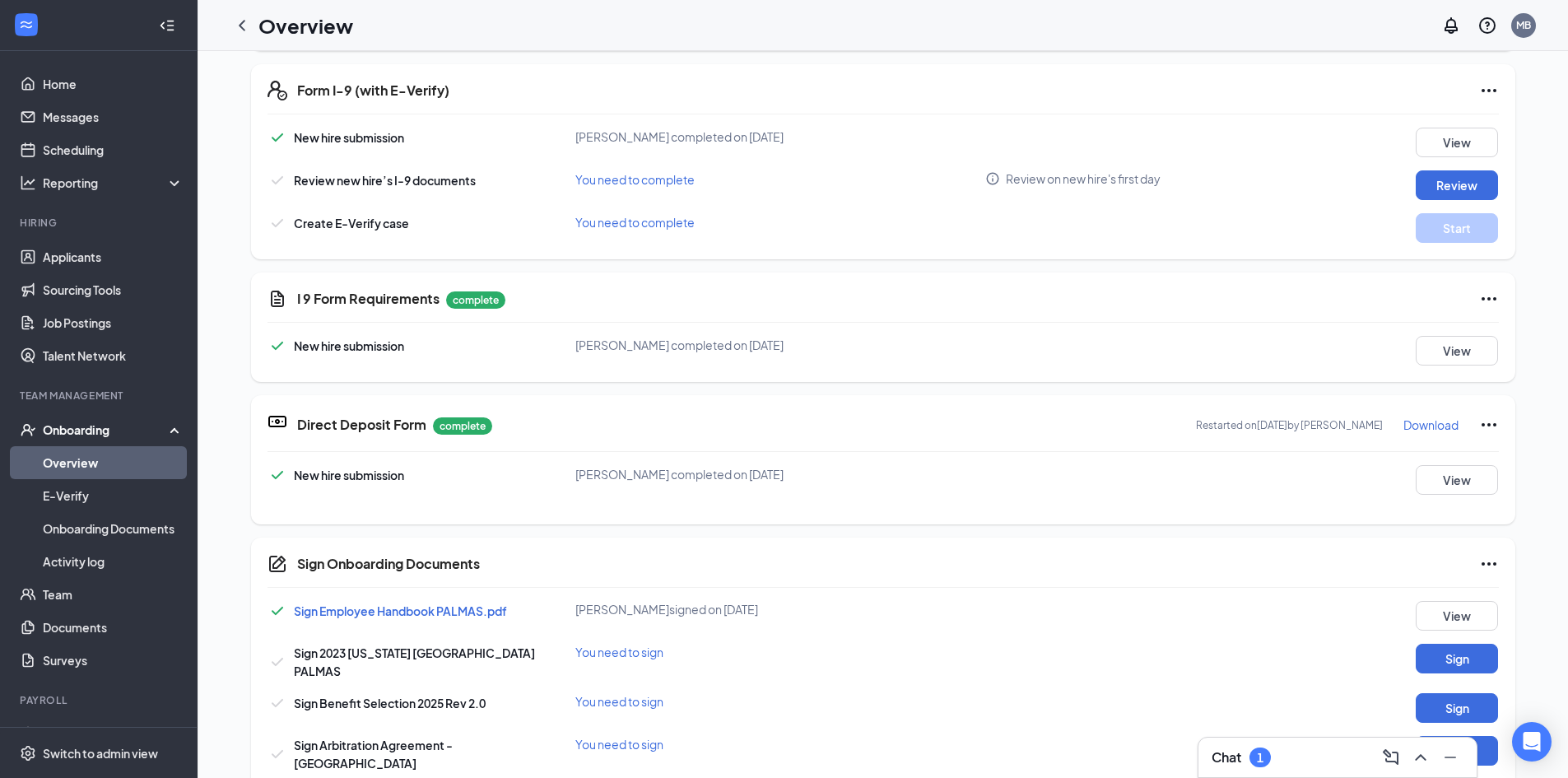
scroll to position [493, 0]
click at [1425, 480] on button "View" at bounding box center [1457, 481] width 82 height 29
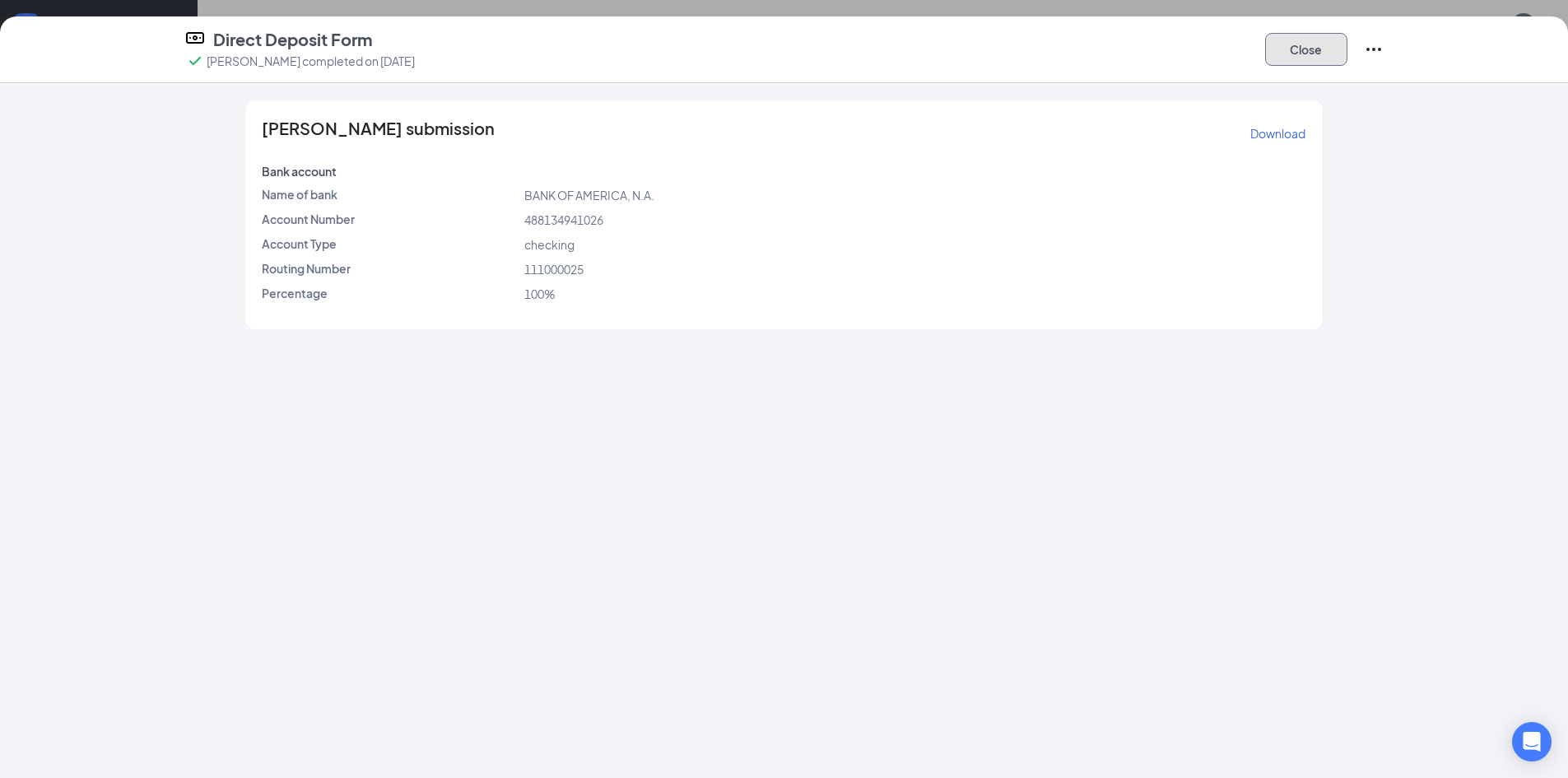
click at [1303, 48] on button "Close" at bounding box center [1306, 49] width 82 height 33
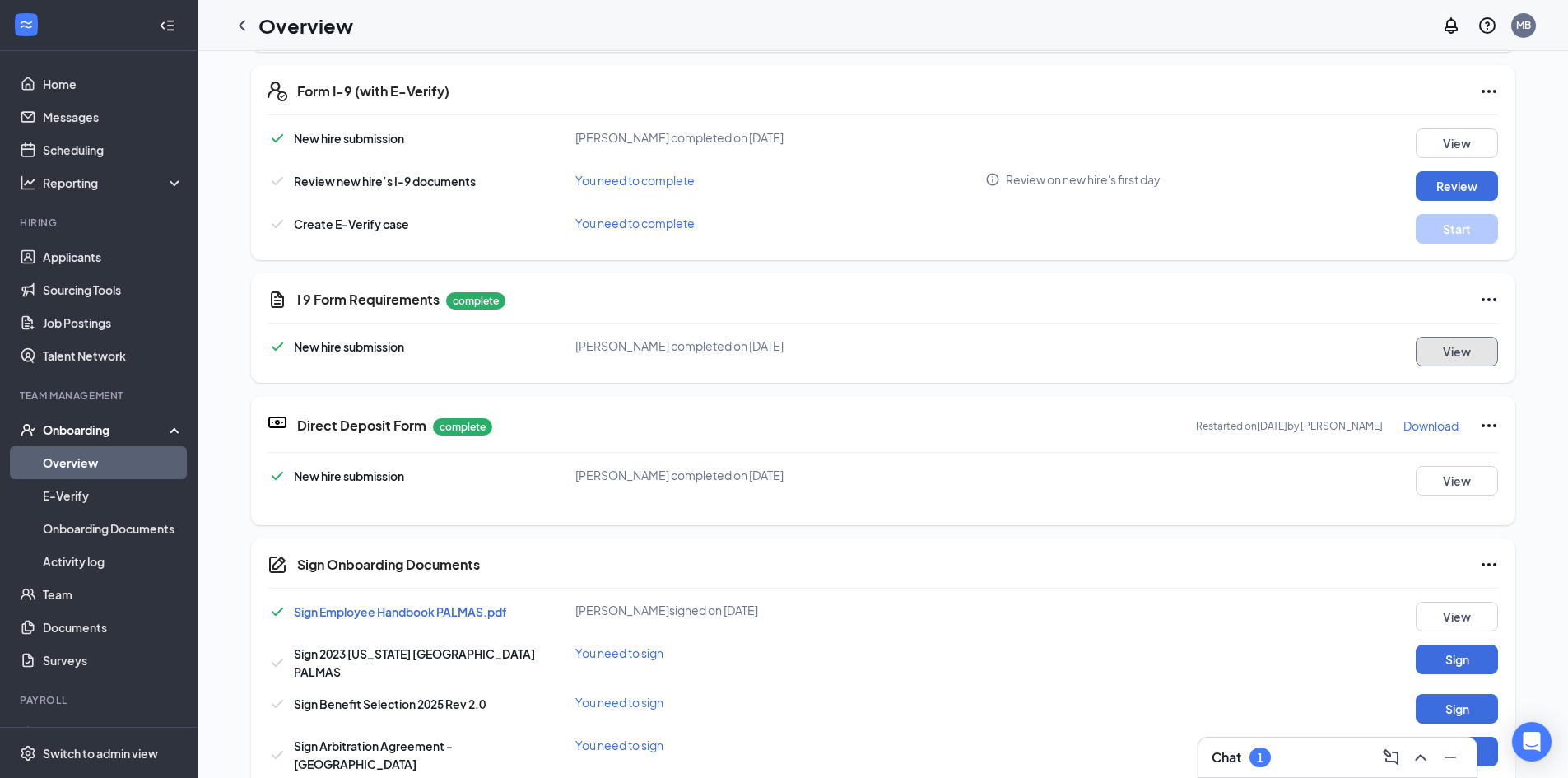
click at [1440, 358] on button "View" at bounding box center [1457, 351] width 82 height 29
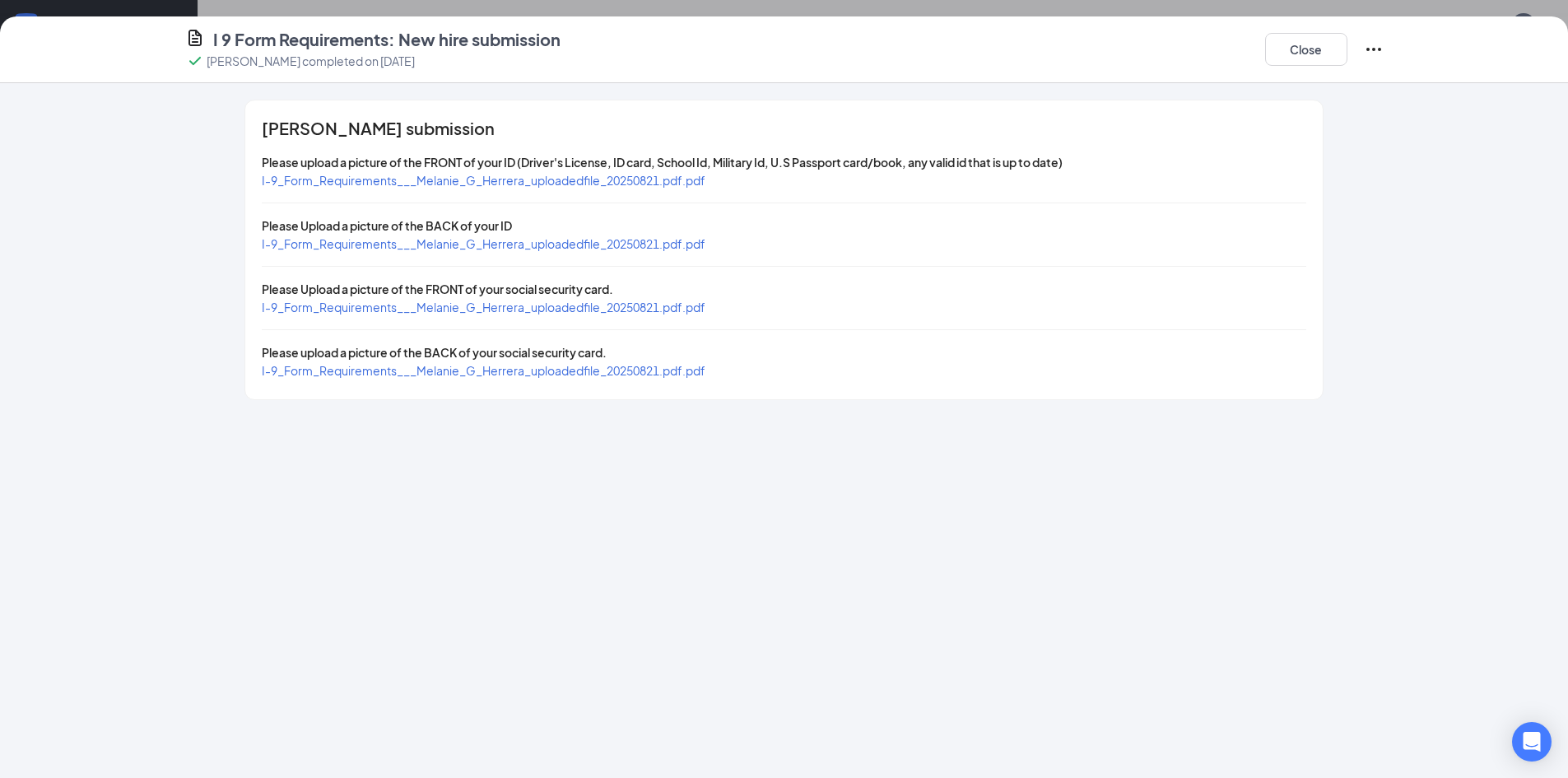
click at [563, 166] on span "Please upload a picture of the FRONT of your ID (Driver's License, ID card, Sch…" at bounding box center [662, 162] width 801 height 15
click at [566, 179] on span "I-9_Form_Requirements___Melanie_G_Herrera_uploadedfile_20250821.pdf.pdf" at bounding box center [483, 180] width 443 height 15
click at [616, 307] on span "I-9_Form_Requirements___Melanie_G_Herrera_uploadedfile_20250821.pdf.pdf" at bounding box center [483, 306] width 443 height 15
click at [1283, 47] on button "Close" at bounding box center [1306, 49] width 82 height 33
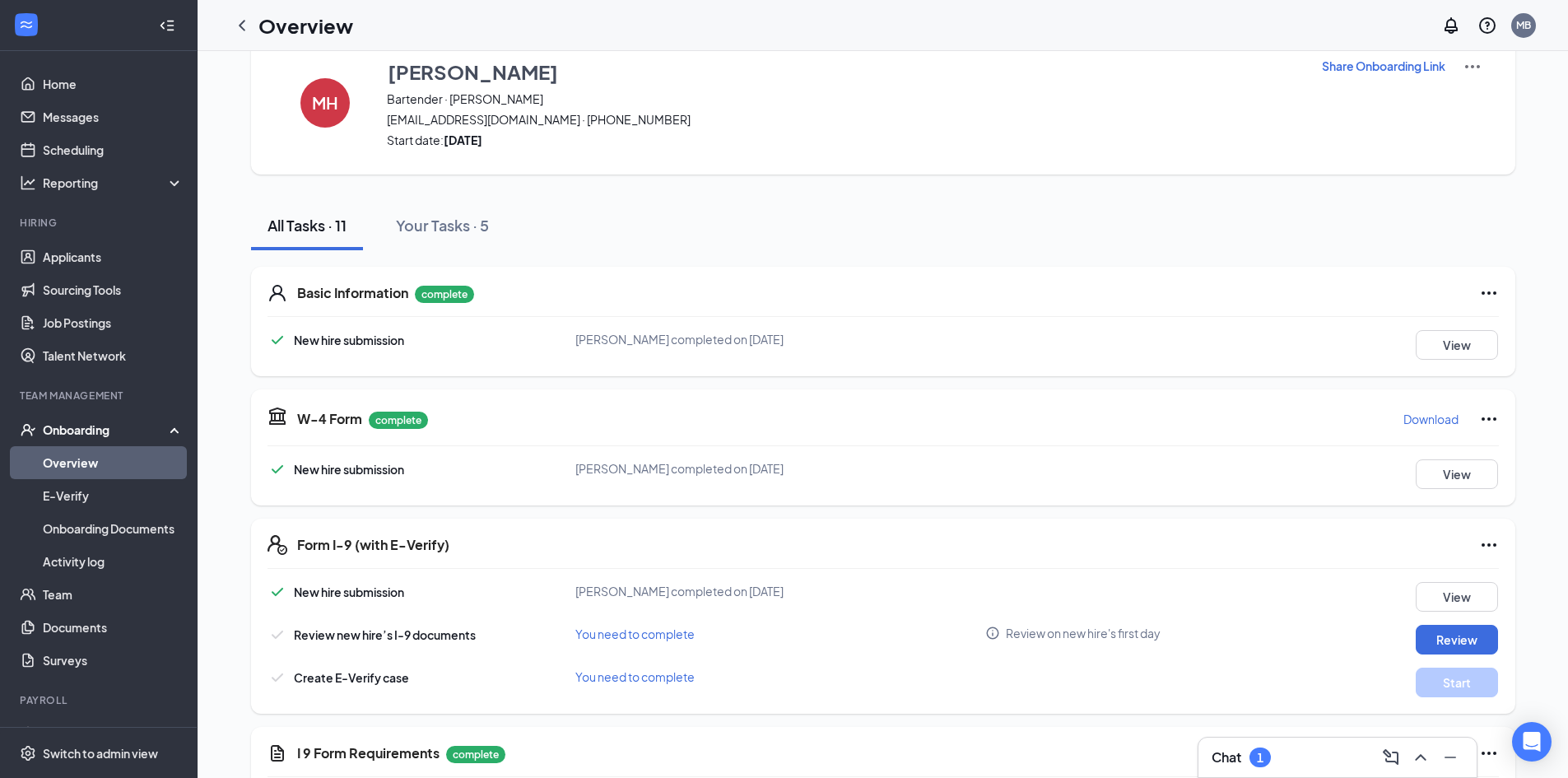
scroll to position [0, 0]
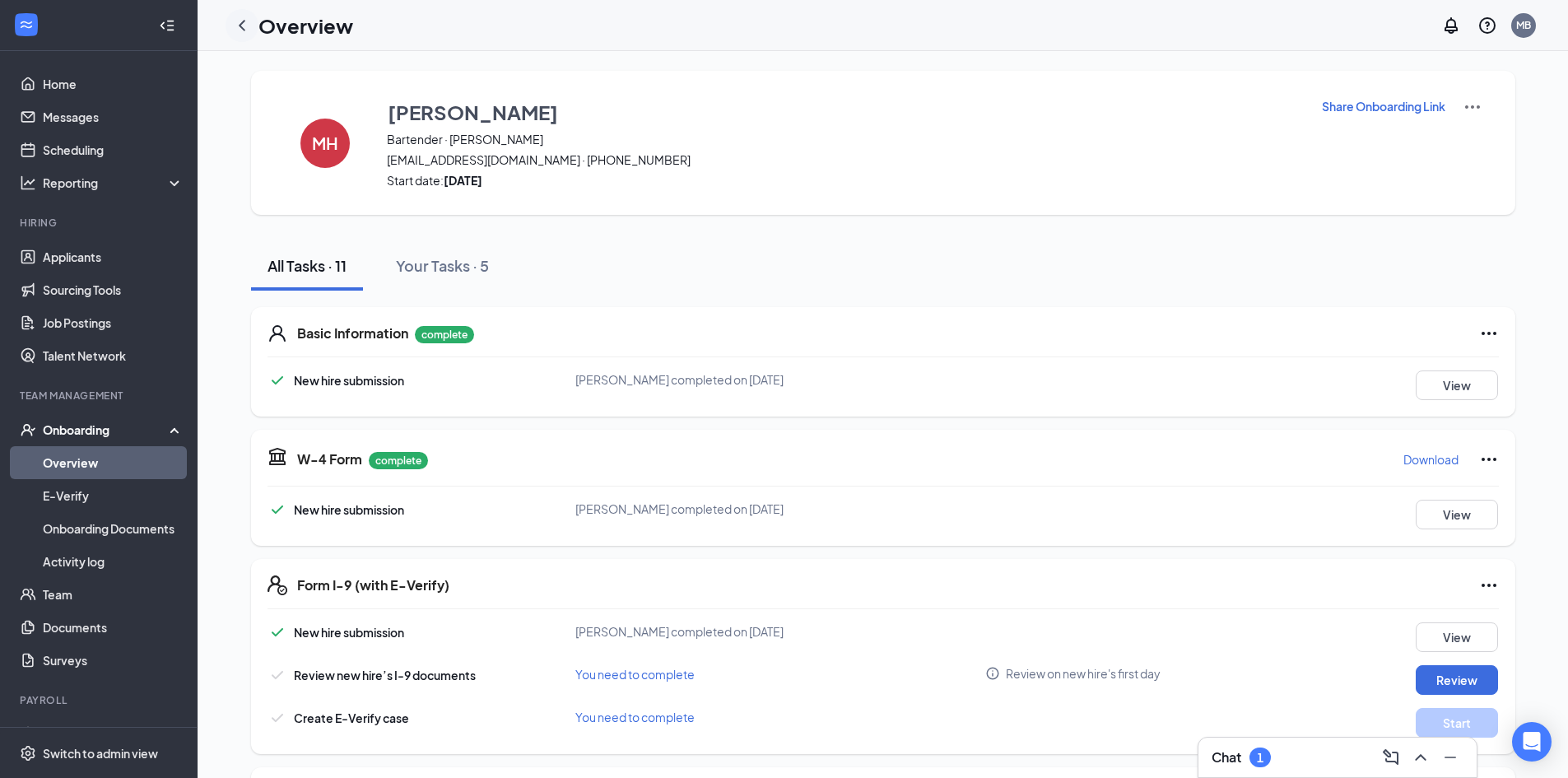
click at [246, 32] on icon "ChevronLeft" at bounding box center [242, 26] width 20 height 20
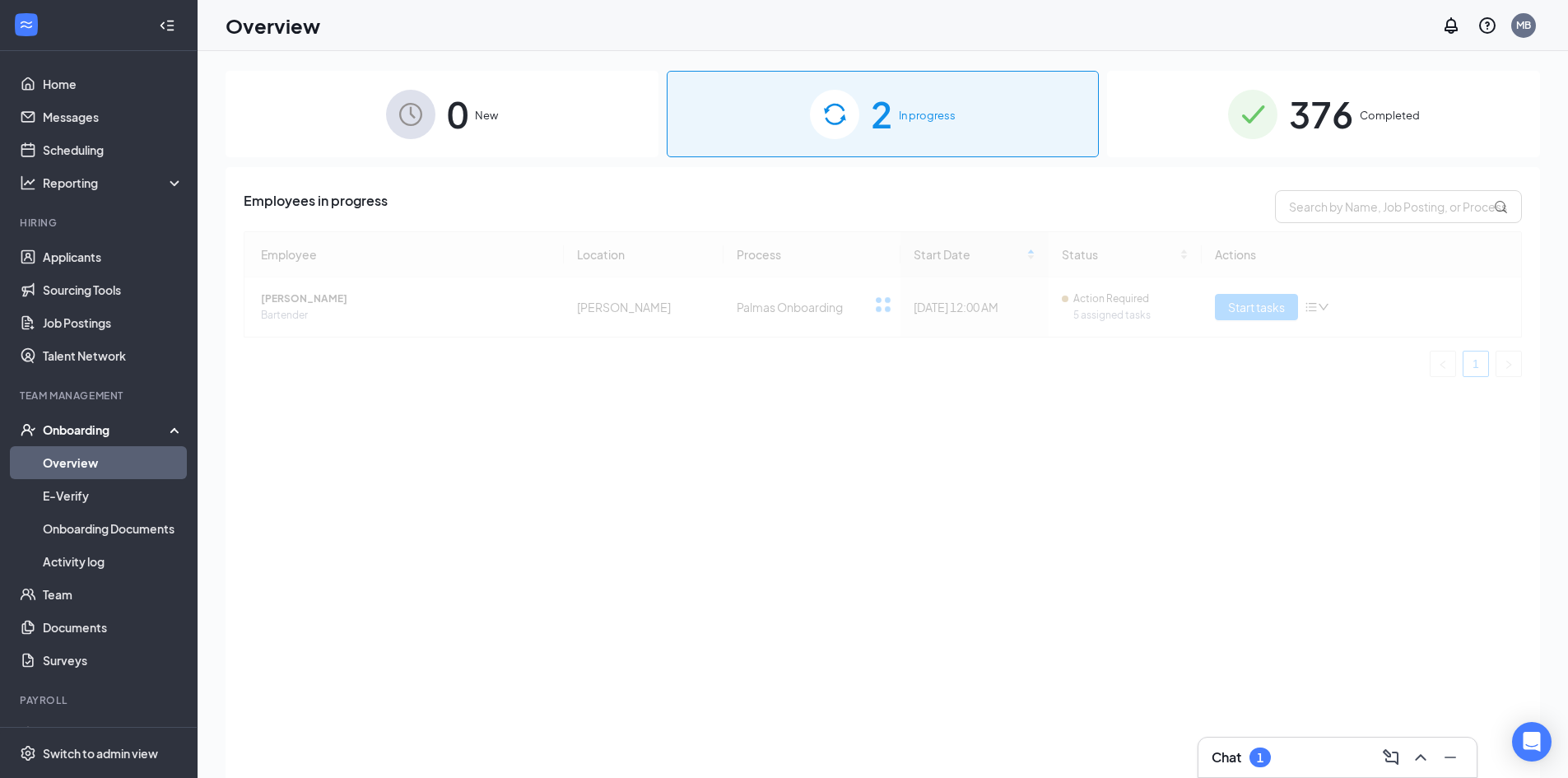
click at [1348, 97] on span "376" at bounding box center [1321, 114] width 64 height 57
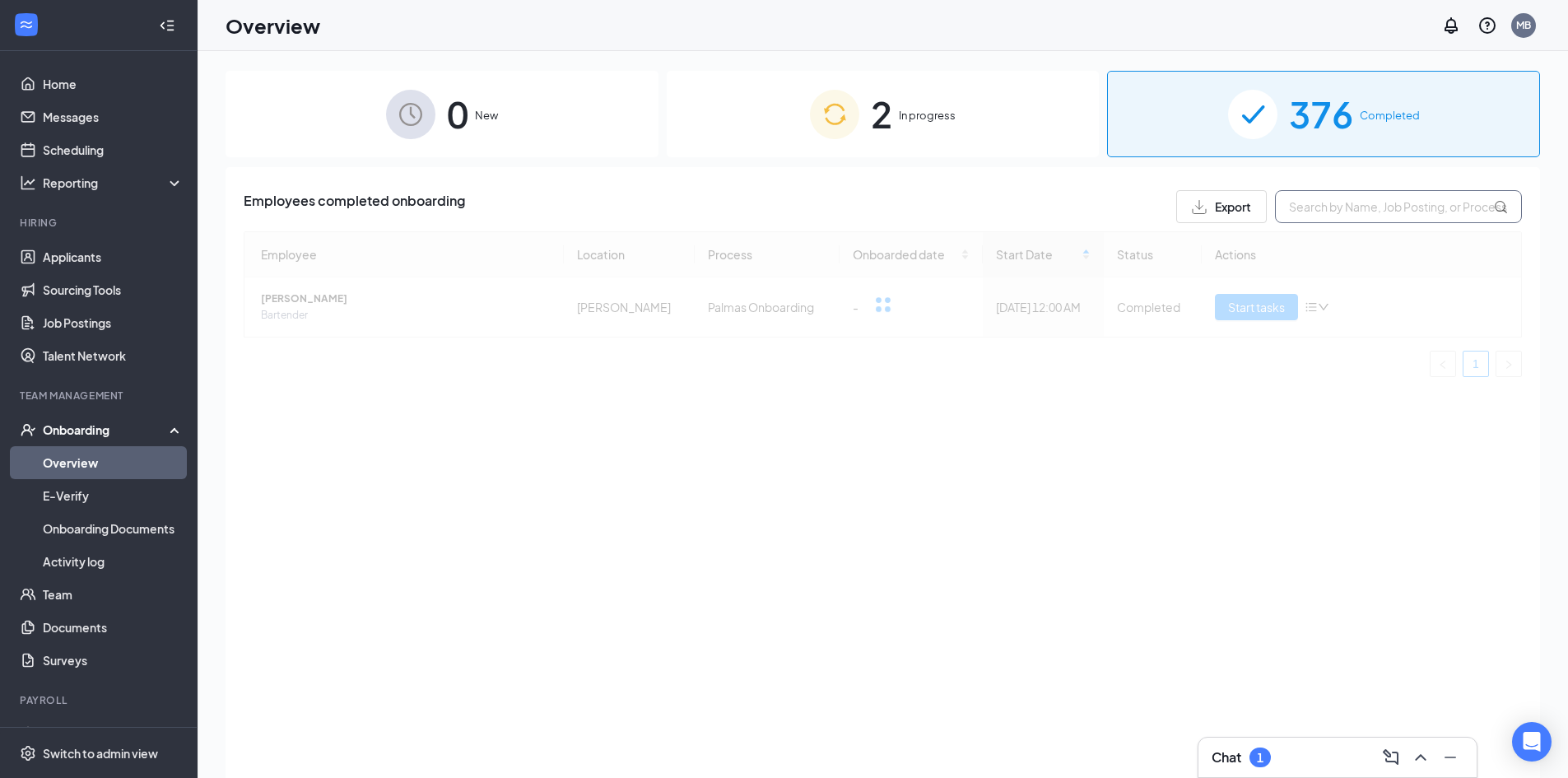
click at [1328, 203] on input "text" at bounding box center [1398, 206] width 247 height 33
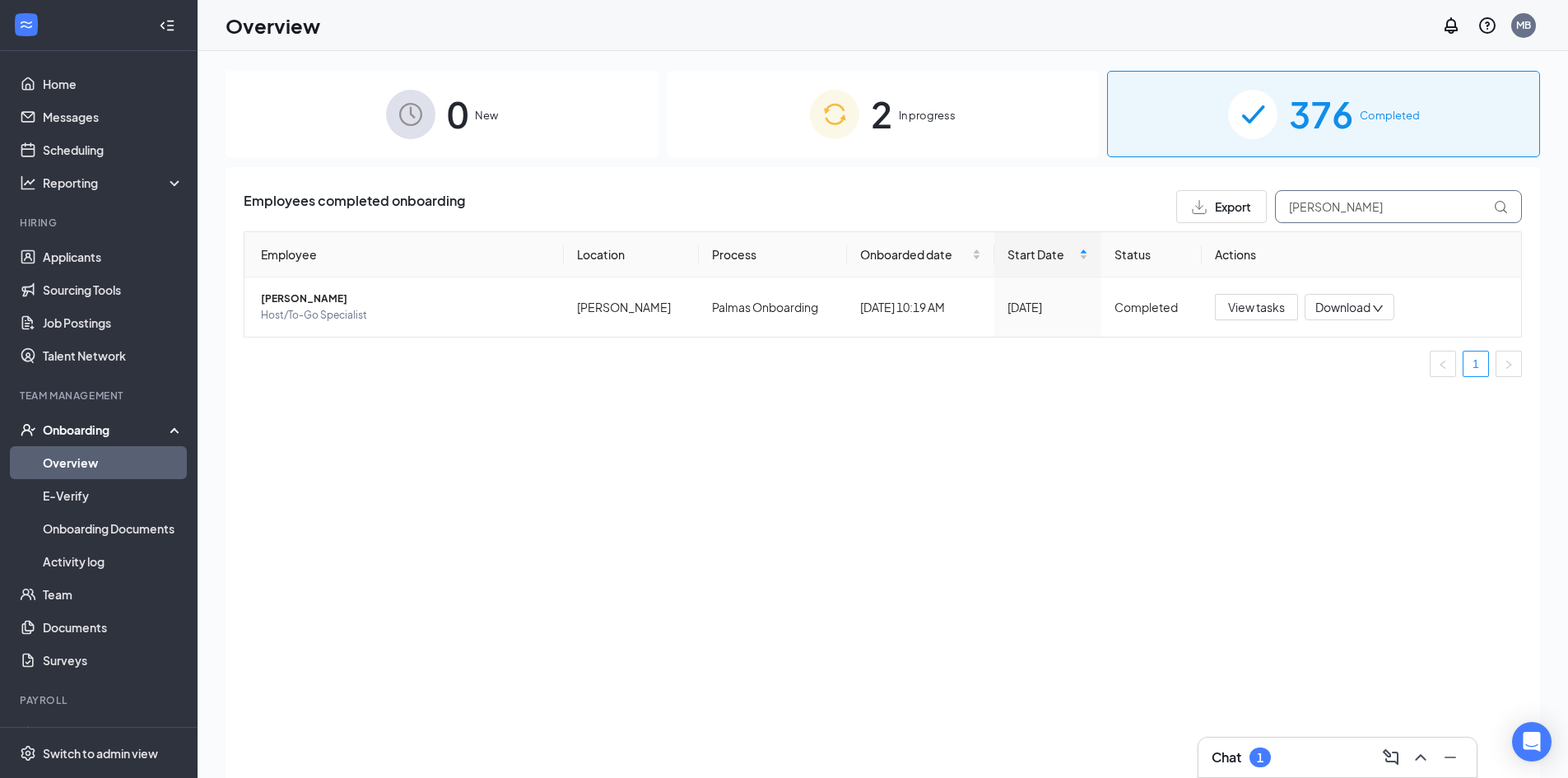
type input "[PERSON_NAME]"
click at [822, 98] on img at bounding box center [835, 114] width 49 height 49
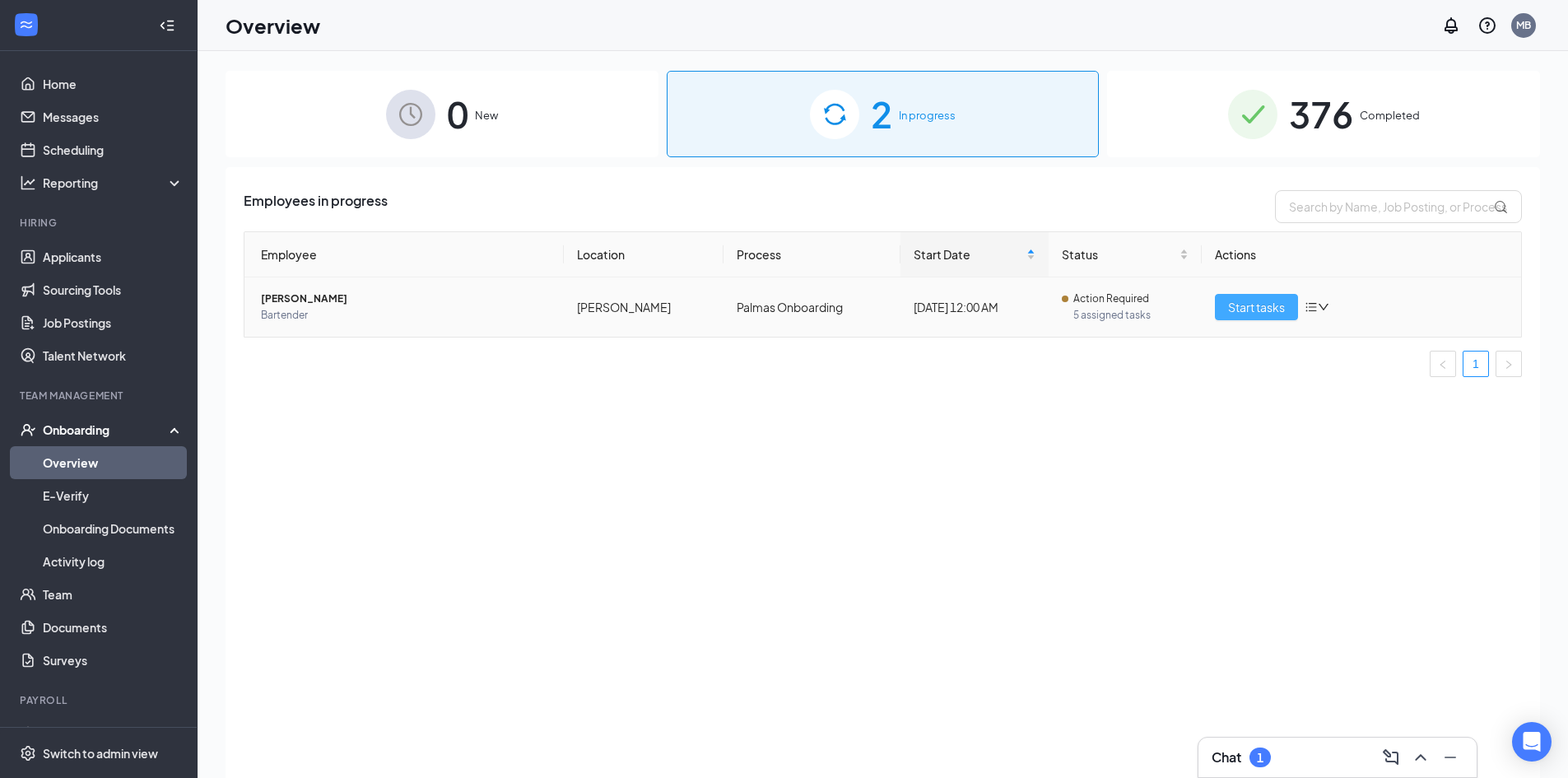
click at [1241, 296] on button "Start tasks" at bounding box center [1256, 306] width 83 height 26
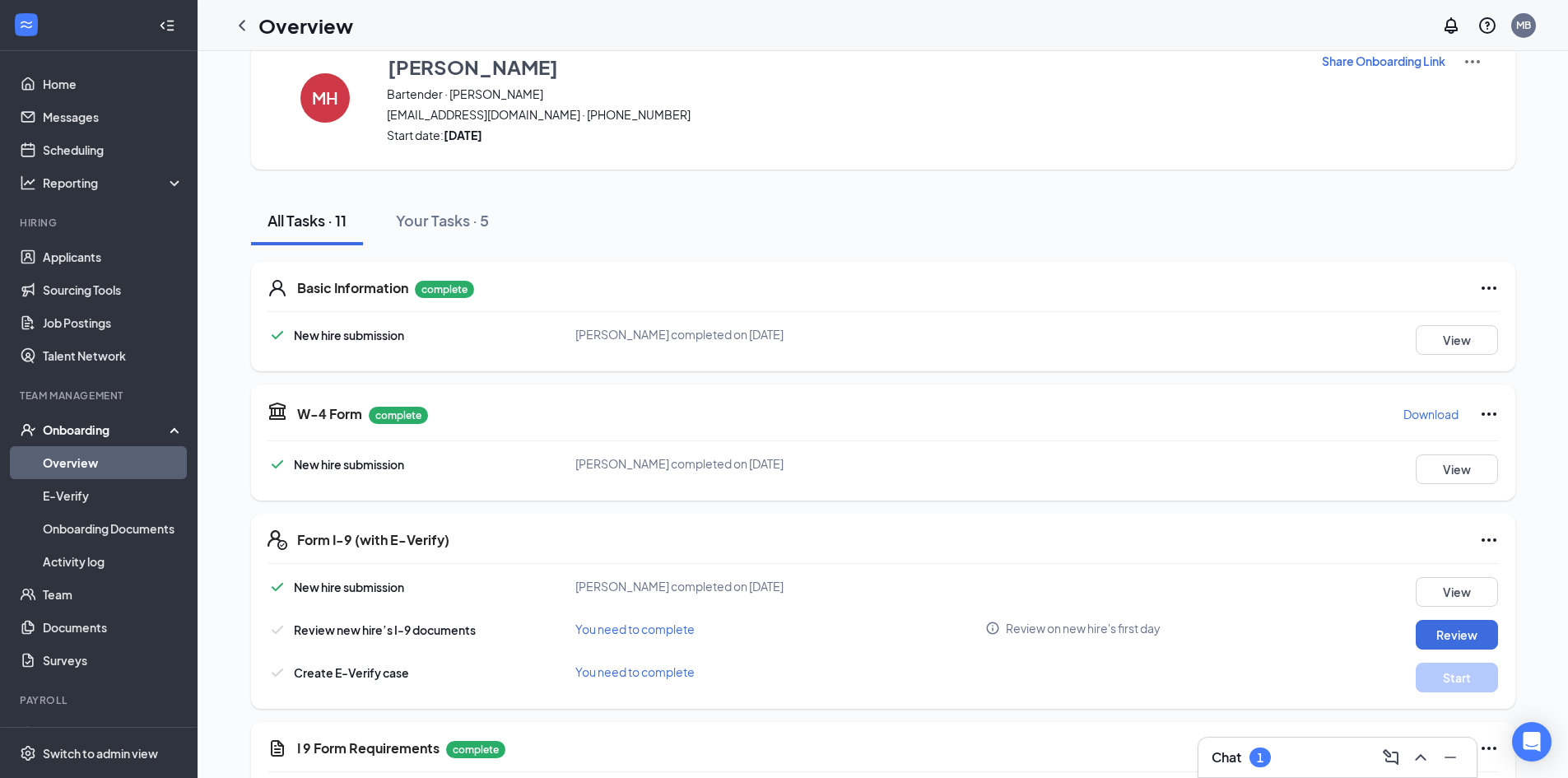
scroll to position [164, 0]
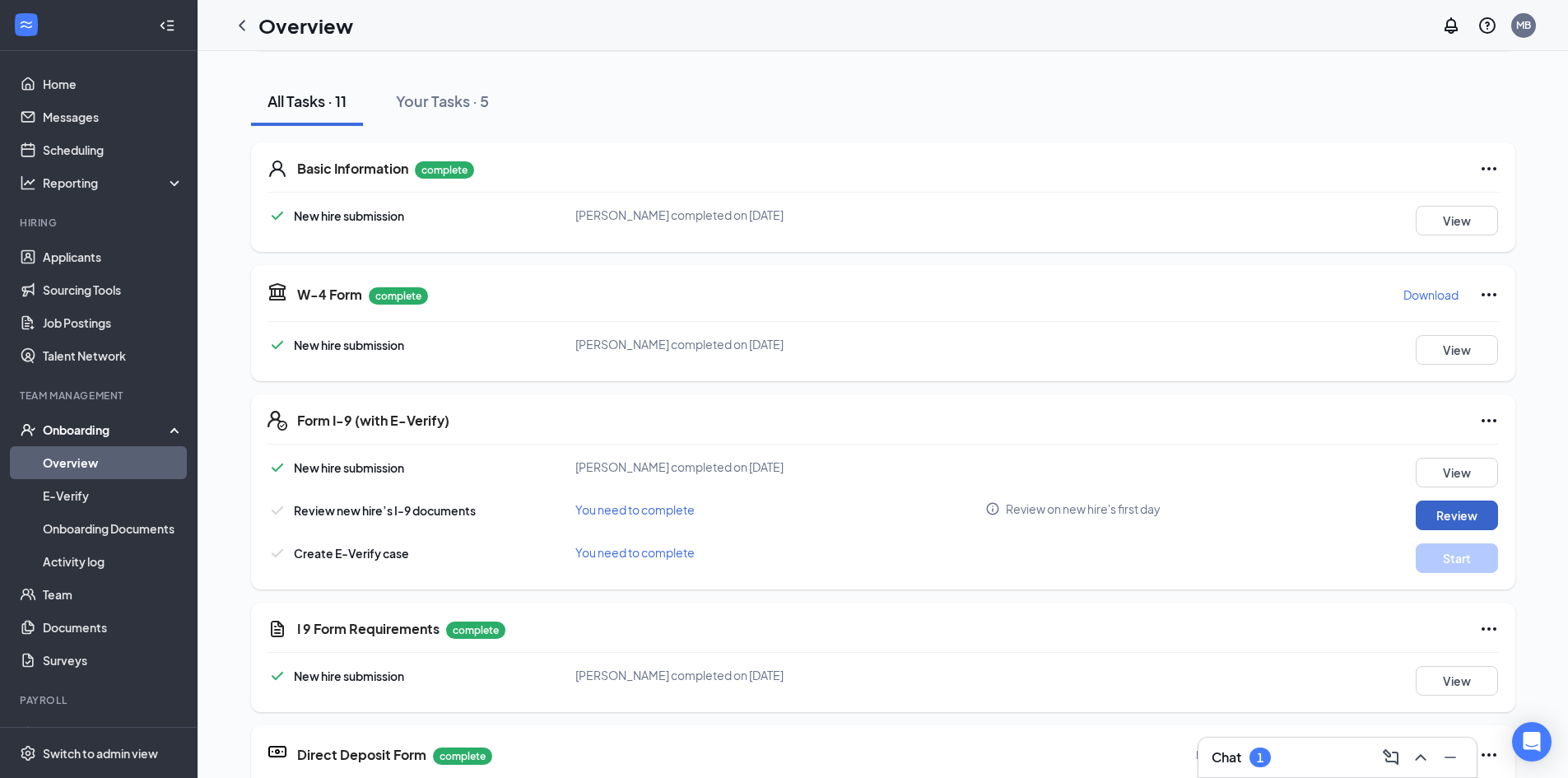
click at [1456, 515] on button "Review" at bounding box center [1457, 515] width 82 height 29
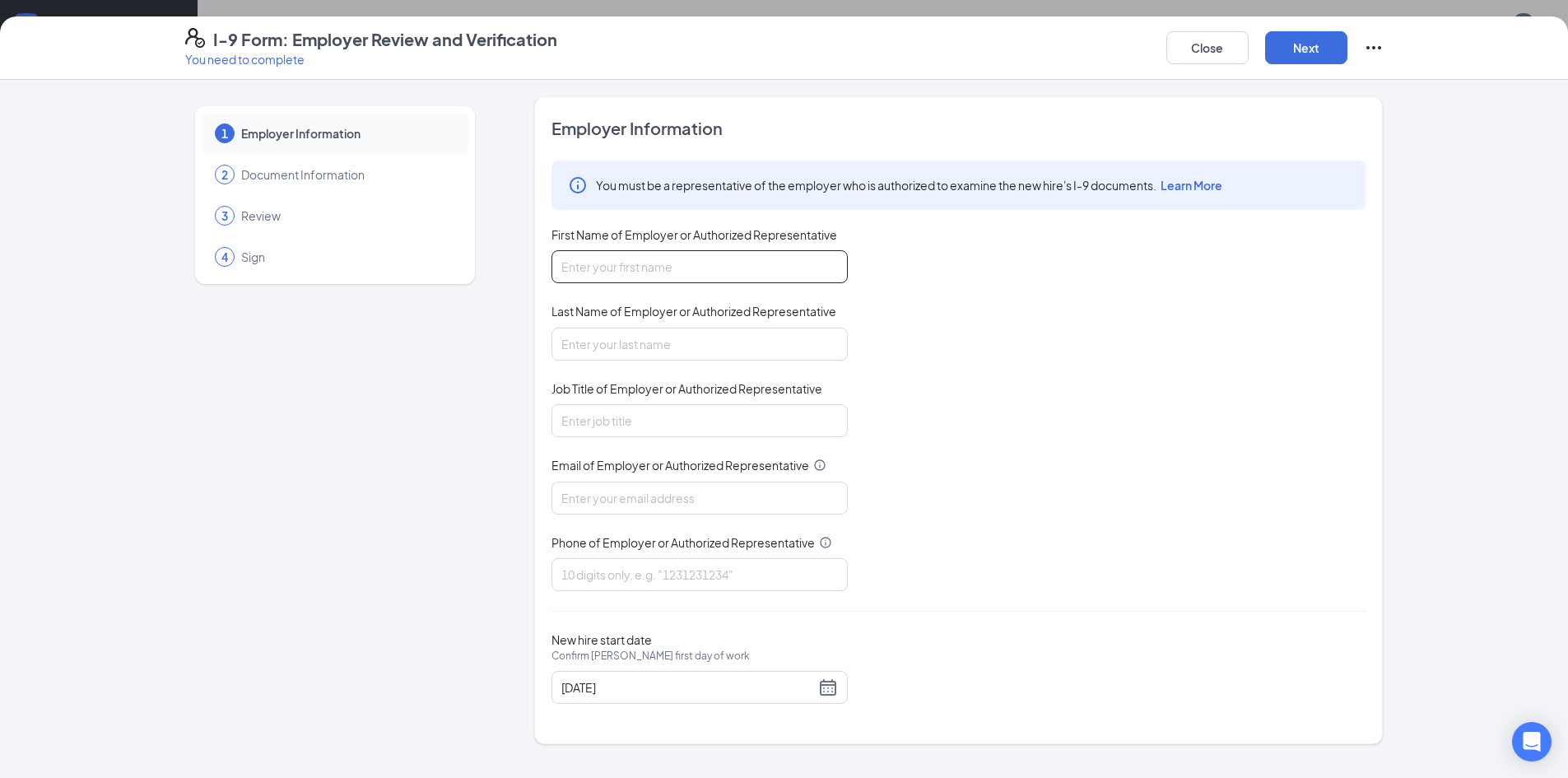
click at [670, 255] on input "First Name of Employer or Authorized Representative" at bounding box center [700, 266] width 296 height 33
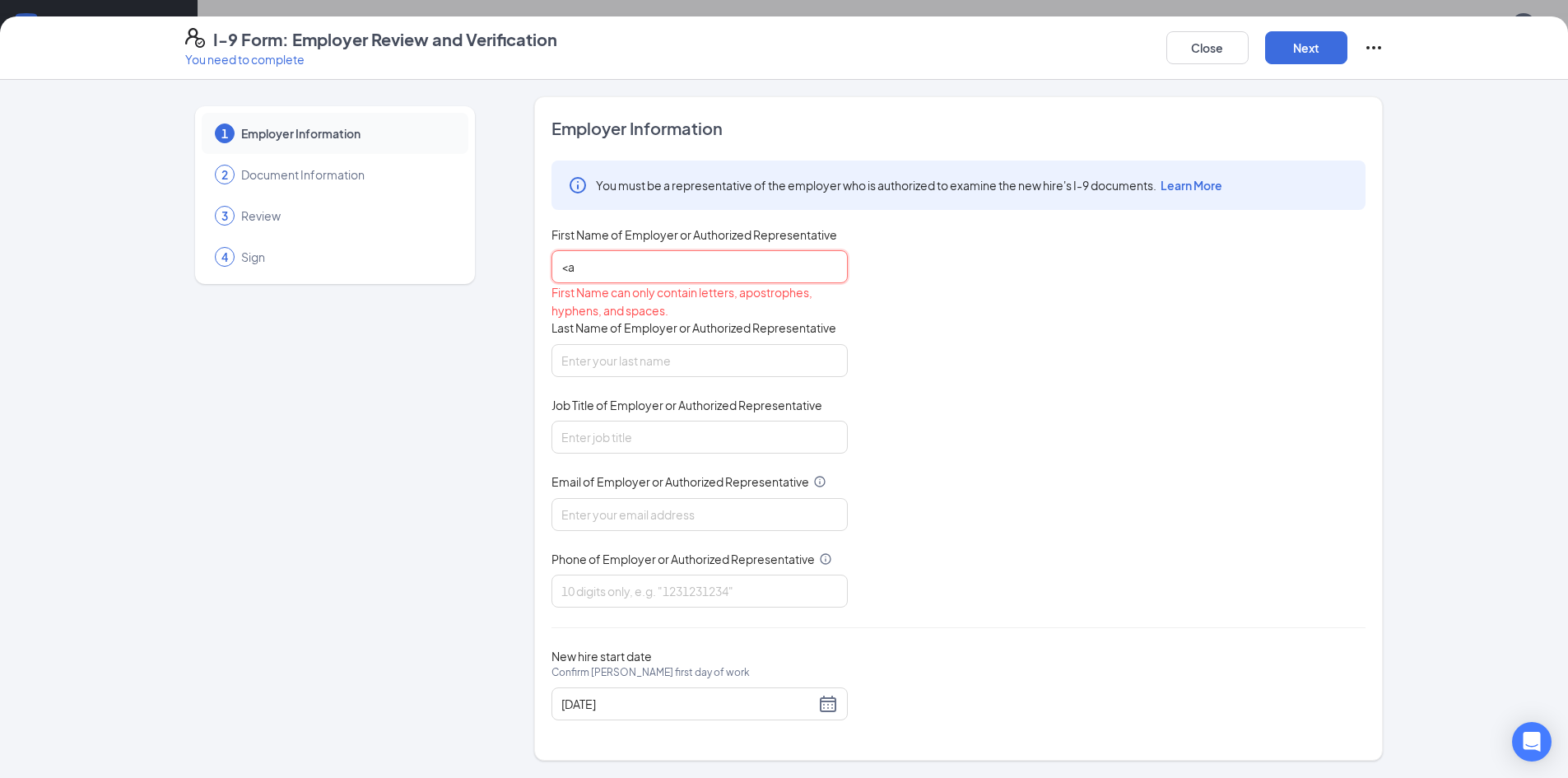
type input "<"
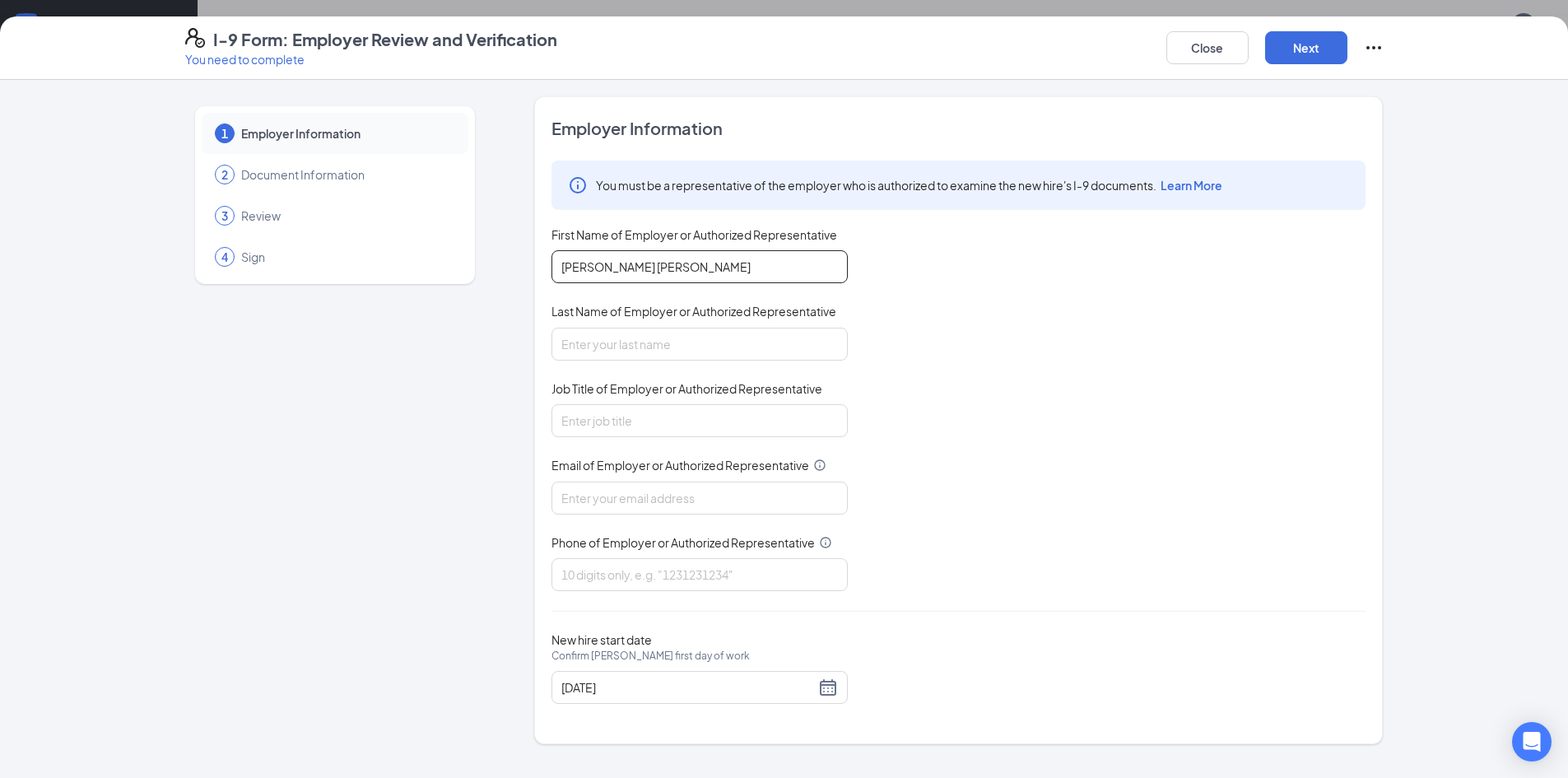
type input "[PERSON_NAME] [PERSON_NAME]"
type input "[PERSON_NAME]"
type input "Hiring"
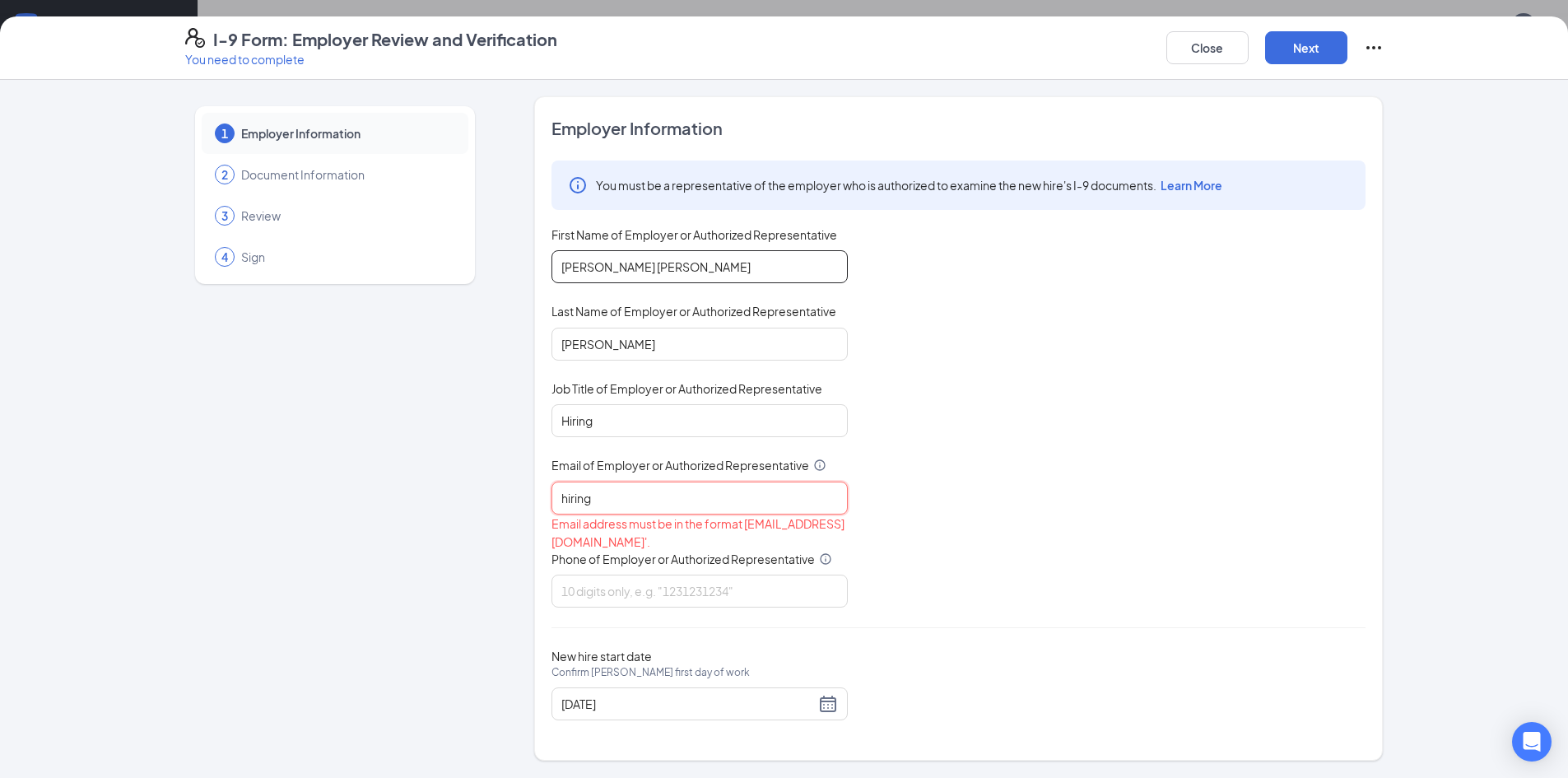
type input "[EMAIL_ADDRESS][DOMAIN_NAME]"
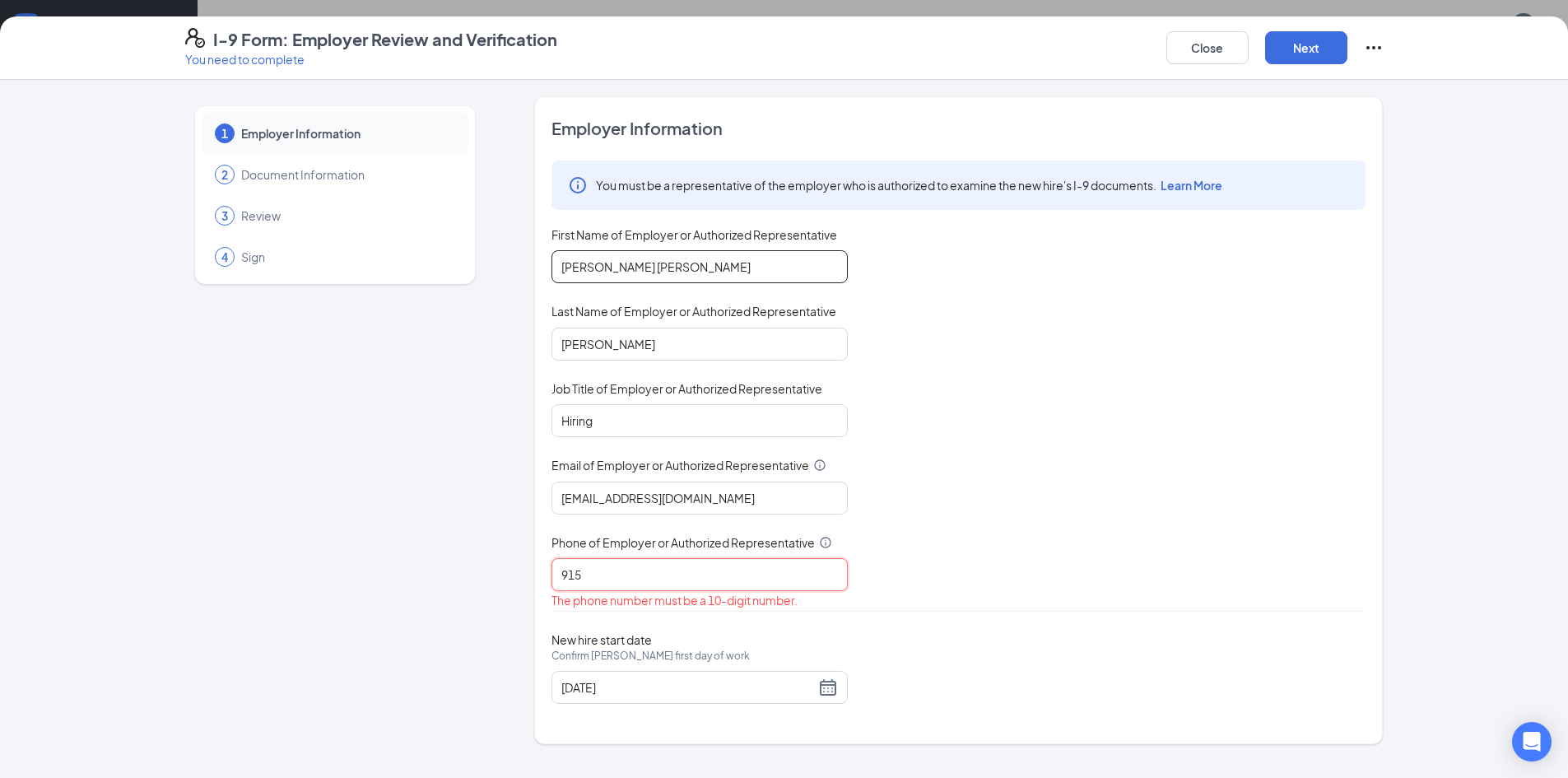
type input "9157908281"
click at [1314, 51] on button "Next" at bounding box center [1306, 47] width 82 height 33
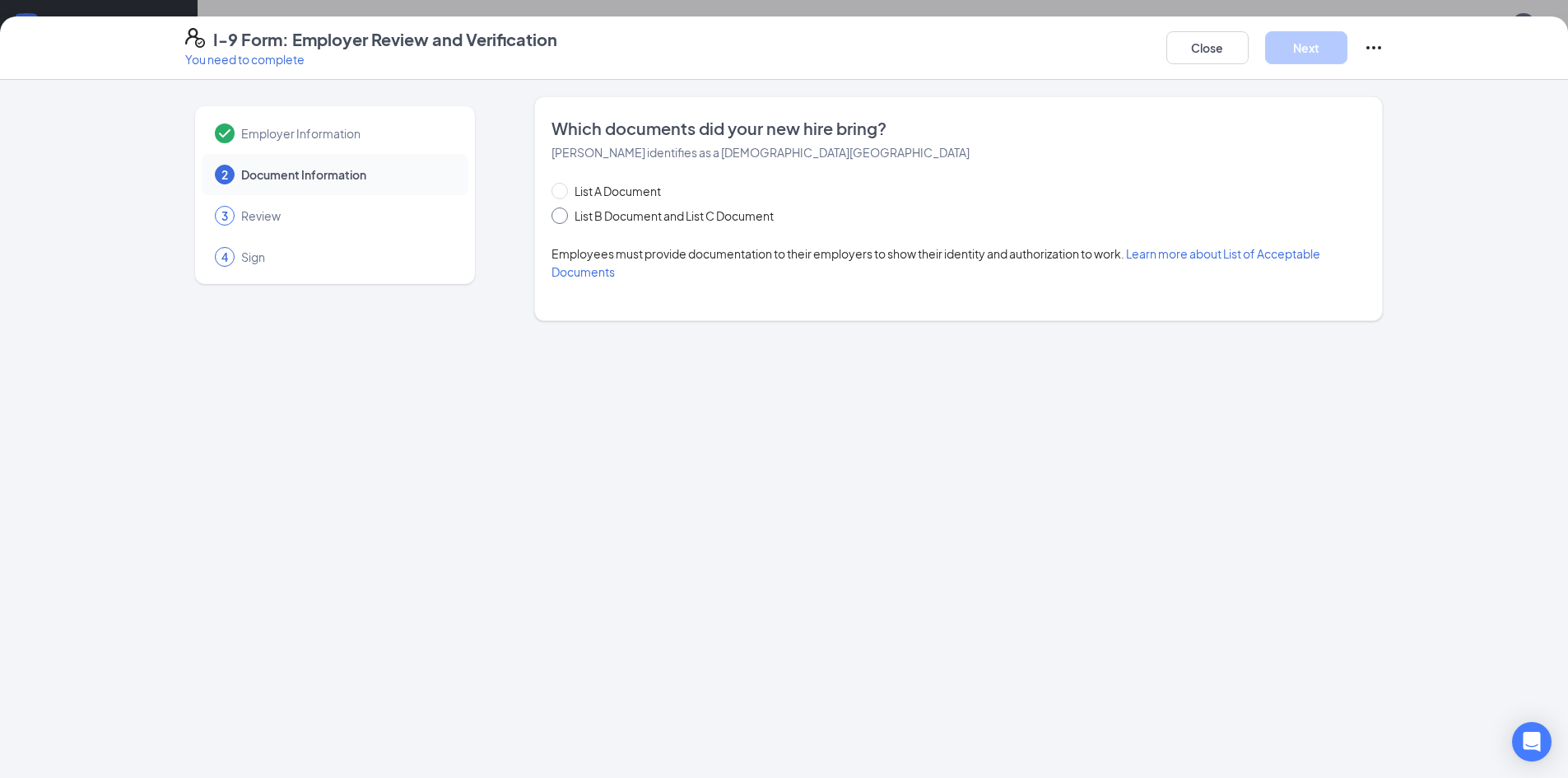
click at [680, 223] on span "List B Document and List C Document" at bounding box center [674, 215] width 213 height 18
click at [563, 219] on input "List B Document and List C Document" at bounding box center [557, 213] width 12 height 12
radio input "true"
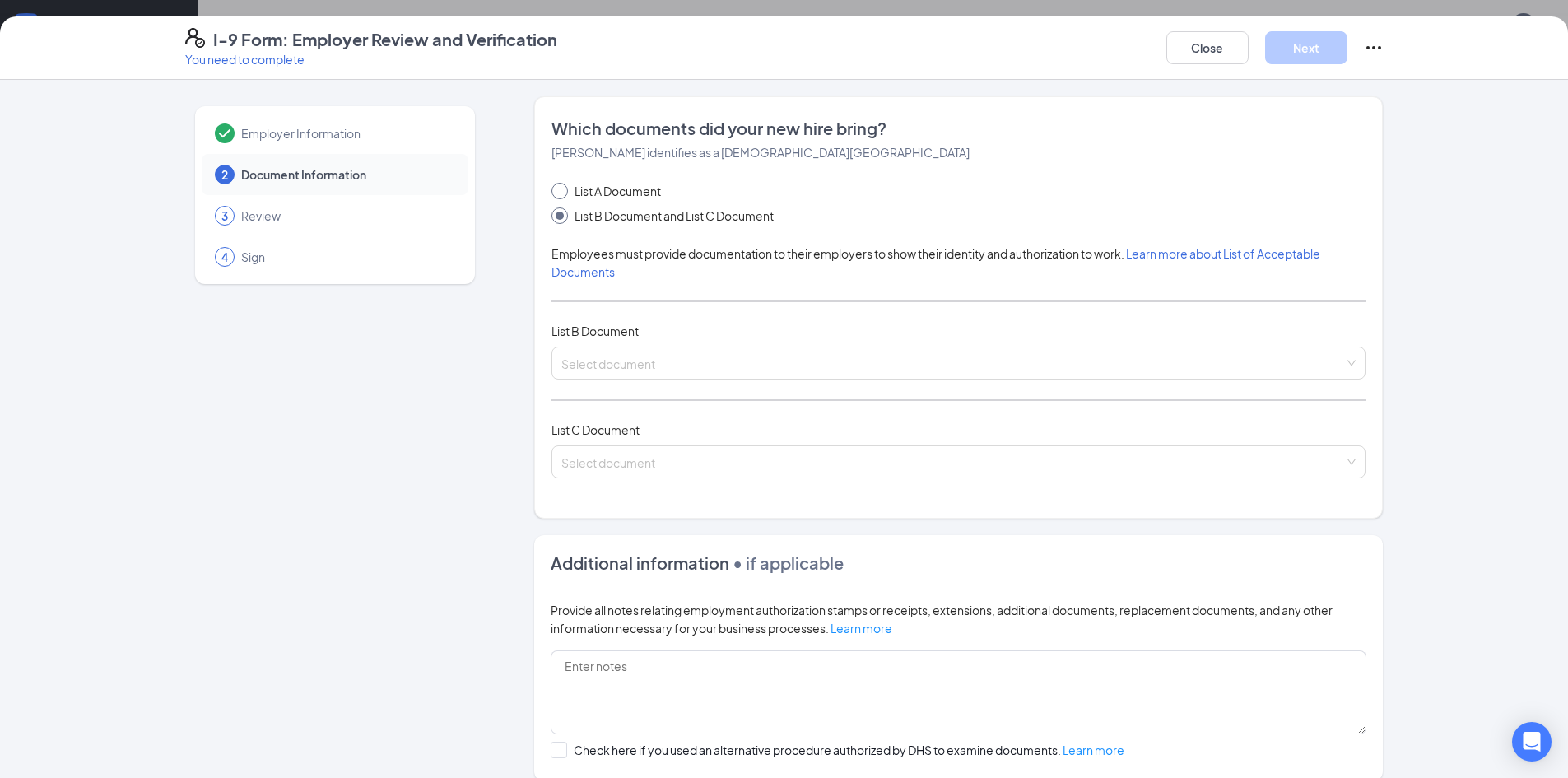
click at [602, 183] on span "List A Document" at bounding box center [618, 191] width 99 height 18
click at [563, 183] on input "List A Document" at bounding box center [557, 188] width 12 height 12
radio input "true"
radio input "false"
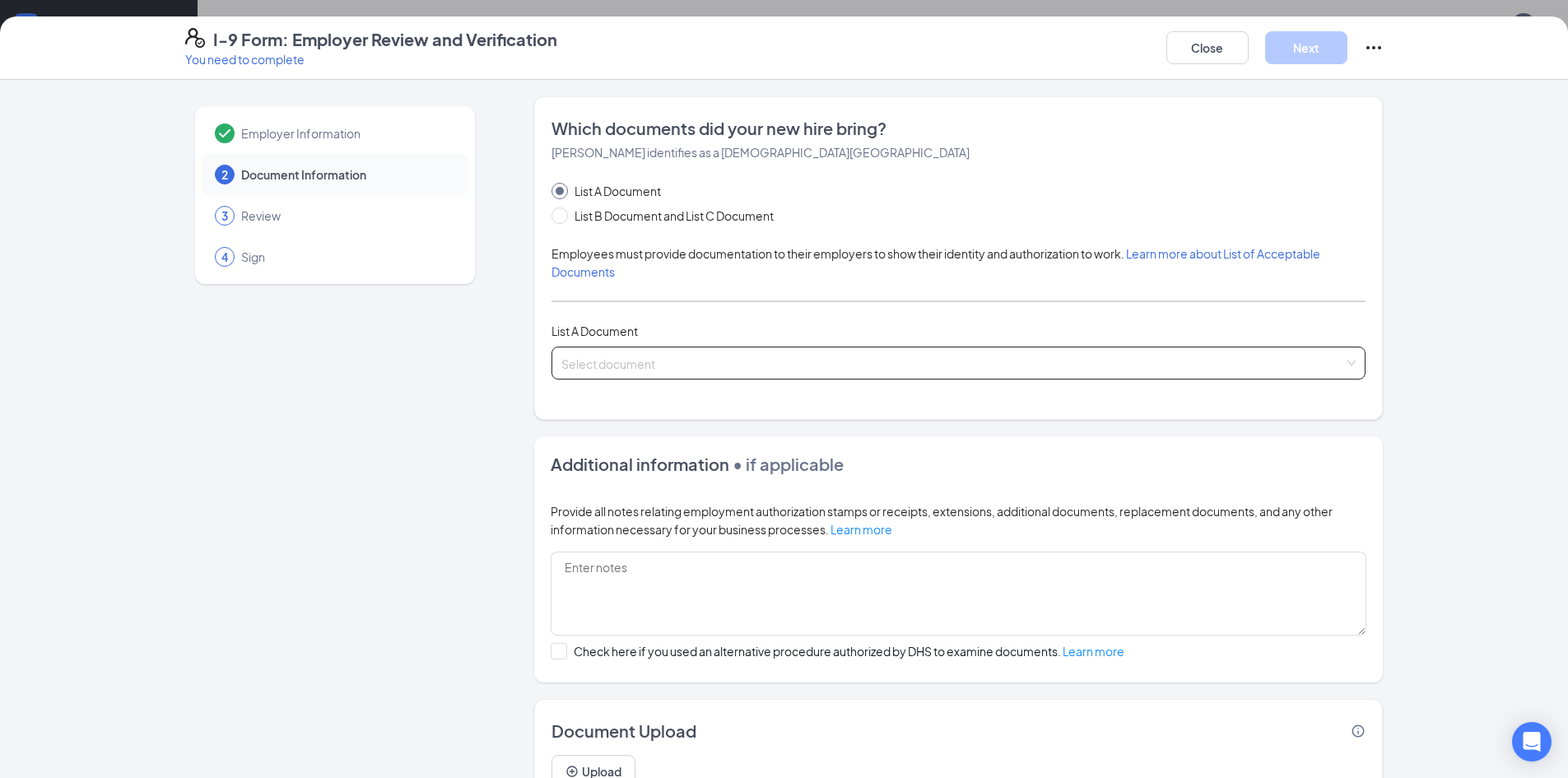
click at [605, 367] on input "search" at bounding box center [952, 359] width 783 height 25
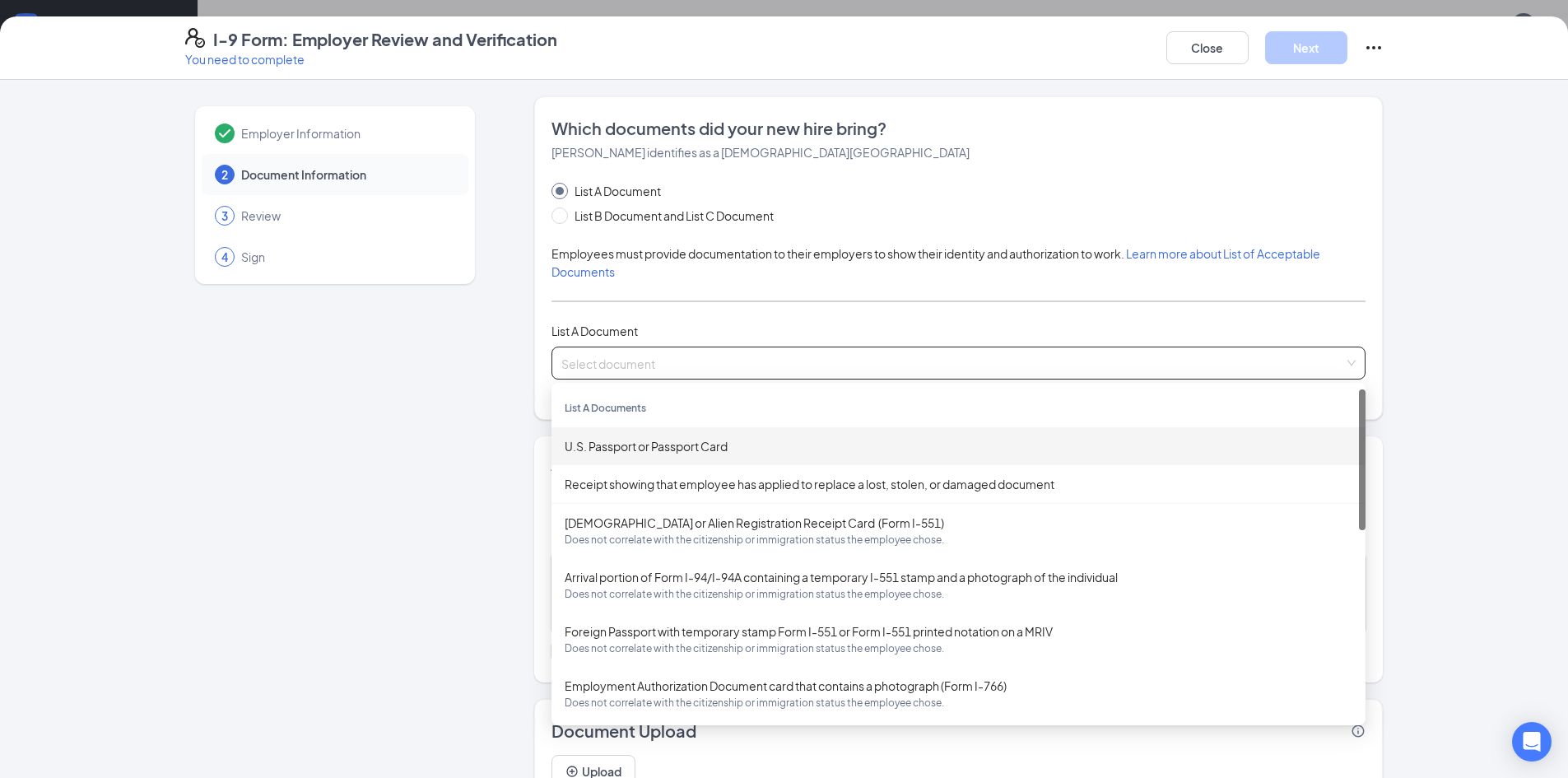
drag, startPoint x: 632, startPoint y: 449, endPoint x: 652, endPoint y: 448, distance: 20.0
click at [632, 449] on div "U.S. Passport or Passport Card" at bounding box center [959, 446] width 788 height 18
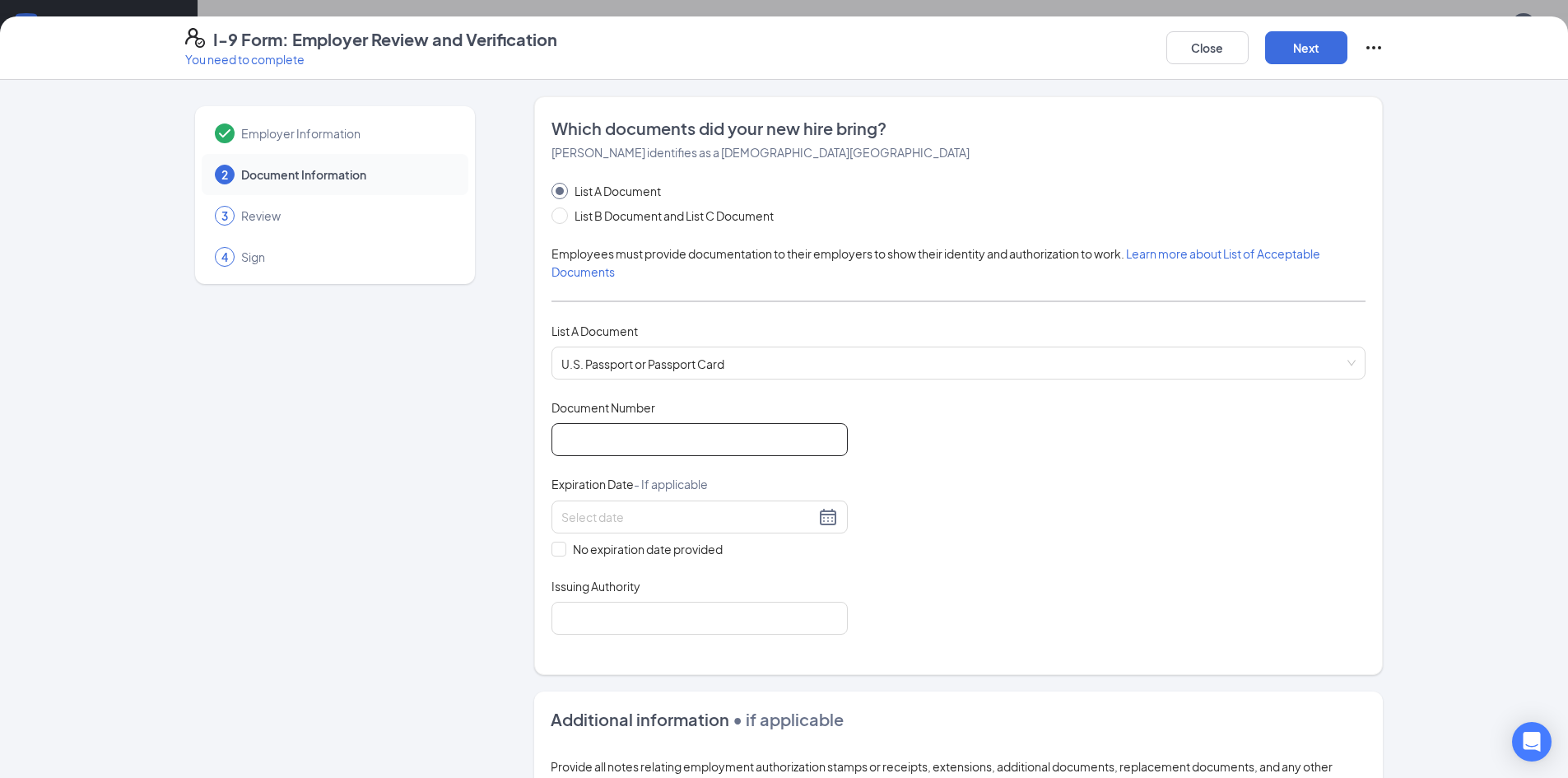
click at [583, 443] on input "Document Number" at bounding box center [700, 440] width 296 height 33
type input "C18475912"
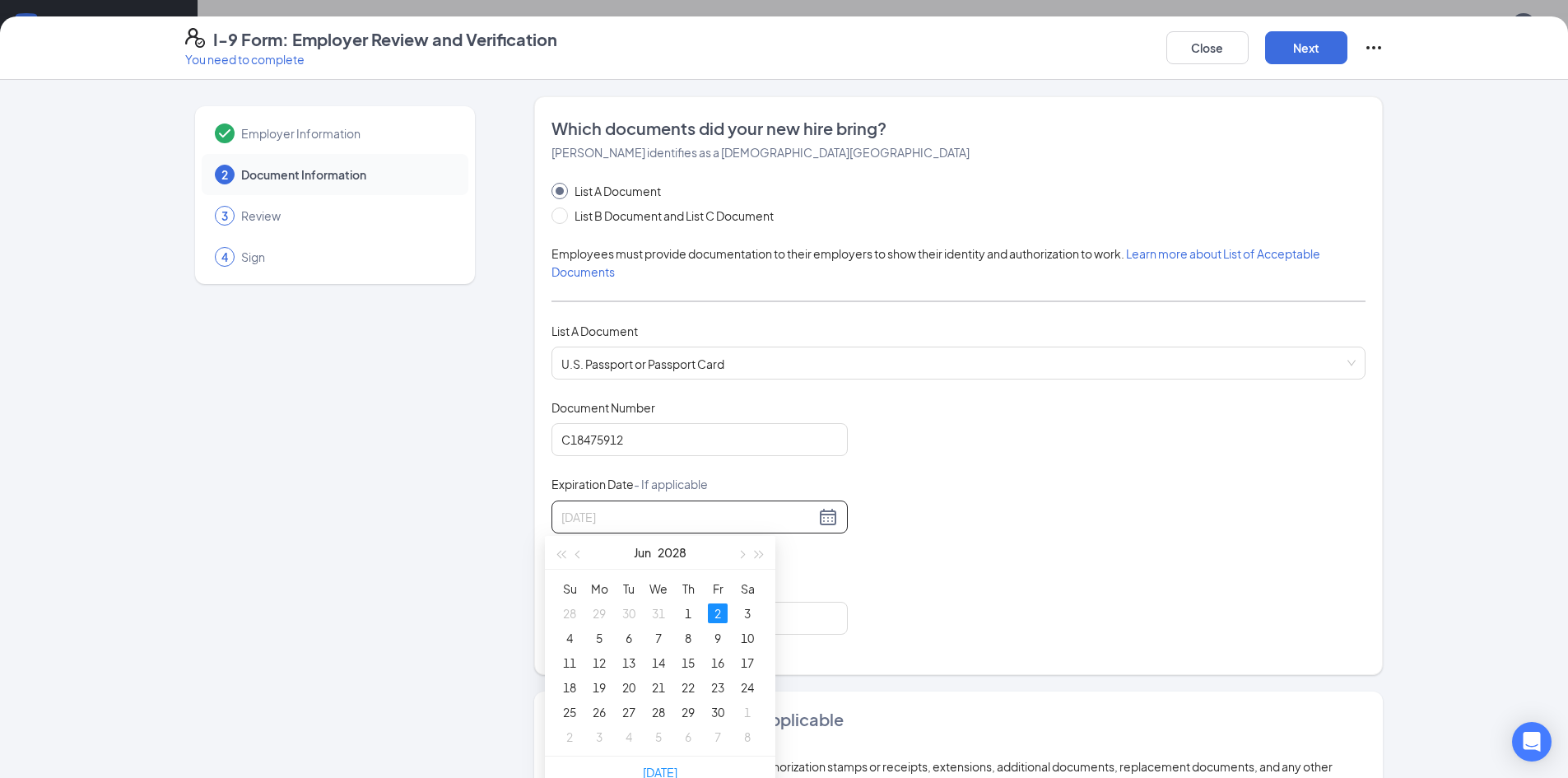
click at [719, 611] on div "2" at bounding box center [718, 613] width 20 height 20
type input "[DATE]"
click at [664, 619] on input "Issuing Authority" at bounding box center [700, 618] width 296 height 33
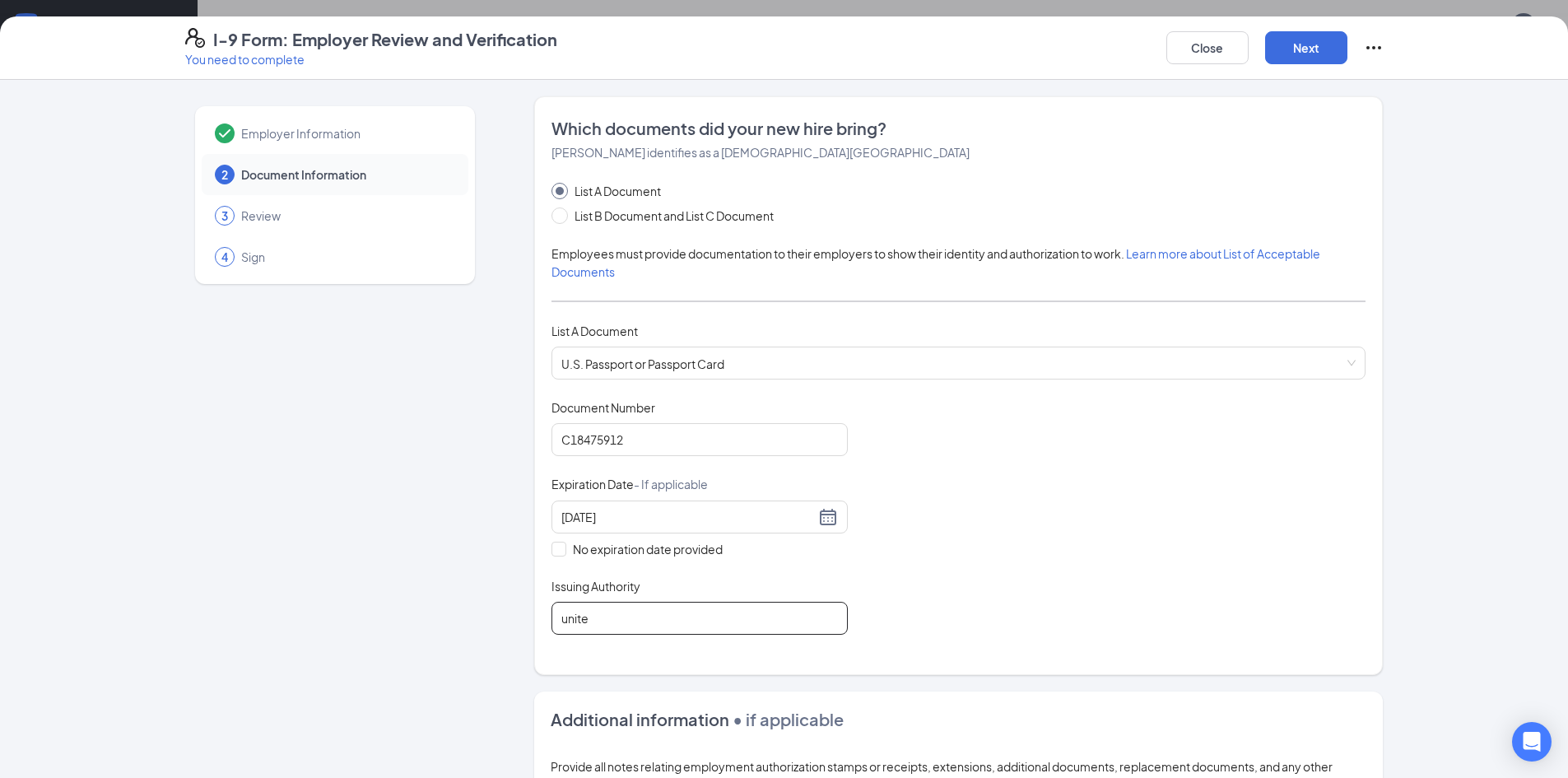
type input "[GEOGRAPHIC_DATA]"
click at [1079, 596] on div "Document Title U.S. Passport or Passport Card Document Number [PASSPORT] Expira…" at bounding box center [959, 517] width 814 height 235
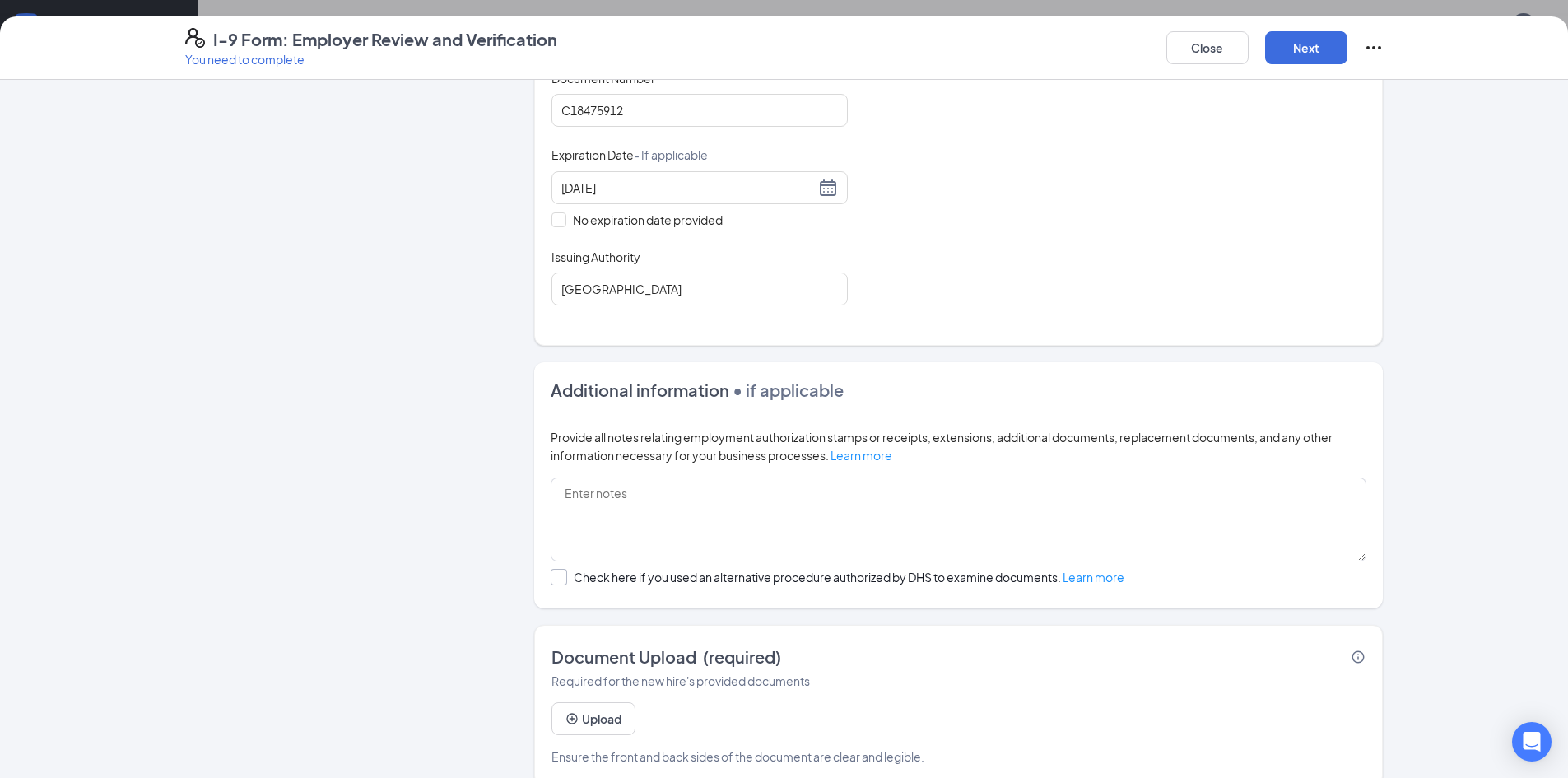
click at [691, 578] on div "Check here if you used an alternative procedure authorized by DHS to examine do…" at bounding box center [849, 577] width 551 height 16
click at [562, 578] on input "Check here if you used an alternative procedure authorized by DHS to examine do…" at bounding box center [556, 575] width 12 height 12
checkbox input "true"
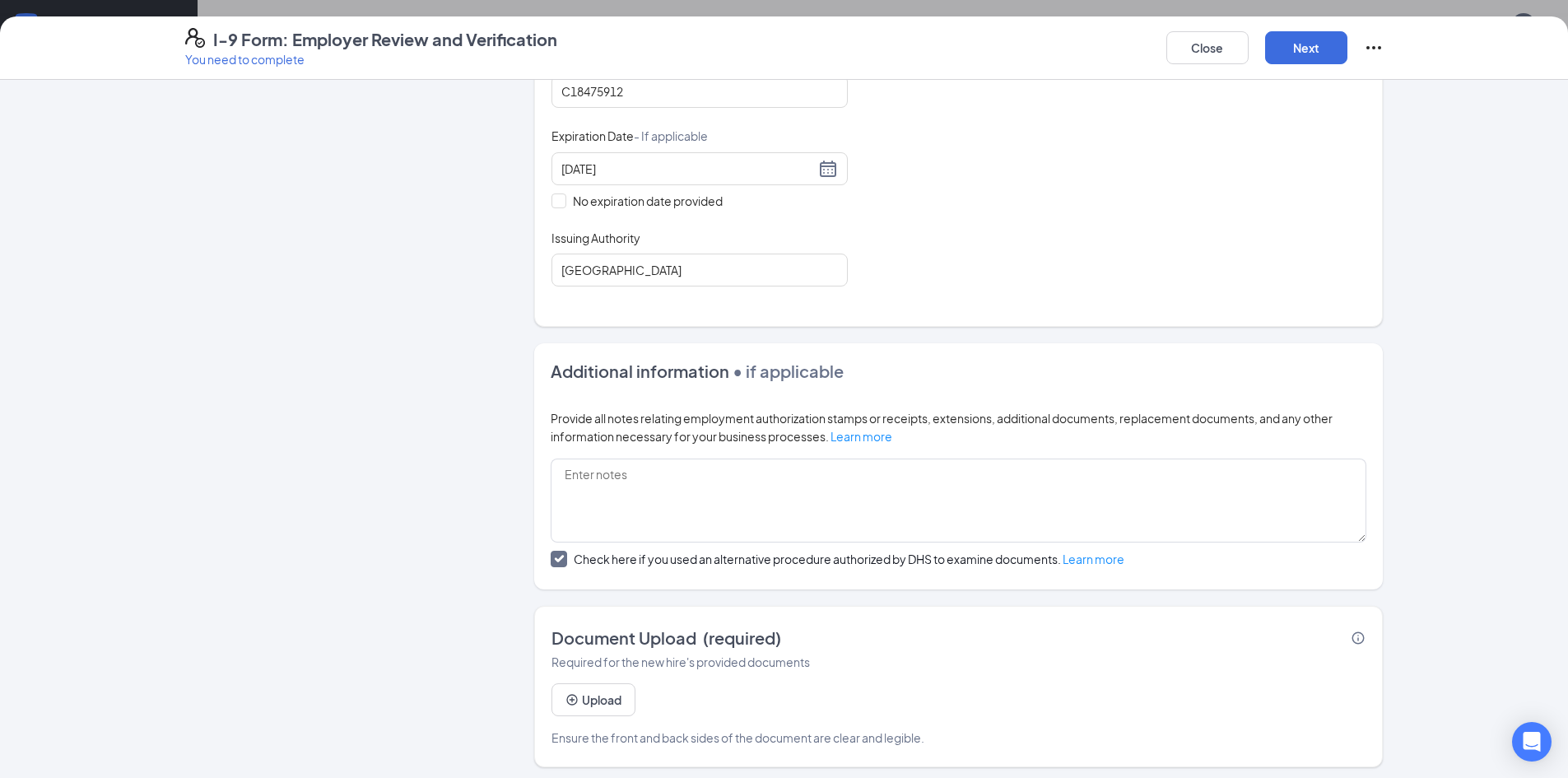
scroll to position [354, 0]
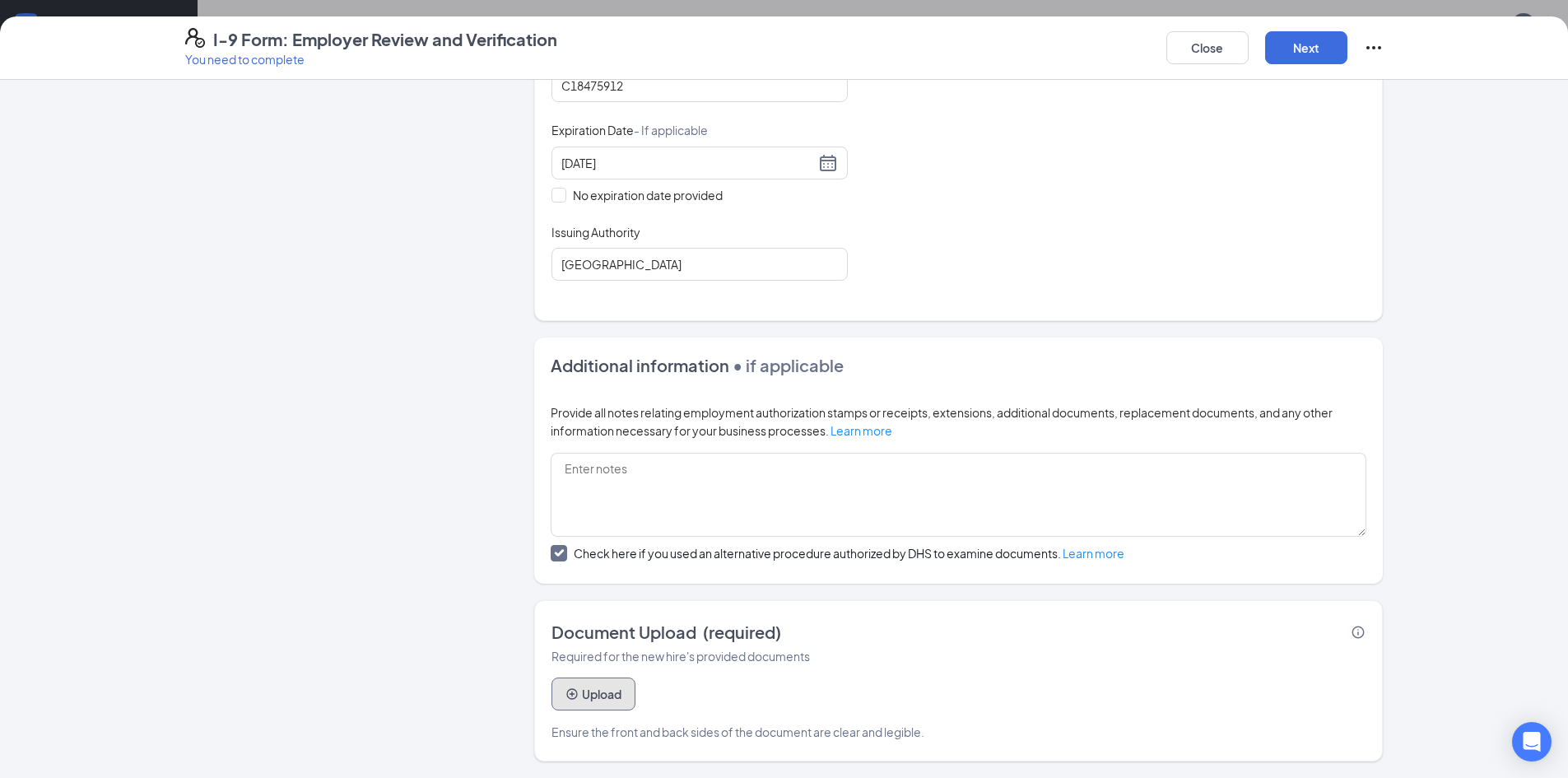
click at [576, 695] on button "Upload" at bounding box center [594, 694] width 84 height 33
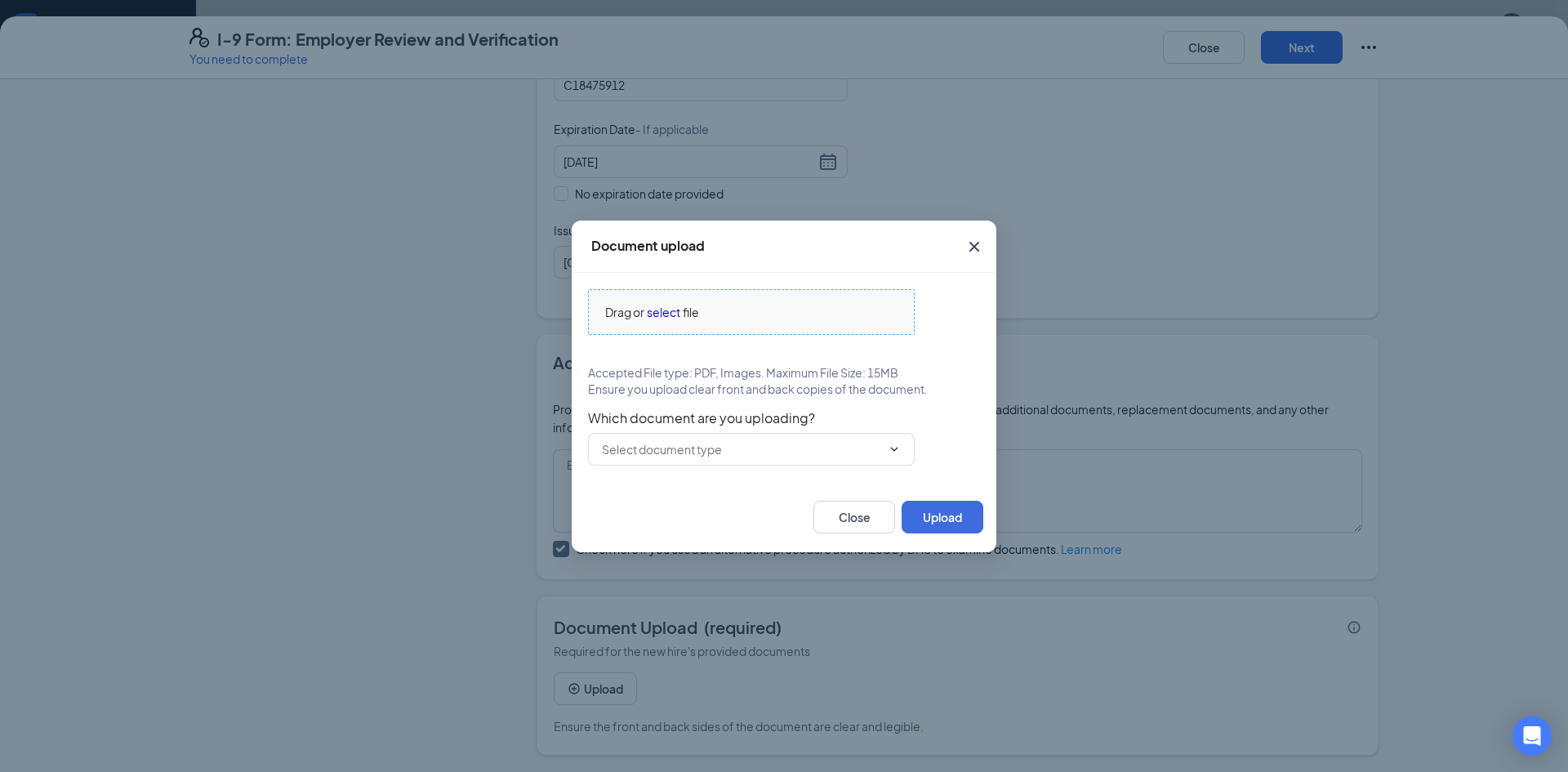
click at [670, 309] on span "select" at bounding box center [663, 312] width 33 height 18
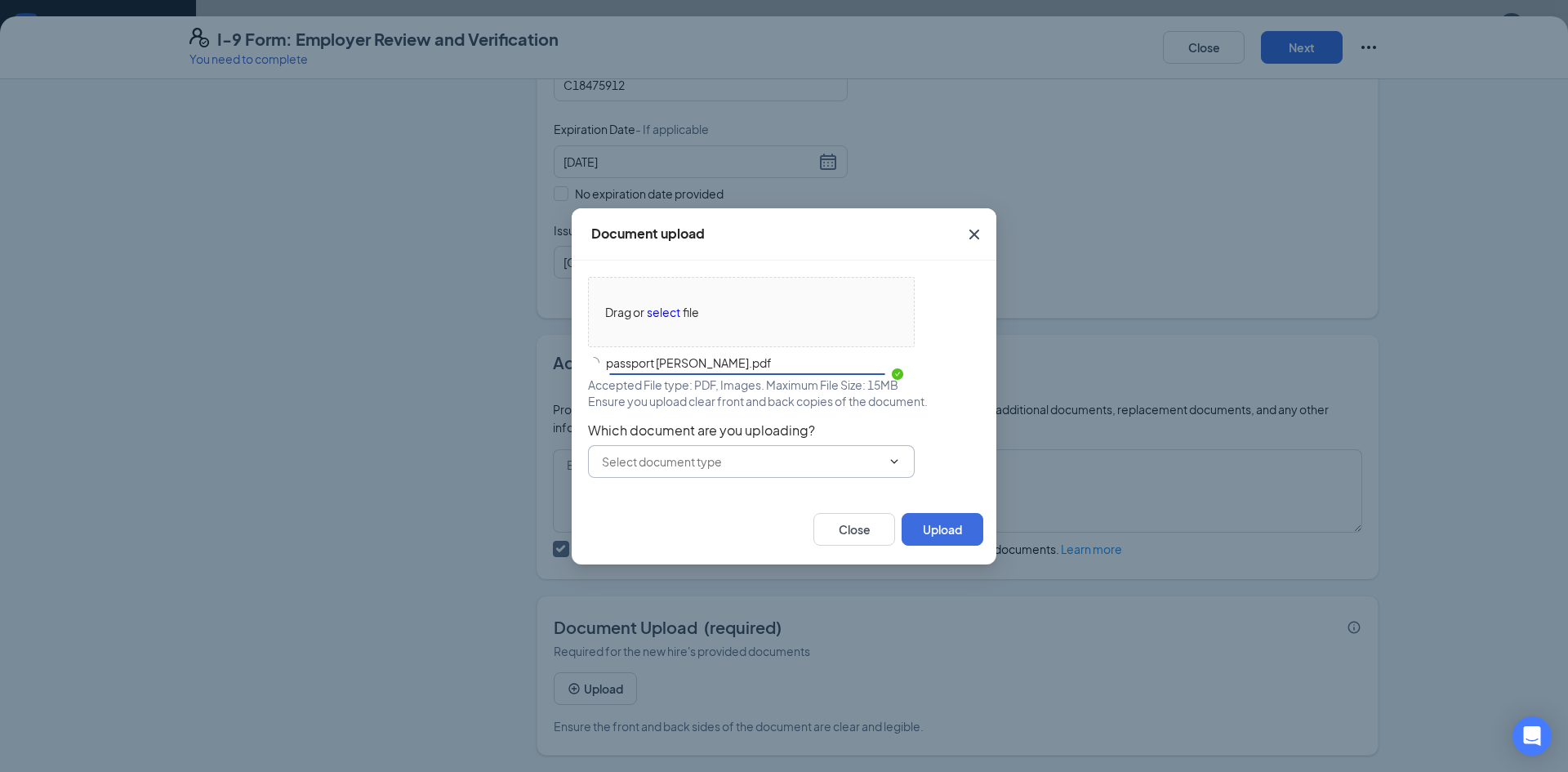
click at [836, 467] on input "text" at bounding box center [741, 462] width 280 height 18
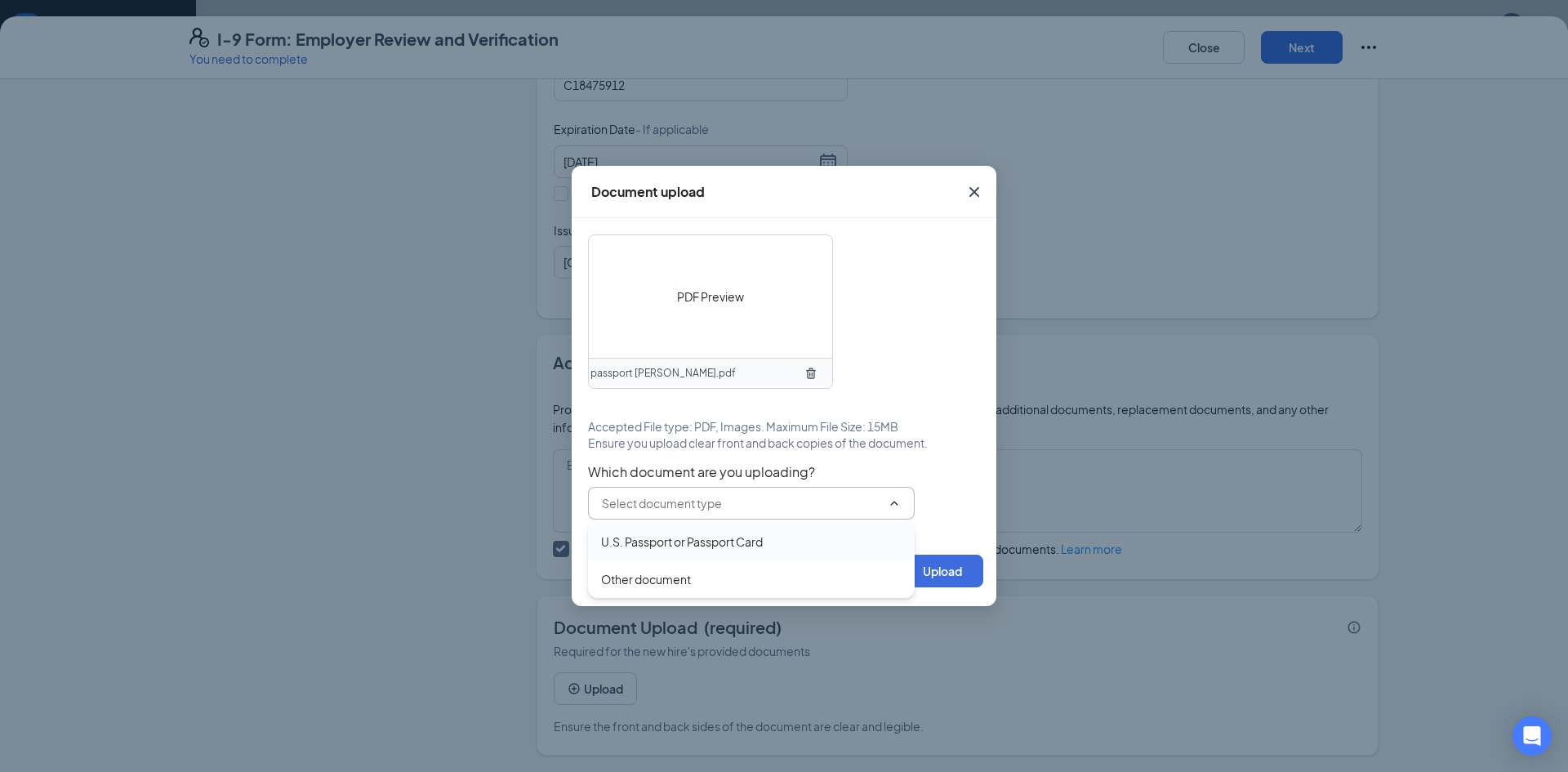
click at [704, 540] on div "U.S. Passport or Passport Card" at bounding box center [681, 541] width 162 height 18
type input "U.S. Passport or Passport Card"
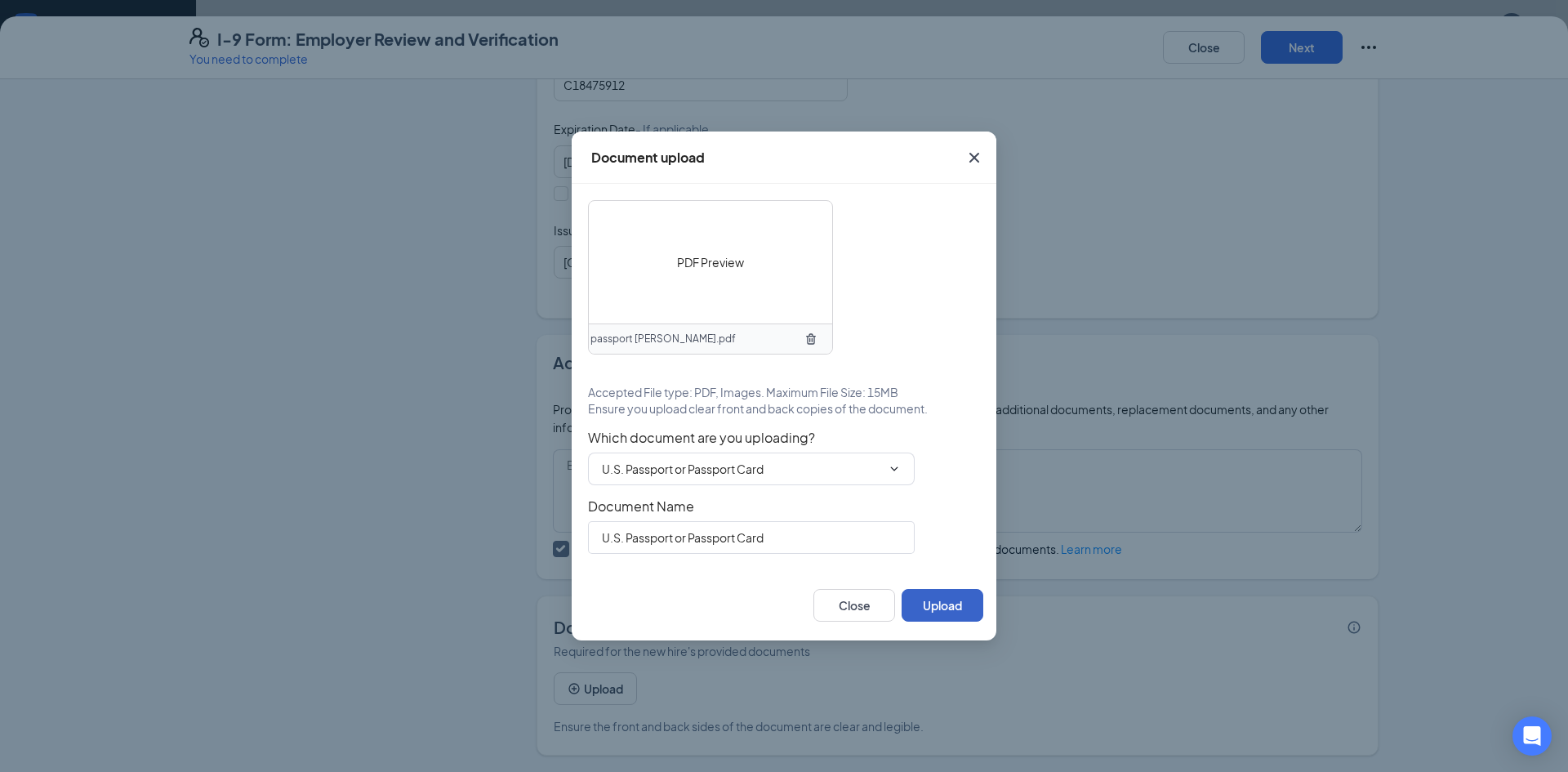
click at [950, 599] on button "Upload" at bounding box center [942, 605] width 81 height 33
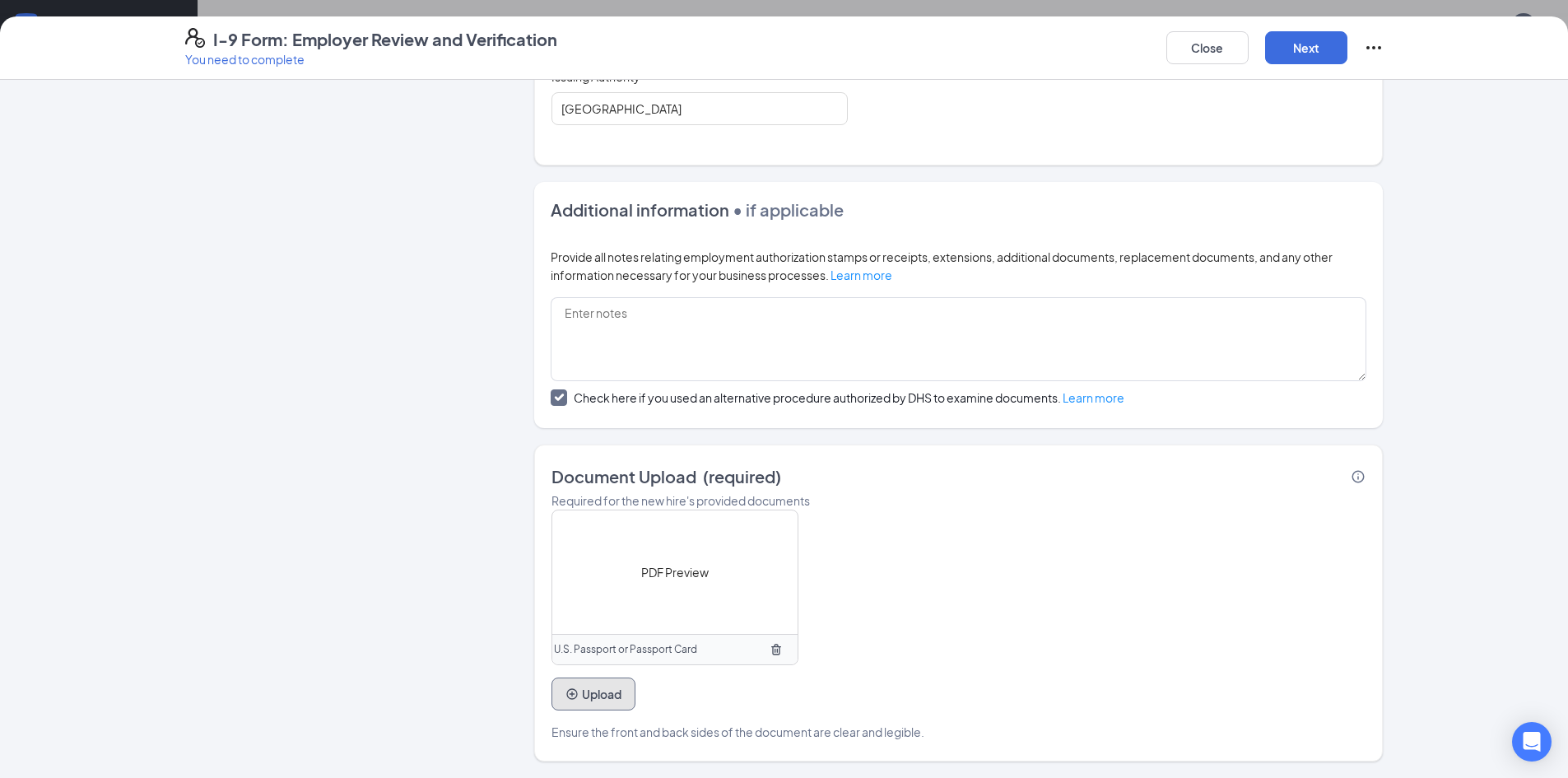
scroll to position [82, 0]
click at [1314, 35] on button "Next" at bounding box center [1306, 47] width 82 height 33
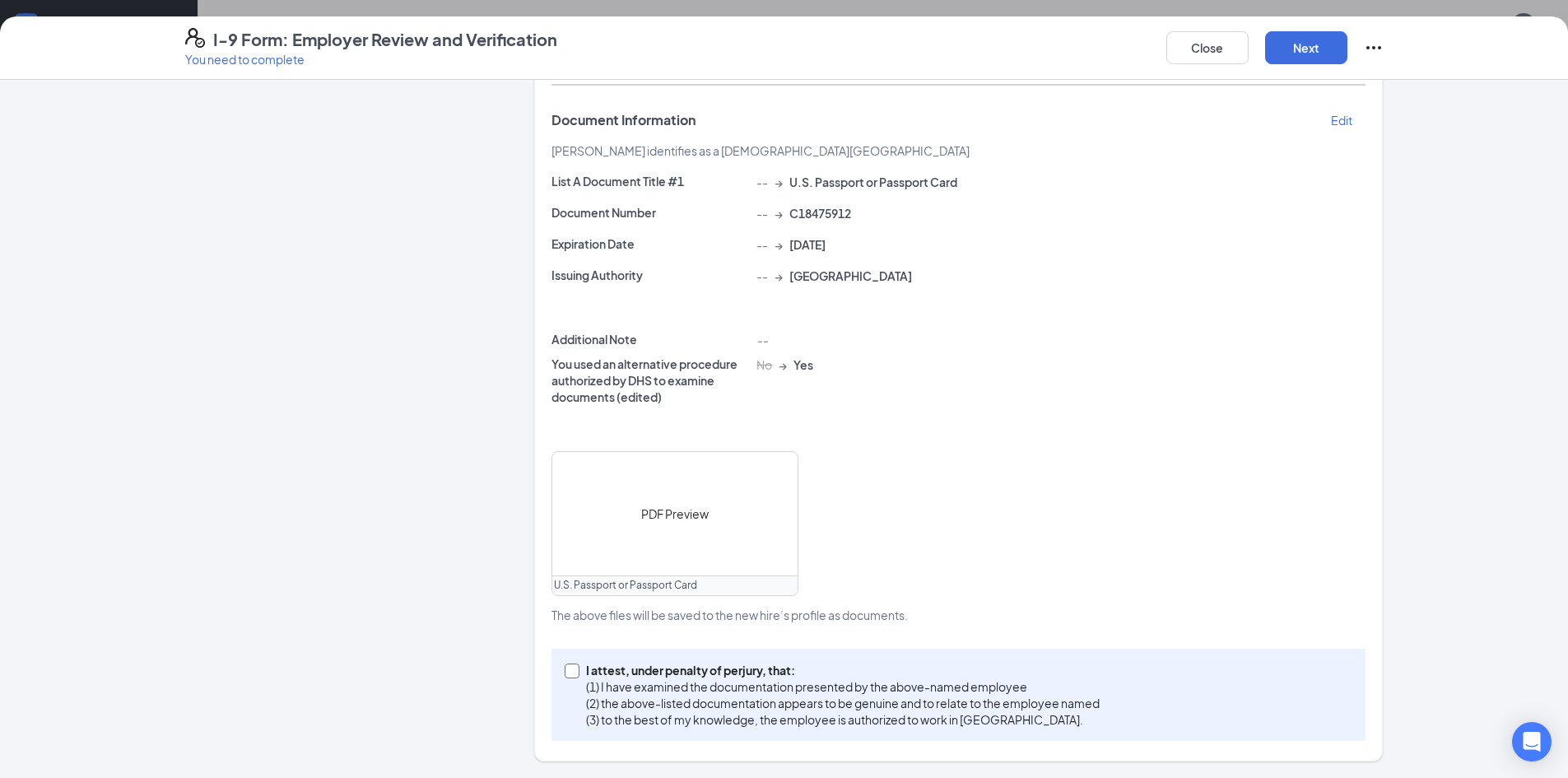
click at [778, 726] on p "(3) to the best of my knowledge, the employee is authorized to work in [GEOGRAP…" at bounding box center [842, 720] width 514 height 16
click at [576, 675] on input "I attest, under penalty of [PERSON_NAME], that: (1) I have examined the documen…" at bounding box center [570, 669] width 12 height 12
checkbox input "true"
click at [1311, 54] on button "Next" at bounding box center [1306, 47] width 82 height 33
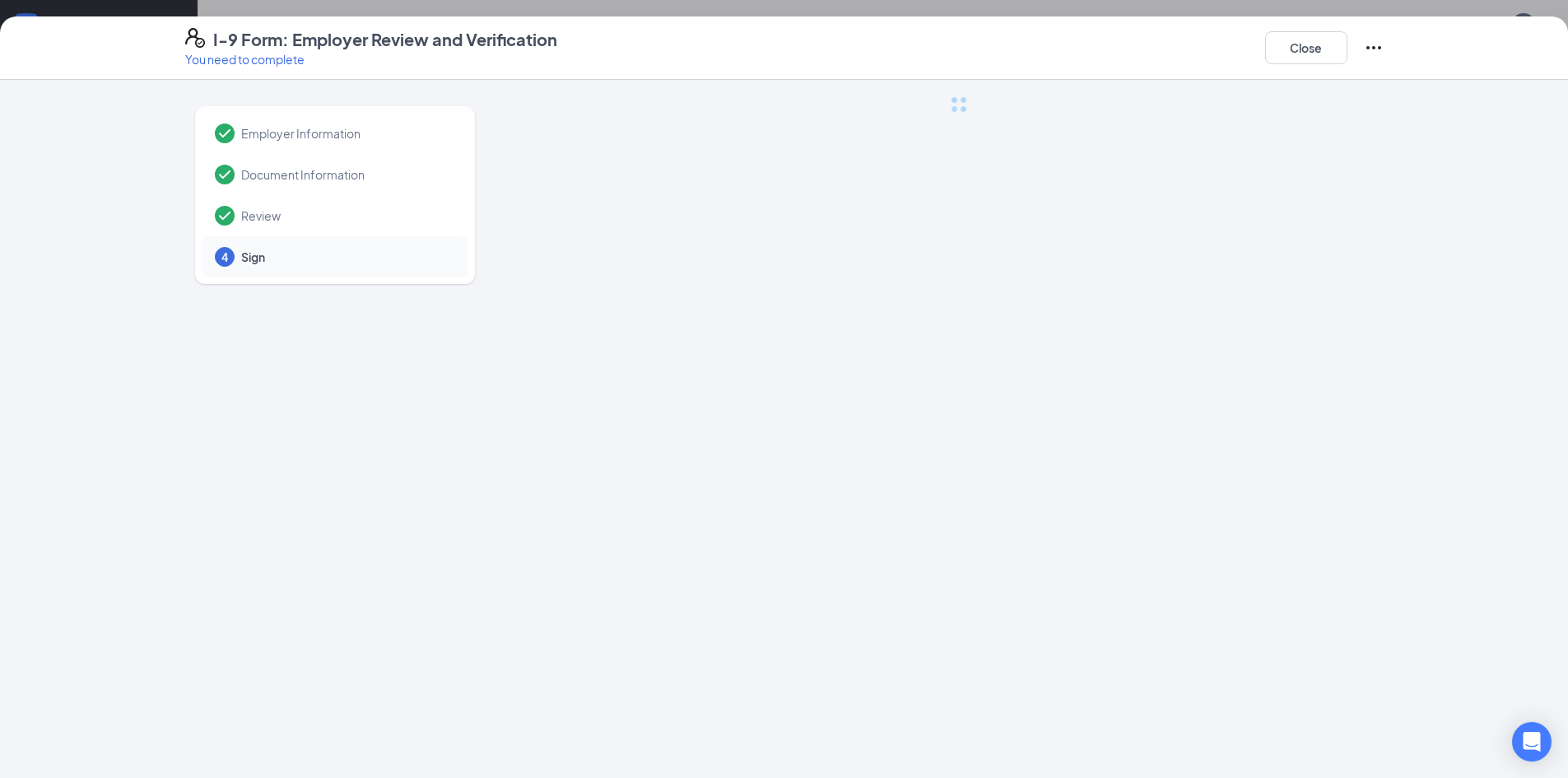
scroll to position [0, 0]
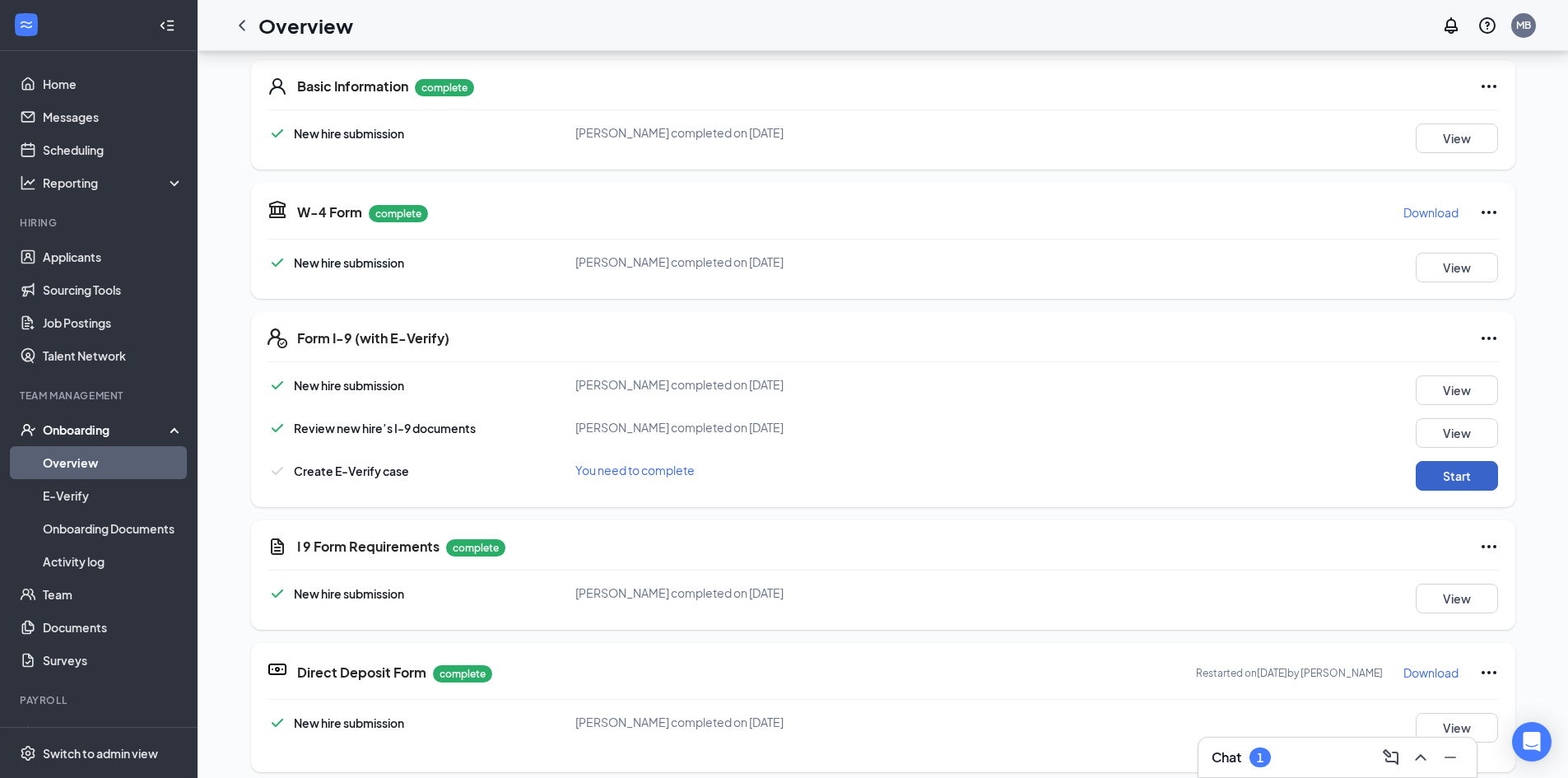
click at [1446, 476] on button "Start" at bounding box center [1457, 475] width 82 height 29
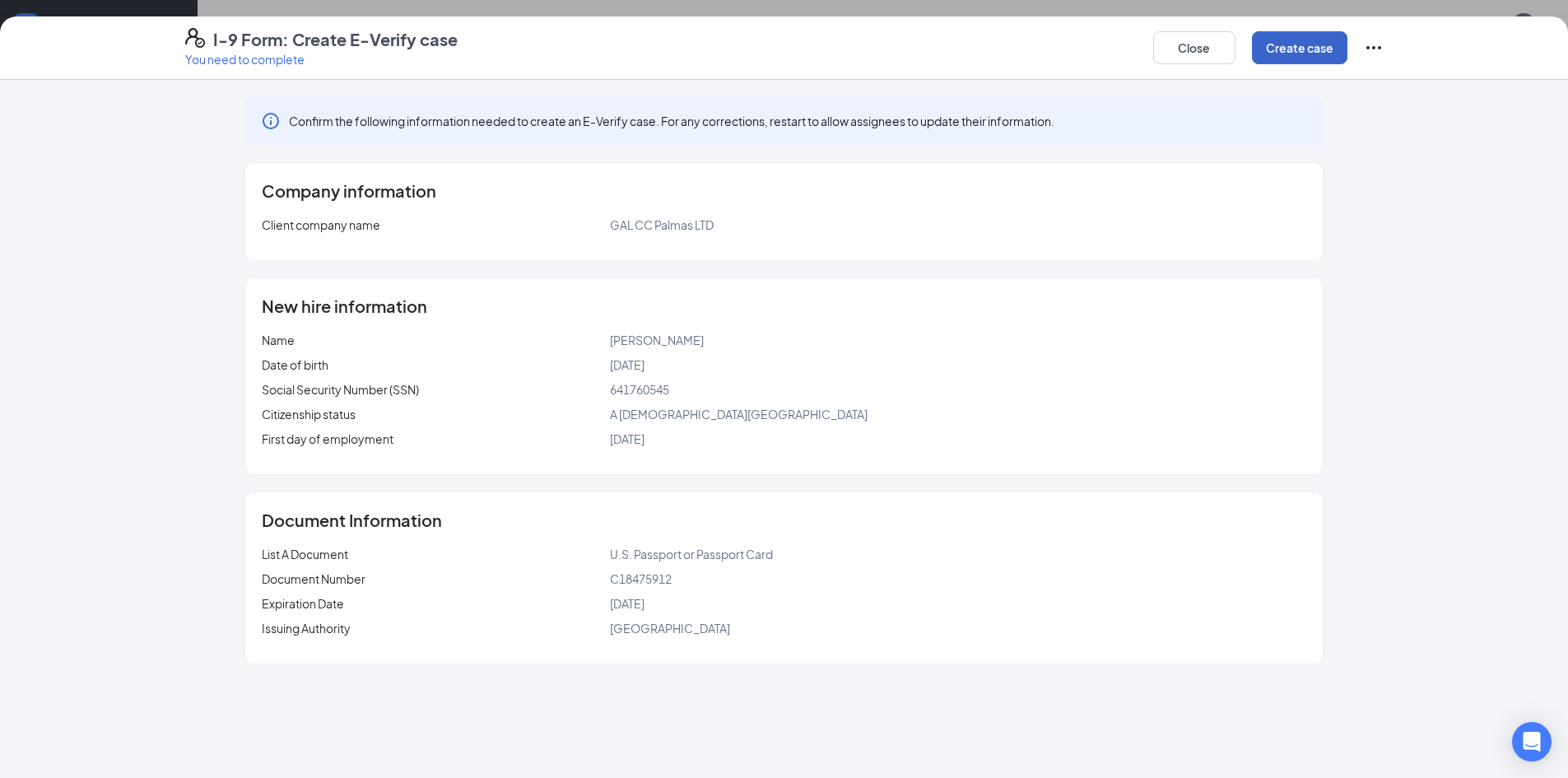
click at [1305, 47] on button "Create case" at bounding box center [1299, 47] width 96 height 33
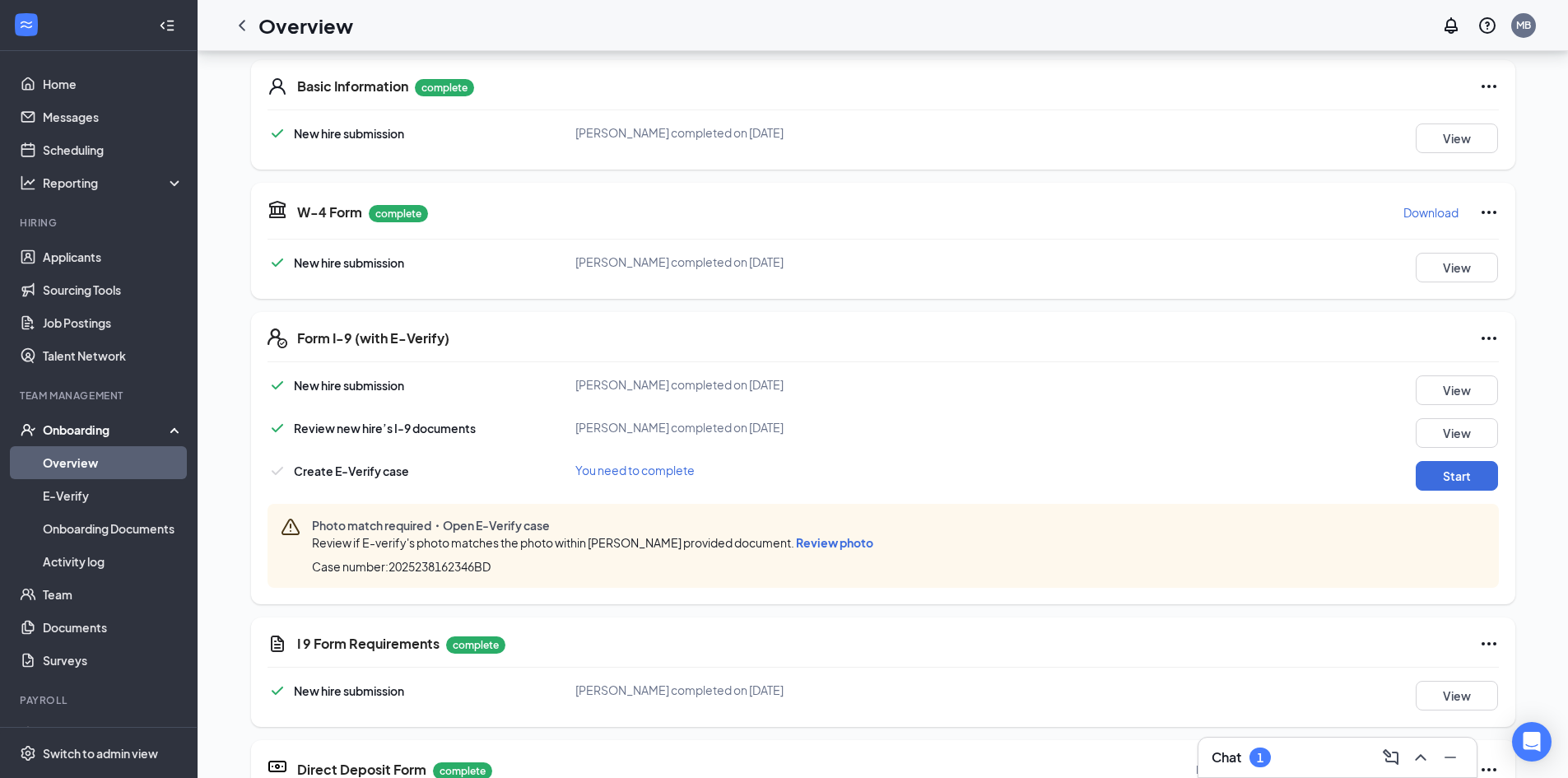
click at [818, 545] on span "Review photo" at bounding box center [835, 543] width 78 height 15
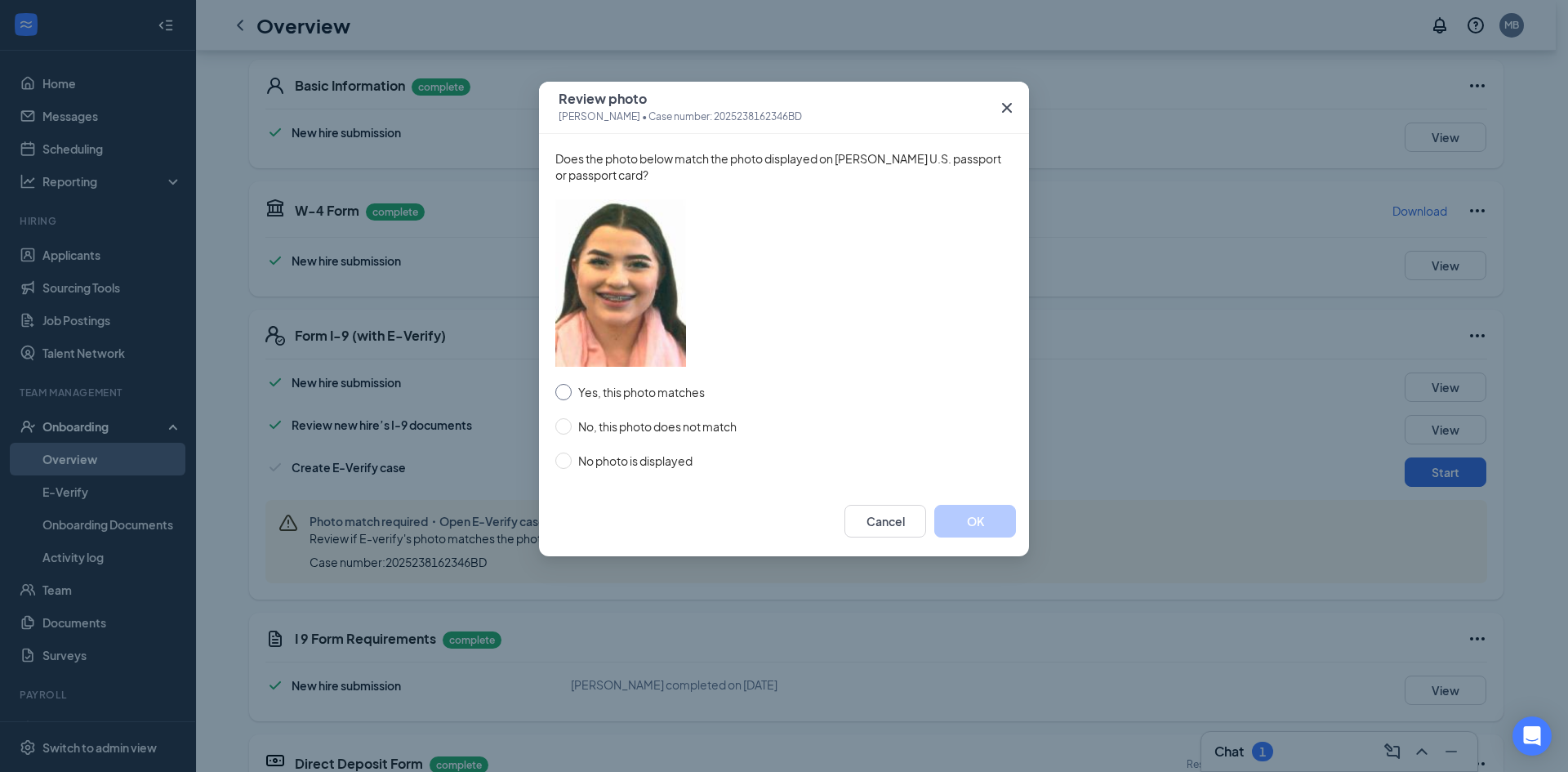
click at [622, 397] on span "Yes, this photo matches" at bounding box center [641, 392] width 139 height 18
click at [572, 397] on input "Yes, this photo matches" at bounding box center [564, 392] width 16 height 16
radio input "true"
click at [988, 519] on button "OK" at bounding box center [974, 521] width 81 height 33
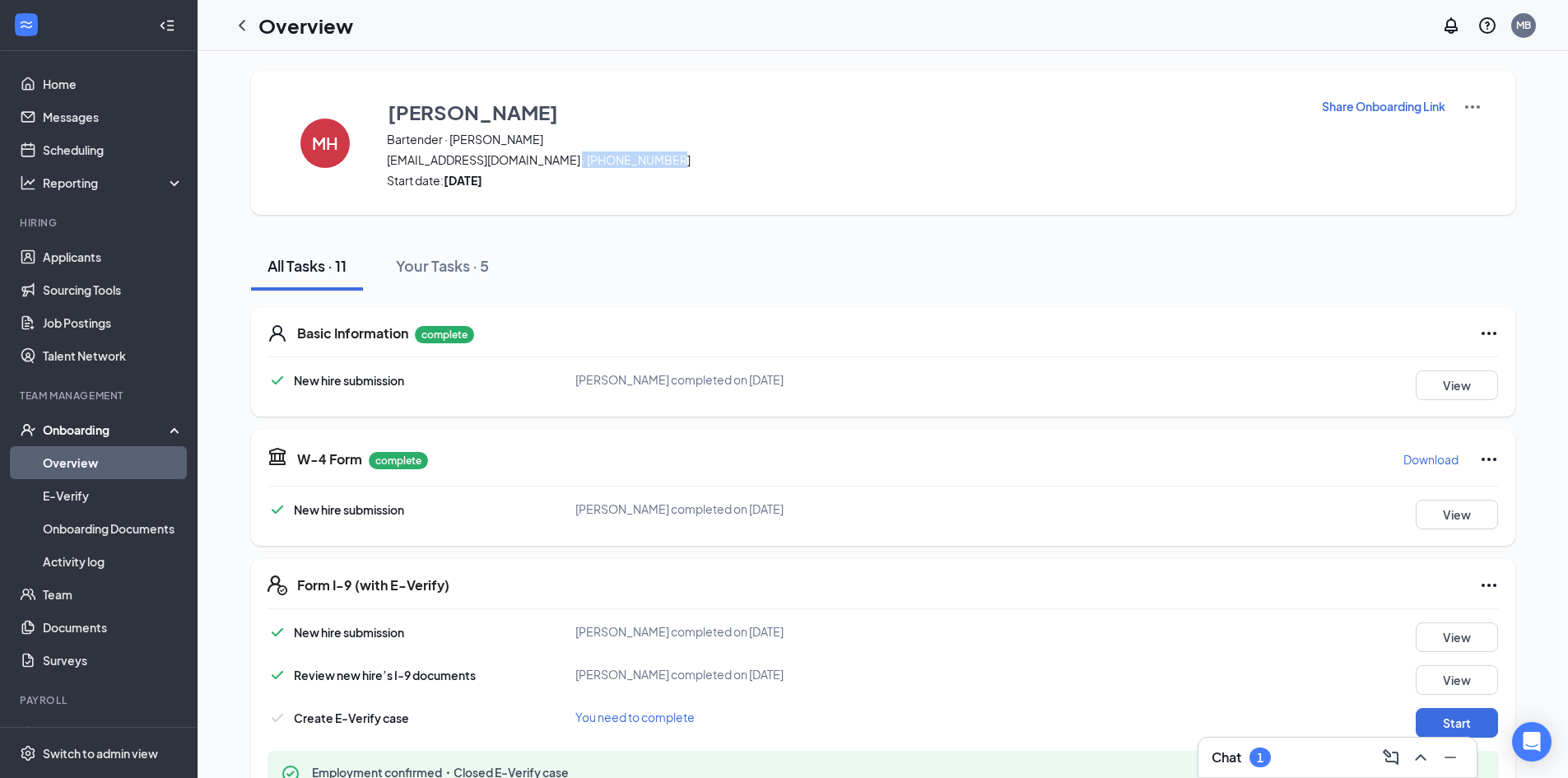
drag, startPoint x: 651, startPoint y: 155, endPoint x: 558, endPoint y: 151, distance: 93.1
click at [558, 151] on span "[EMAIL_ADDRESS][DOMAIN_NAME] · [PHONE_NUMBER]" at bounding box center [844, 160] width 914 height 16
copy span "[PHONE_NUMBER]"
click at [819, 275] on div "All Tasks · 11 Your Tasks · 5" at bounding box center [883, 265] width 1264 height 49
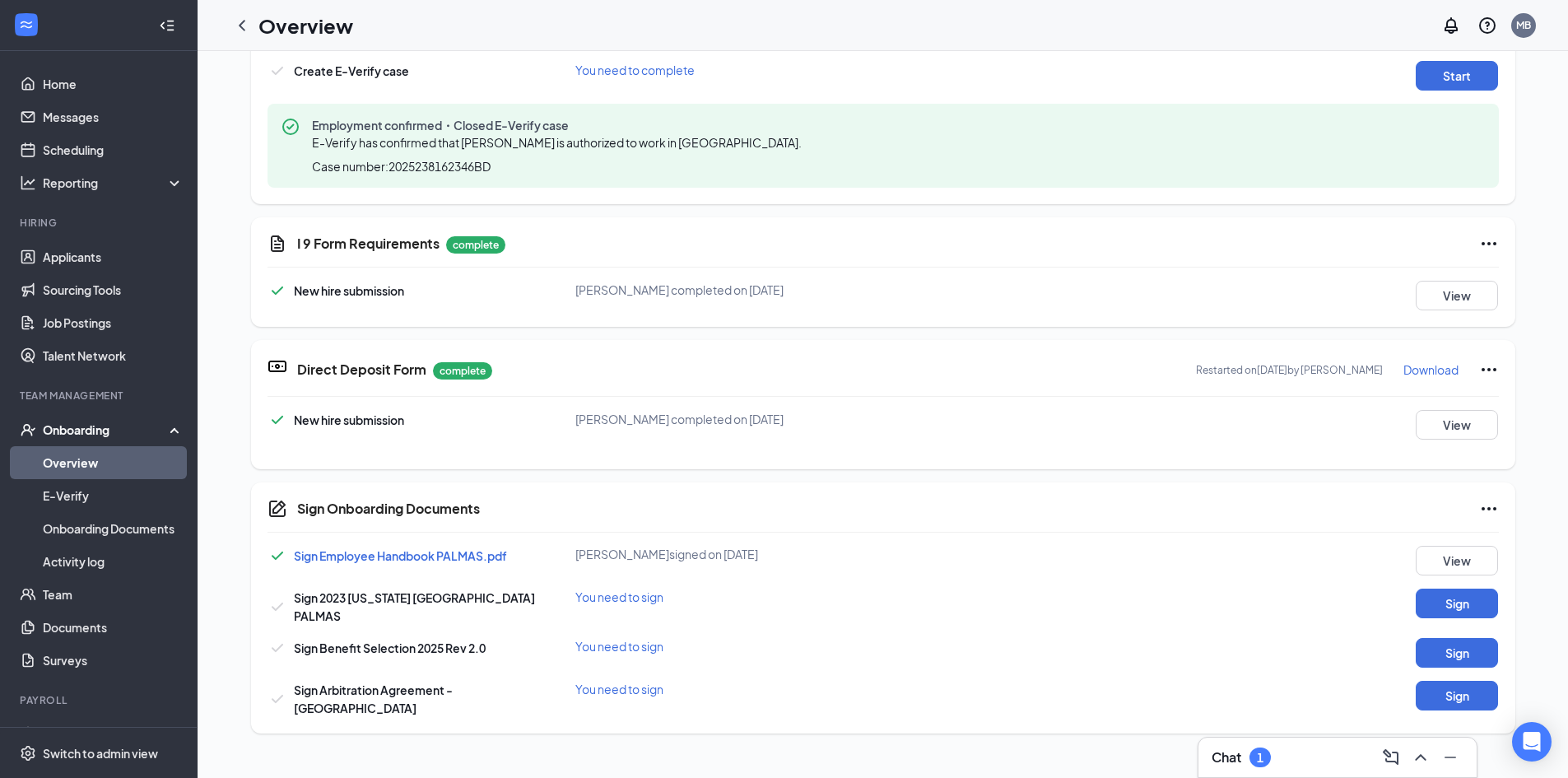
scroll to position [727, 0]
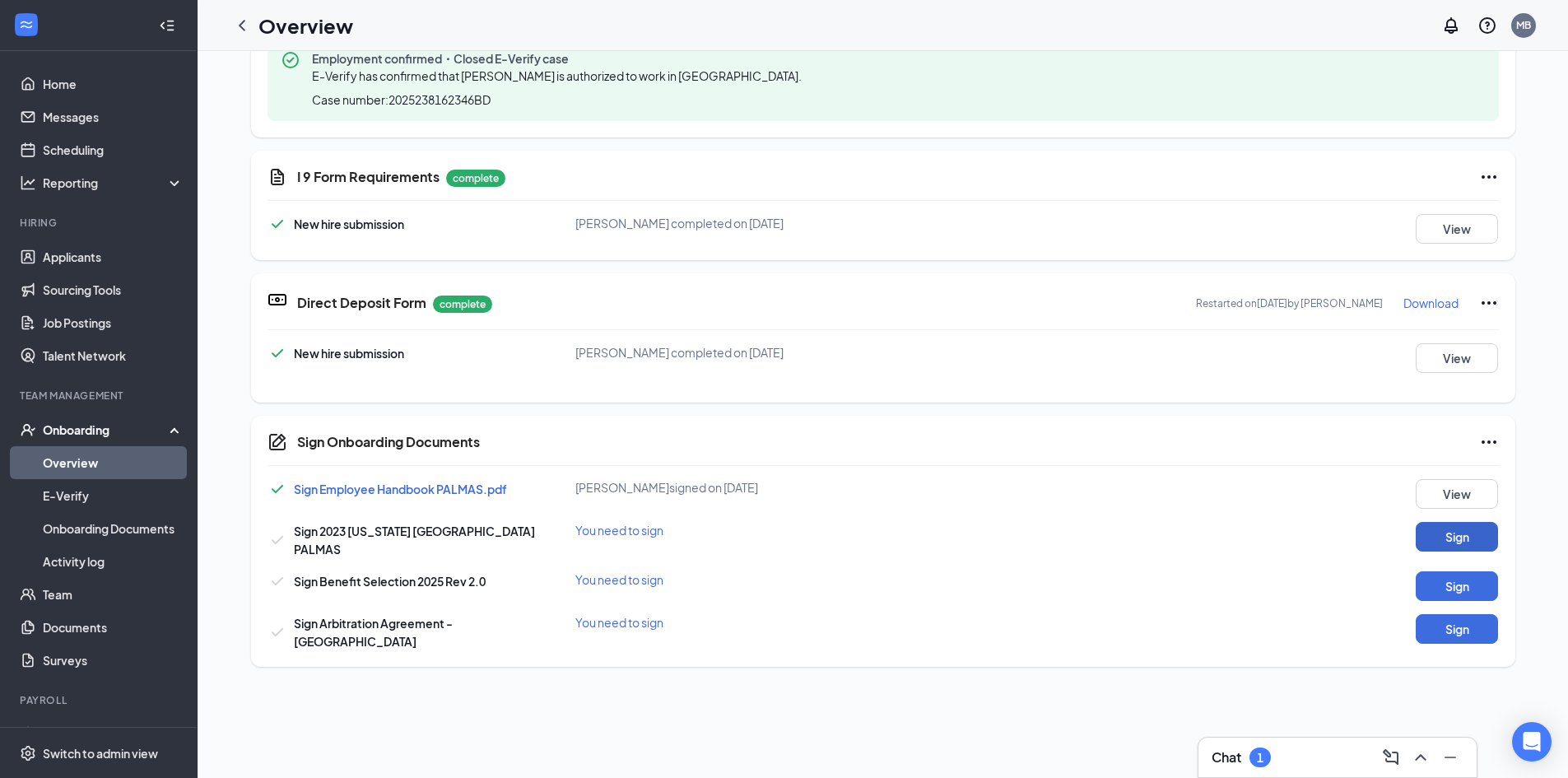
click at [1456, 522] on button "Sign" at bounding box center [1457, 536] width 82 height 29
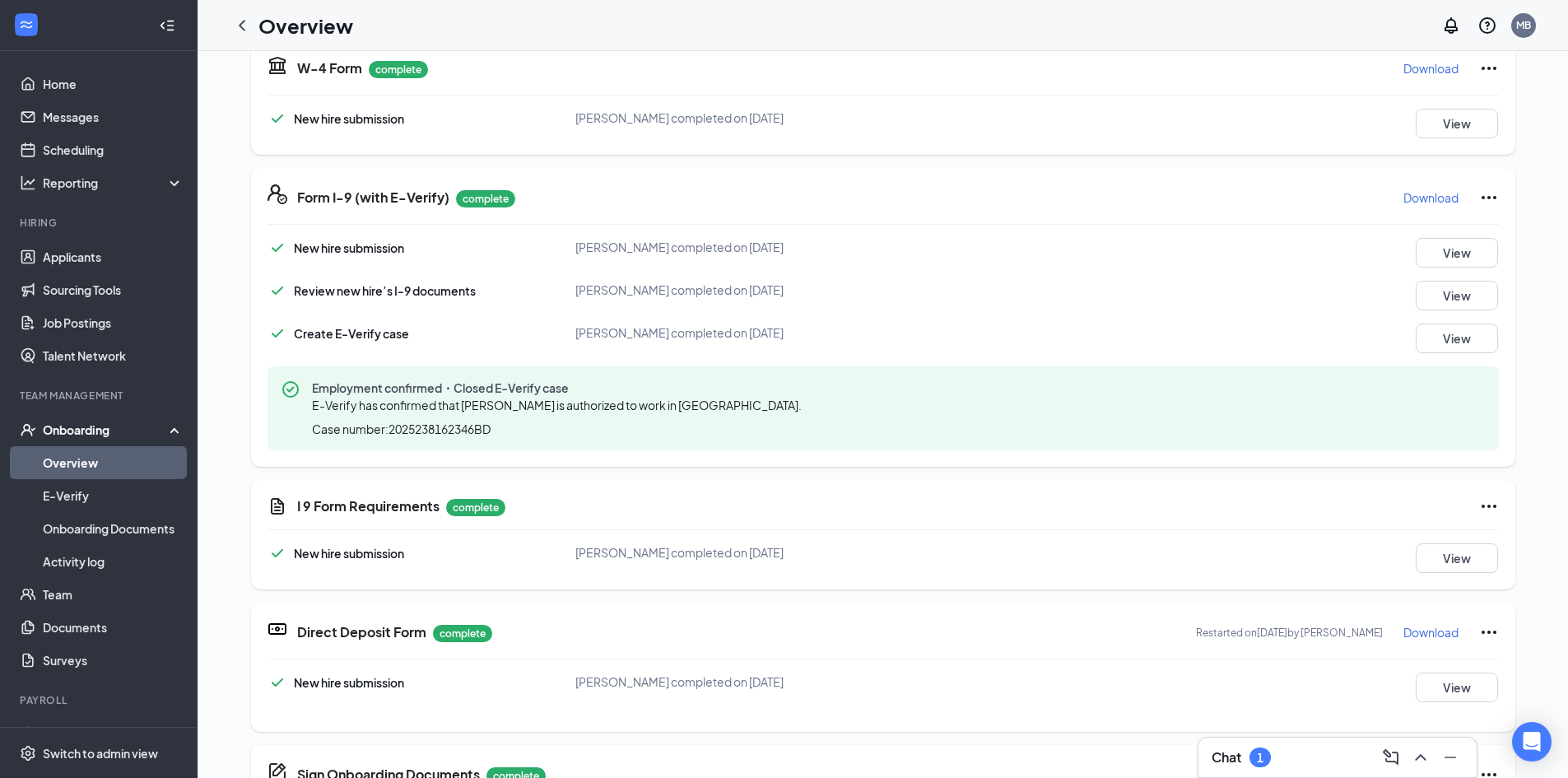
scroll to position [0, 0]
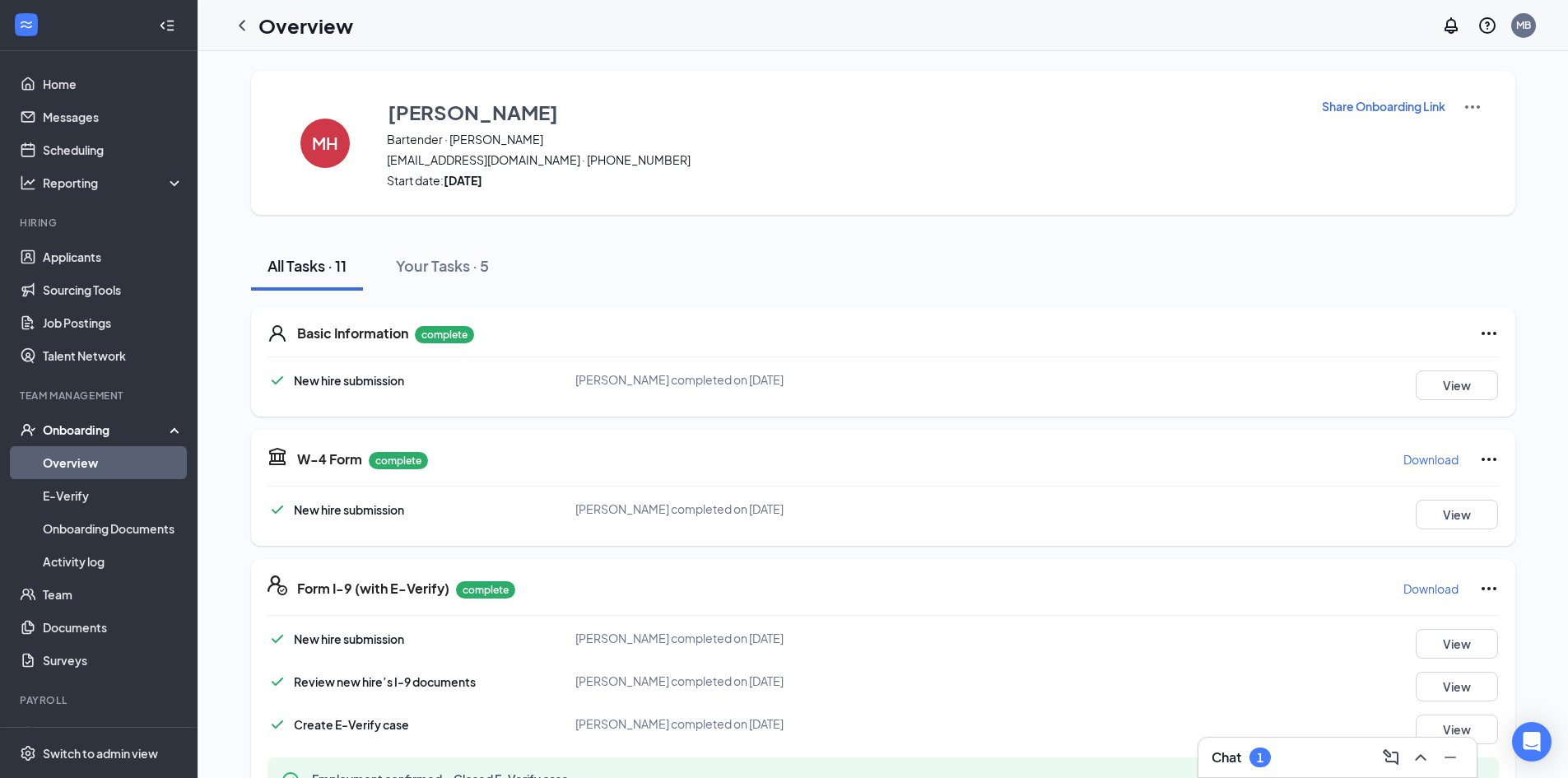
drag, startPoint x: 249, startPoint y: 22, endPoint x: 877, endPoint y: 208, distance: 655.0
click at [249, 22] on icon "ChevronLeft" at bounding box center [242, 26] width 20 height 20
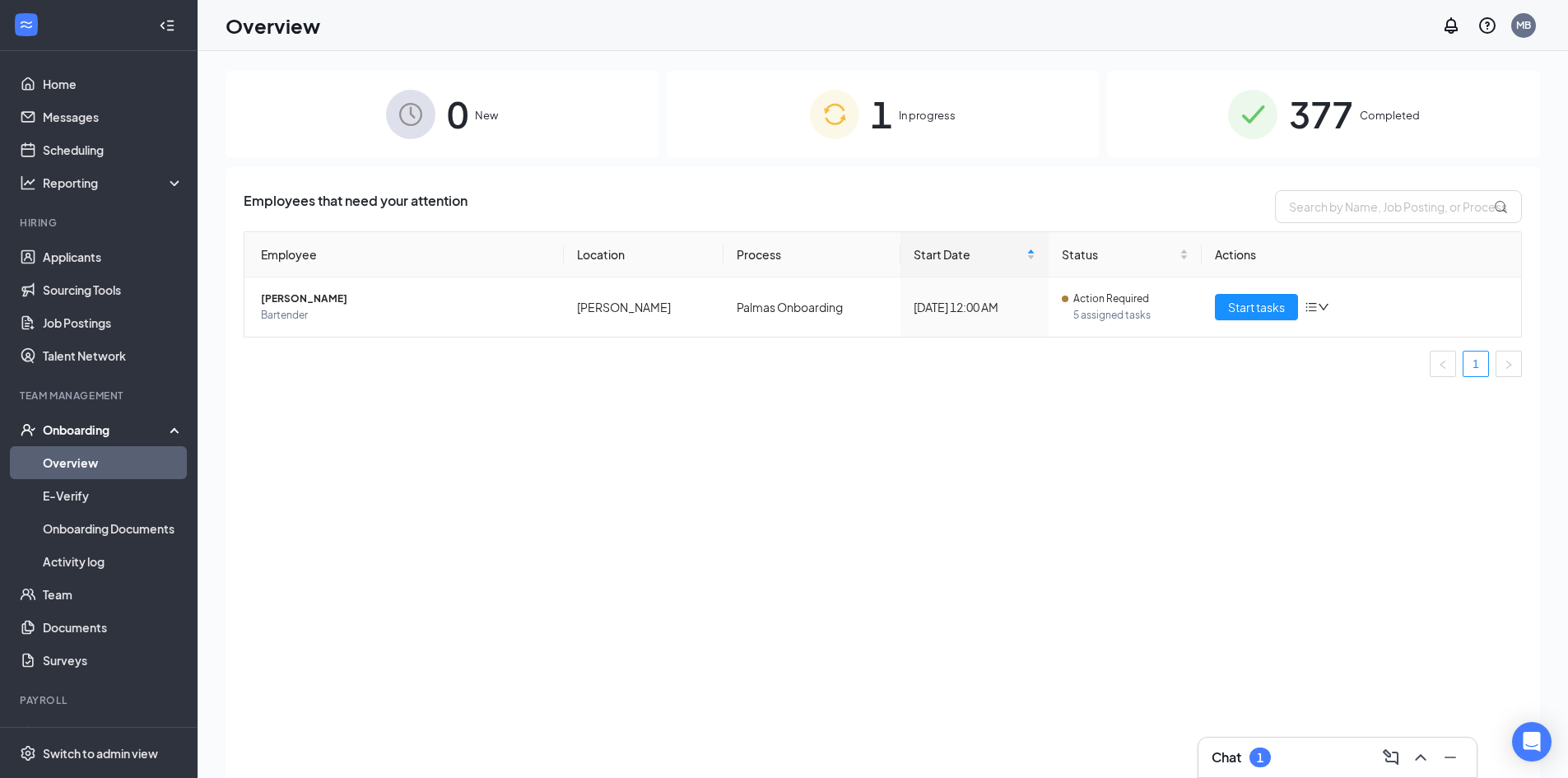
click at [1303, 98] on span "377" at bounding box center [1321, 114] width 64 height 57
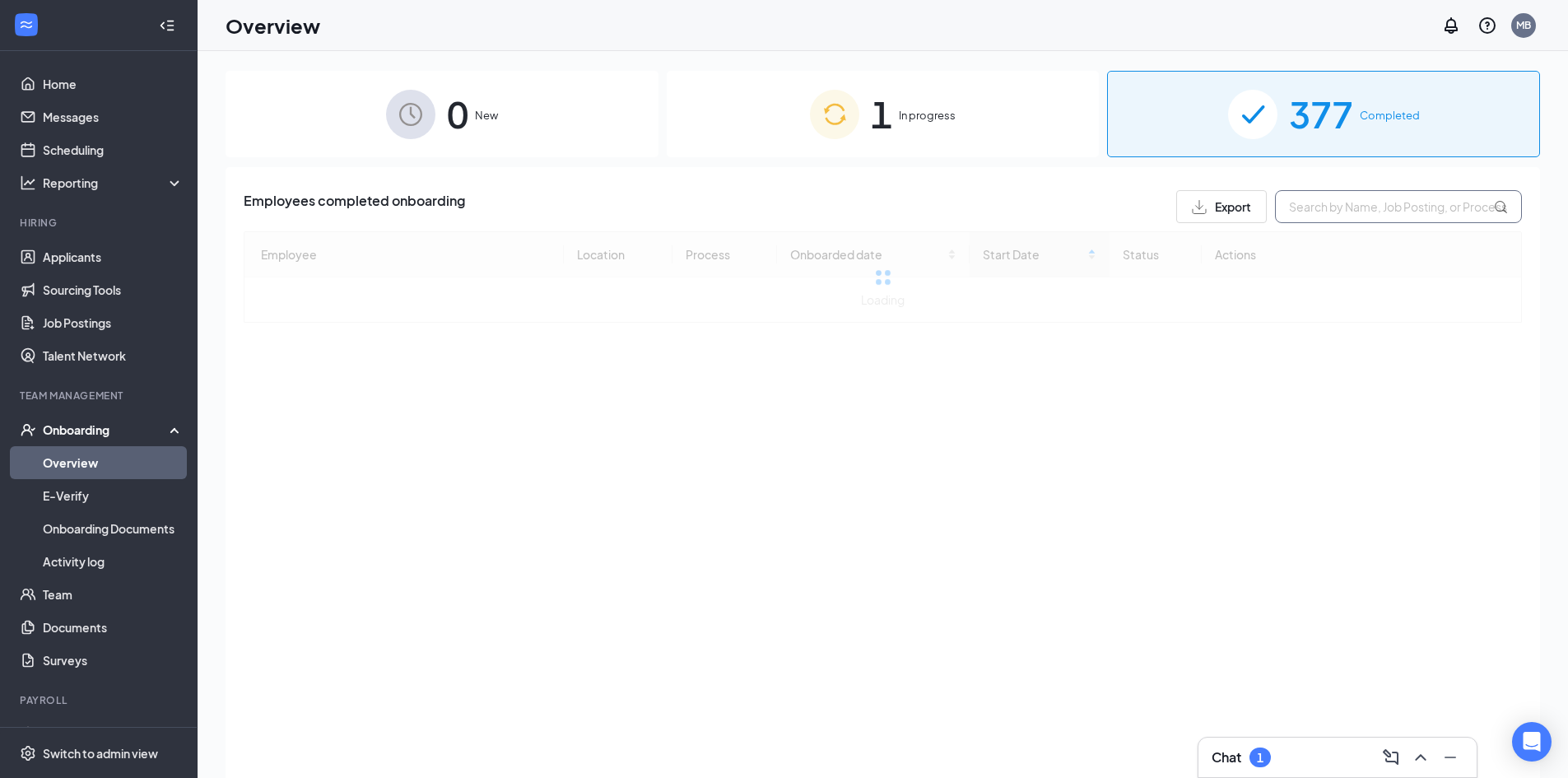
click at [1334, 206] on input "text" at bounding box center [1398, 206] width 247 height 33
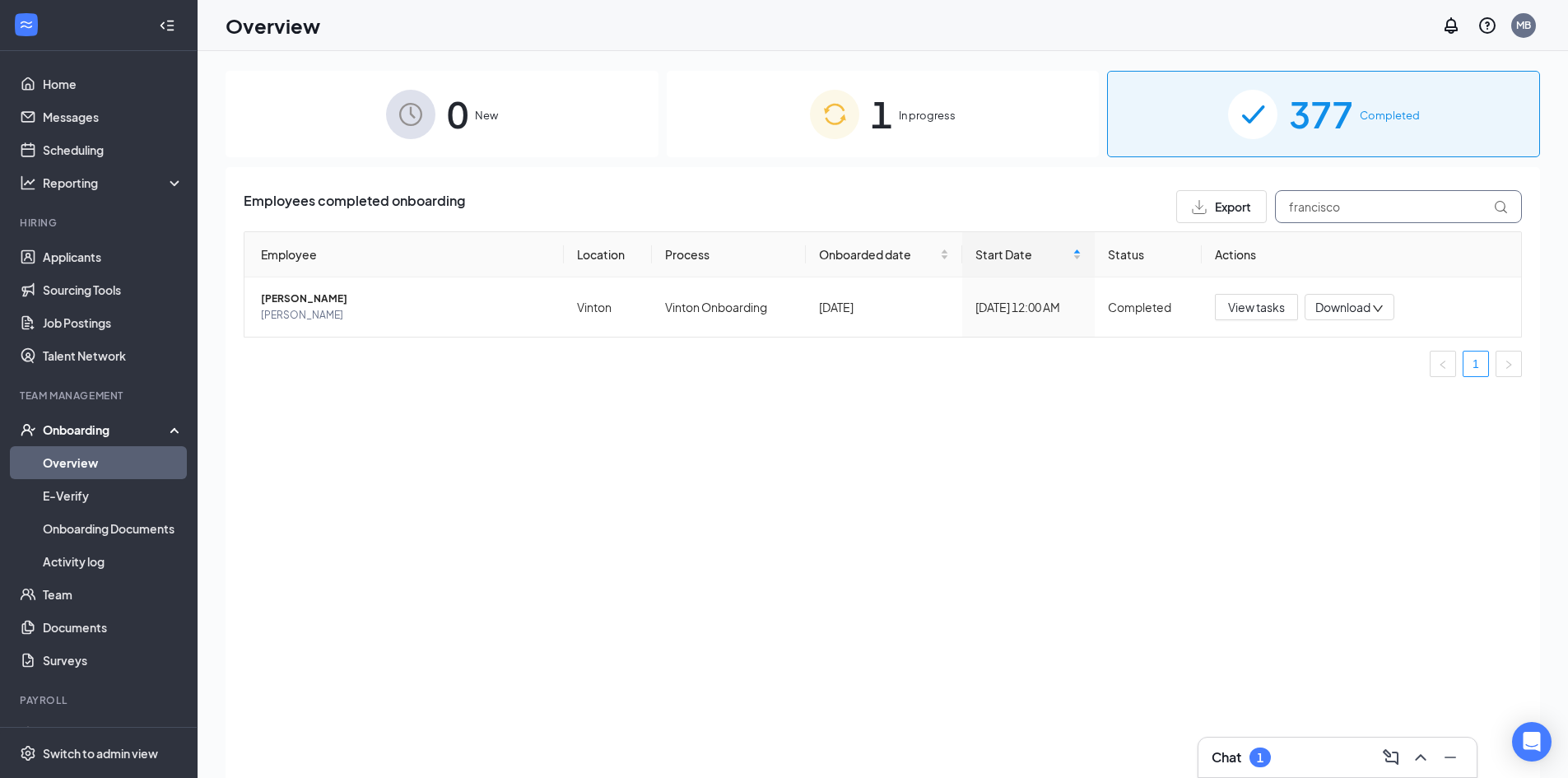
type input "francisco"
click at [1252, 761] on div "1" at bounding box center [1260, 757] width 21 height 20
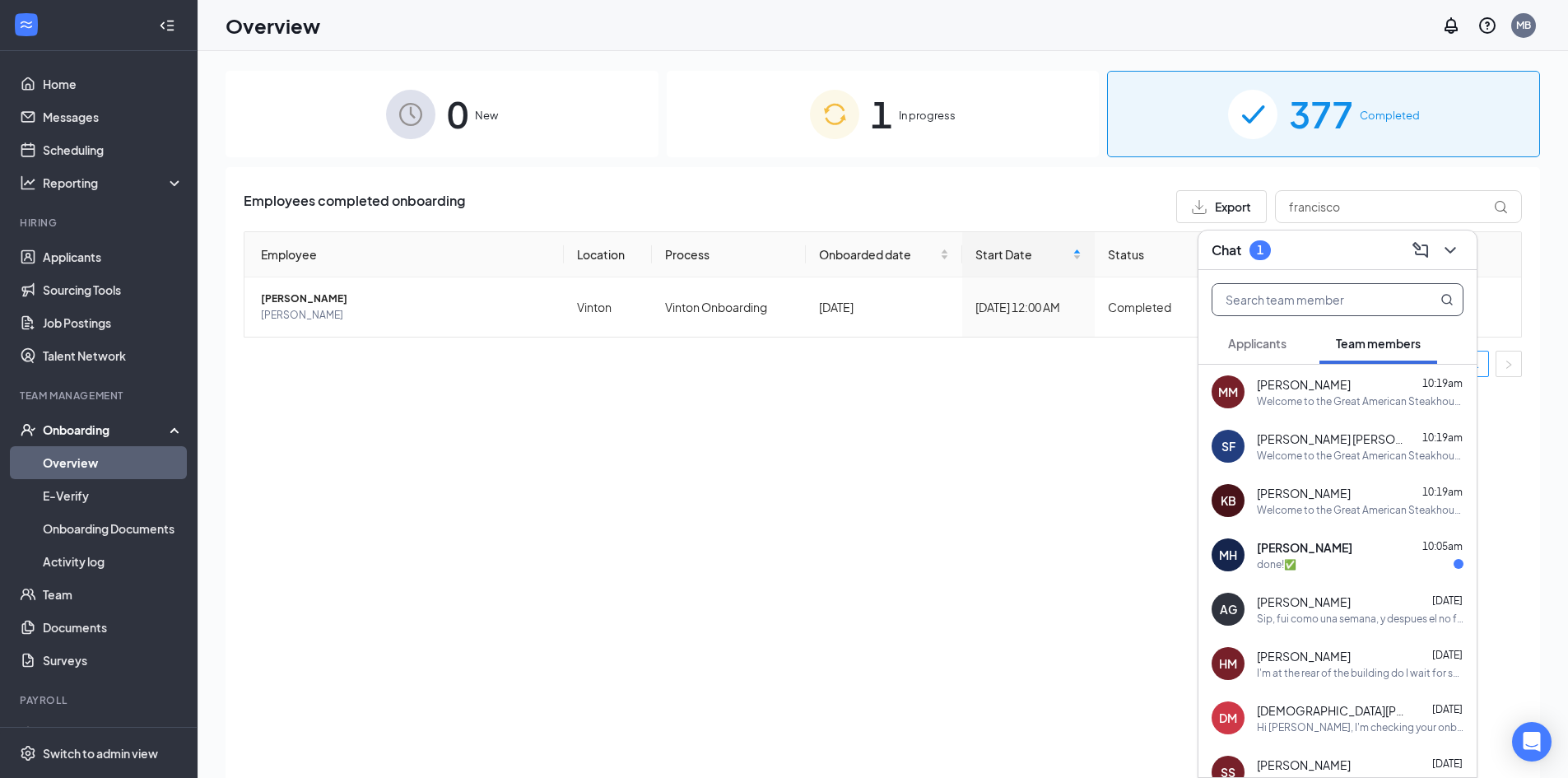
click at [1370, 295] on input "text" at bounding box center [1310, 299] width 195 height 31
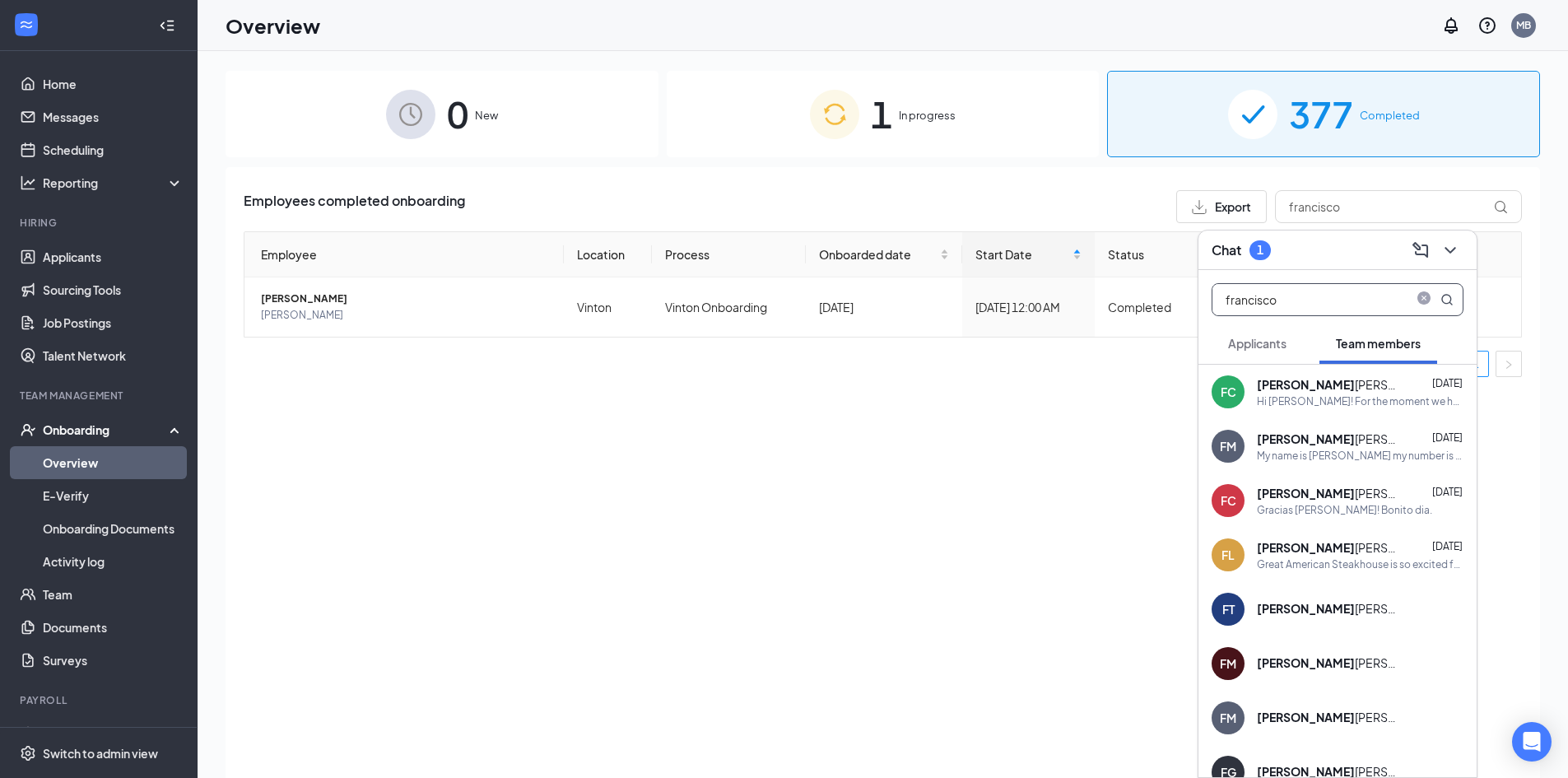
type input "francisco"
click at [1345, 555] on div "[PERSON_NAME]" at bounding box center [1331, 547] width 148 height 16
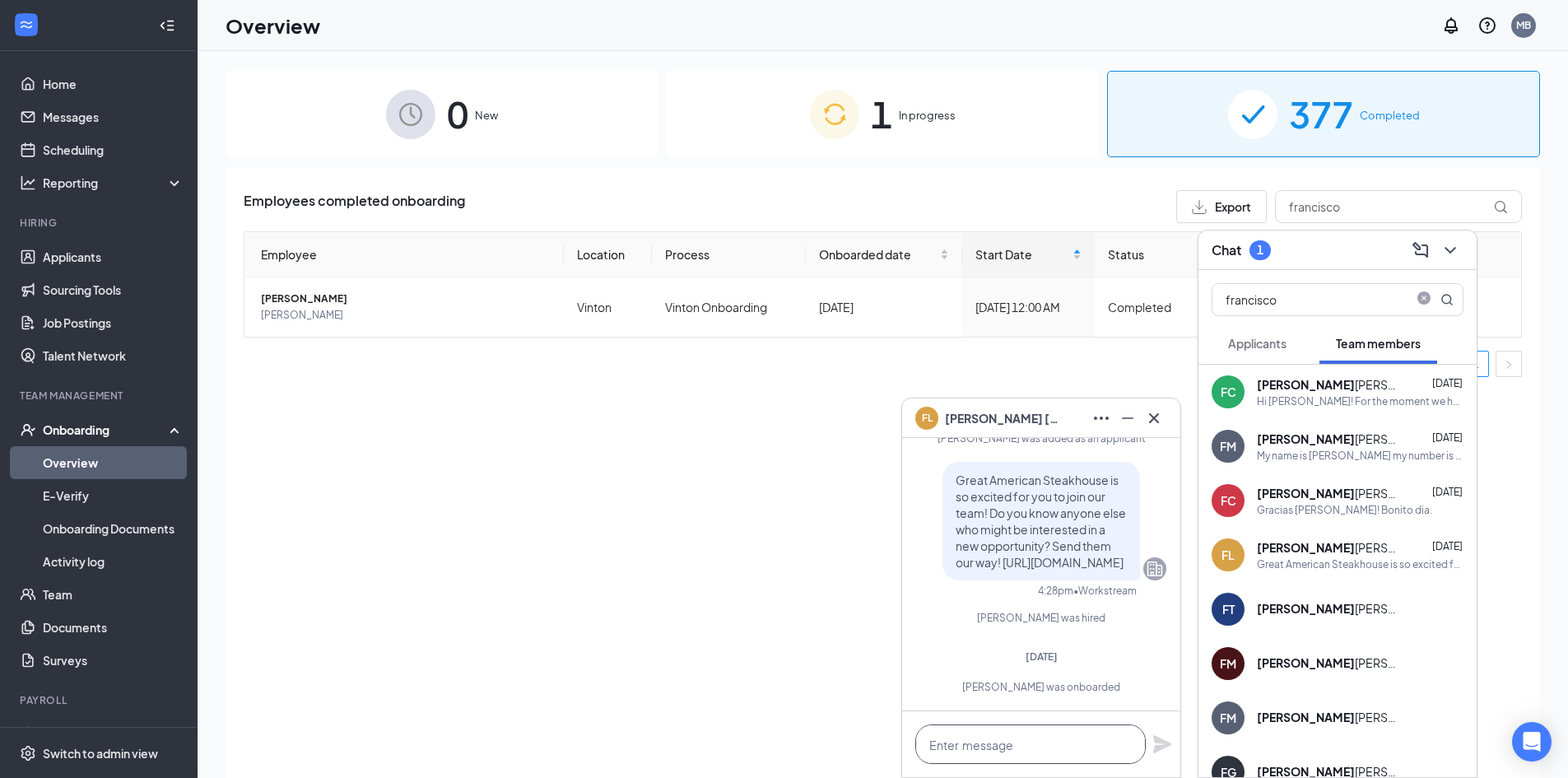
drag, startPoint x: 1044, startPoint y: 743, endPoint x: 1102, endPoint y: 739, distance: 58.1
click at [1044, 743] on textarea at bounding box center [1030, 743] width 231 height 39
paste textarea "Welcome to the Great American Steakhouse team! [DATE][DATE] we have our inducti…"
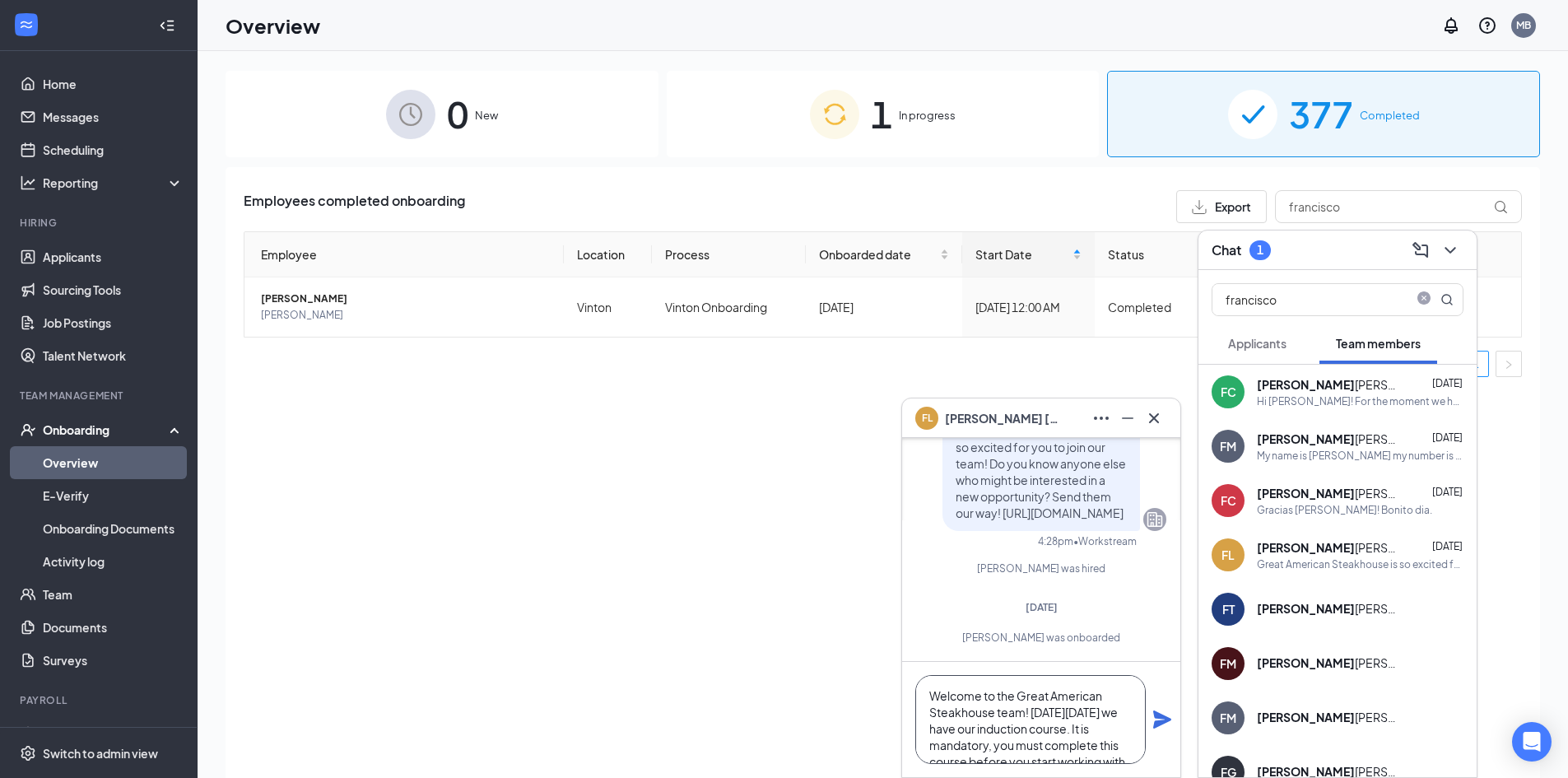
scroll to position [83, 0]
type textarea "Welcome to the Great American Steakhouse team! [DATE][DATE] we have our inducti…"
click at [1159, 716] on icon "Plane" at bounding box center [1162, 720] width 18 height 18
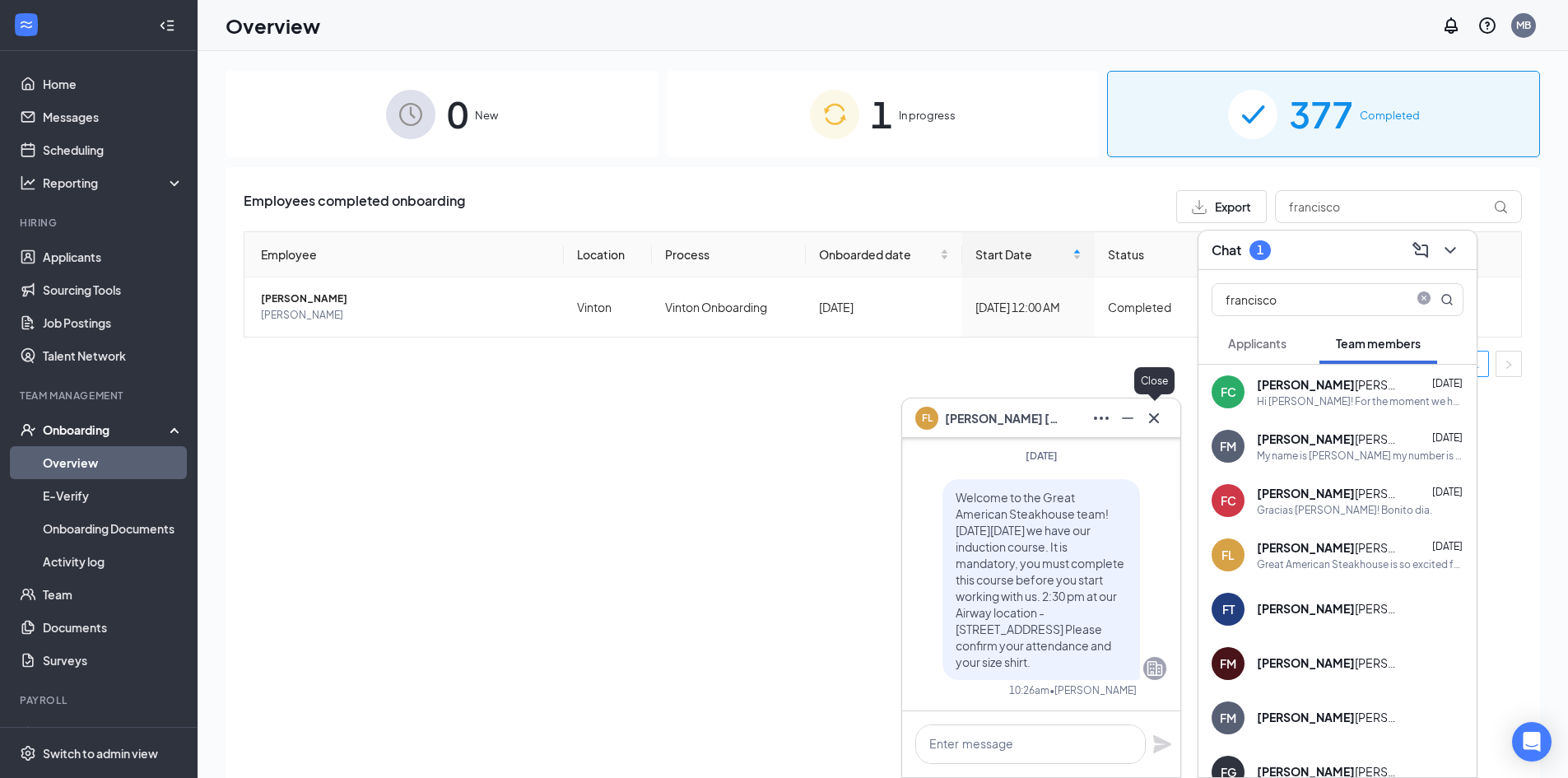
scroll to position [0, 0]
click at [1156, 412] on icon "Cross" at bounding box center [1154, 419] width 20 height 20
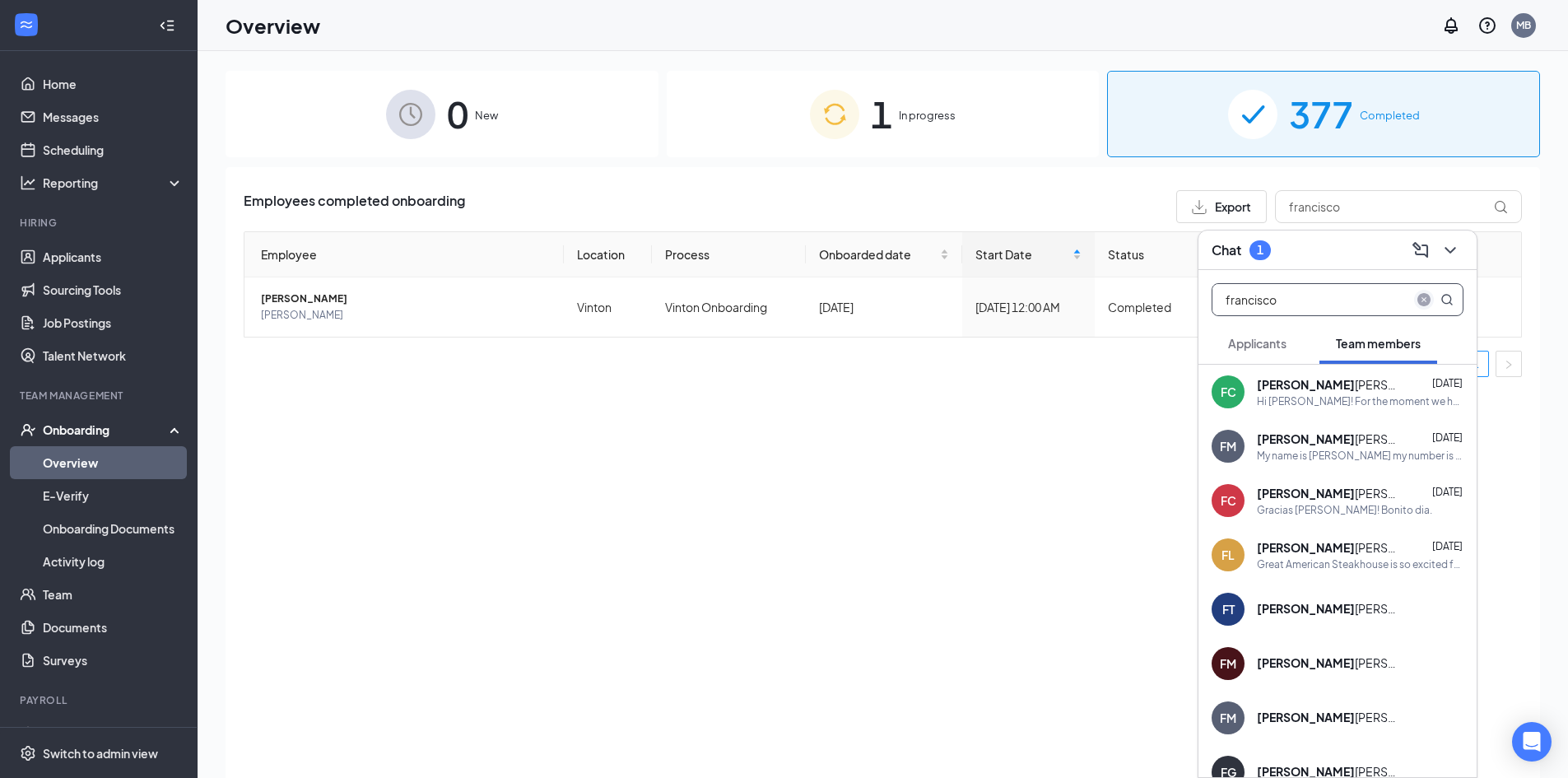
click at [1422, 302] on icon "close-circle" at bounding box center [1424, 299] width 13 height 13
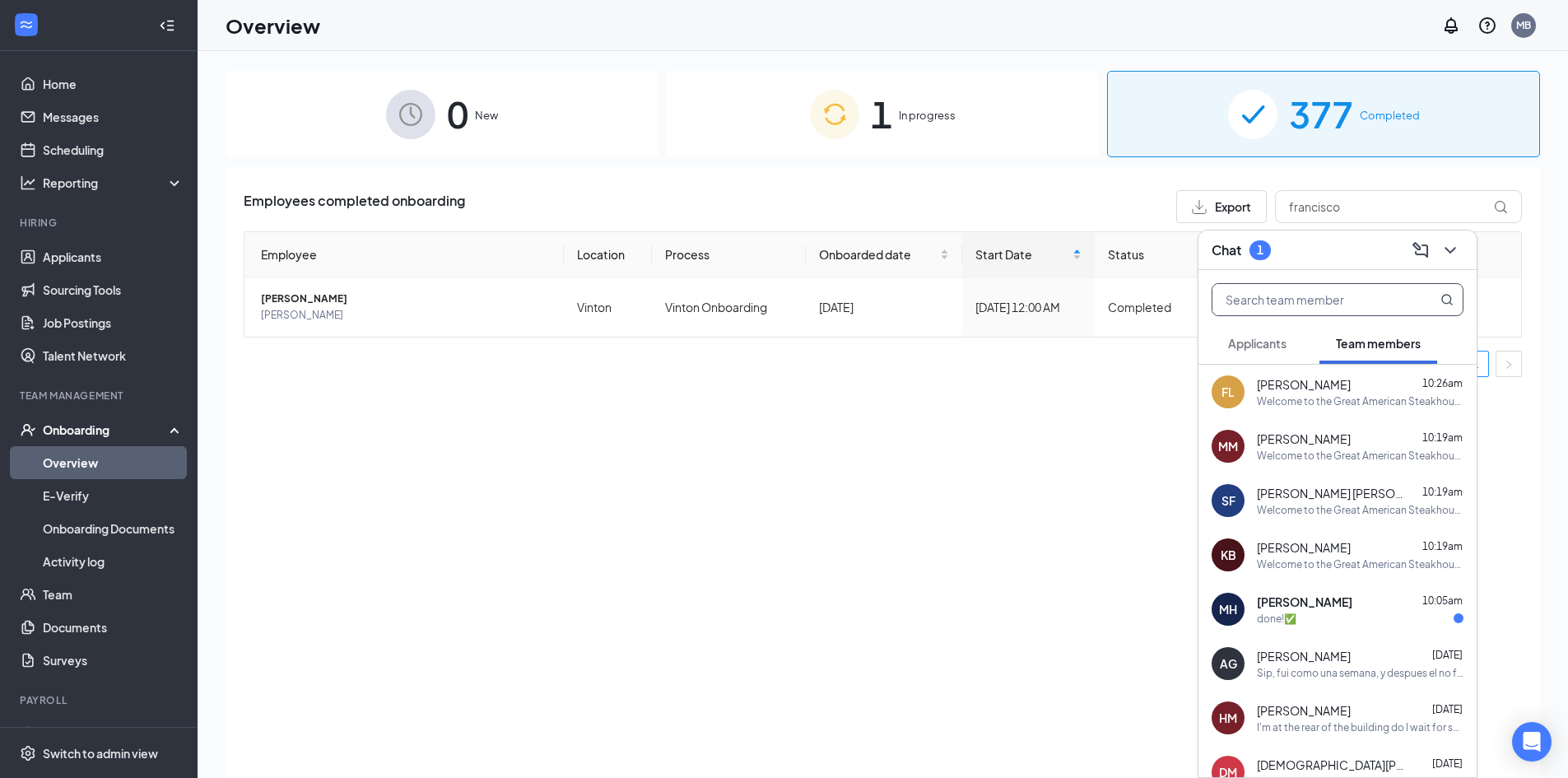
click at [1306, 624] on div "done!✅" at bounding box center [1360, 617] width 206 height 14
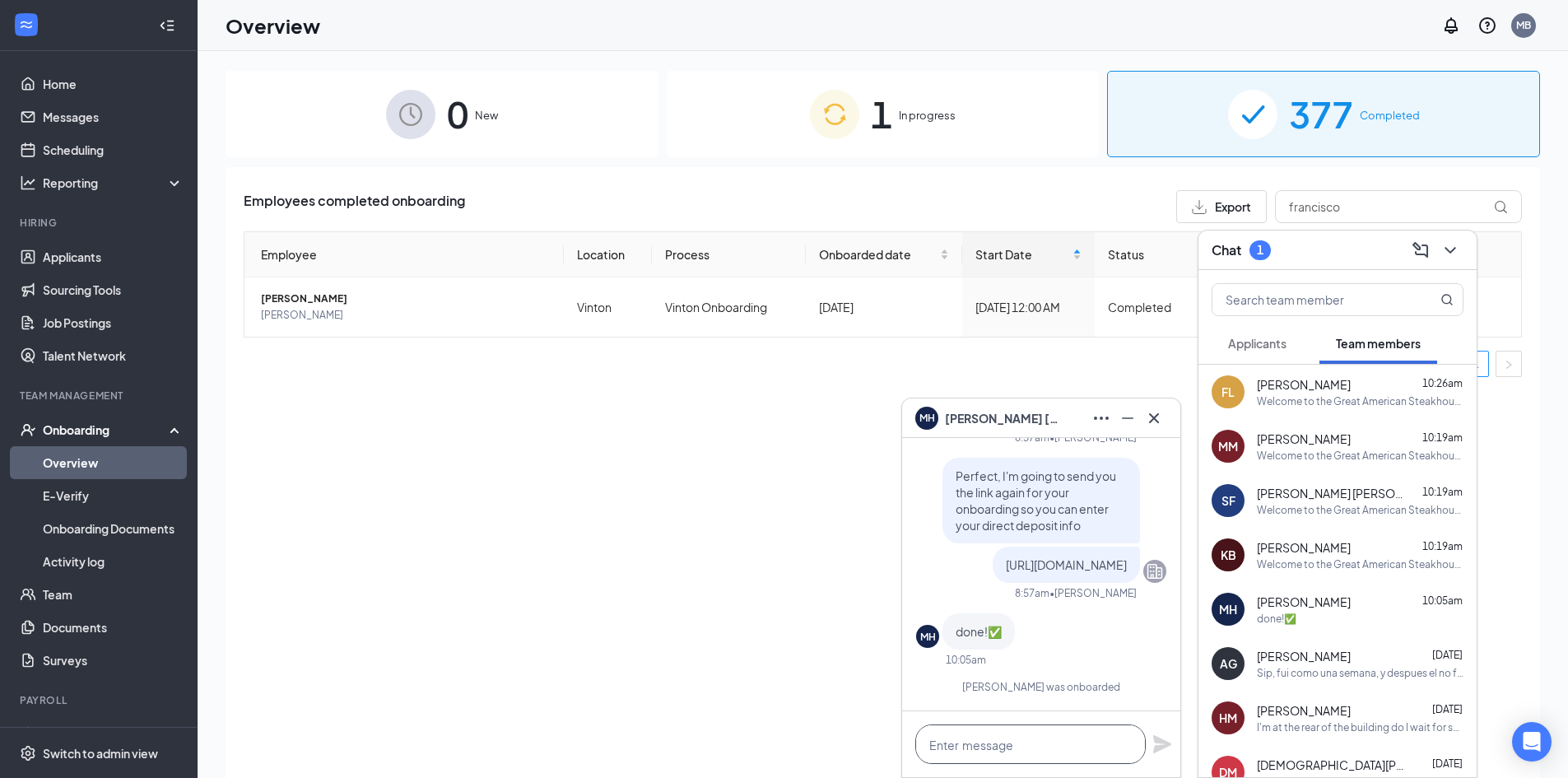
click at [1065, 741] on textarea at bounding box center [1030, 743] width 231 height 39
paste textarea "Welcome to the Great American Steakhouse team! [DATE][DATE] we have our inducti…"
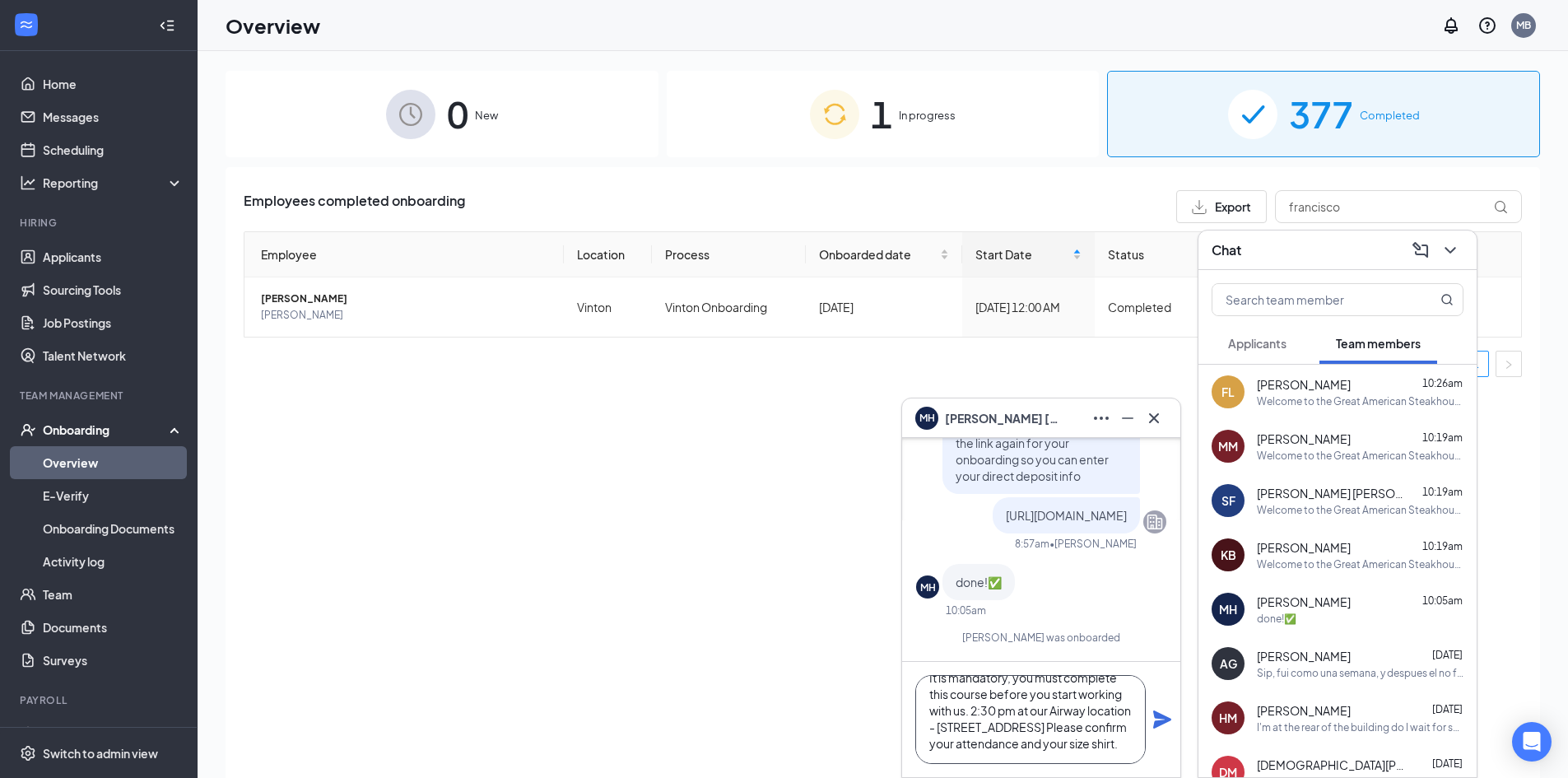
scroll to position [84, 0]
type textarea "Thank you! Welcome to the Great American Steakhouse team! [DATE][DATE] we have …"
click at [1161, 720] on icon "Plane" at bounding box center [1162, 720] width 20 height 20
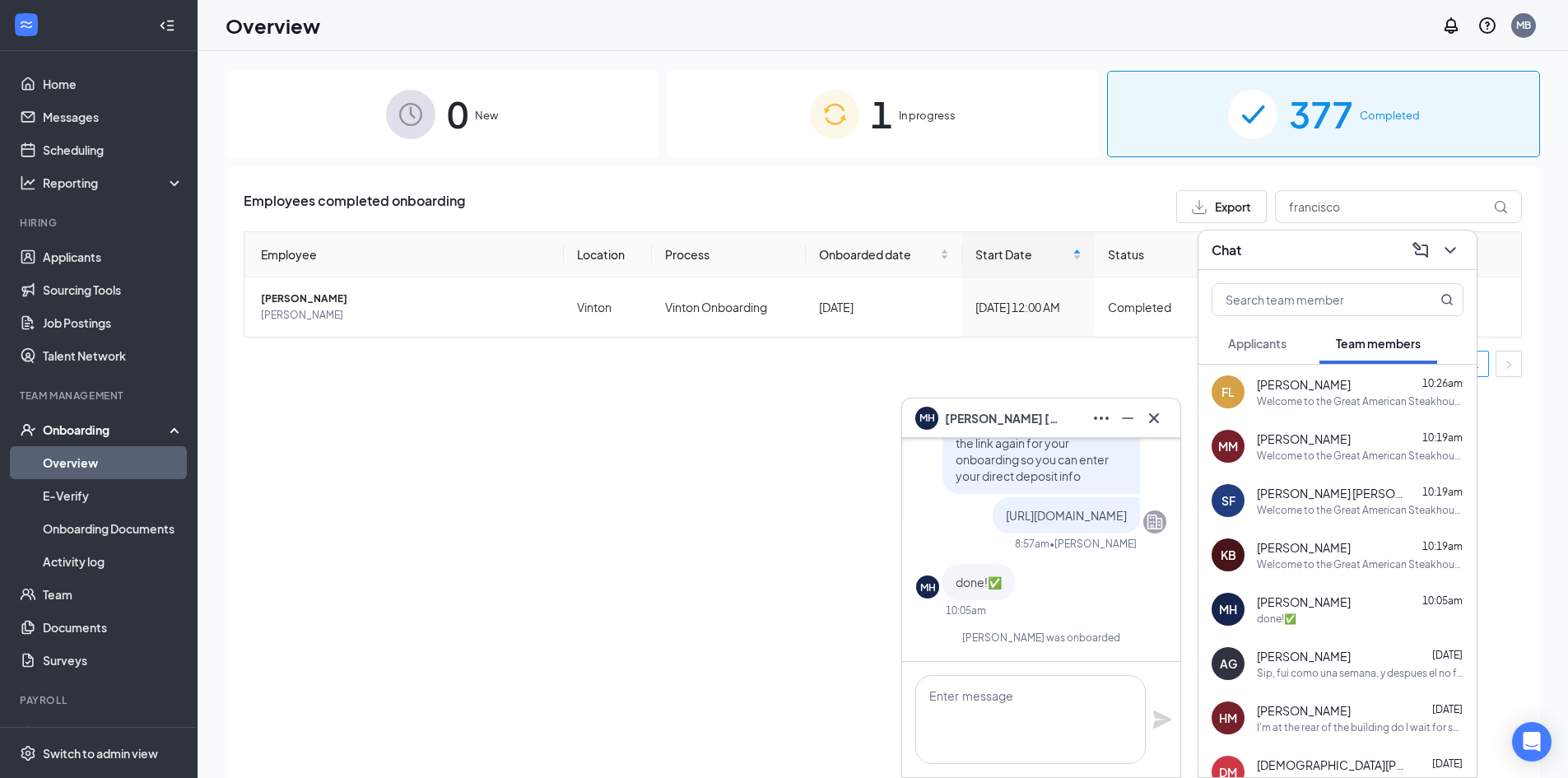
scroll to position [0, 0]
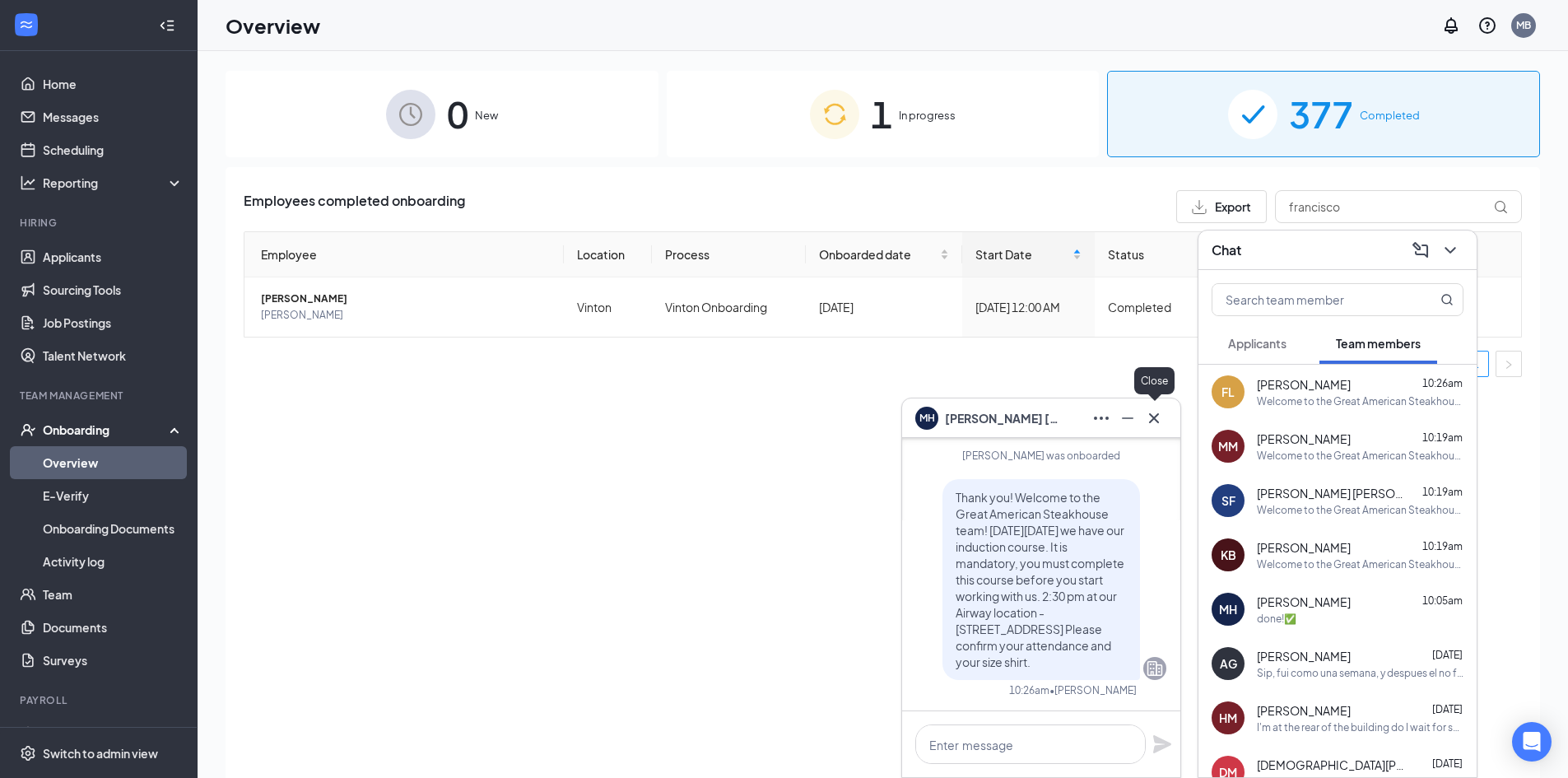
click at [1156, 417] on icon "Cross" at bounding box center [1154, 417] width 10 height 10
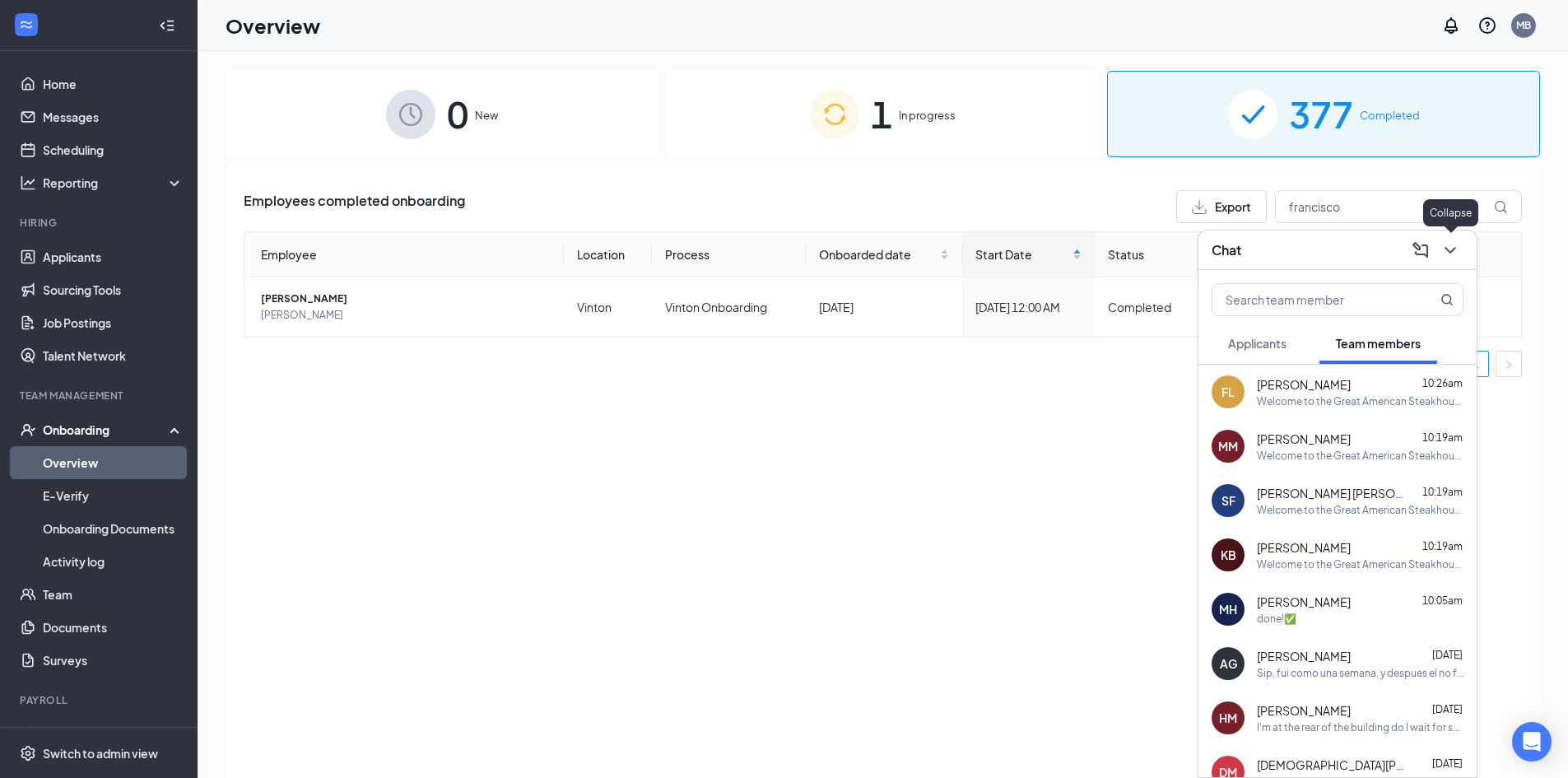
click at [1449, 254] on icon "ChevronDown" at bounding box center [1450, 250] width 20 height 20
